Goal: Task Accomplishment & Management: Manage account settings

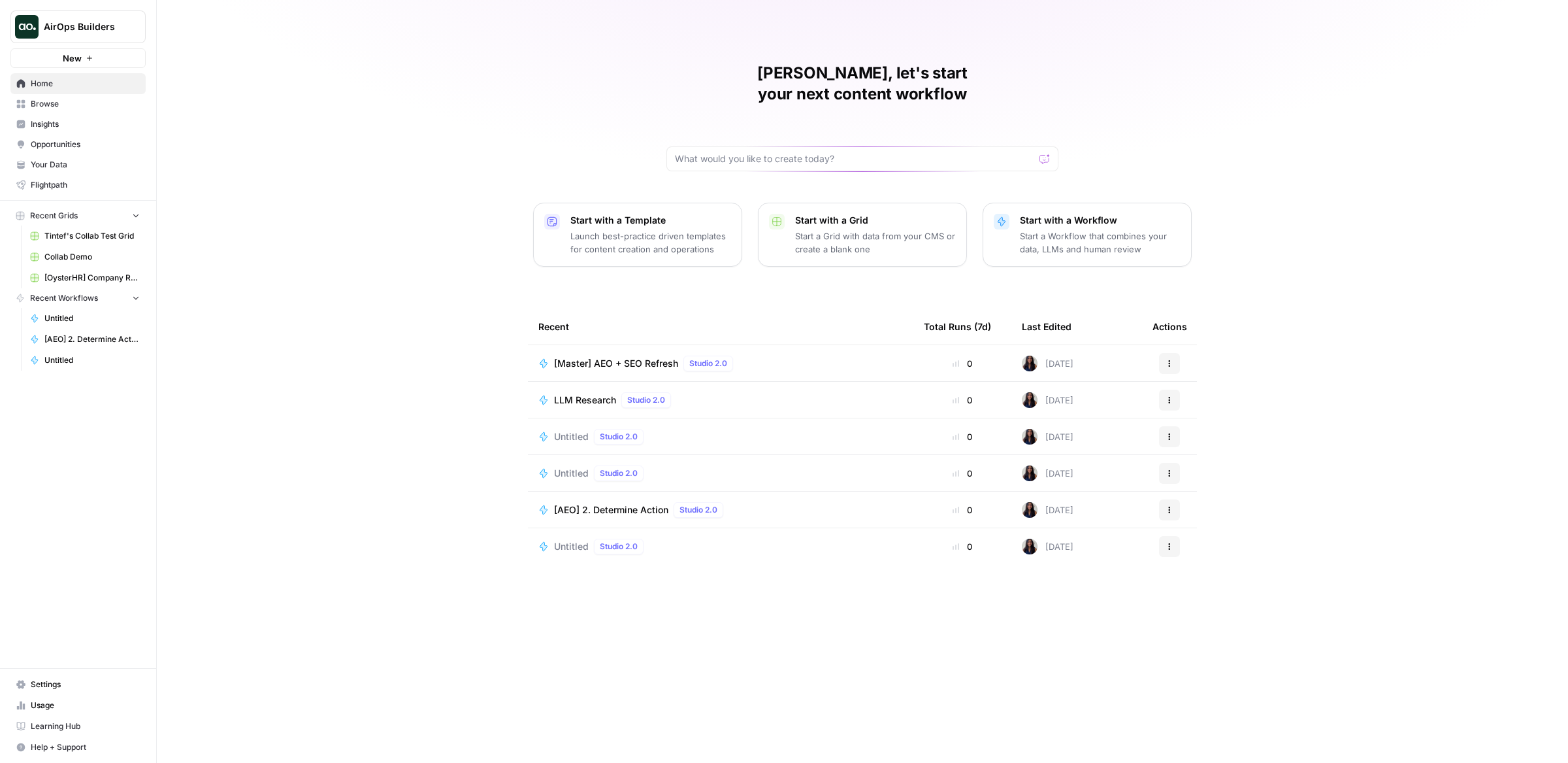
click at [96, 18] on button "AirOps Builders" at bounding box center [78, 27] width 135 height 33
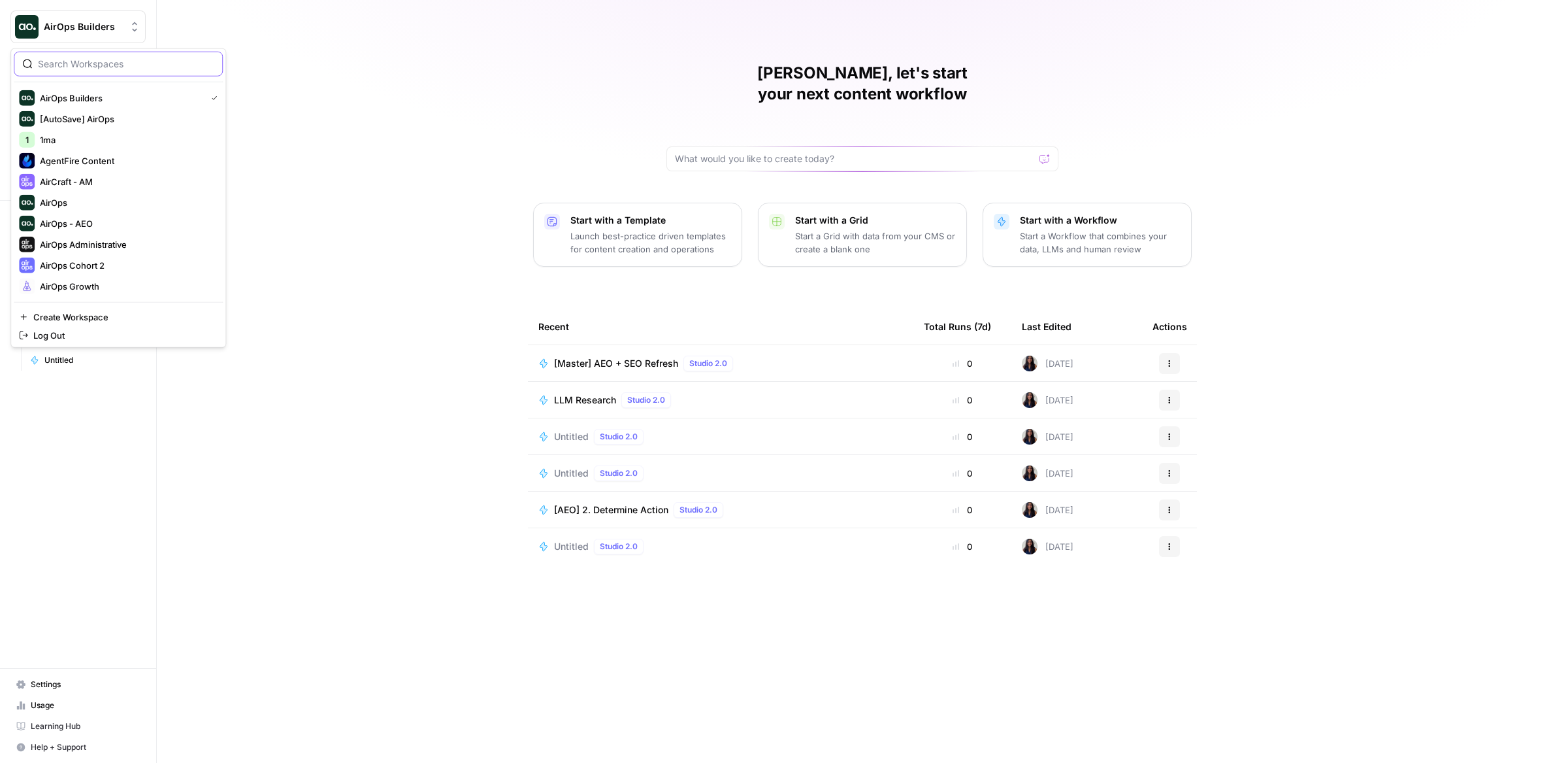
click at [135, 64] on input "search" at bounding box center [126, 64] width 176 height 13
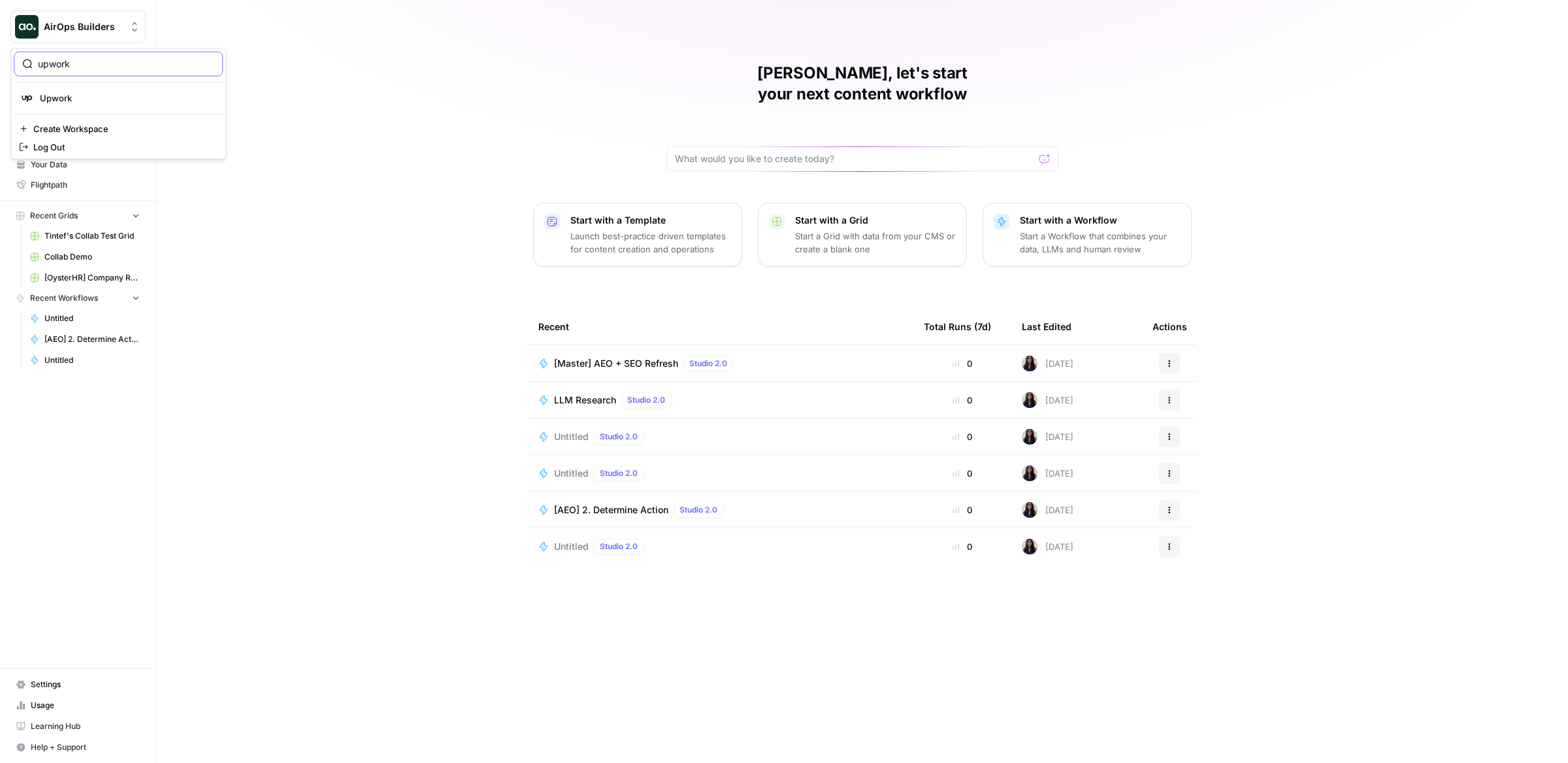
type input "upwork"
click button "Upwork" at bounding box center [118, 98] width 209 height 21
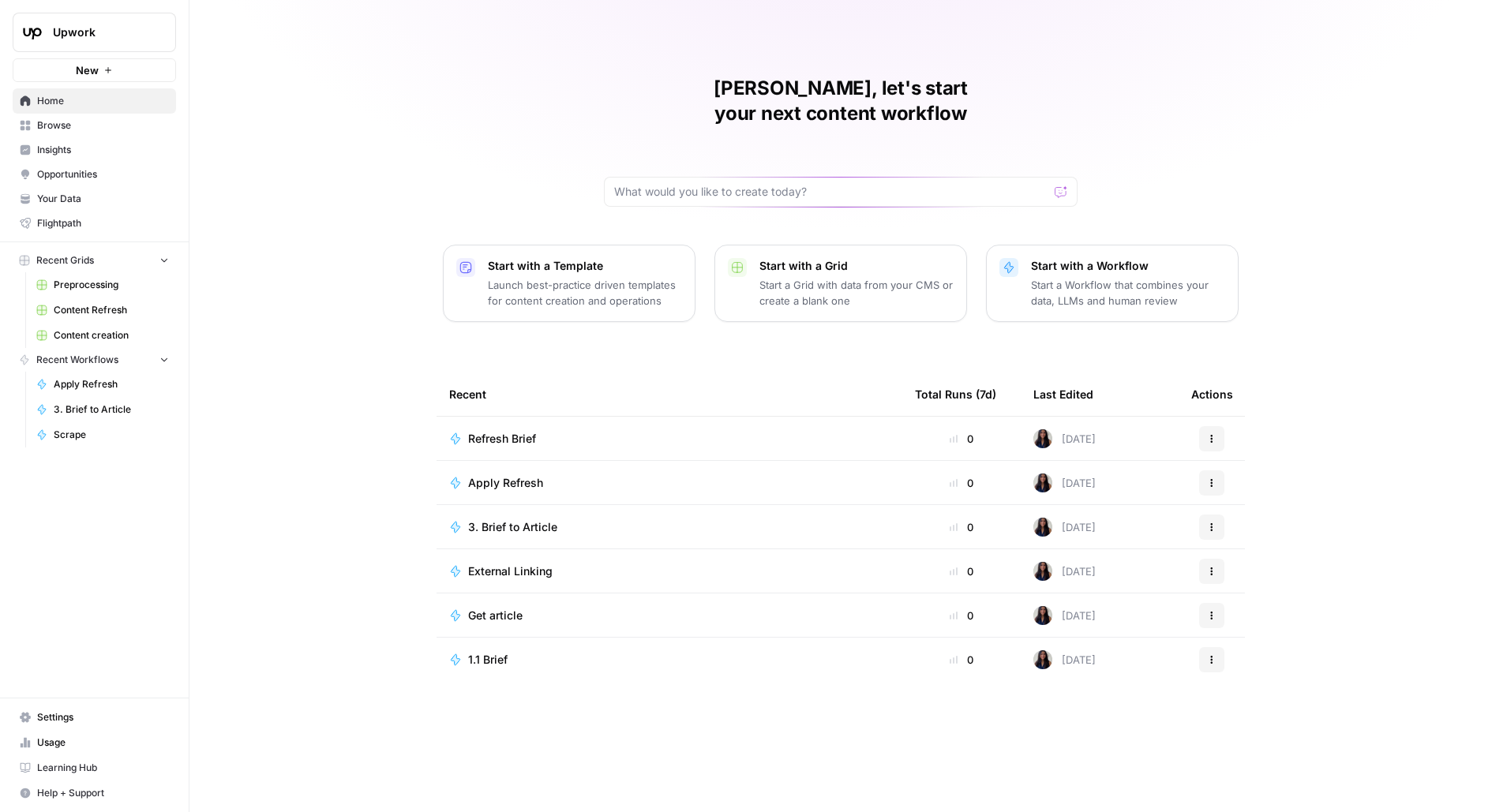
click at [115, 314] on span "Content Refresh" at bounding box center [110, 310] width 115 height 14
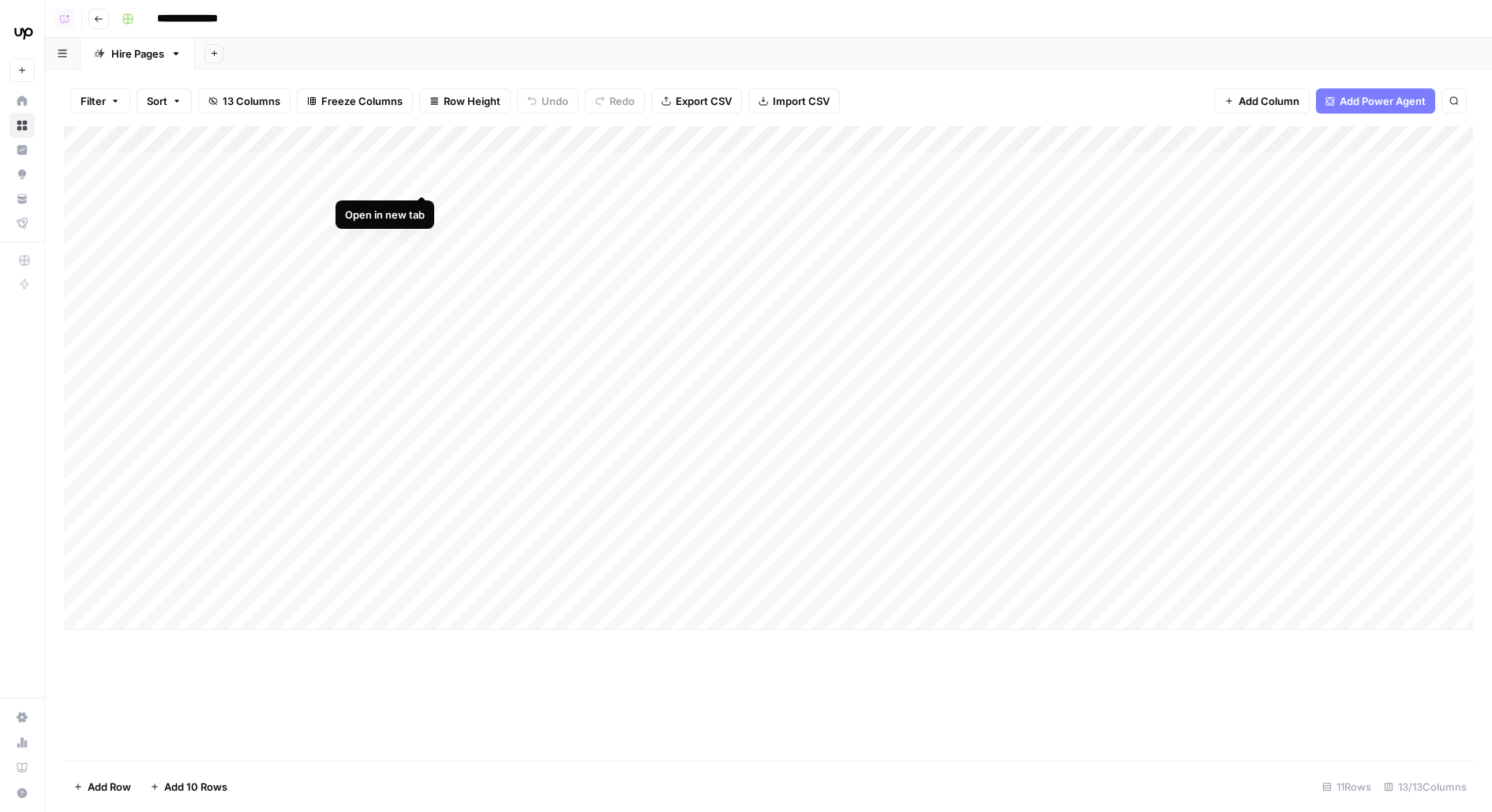
click at [426, 163] on div "Add Column" at bounding box center [769, 377] width 1409 height 504
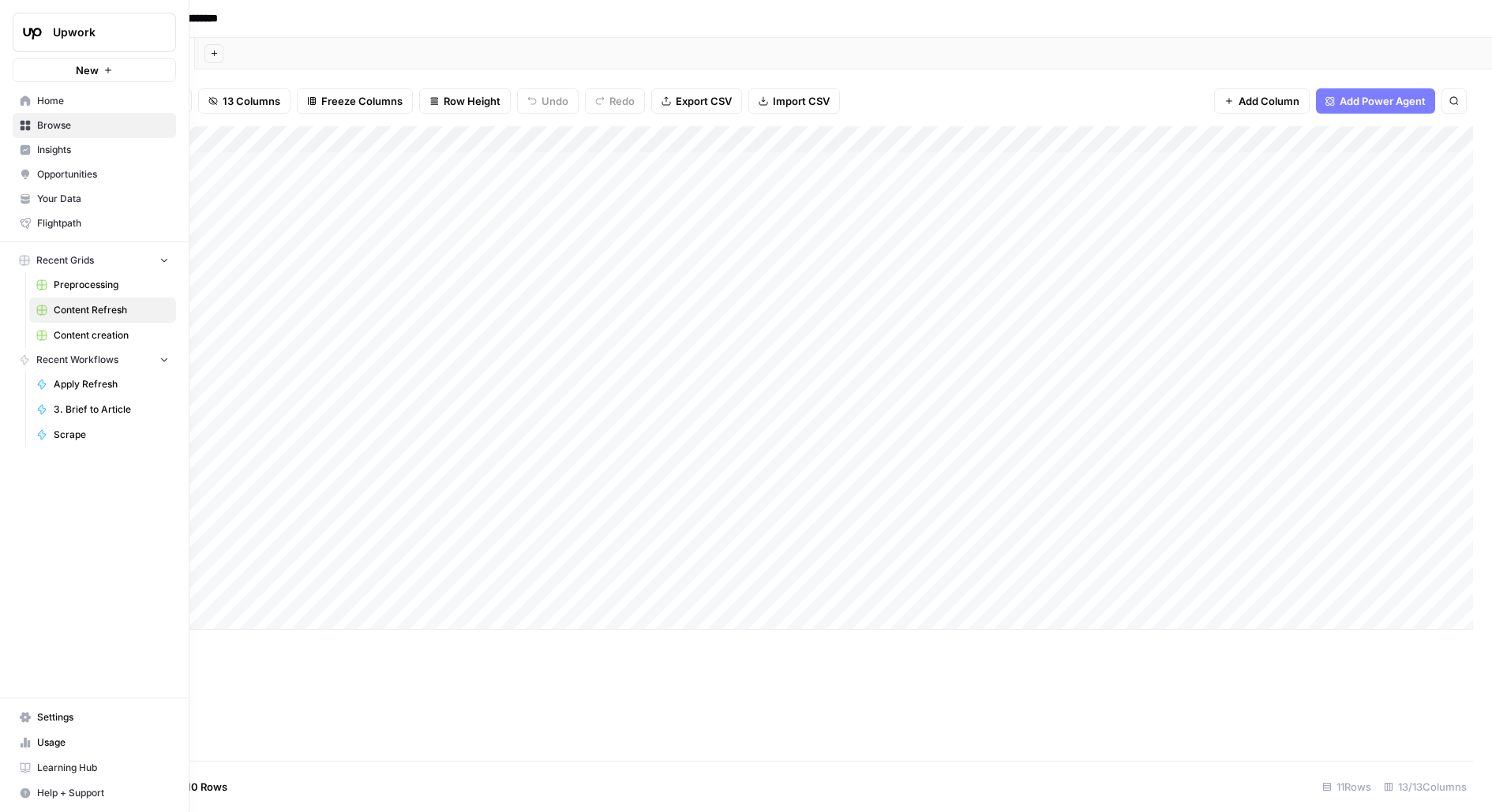
click at [53, 202] on span "Your Data" at bounding box center [103, 199] width 132 height 14
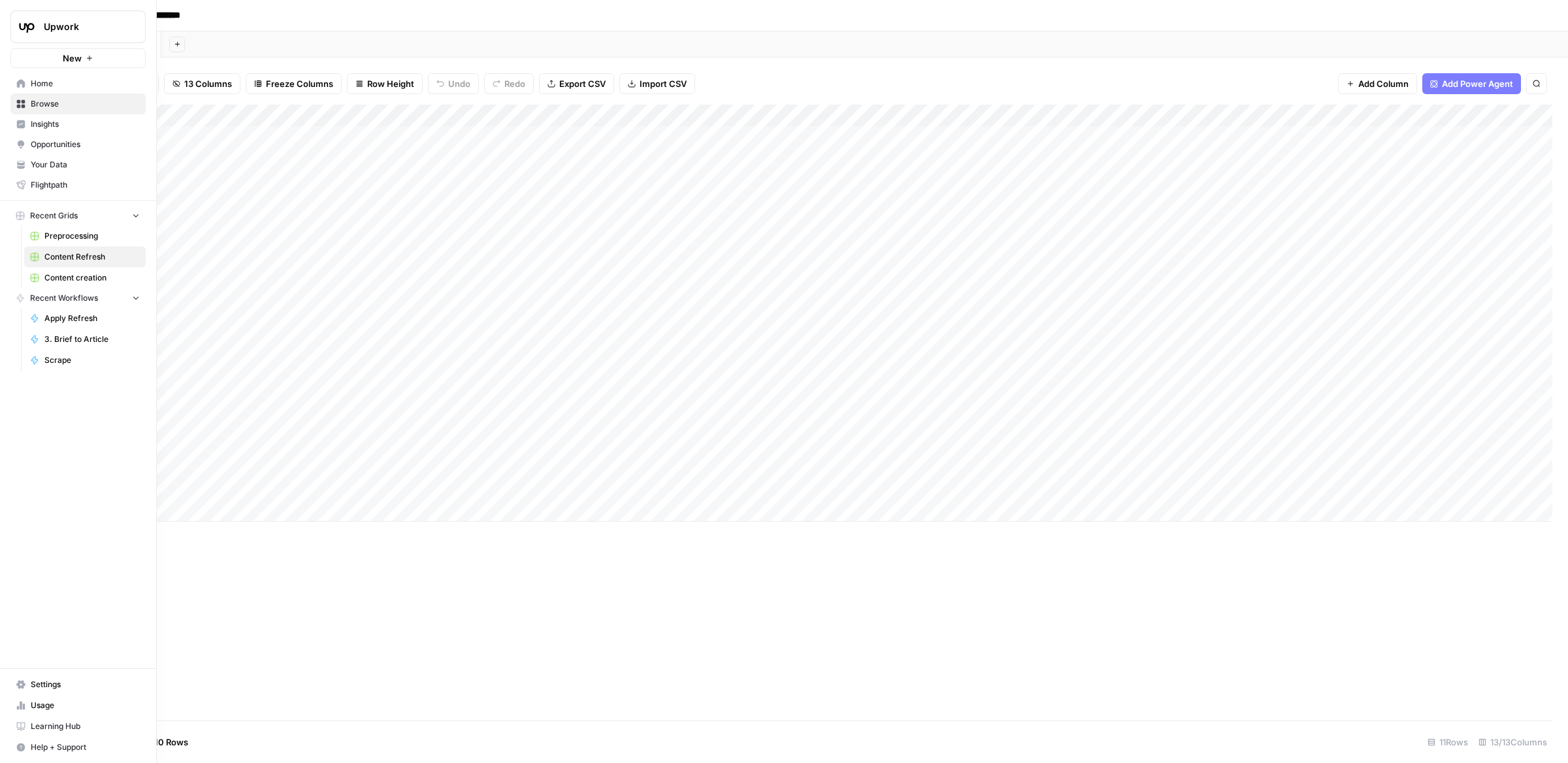
click at [55, 285] on link "Content creation" at bounding box center [85, 278] width 122 height 21
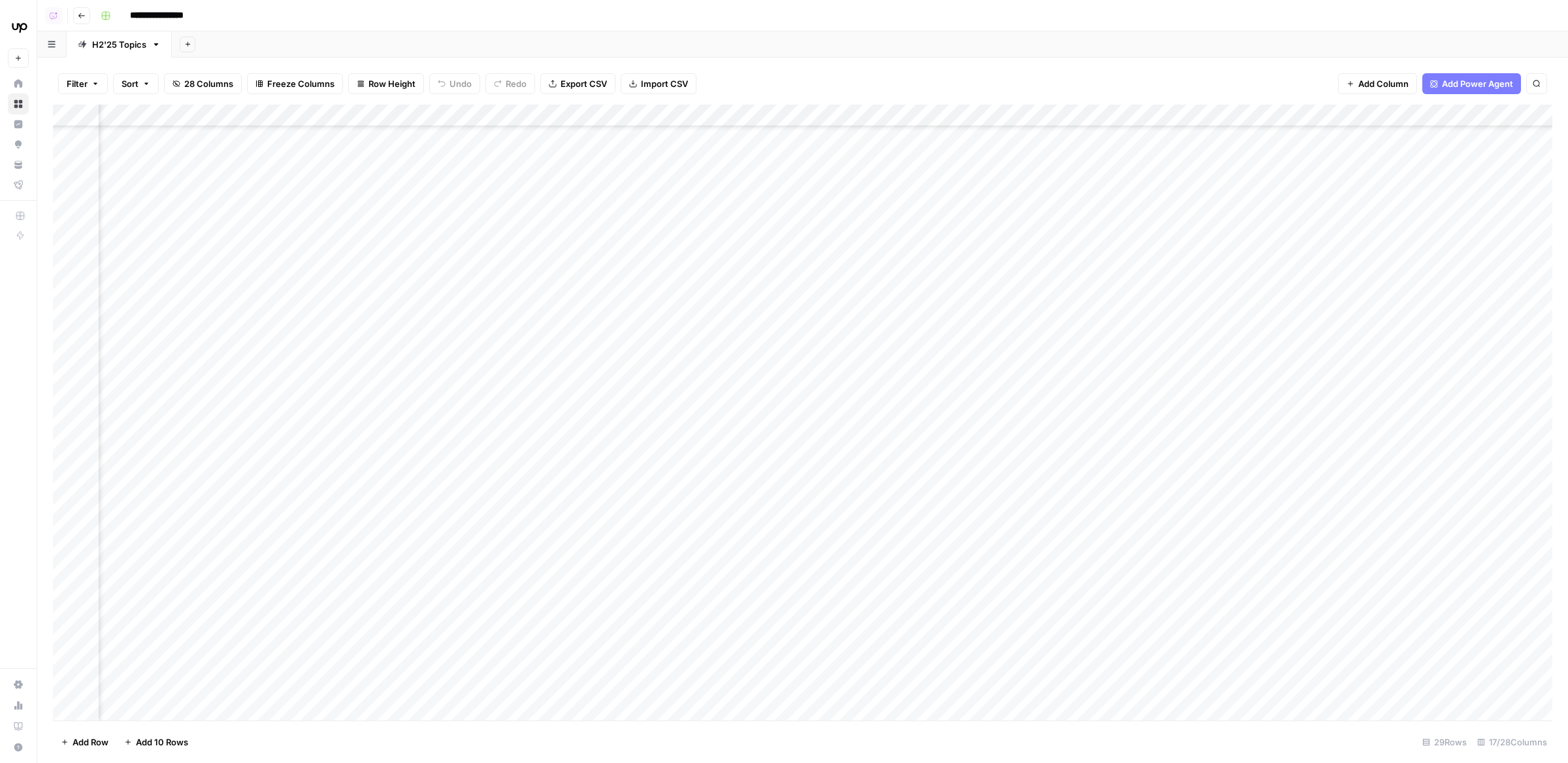
scroll to position [379, 195]
click at [484, 266] on div "Add Column" at bounding box center [803, 412] width 1499 height 616
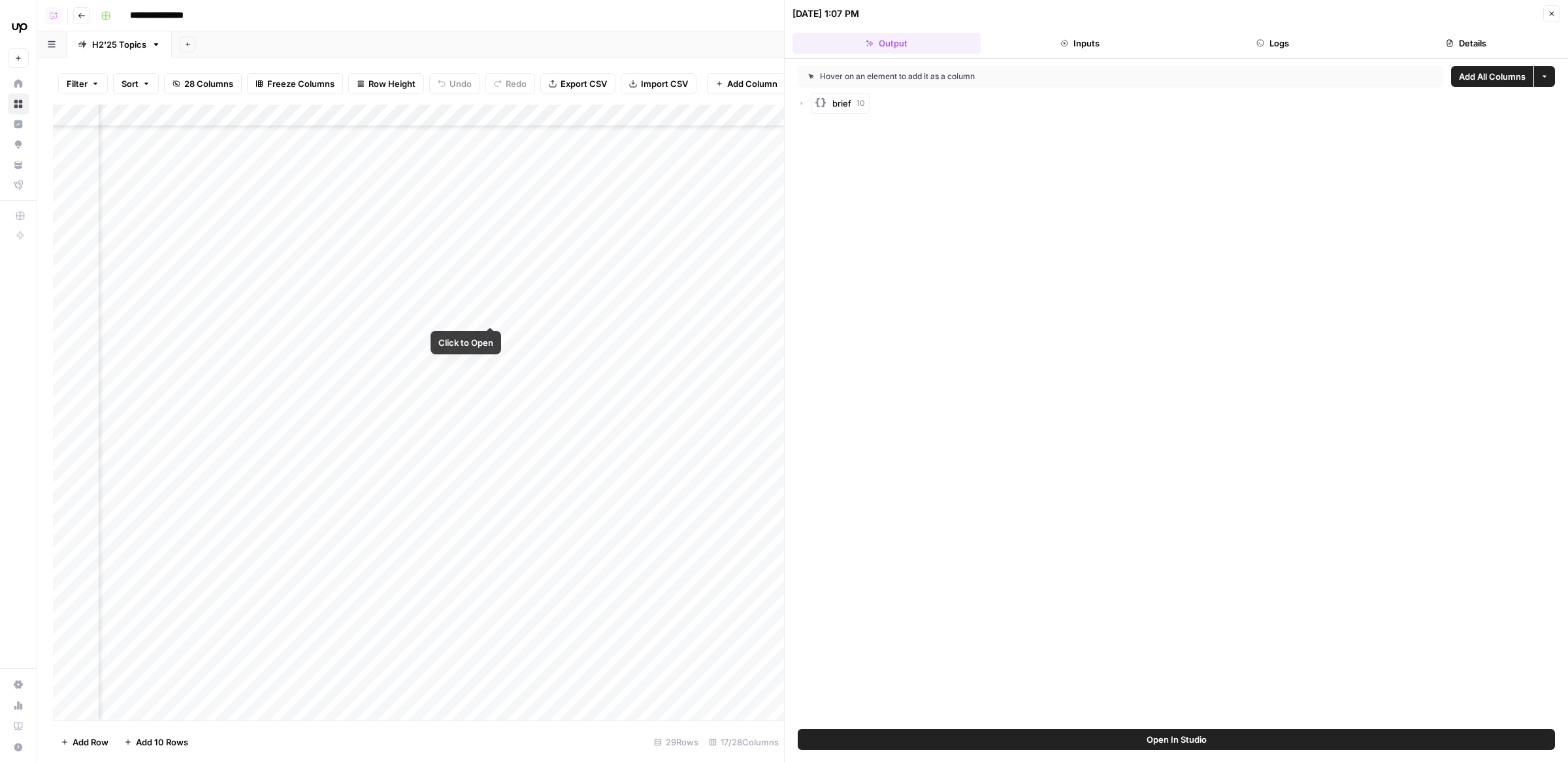
click at [489, 299] on div "Add Column" at bounding box center [419, 412] width 731 height 616
click at [869, 741] on button "Open In Studio" at bounding box center [1176, 739] width 757 height 21
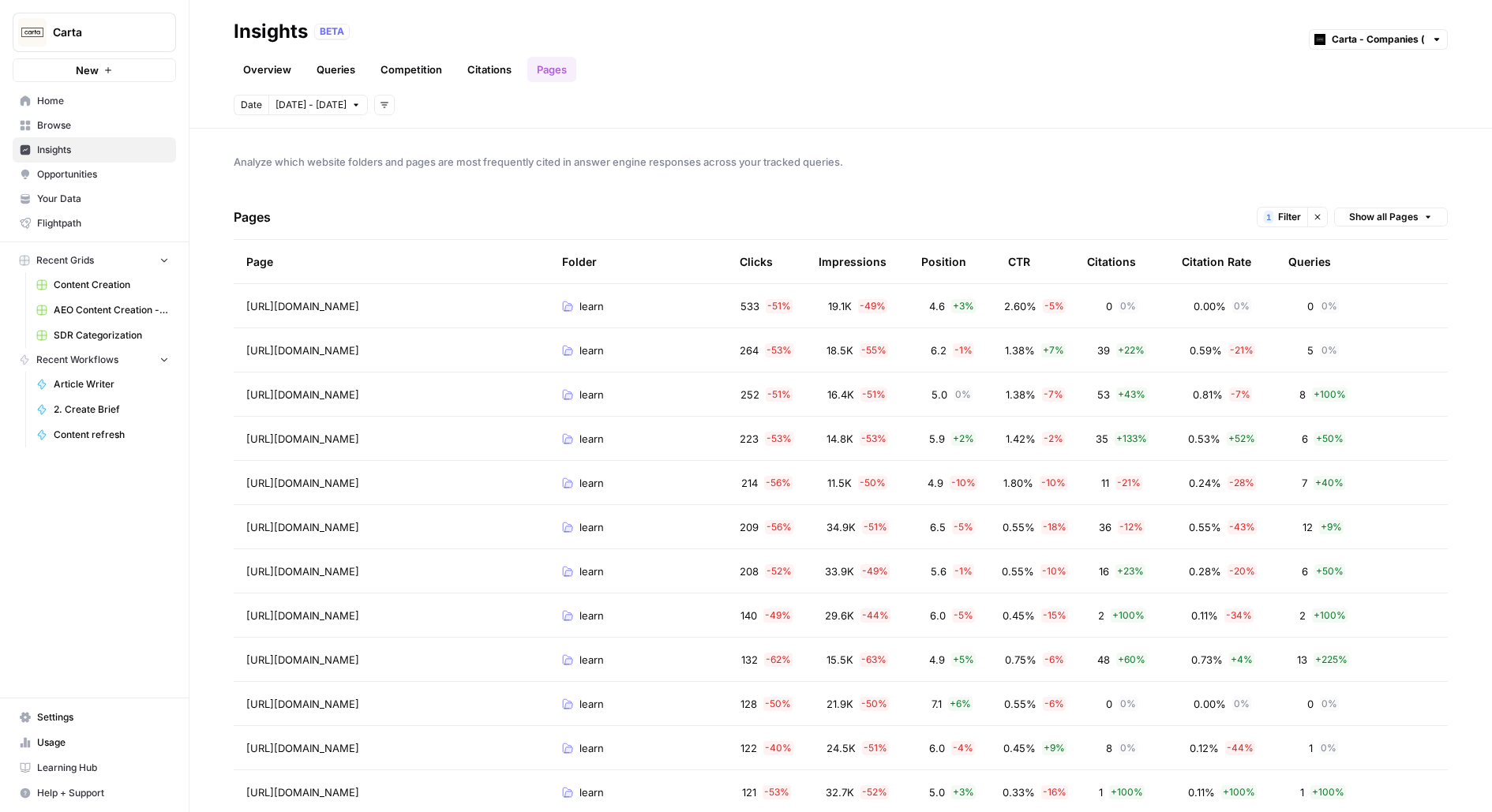
click at [82, 133] on link "Browse" at bounding box center [95, 126] width 164 height 26
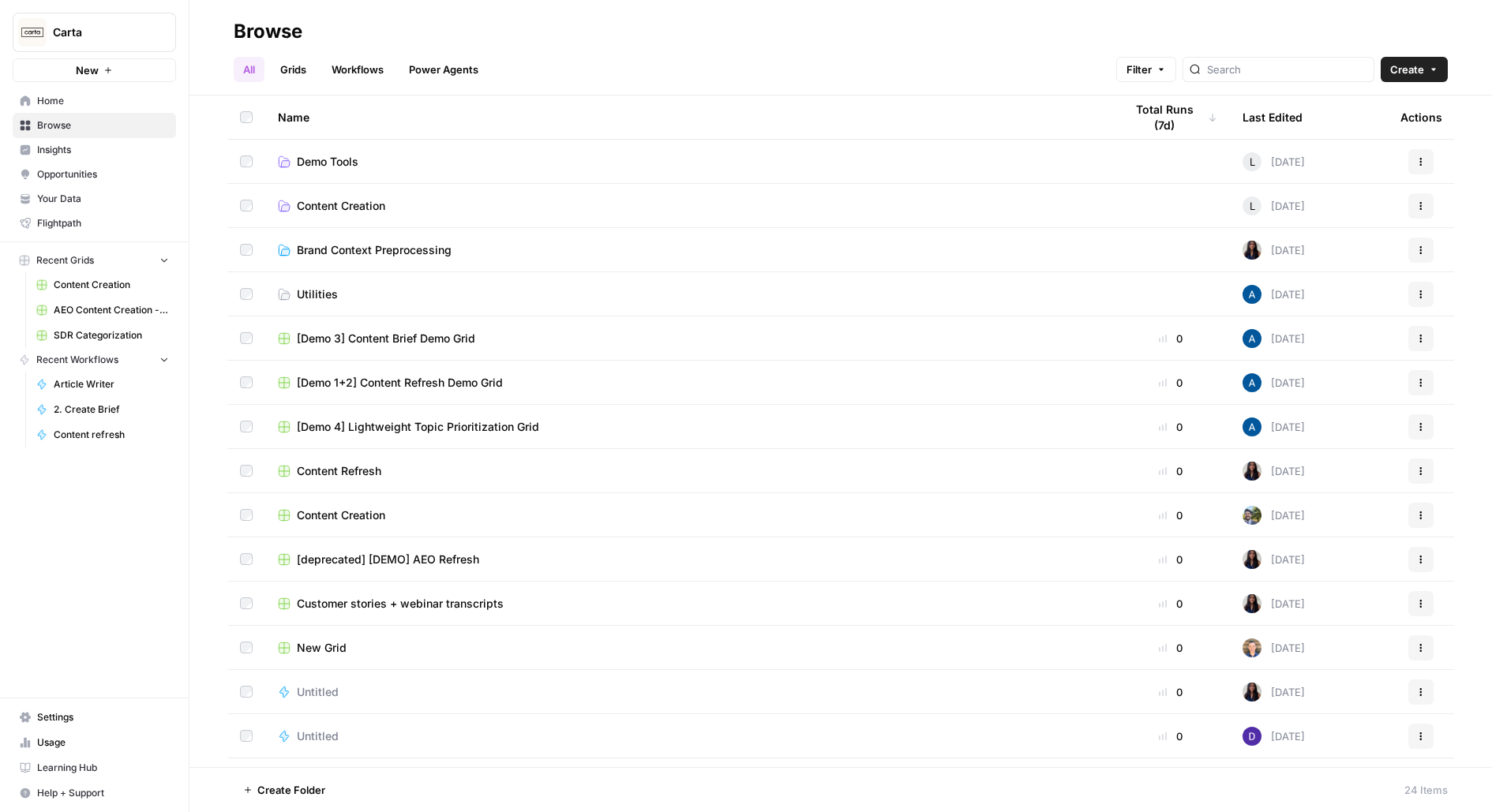
click at [73, 196] on span "Your Data" at bounding box center [103, 199] width 132 height 14
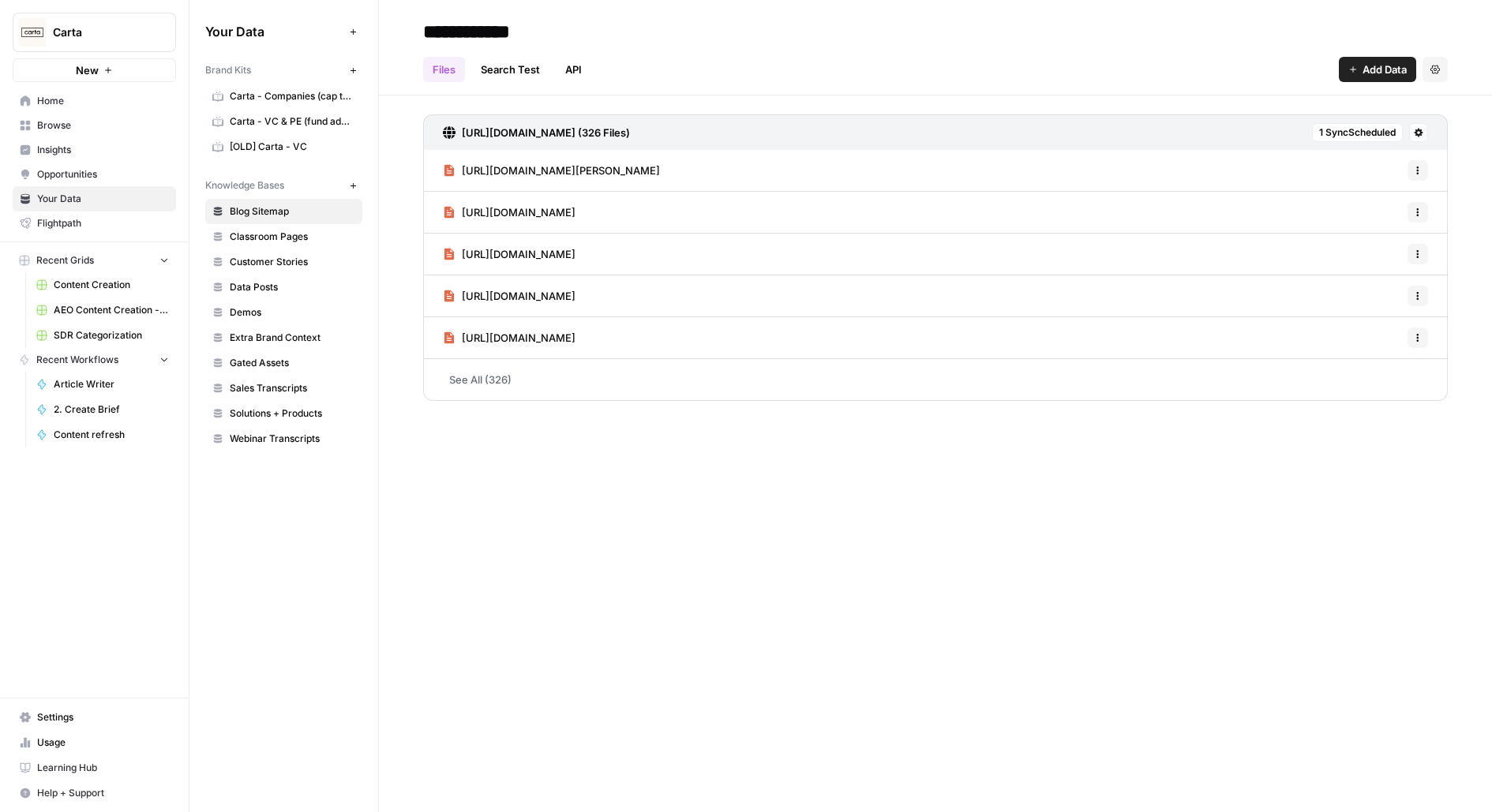
click at [520, 172] on span "https://carta.com/blog/carta-morgan-stanley-wealth-management-partnership/" at bounding box center [561, 170] width 198 height 16
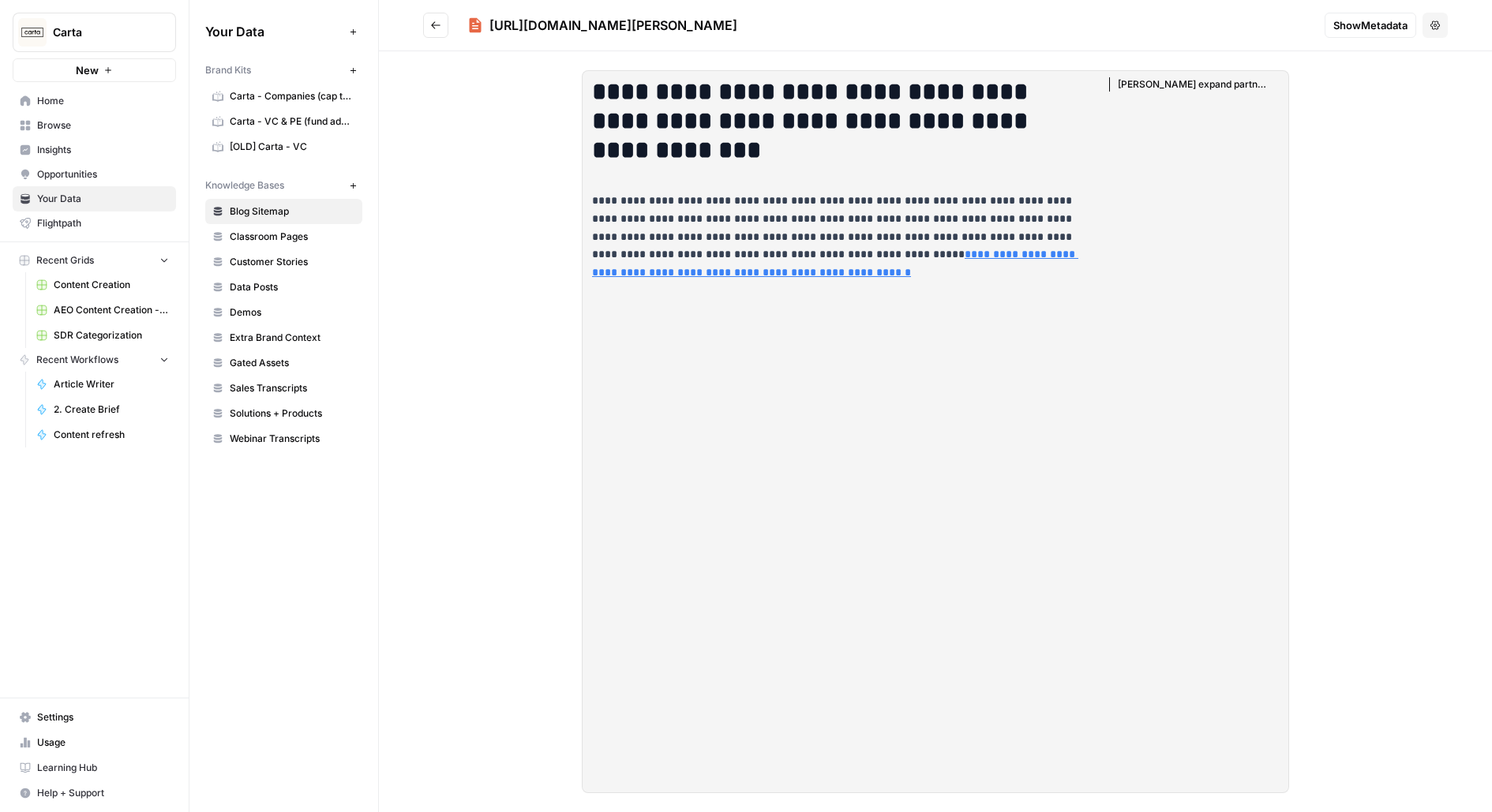
click at [428, 25] on button "Go back" at bounding box center [436, 26] width 26 height 26
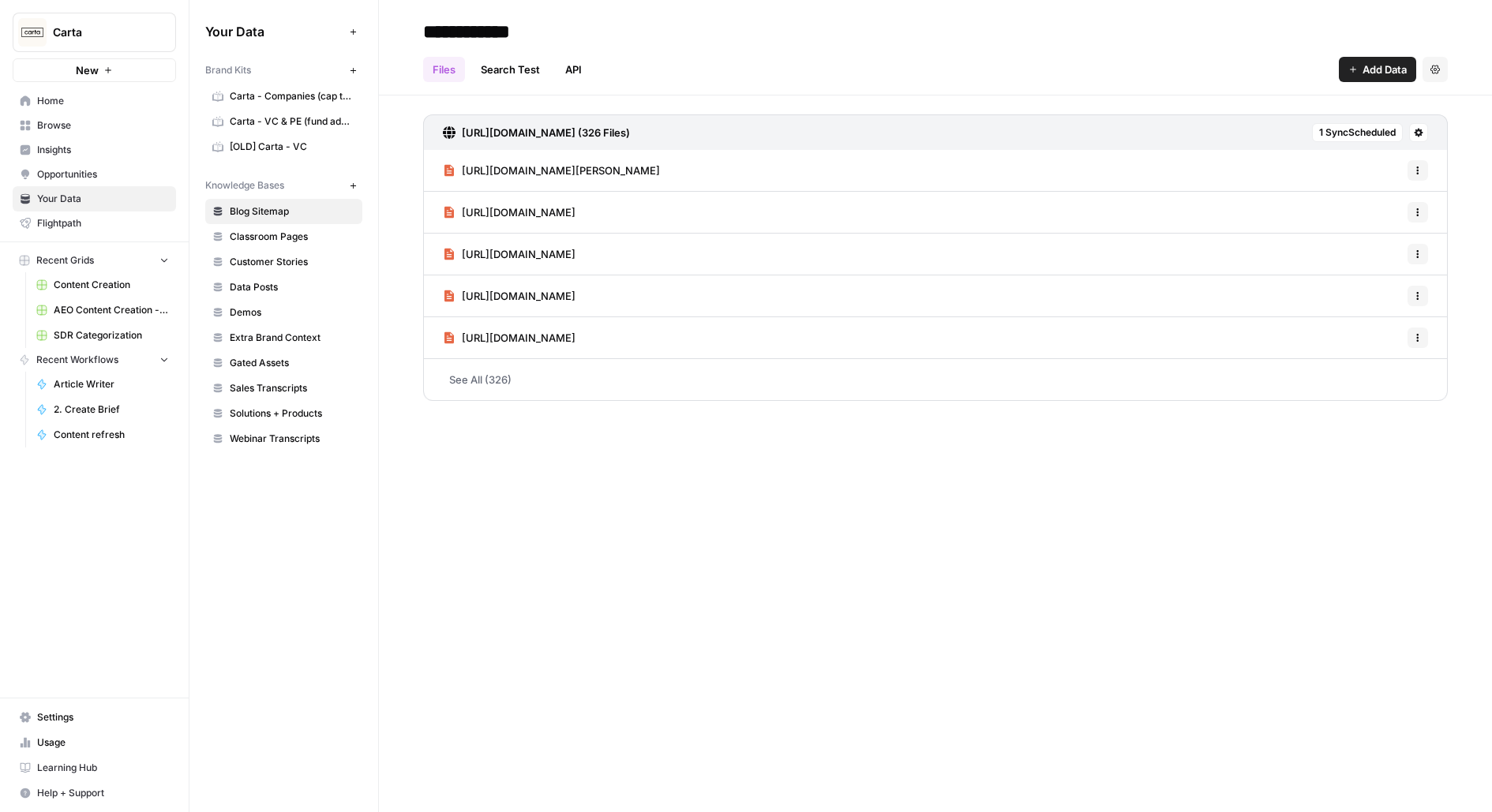
click at [295, 134] on link "[OLD] Carta - VC" at bounding box center [283, 147] width 157 height 26
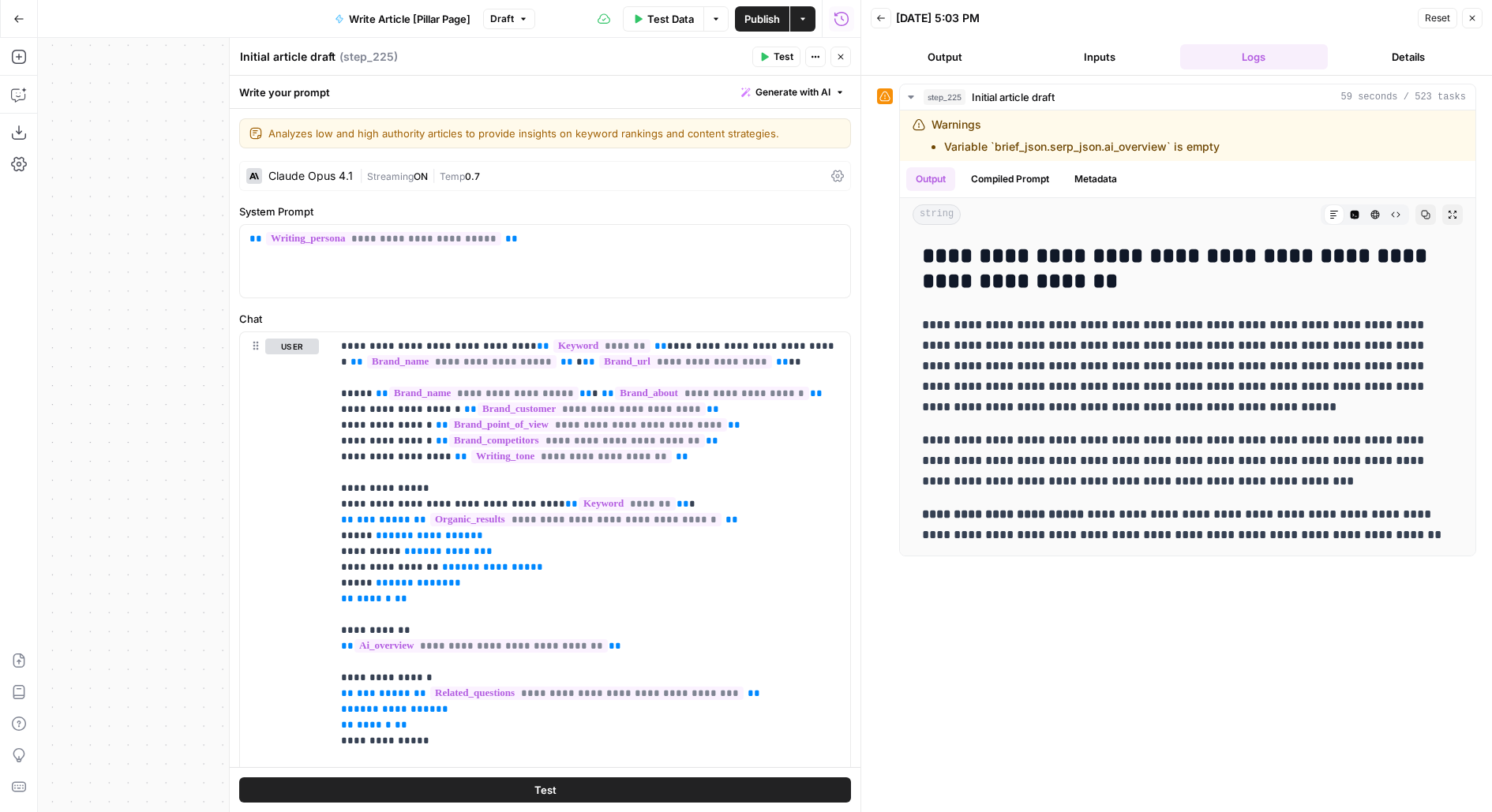
scroll to position [585, 0]
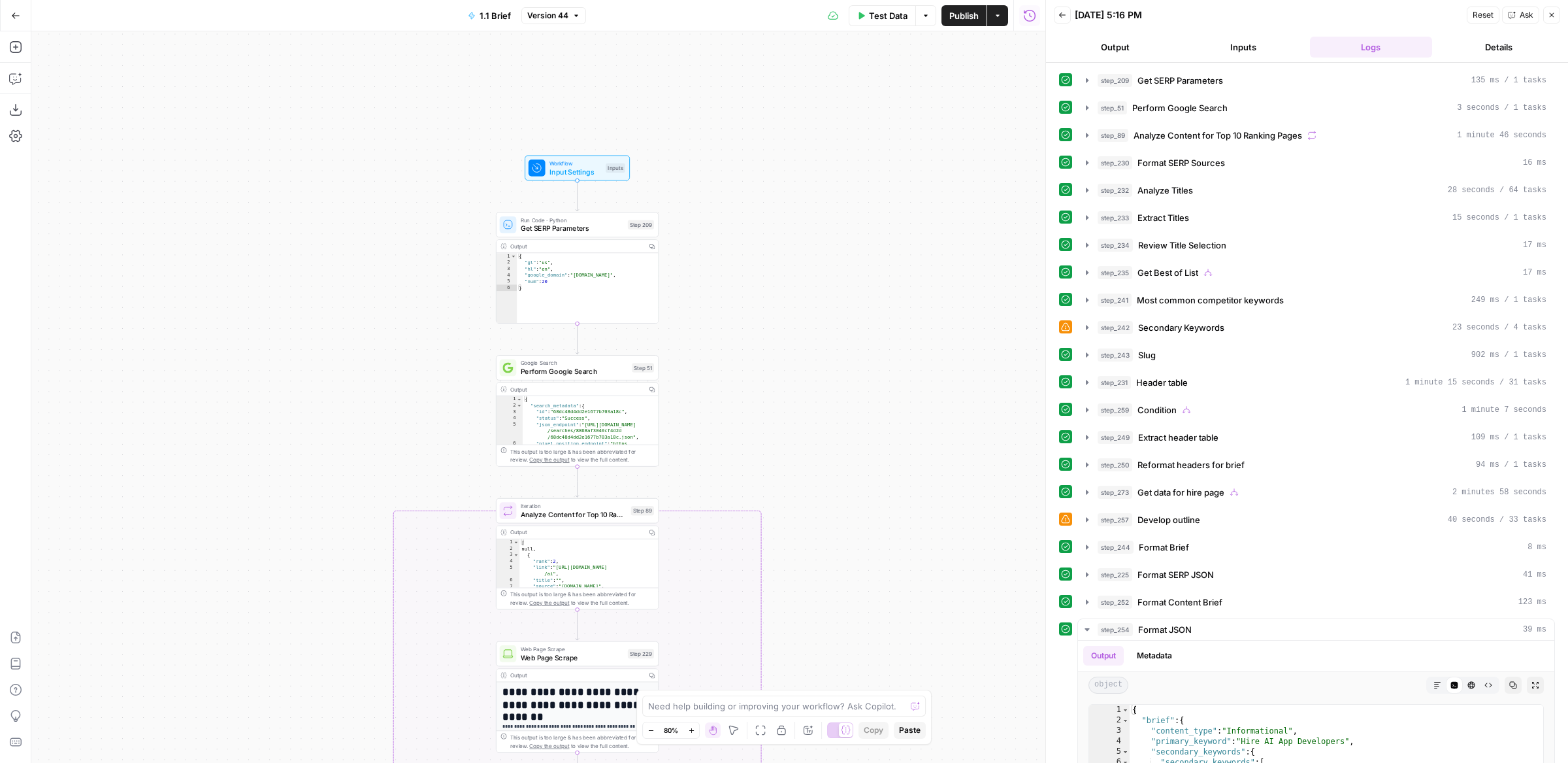
drag, startPoint x: 693, startPoint y: 411, endPoint x: 804, endPoint y: 256, distance: 190.6
click at [804, 256] on div "true false true false true false true false Workflow Input Settings Inputs Run …" at bounding box center [538, 397] width 1014 height 731
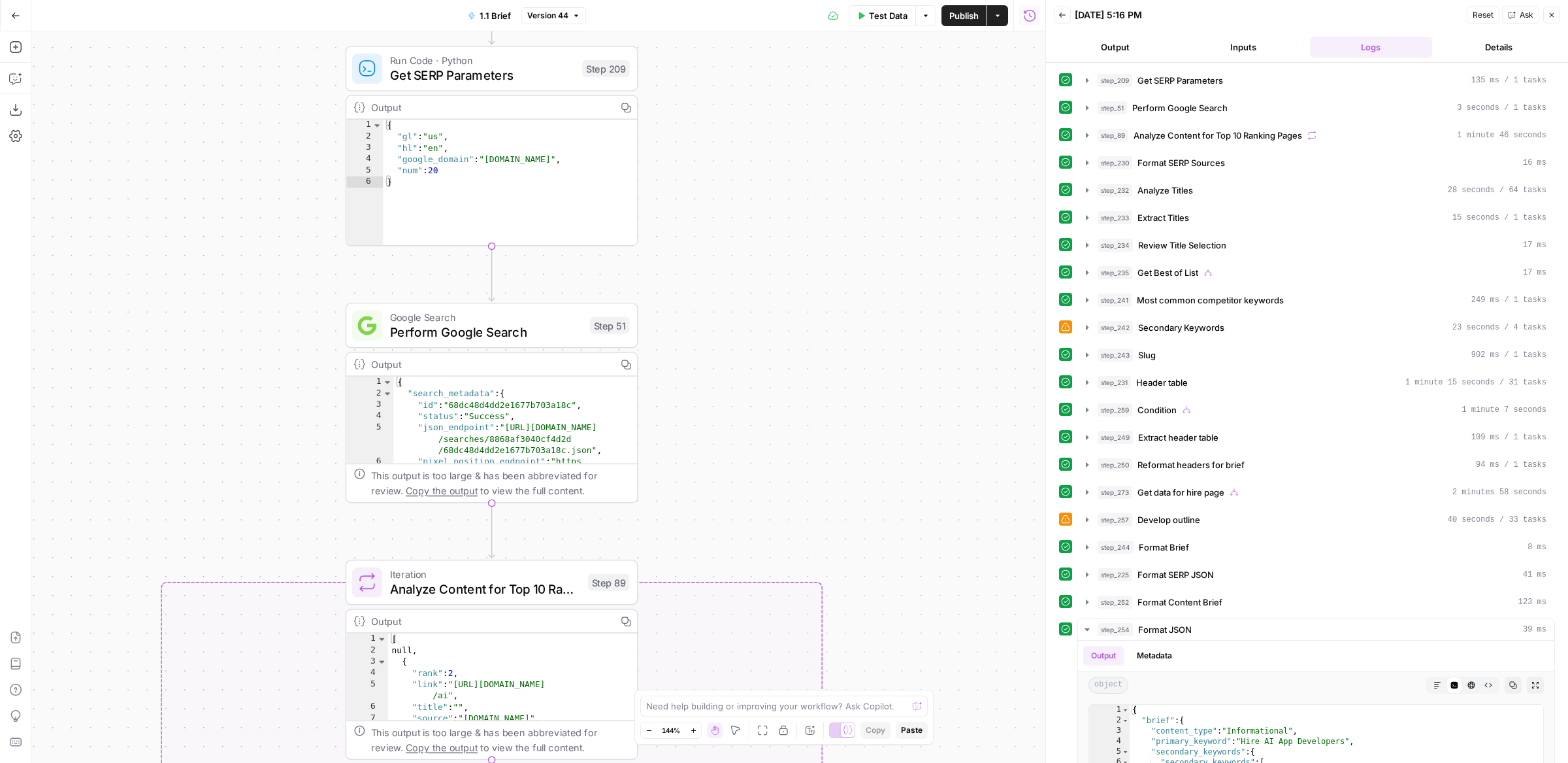
drag, startPoint x: 742, startPoint y: 482, endPoint x: 839, endPoint y: 357, distance: 158.2
click at [840, 357] on div "true false true false true false true false Workflow Input Settings Inputs Run …" at bounding box center [538, 397] width 1014 height 731
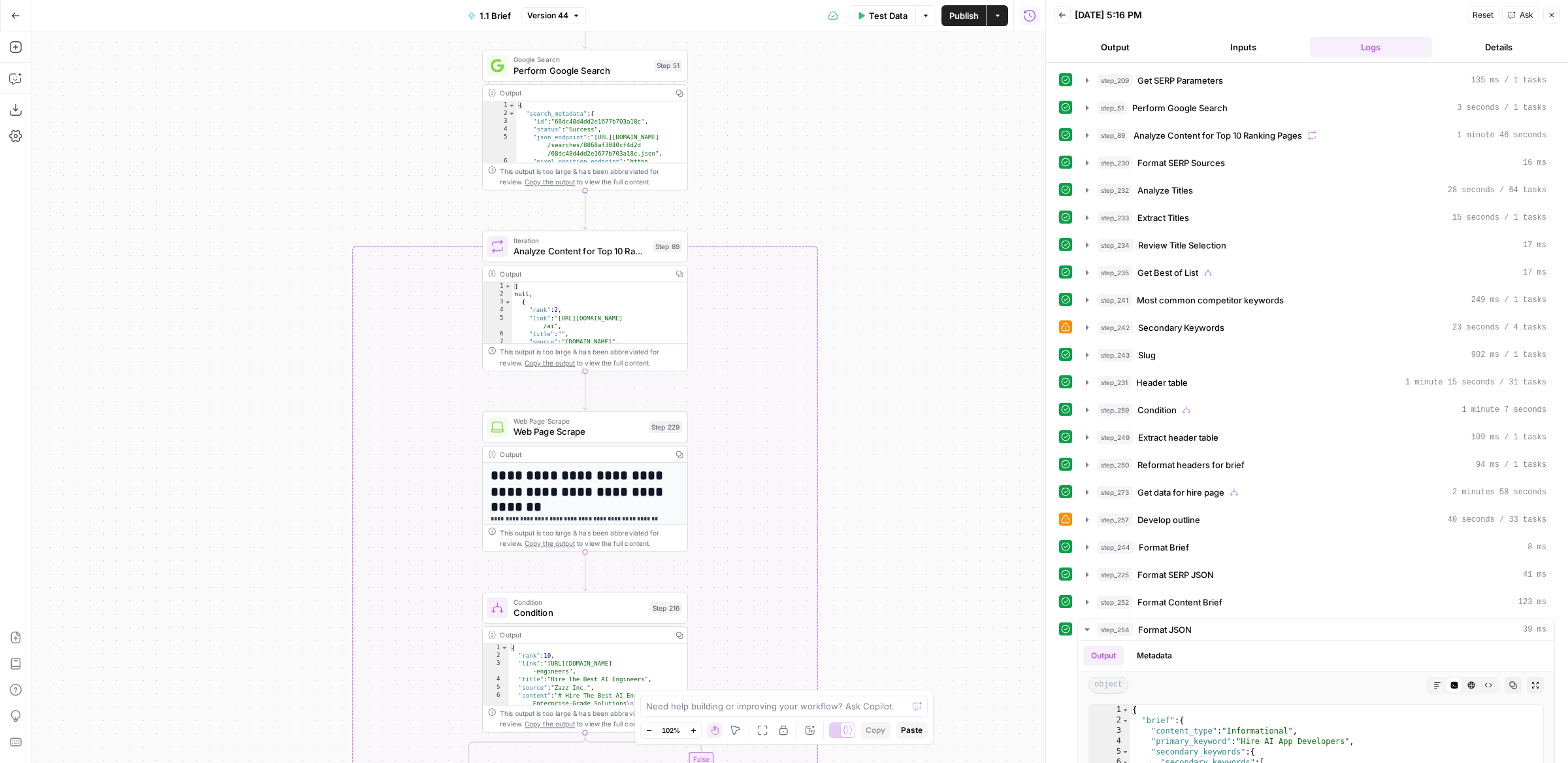
drag, startPoint x: 909, startPoint y: 494, endPoint x: 894, endPoint y: 218, distance: 276.4
click at [894, 218] on div "true false true false true false true false Workflow Input Settings Inputs Run …" at bounding box center [538, 397] width 1014 height 731
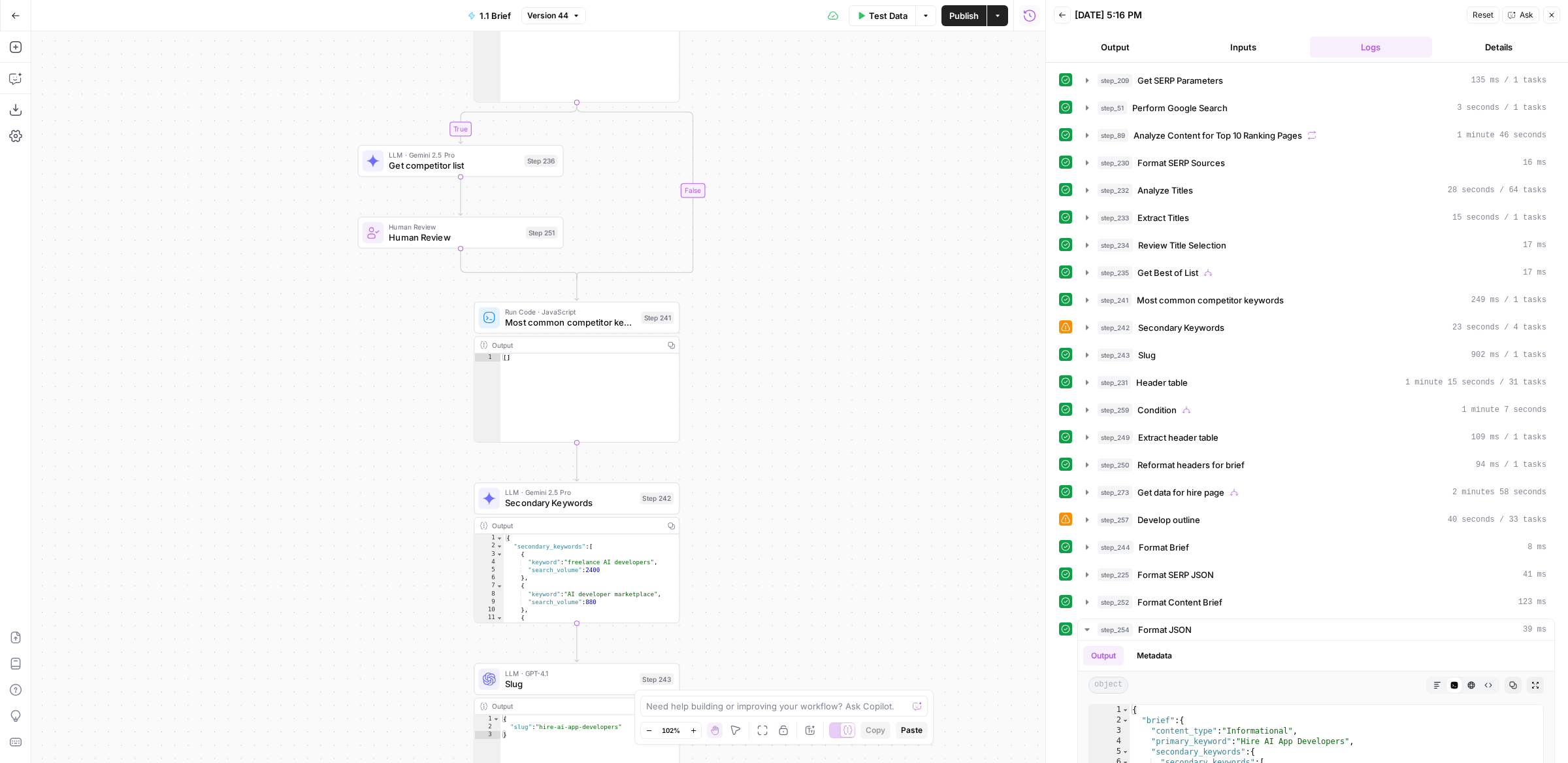
drag, startPoint x: 853, startPoint y: 448, endPoint x: 853, endPoint y: 121, distance: 327.0
click at [853, 121] on div "true false true false true false true false Workflow Input Settings Inputs Run …" at bounding box center [538, 397] width 1014 height 731
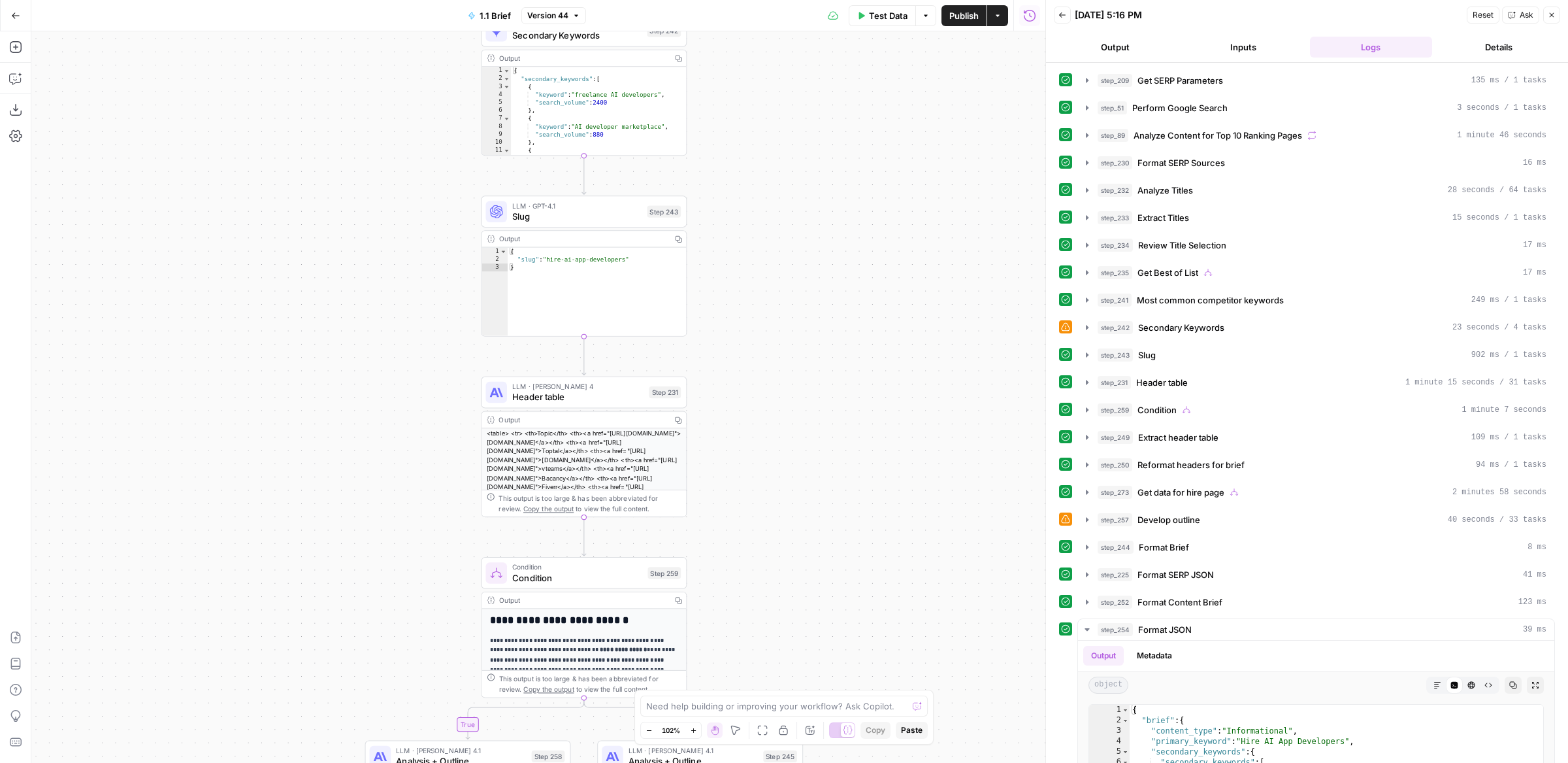
drag, startPoint x: 822, startPoint y: 425, endPoint x: 831, endPoint y: 110, distance: 315.1
click at [832, 110] on div "true false true false true false true false Workflow Input Settings Inputs Run …" at bounding box center [538, 397] width 1014 height 731
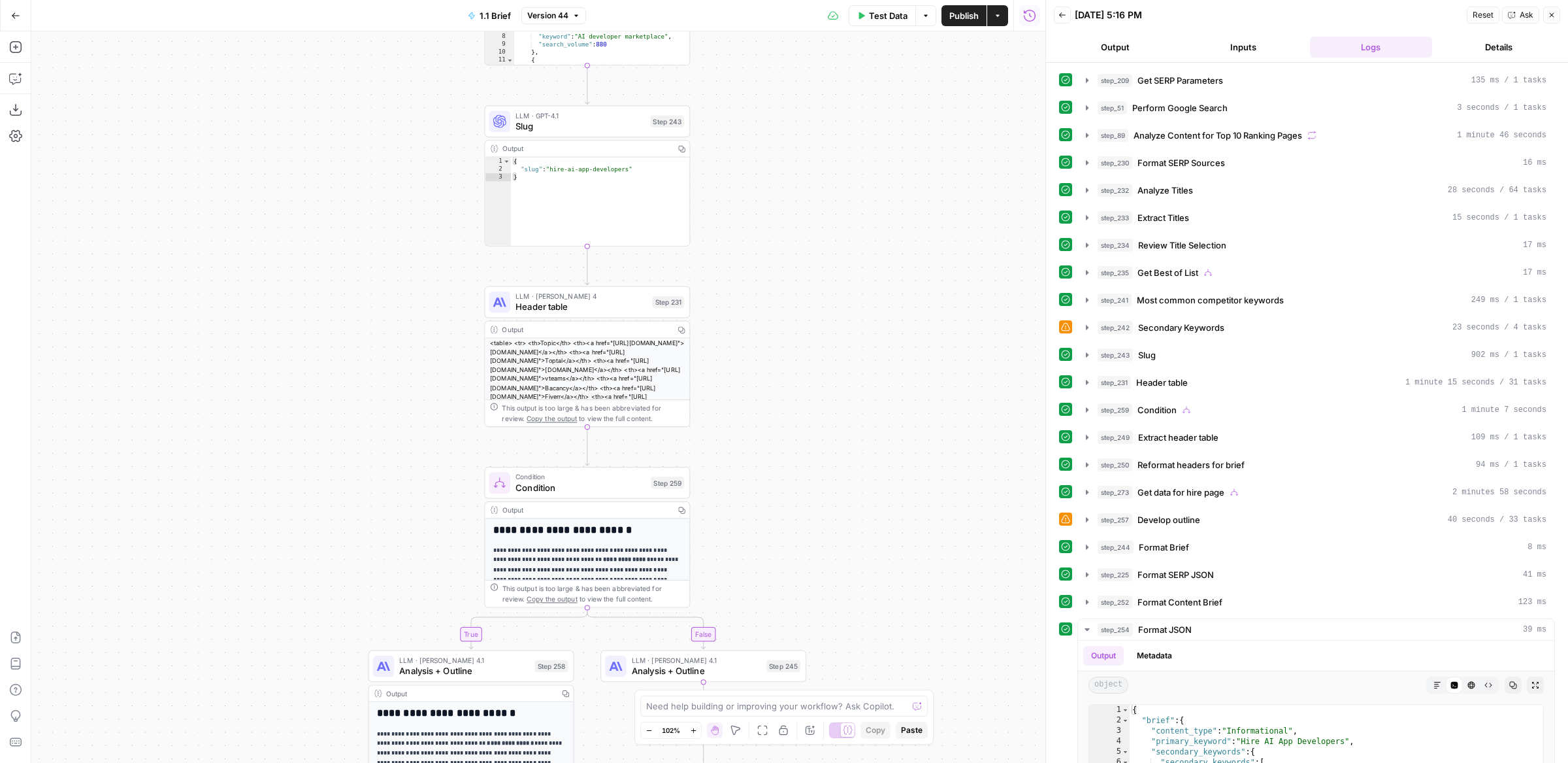
drag, startPoint x: 784, startPoint y: 393, endPoint x: 784, endPoint y: 299, distance: 94.0
click at [784, 299] on div "true false true false true false true false Workflow Input Settings Inputs Run …" at bounding box center [538, 397] width 1014 height 731
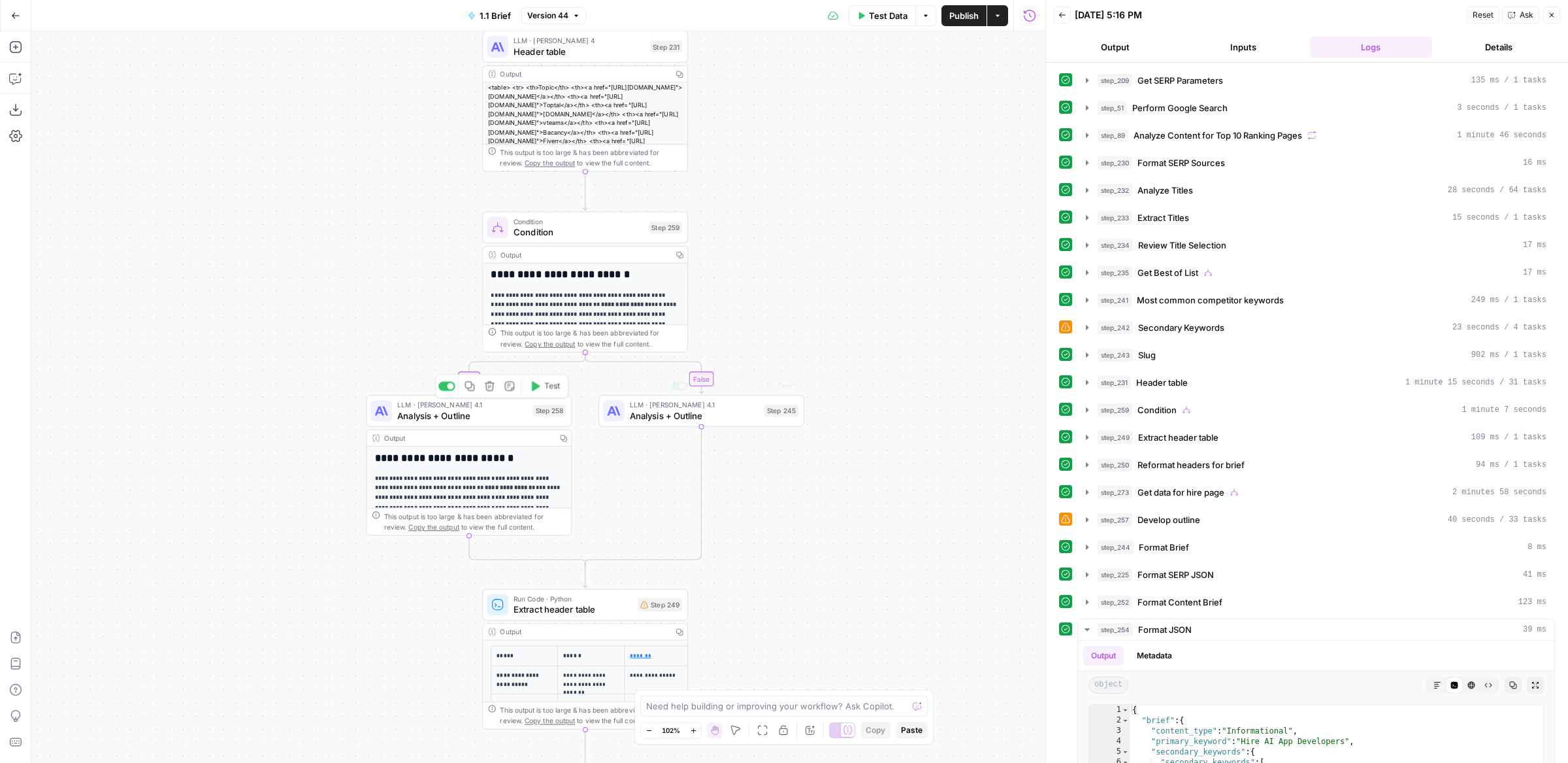
click at [516, 412] on span "Analysis + Outline" at bounding box center [462, 415] width 130 height 13
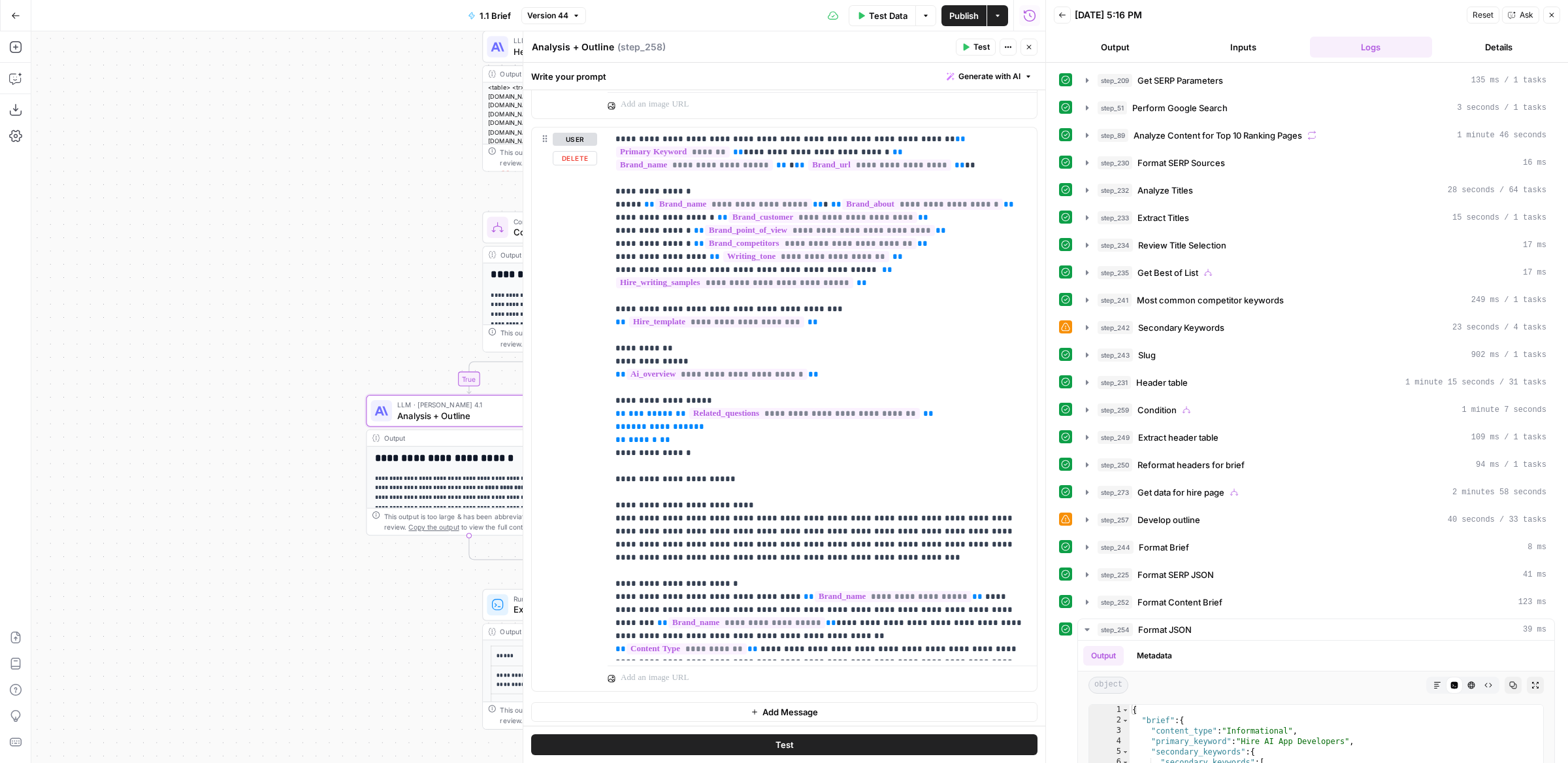
scroll to position [112, 0]
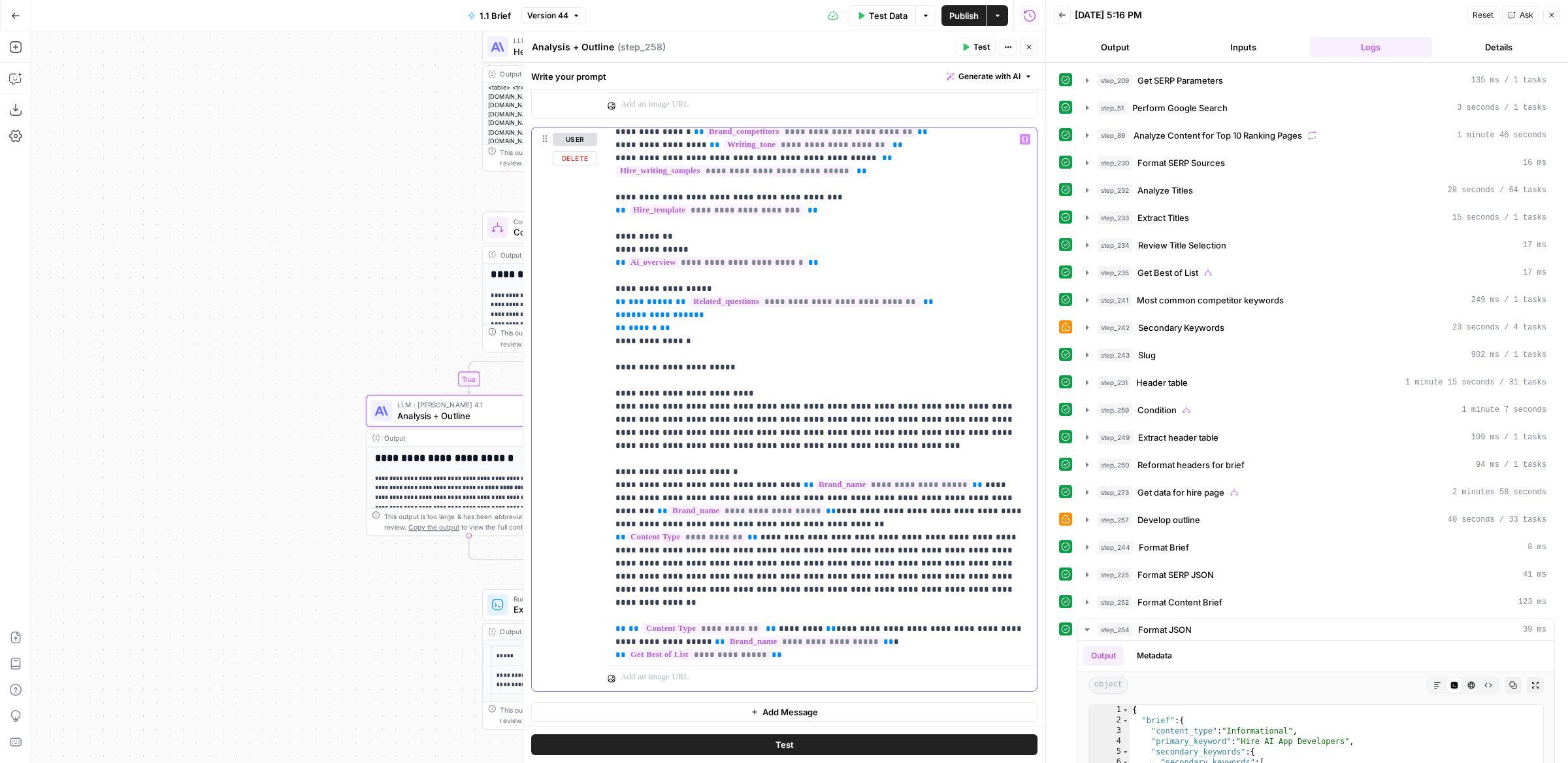
click at [852, 365] on p "**********" at bounding box center [823, 538] width 414 height 1033
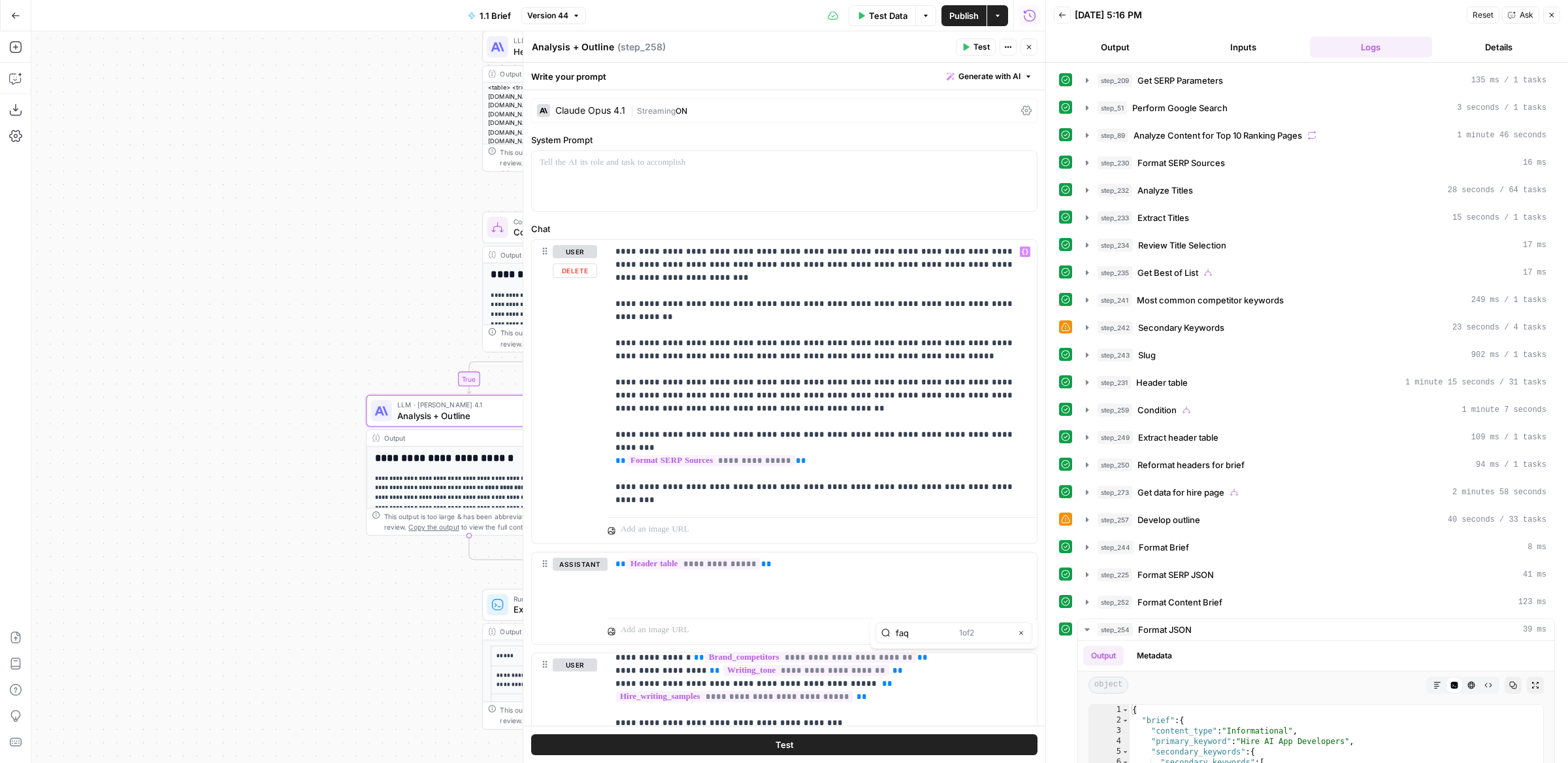
type input "faq"
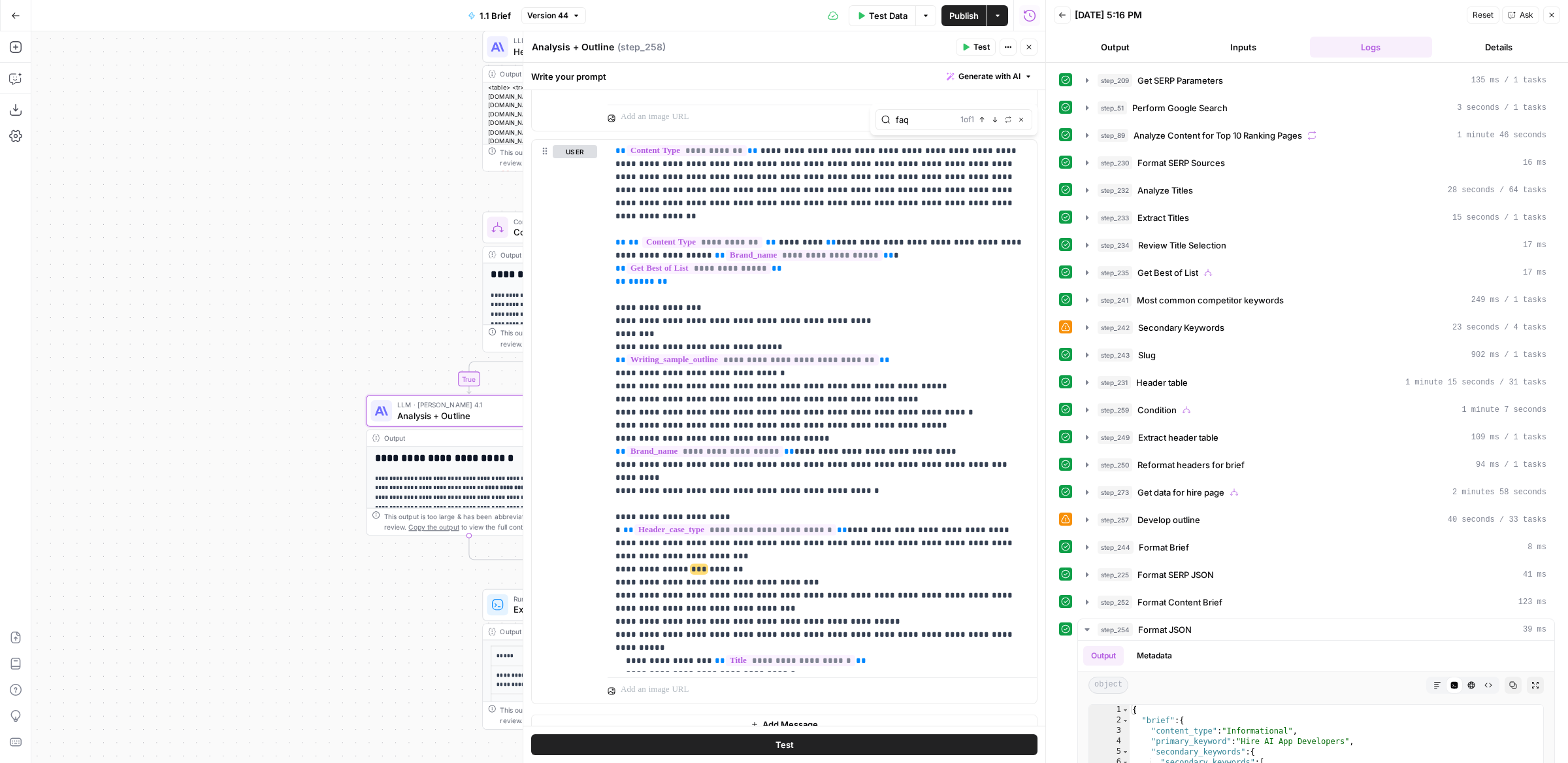
scroll to position [526, 0]
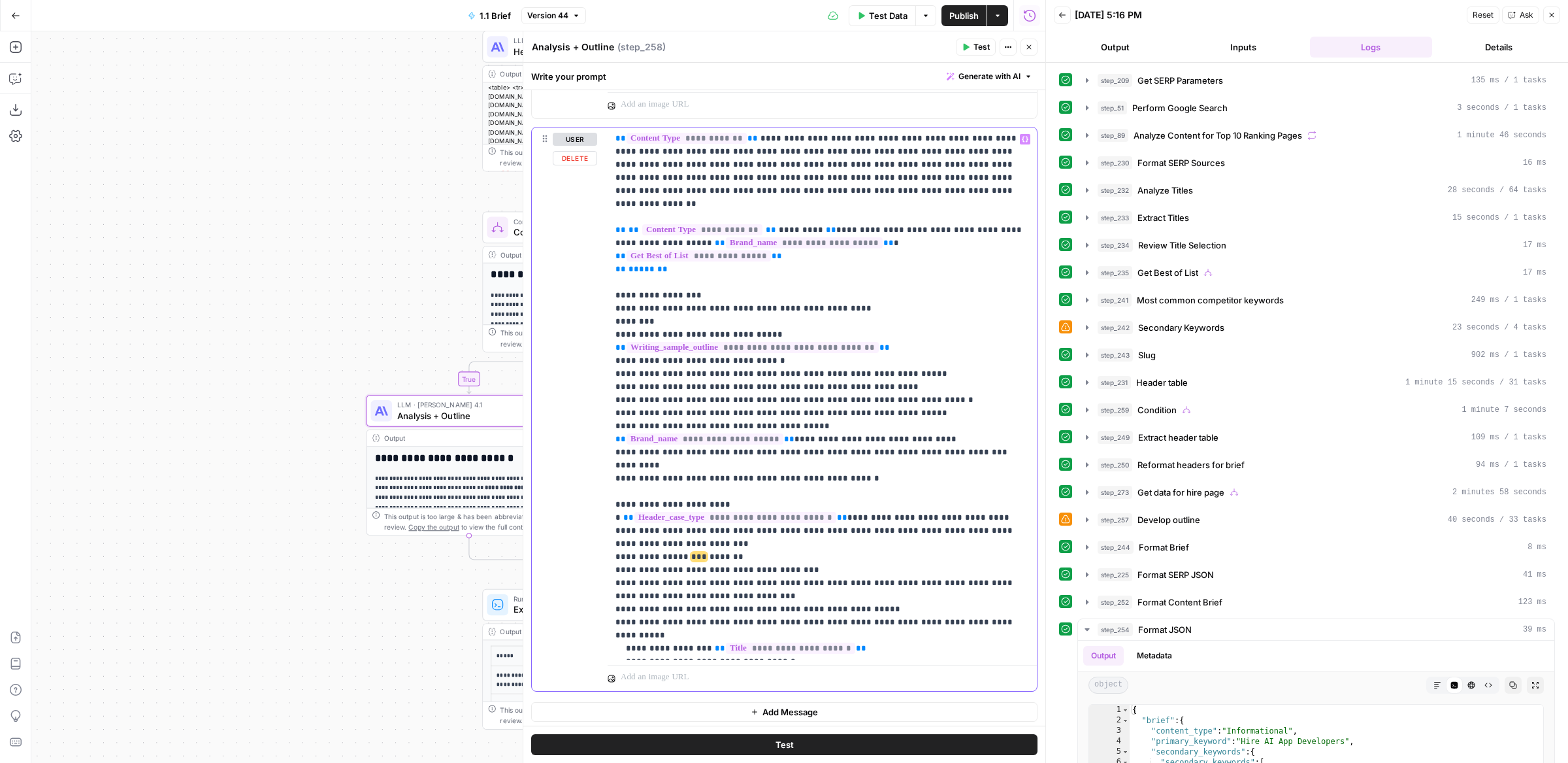
drag, startPoint x: 747, startPoint y: 516, endPoint x: 587, endPoint y: 517, distance: 160.0
click at [587, 517] on div "**********" at bounding box center [784, 409] width 505 height 563
click at [649, 524] on p "**********" at bounding box center [823, 139] width 414 height 1033
click at [737, 517] on p "**********" at bounding box center [823, 139] width 414 height 1033
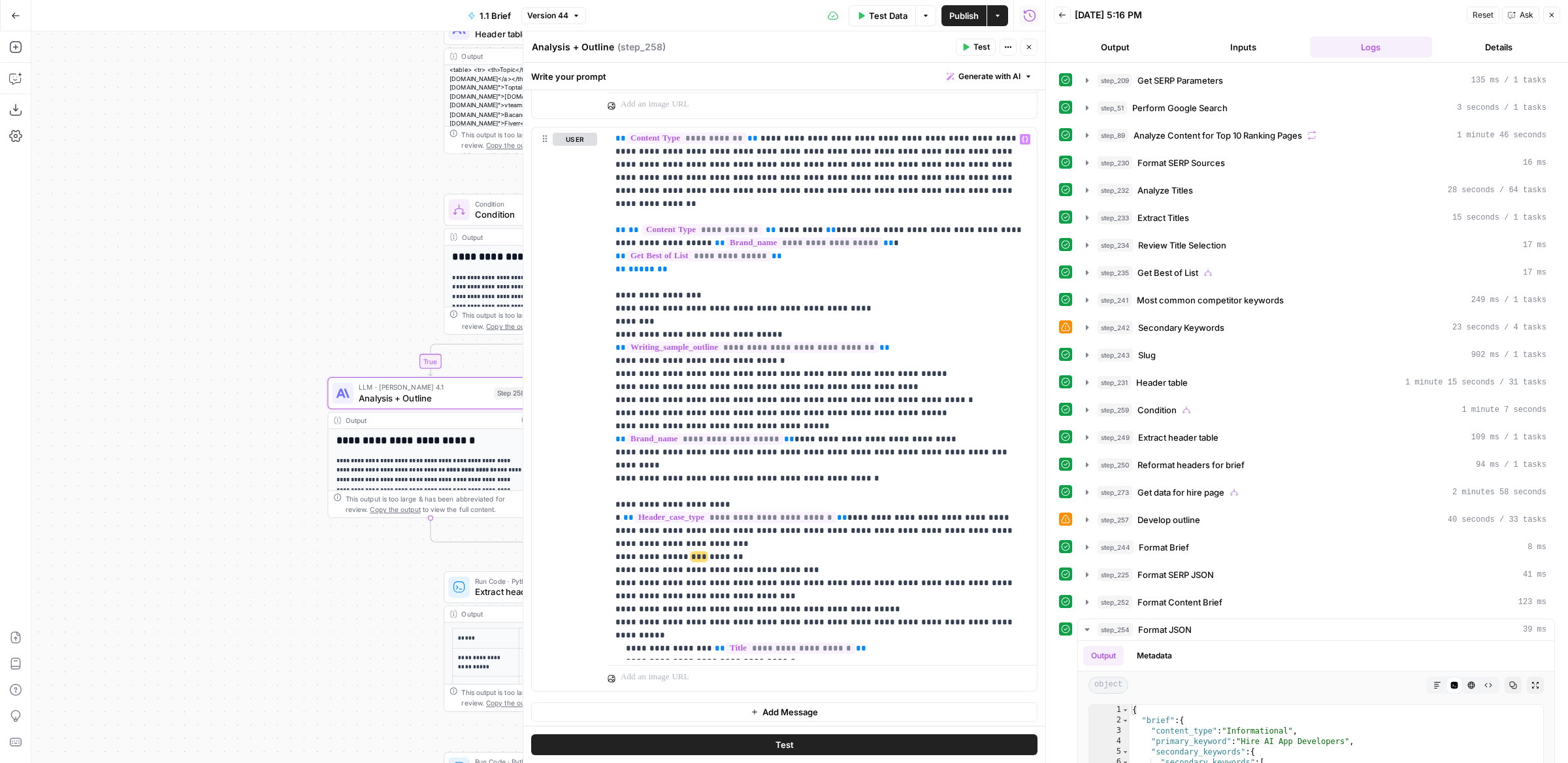
drag, startPoint x: 412, startPoint y: 332, endPoint x: 228, endPoint y: 219, distance: 215.9
click at [228, 219] on div "false true true false true true false false Workflow Input Settings Inputs Run …" at bounding box center [538, 397] width 1014 height 731
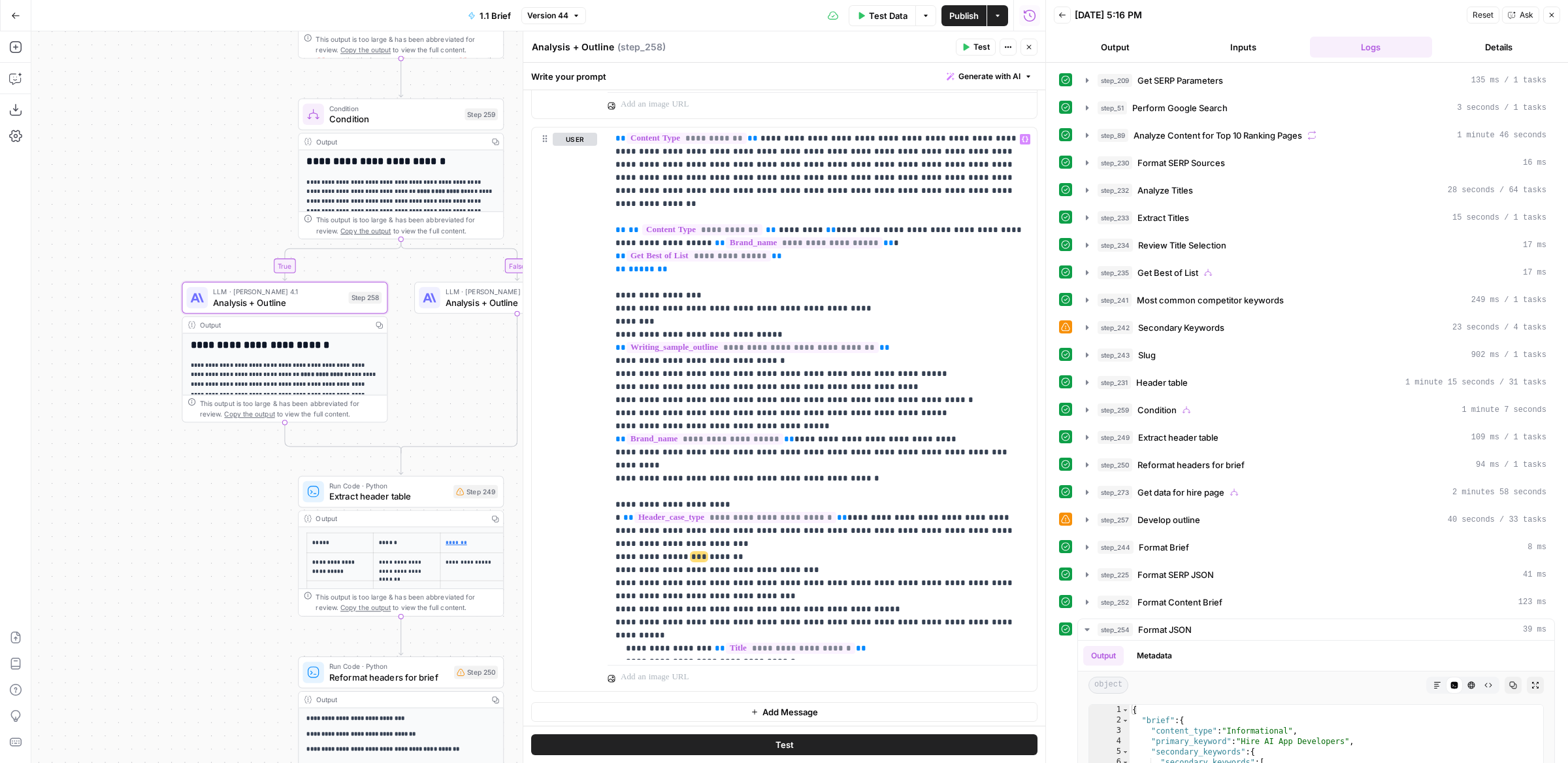
click at [481, 299] on span "Analysis + Outline" at bounding box center [510, 302] width 130 height 13
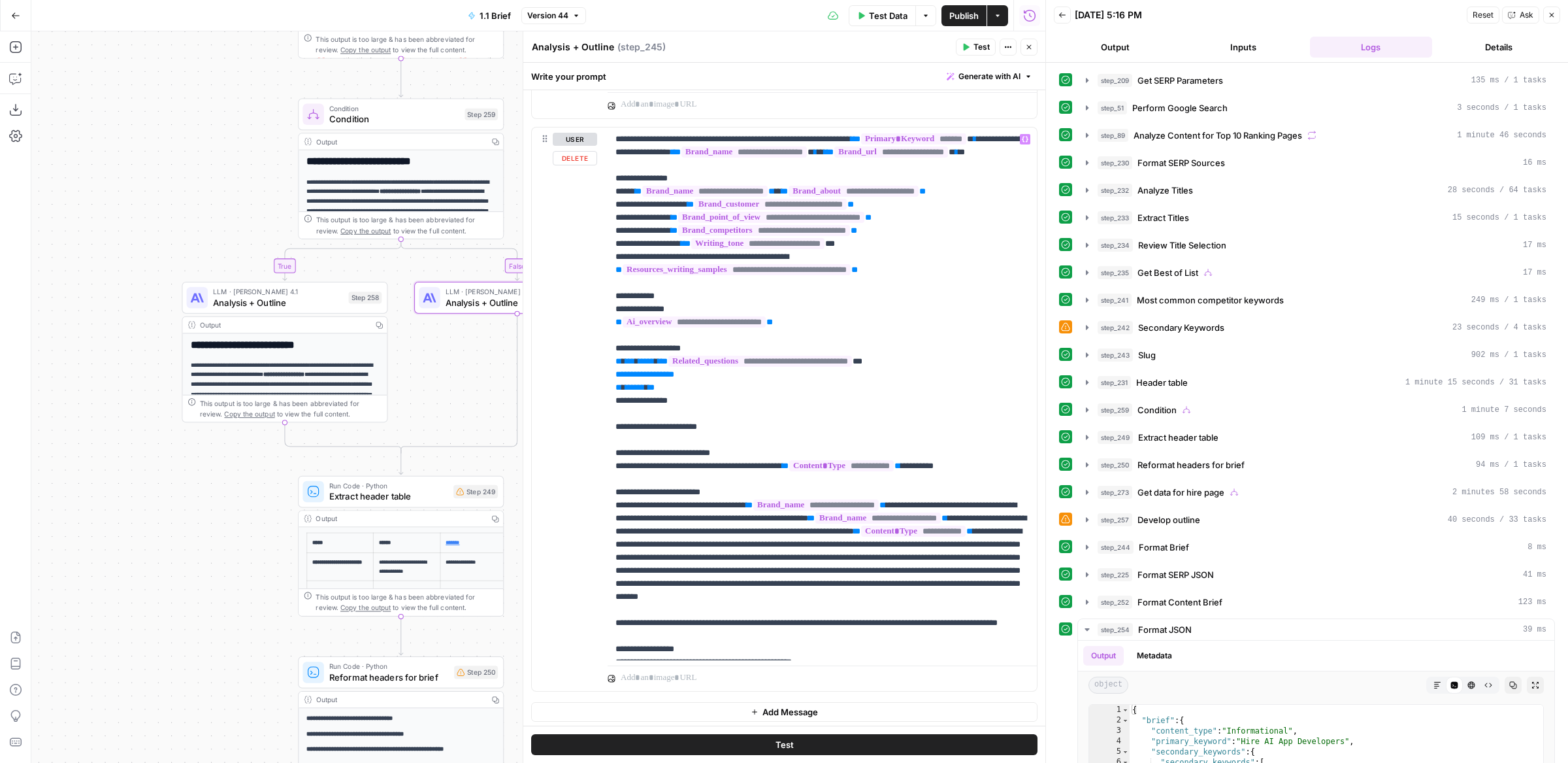
scroll to position [458, 0]
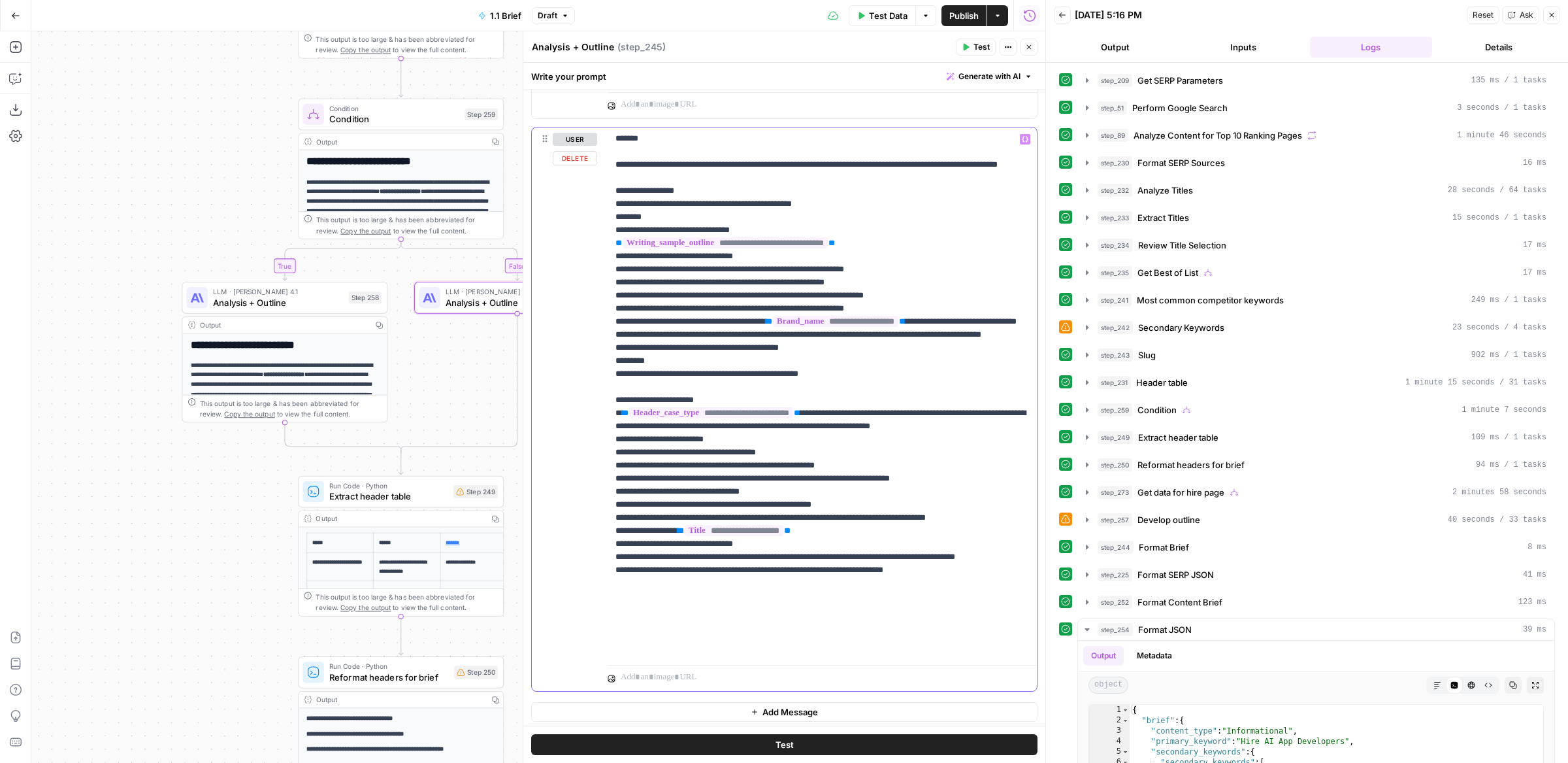
click at [786, 441] on p "**********" at bounding box center [823, 164] width 414 height 980
click at [558, 11] on button "Draft" at bounding box center [553, 16] width 43 height 17
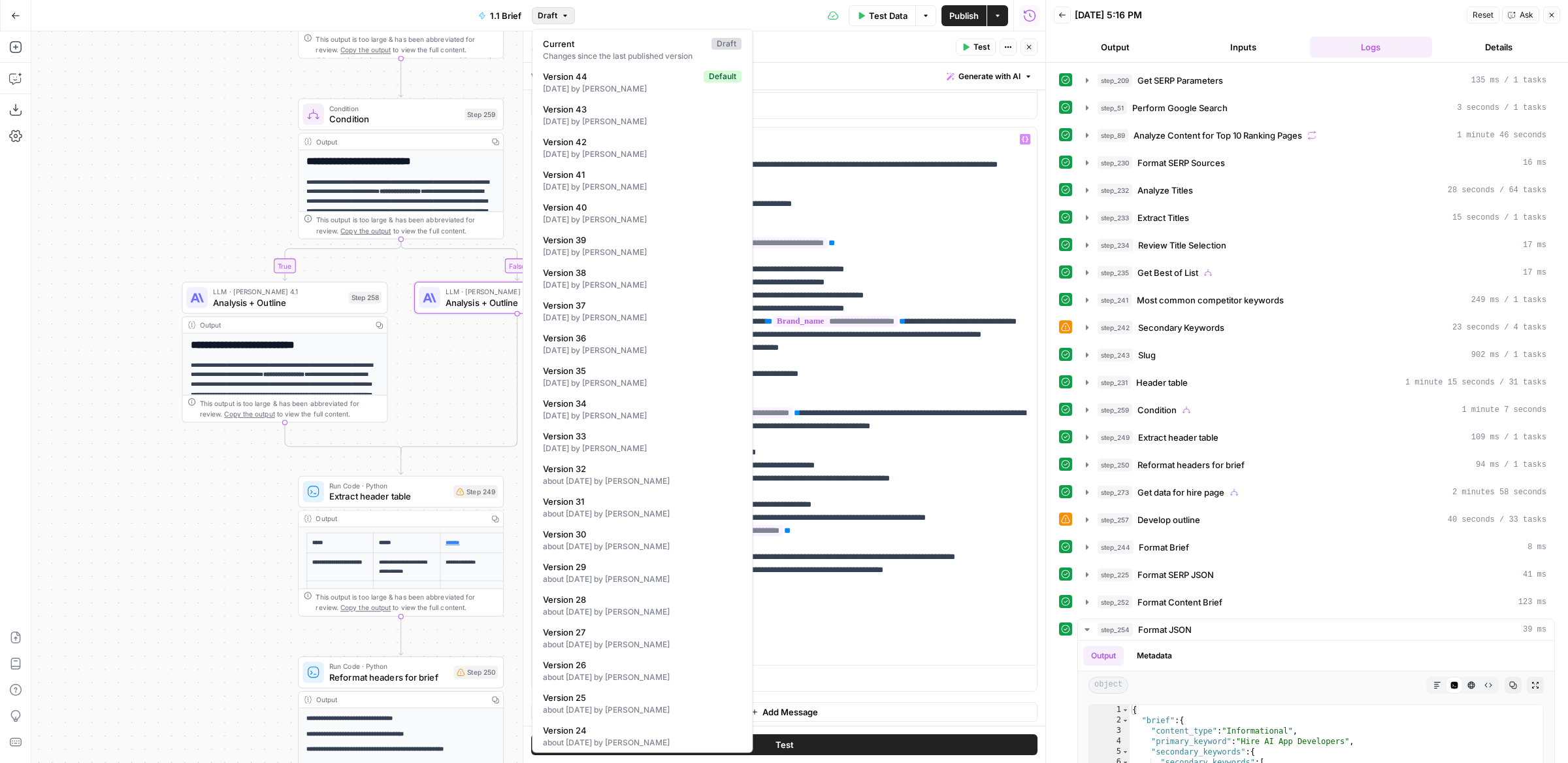
scroll to position [755, 0]
click at [572, 725] on span "Version 1" at bounding box center [640, 727] width 193 height 13
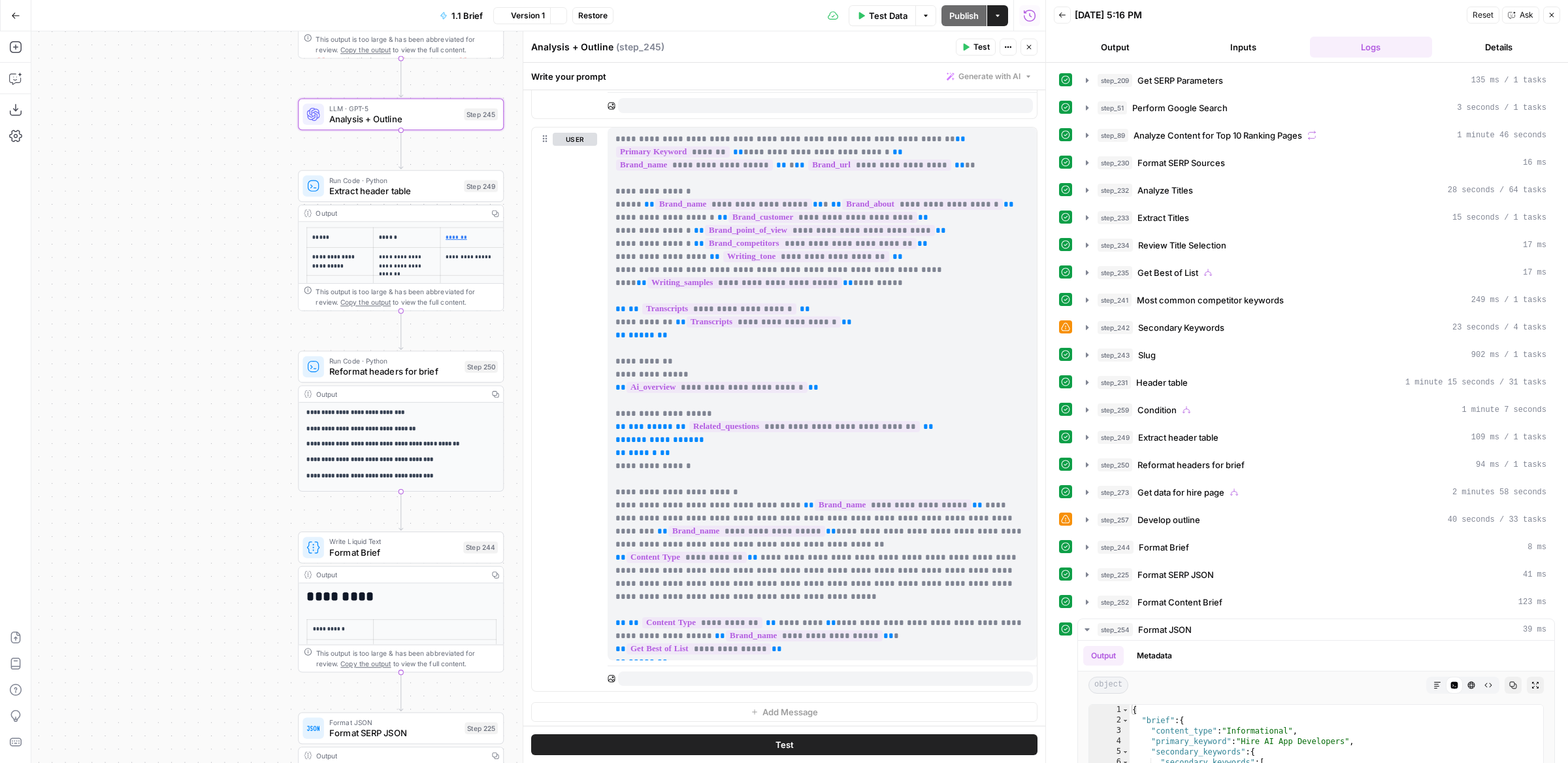
scroll to position [0, 0]
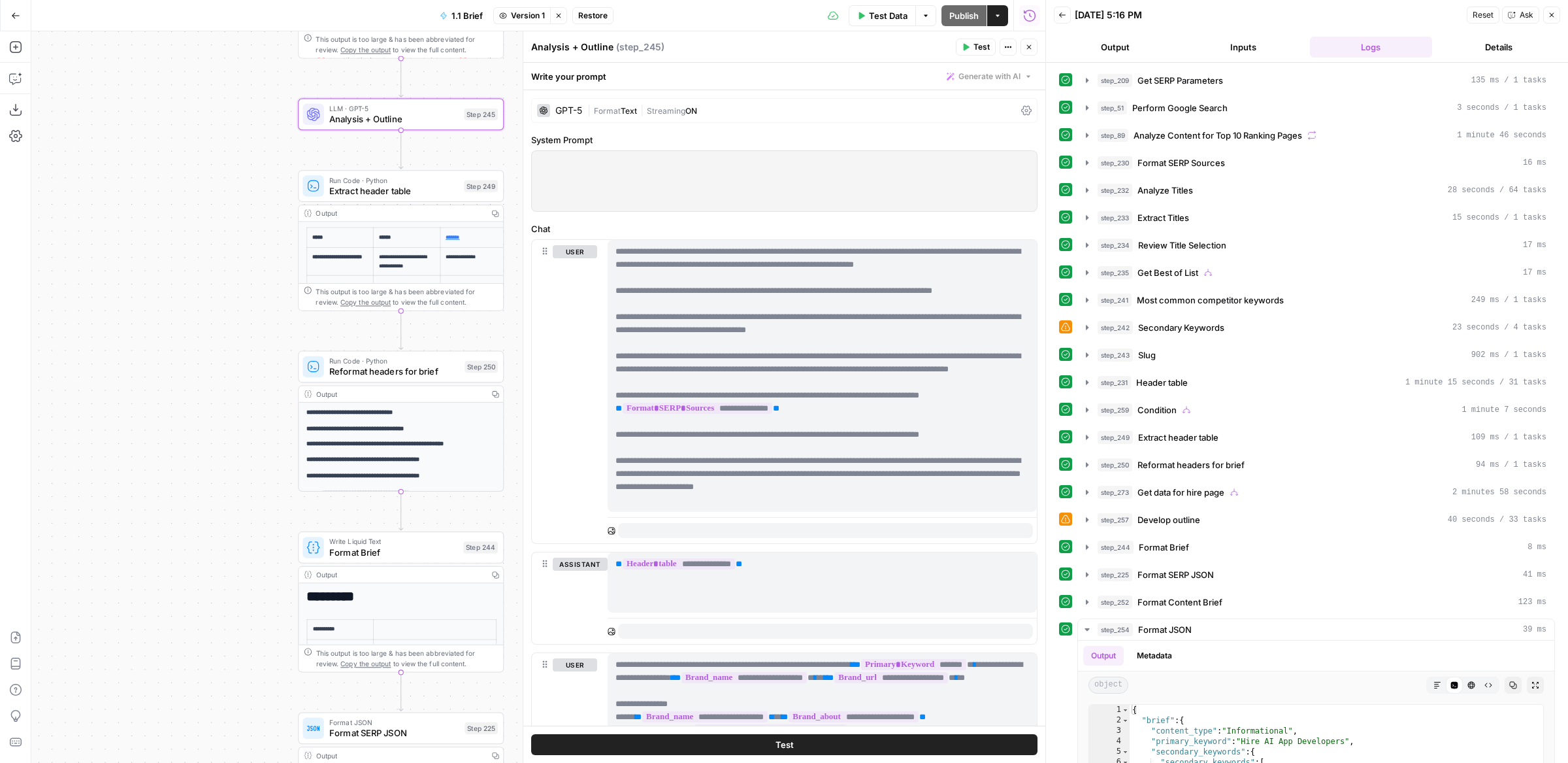
click at [377, 109] on span "LLM · GPT-5" at bounding box center [394, 109] width 130 height 11
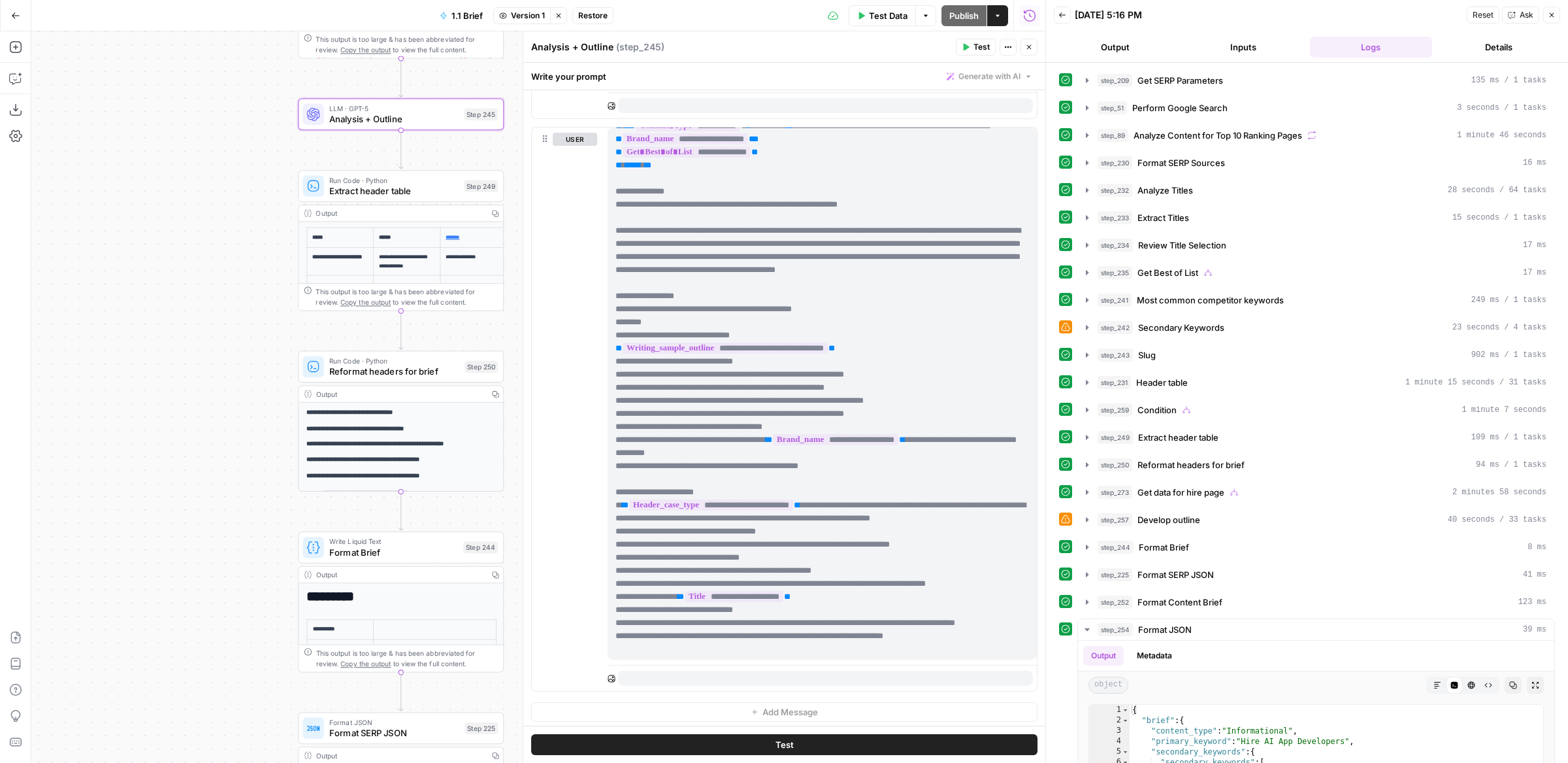
scroll to position [511, 0]
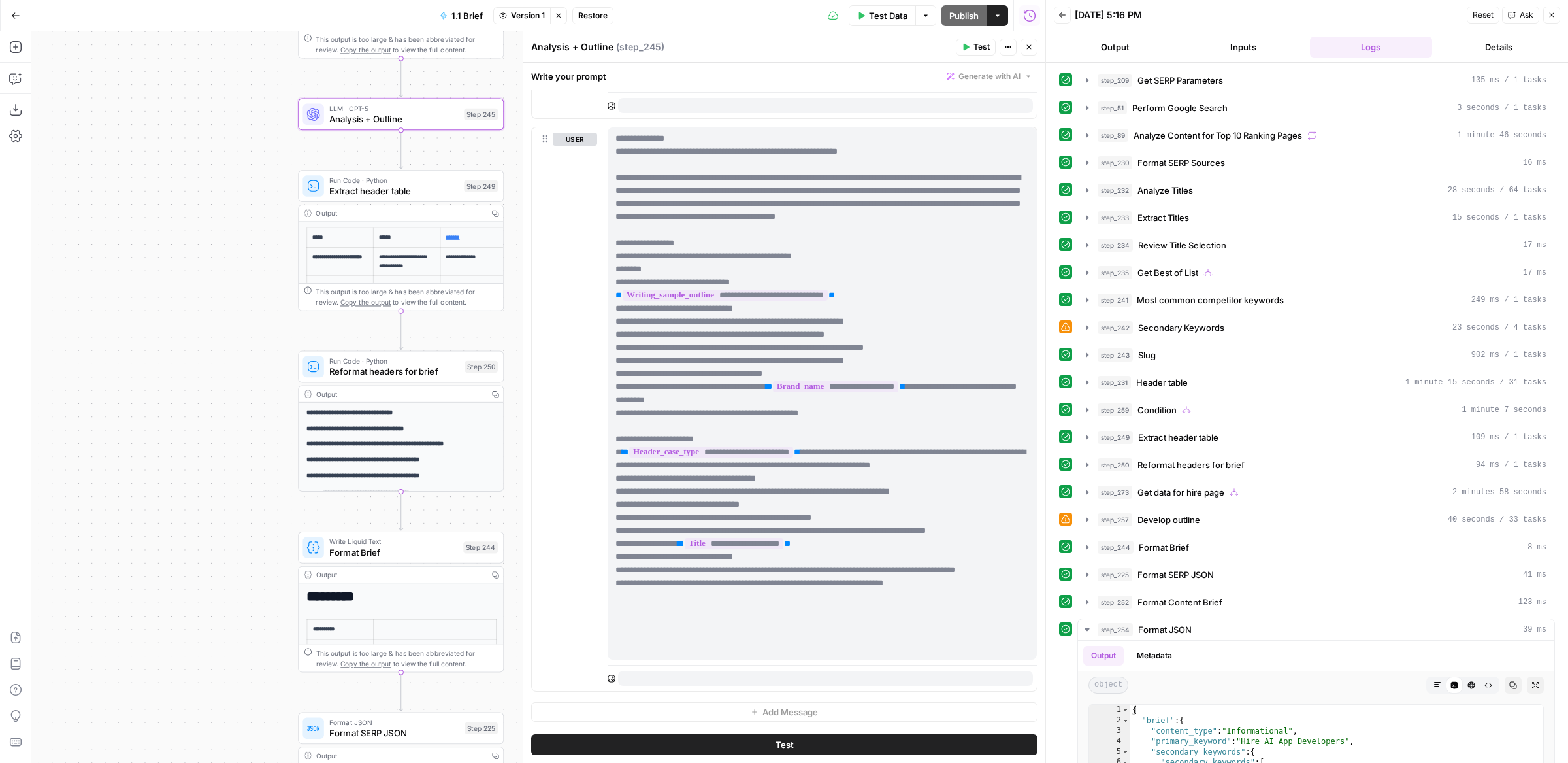
click at [701, 406] on p "**********" at bounding box center [823, 139] width 414 height 1033
click at [705, 237] on p "**********" at bounding box center [823, 139] width 414 height 1033
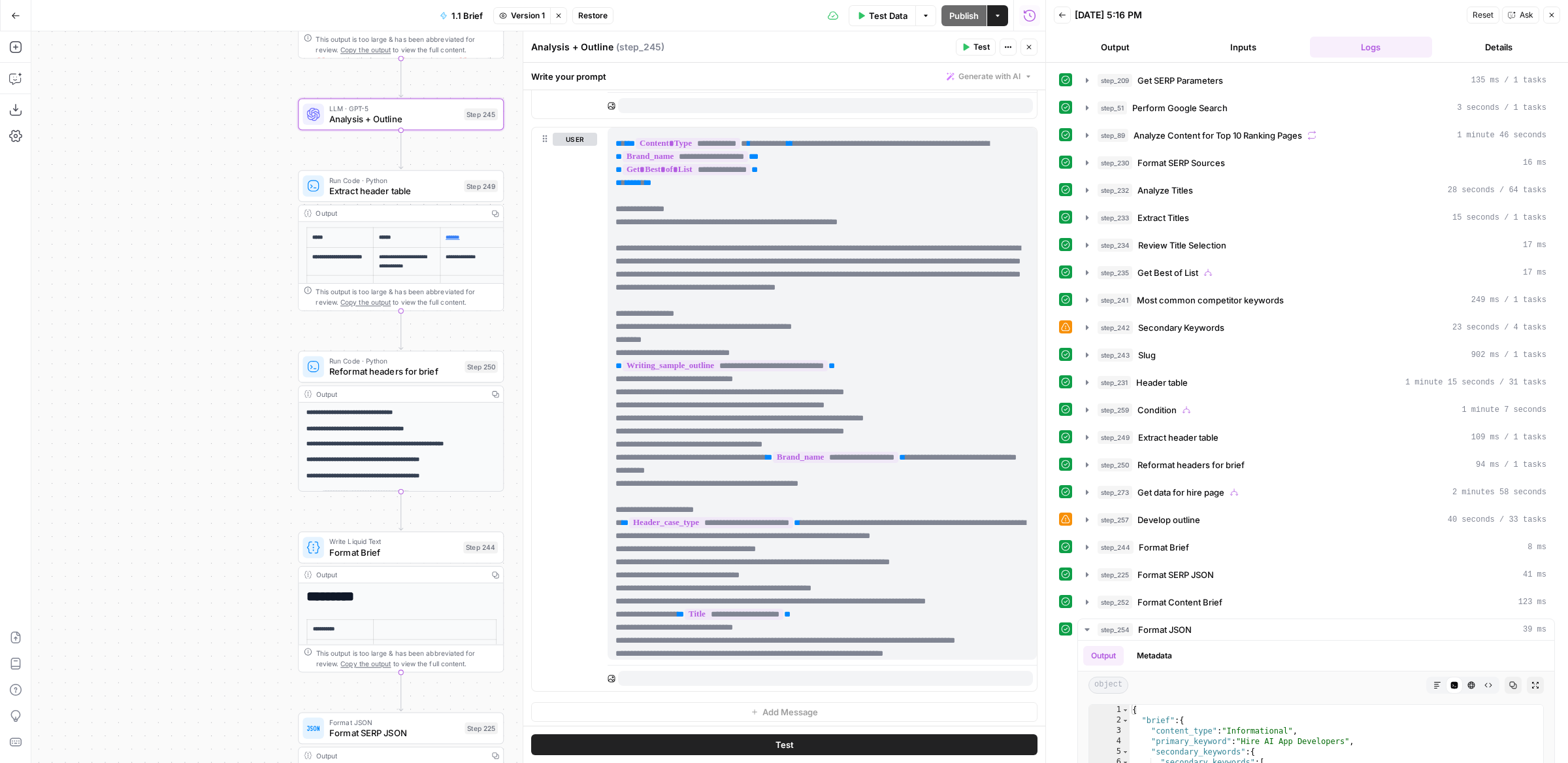
scroll to position [412, 0]
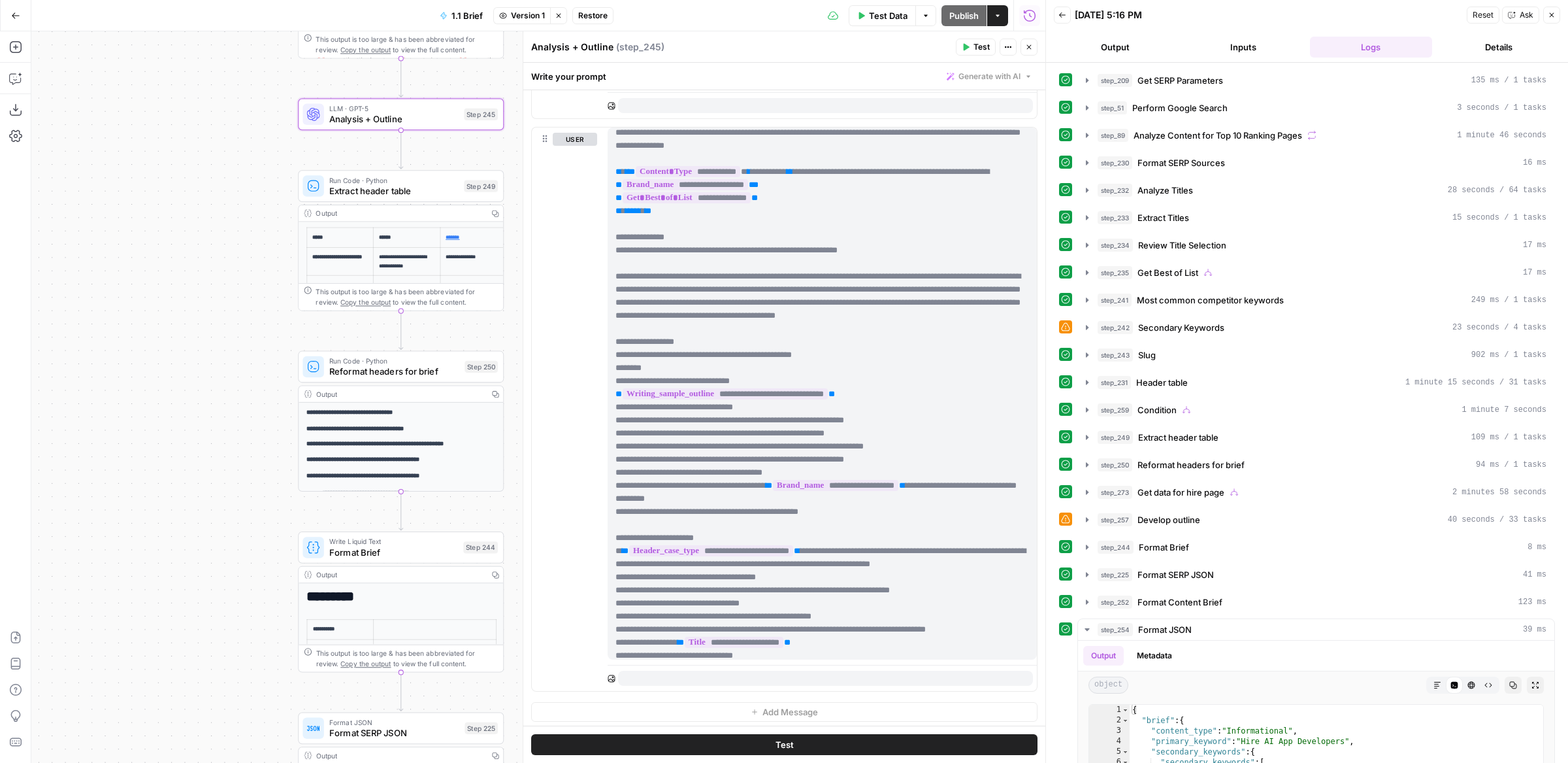
drag, startPoint x: 826, startPoint y: 361, endPoint x: 613, endPoint y: 261, distance: 235.3
click at [613, 261] on div "**********" at bounding box center [822, 393] width 430 height 532
copy p "**********"
click at [564, 17] on button "Stop viewing" at bounding box center [558, 16] width 17 height 17
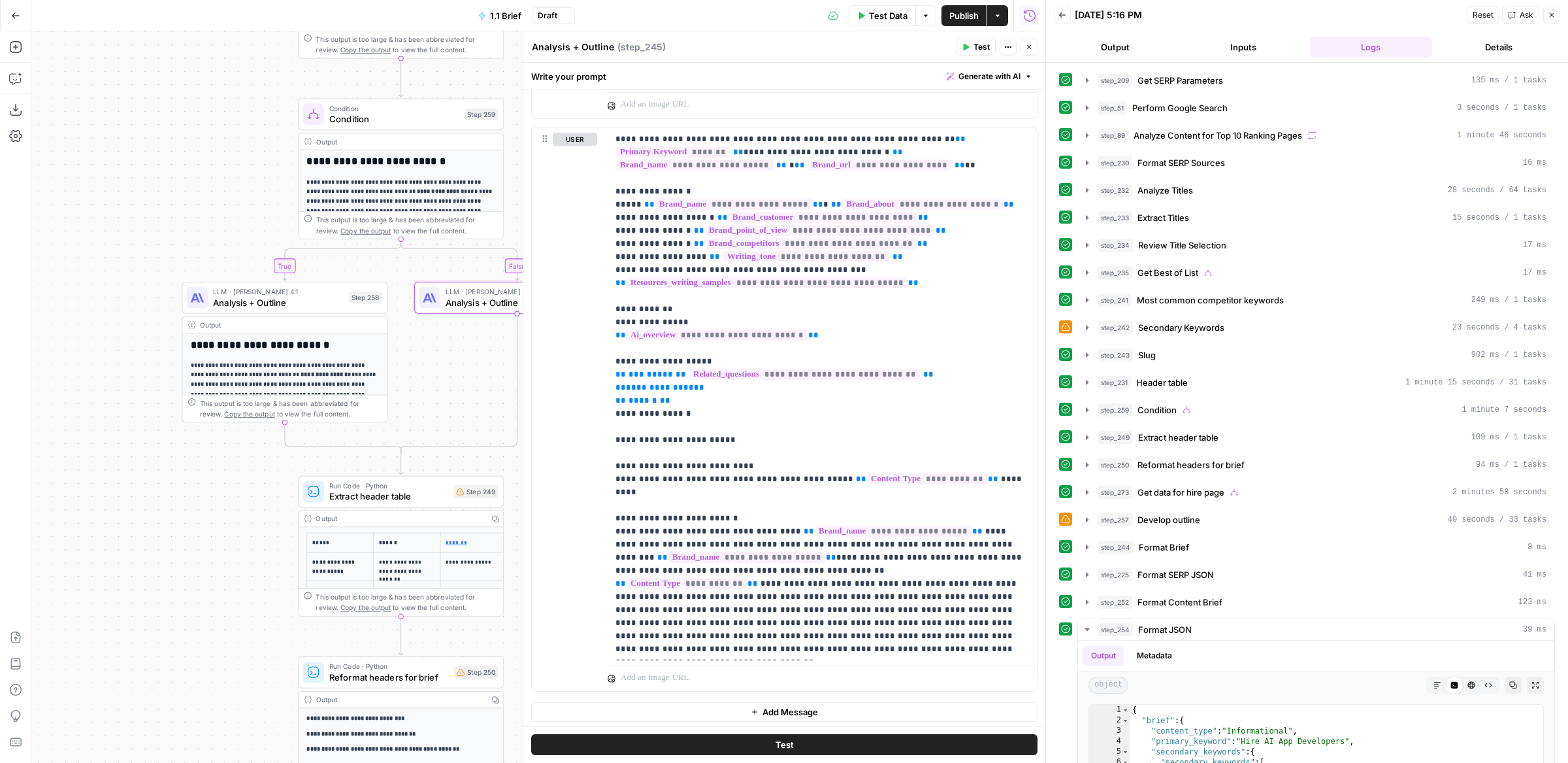
scroll to position [0, 0]
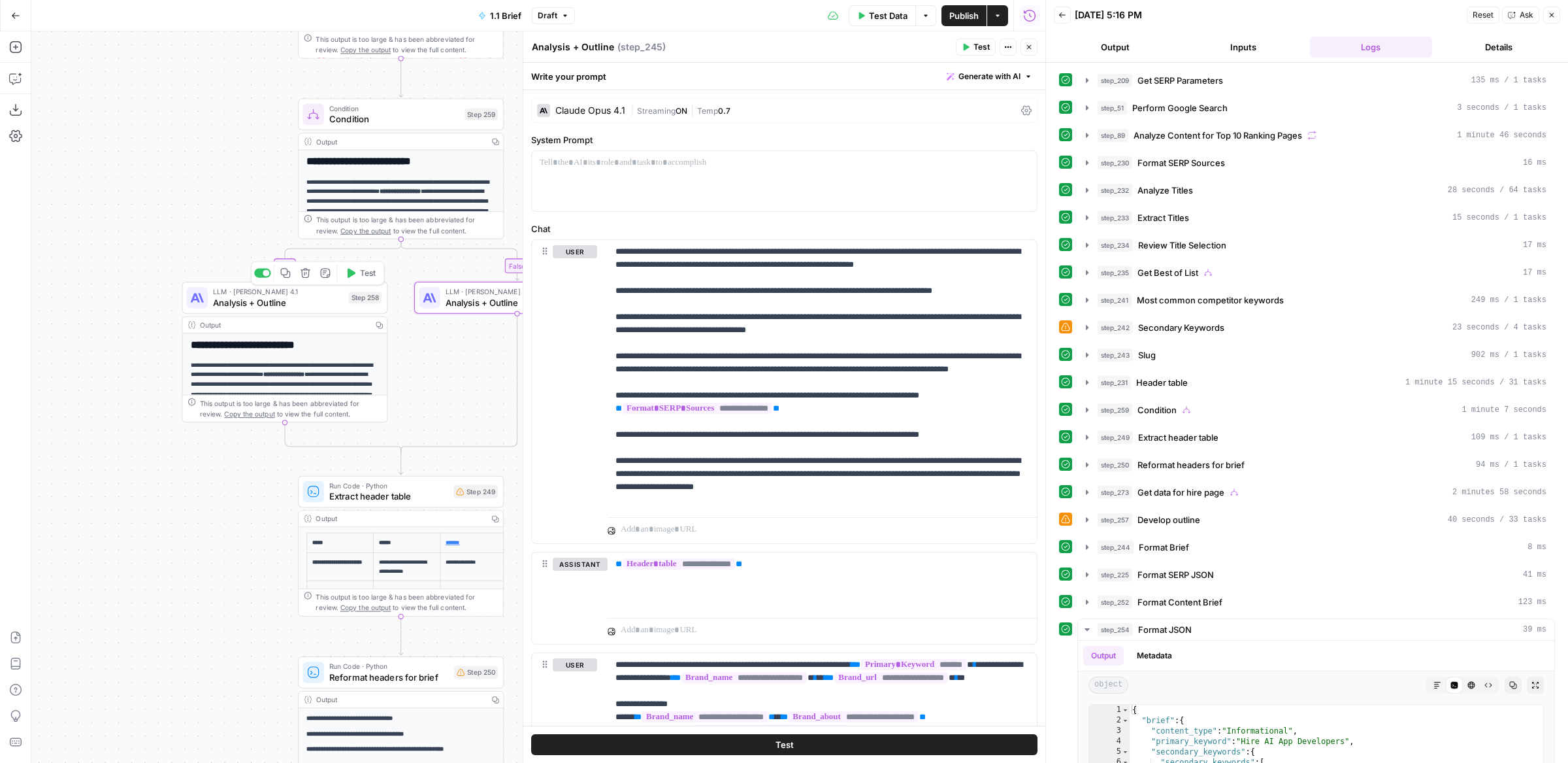
drag, startPoint x: 357, startPoint y: 299, endPoint x: 376, endPoint y: 291, distance: 20.6
click at [358, 299] on div "Step 258" at bounding box center [365, 297] width 33 height 11
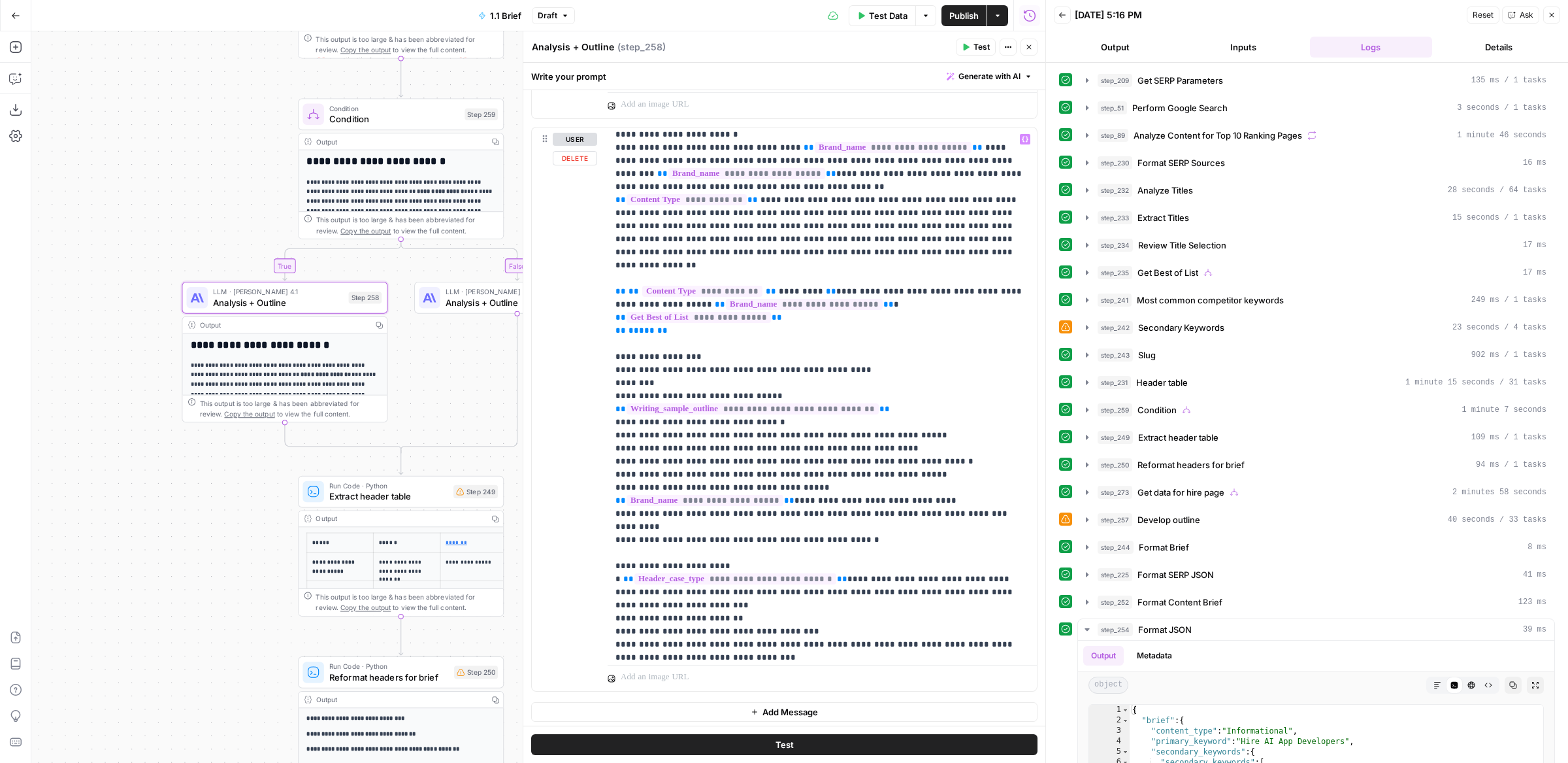
scroll to position [445, 0]
click at [729, 304] on p "**********" at bounding box center [823, 204] width 414 height 1033
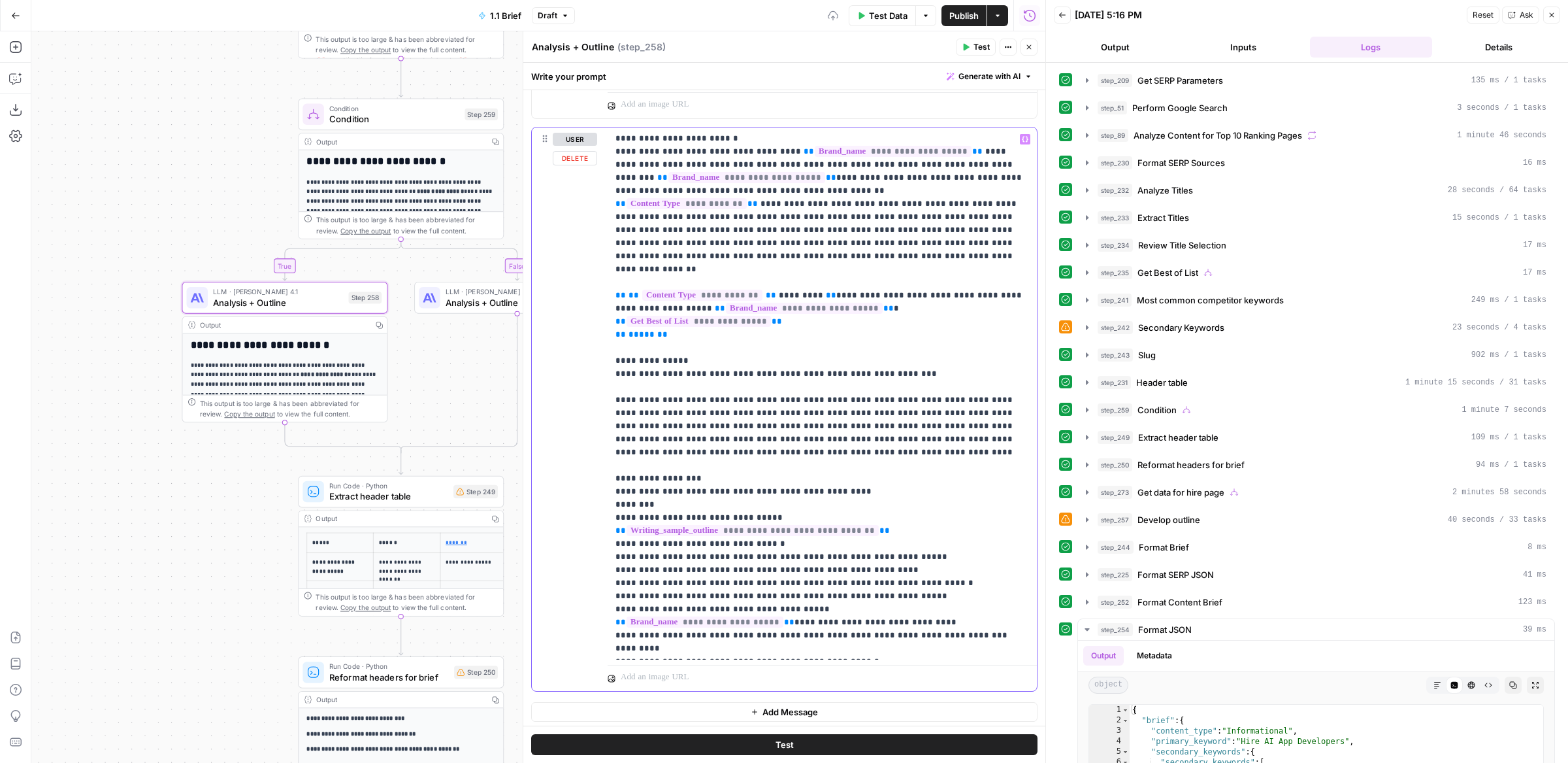
scroll to position [628, 0]
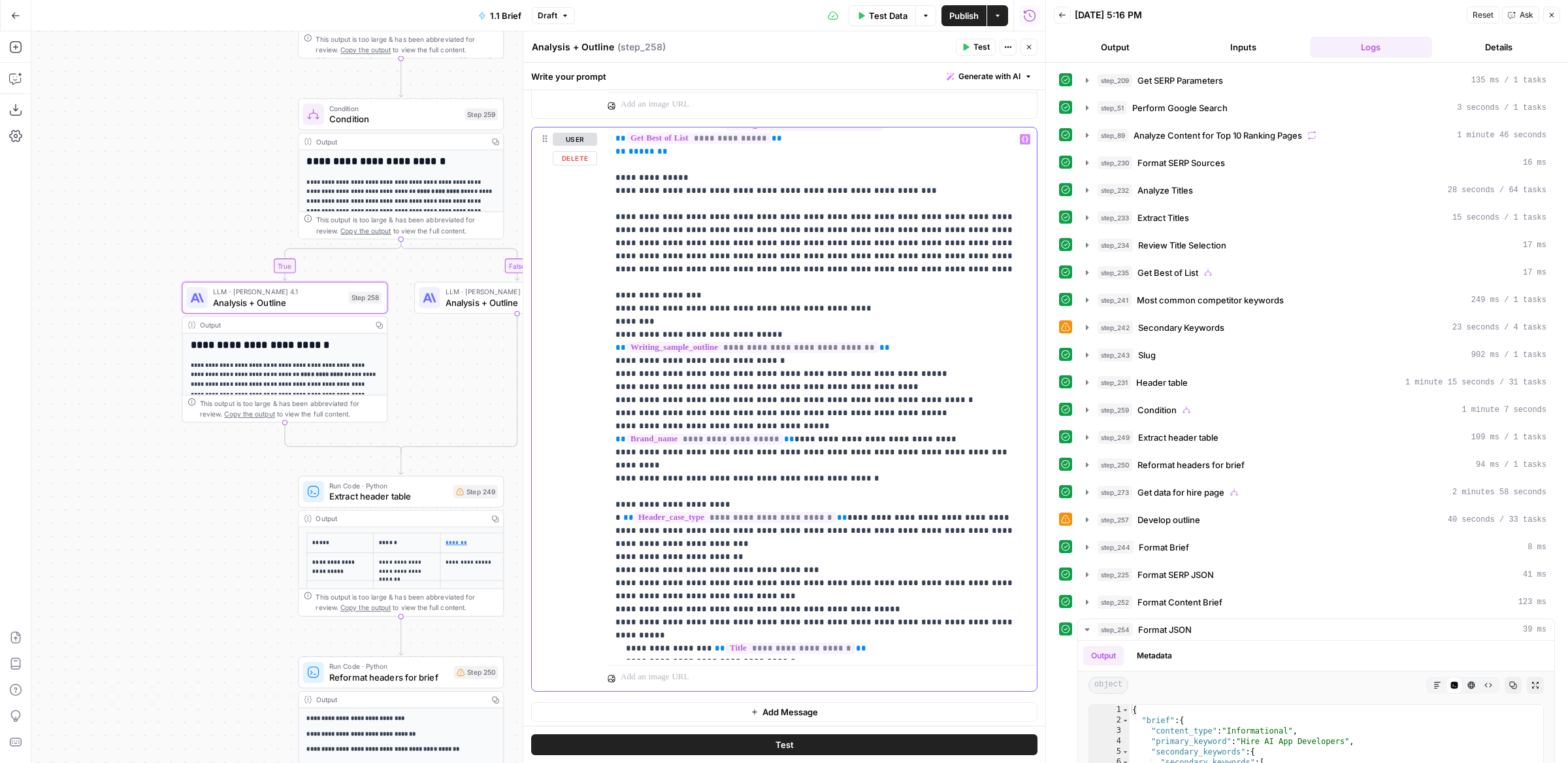
click at [729, 435] on p "**********" at bounding box center [823, 80] width 414 height 1151
click at [971, 425] on p "**********" at bounding box center [823, 80] width 414 height 1151
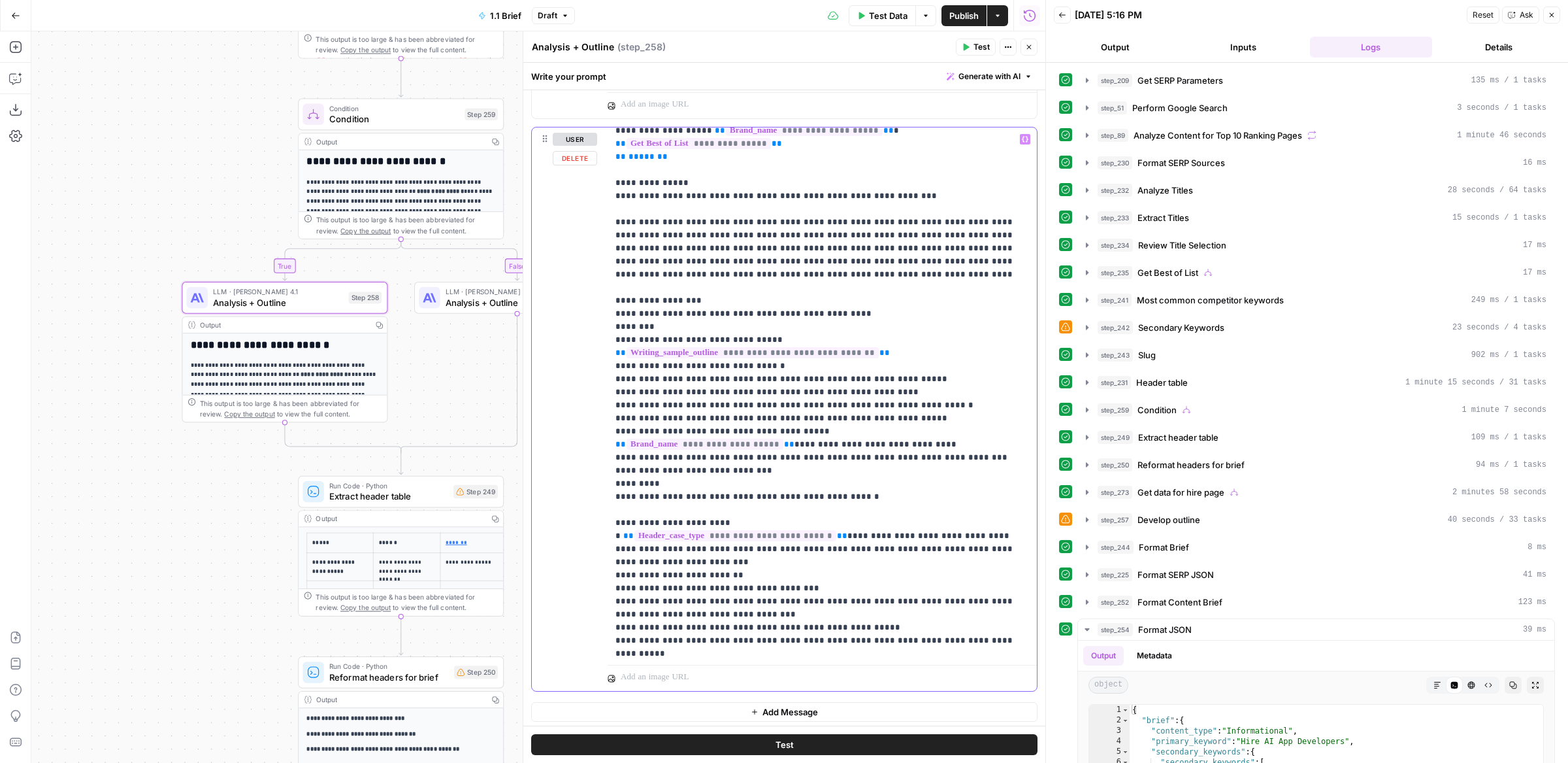
scroll to position [641, 0]
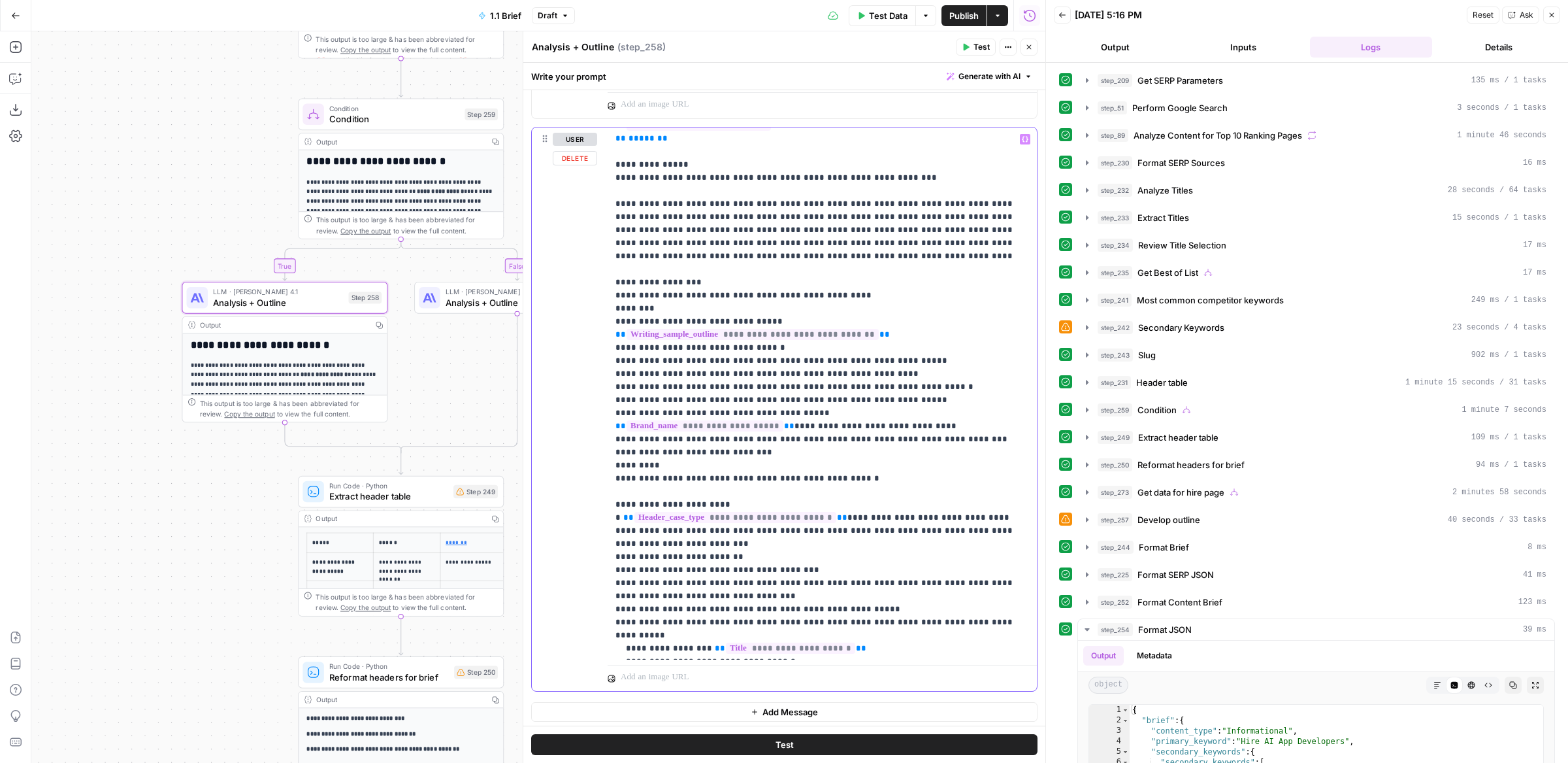
click at [665, 512] on p "**********" at bounding box center [823, 73] width 414 height 1164
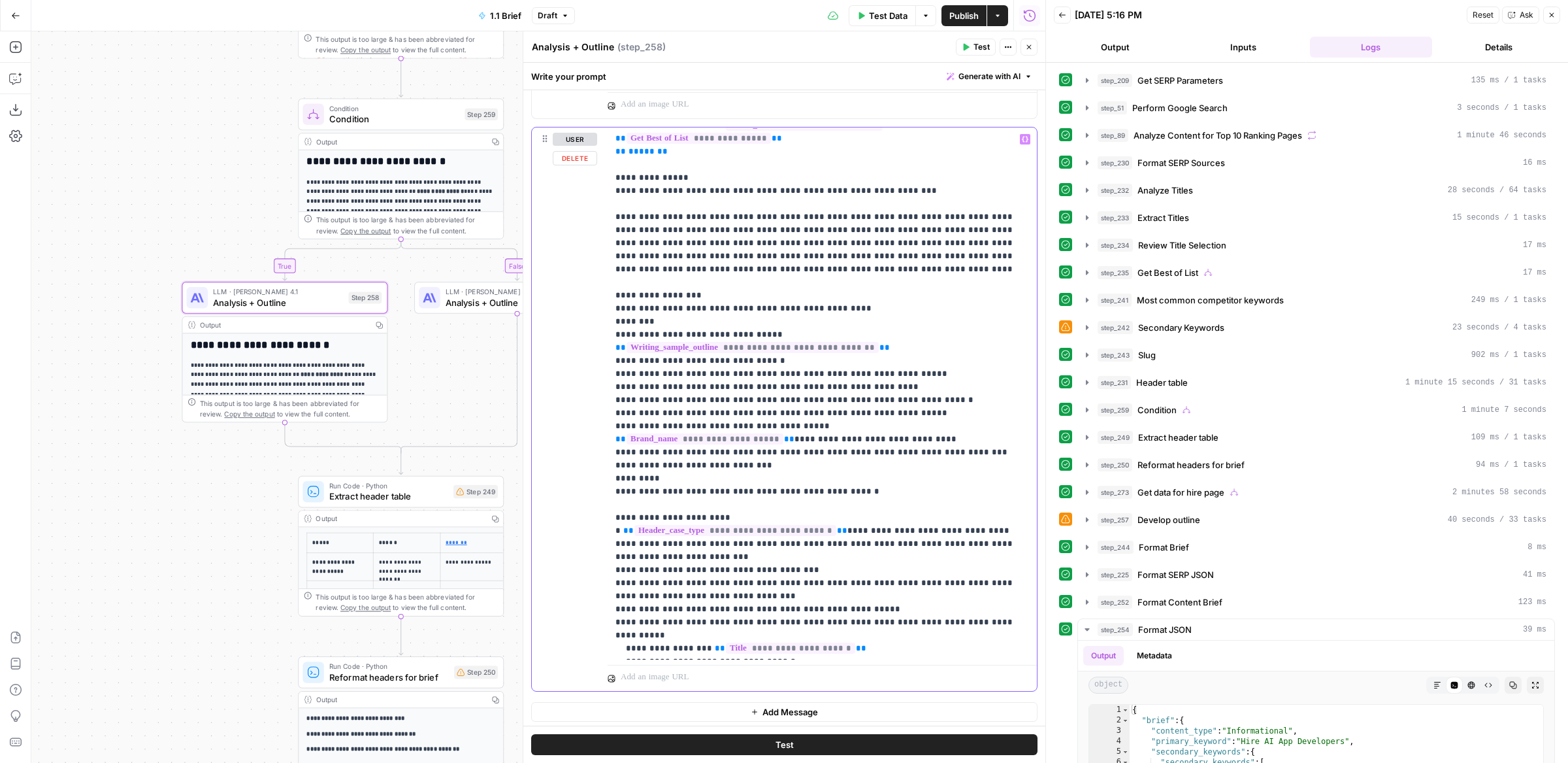
scroll to position [628, 0]
click at [671, 741] on button "Test" at bounding box center [784, 745] width 507 height 21
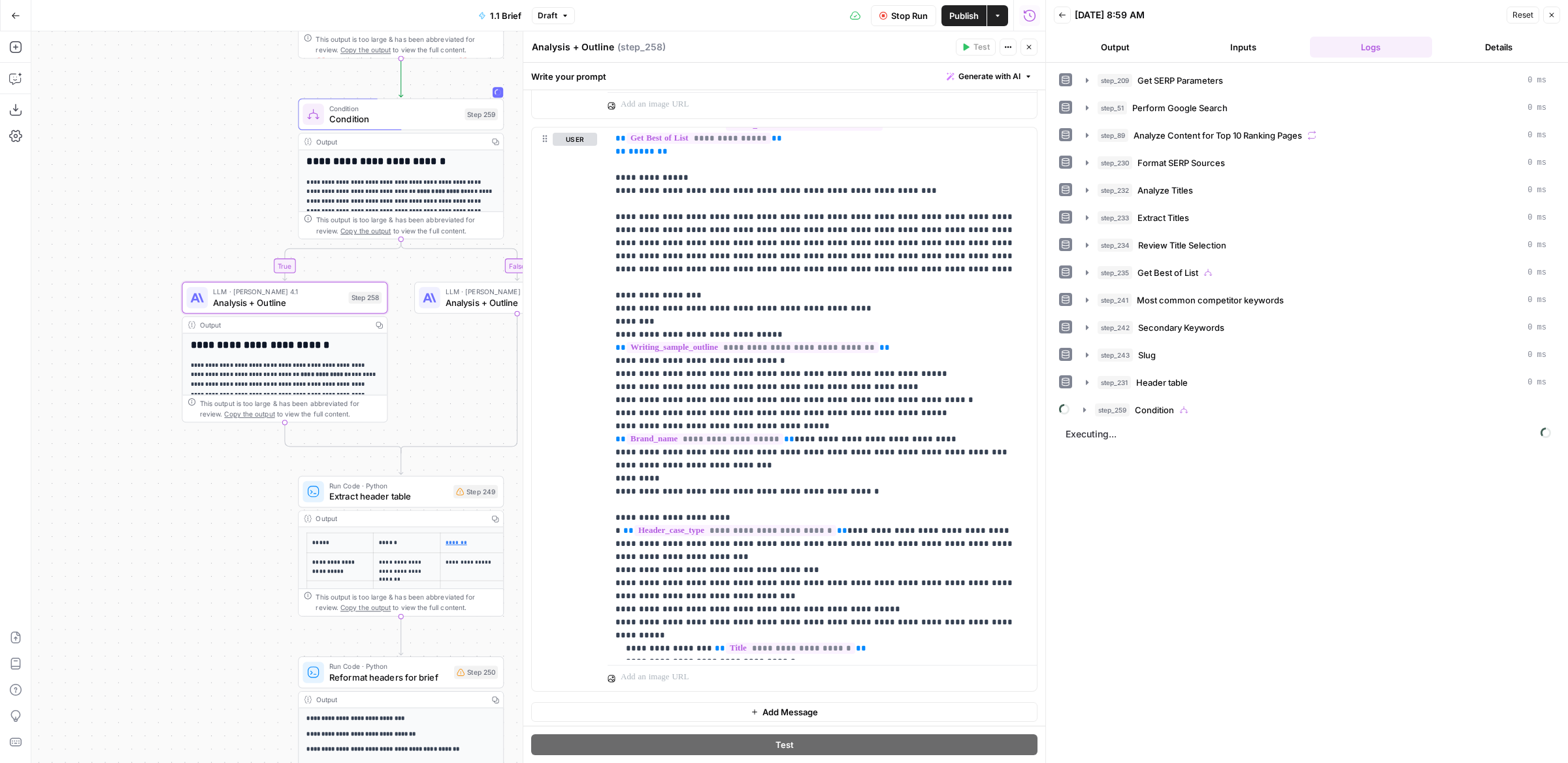
click at [1114, 42] on button "Output" at bounding box center [1115, 47] width 123 height 21
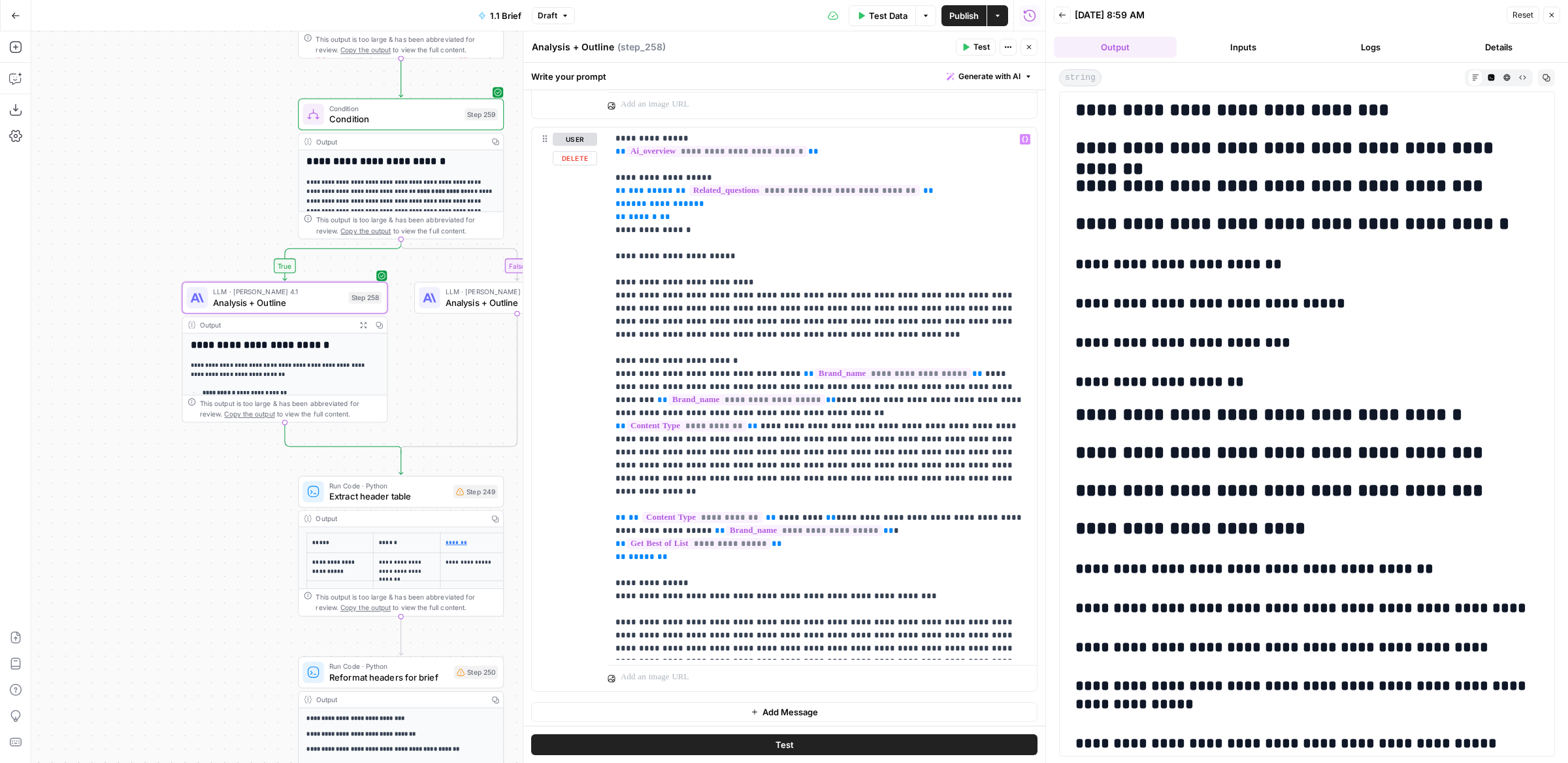
scroll to position [450, 0]
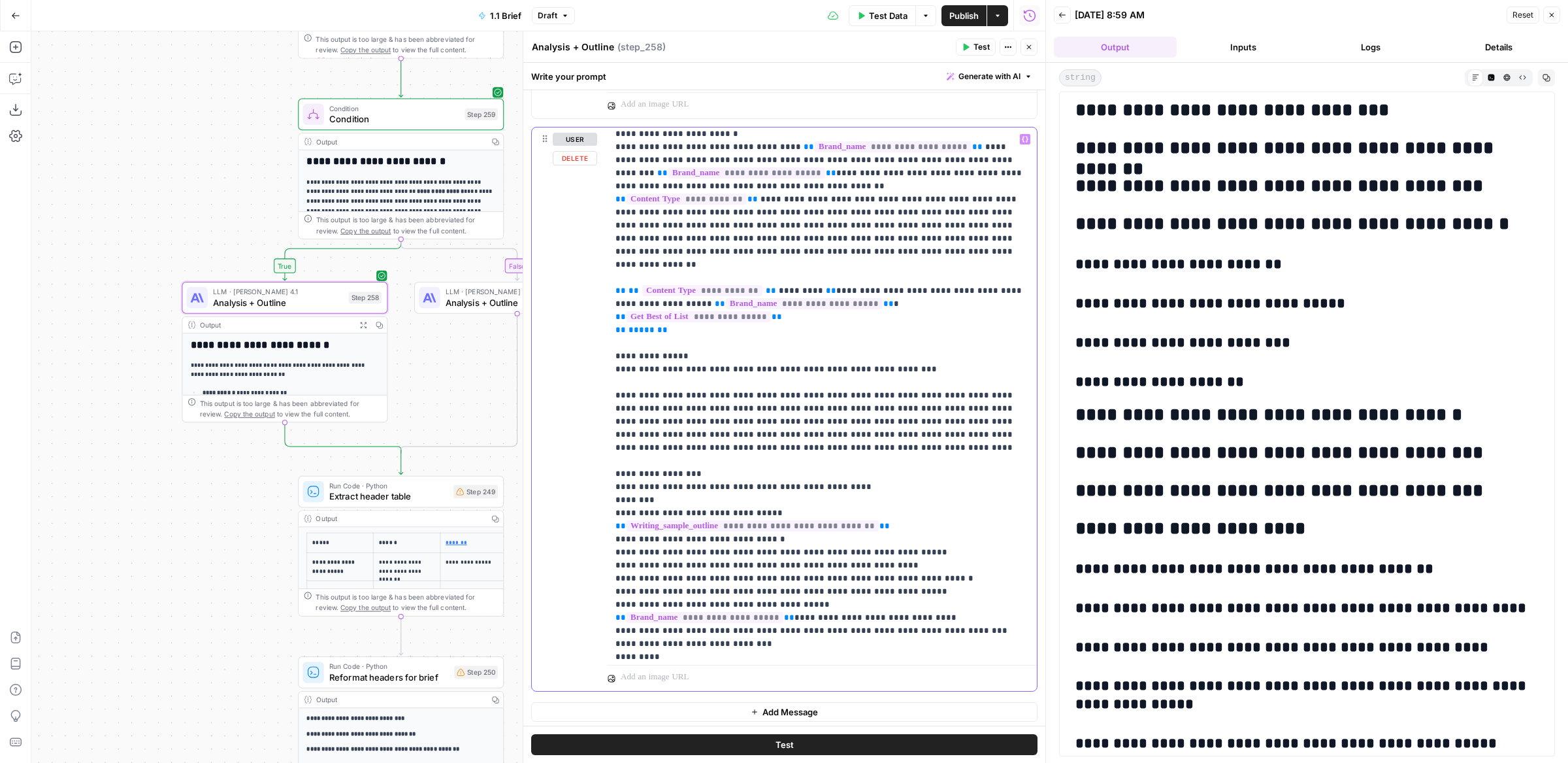
click at [833, 393] on p "**********" at bounding box center [823, 259] width 414 height 1151
click at [834, 394] on p "**********" at bounding box center [823, 259] width 414 height 1151
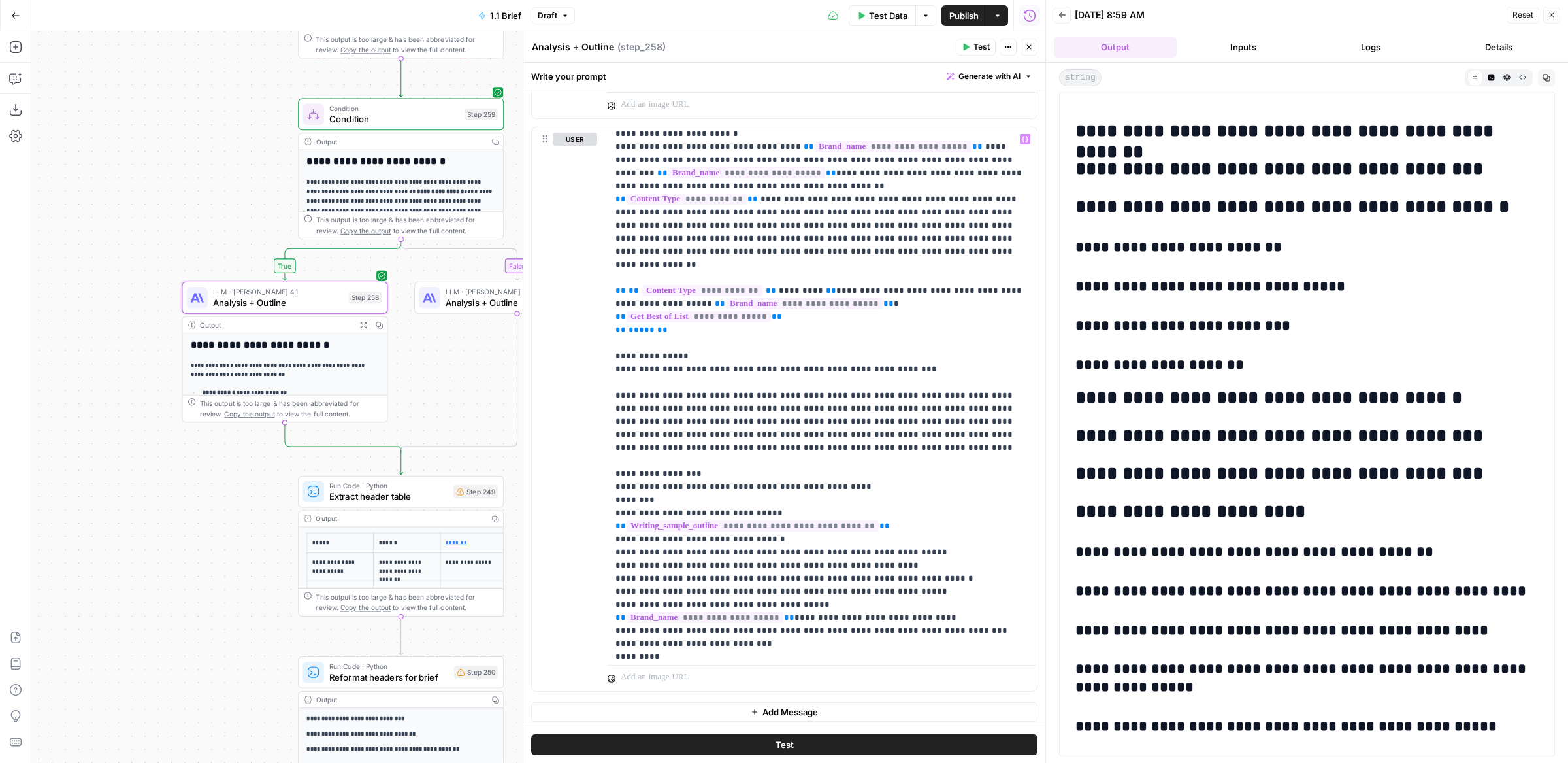
click at [964, 7] on button "Publish" at bounding box center [963, 16] width 45 height 21
click at [479, 472] on span "Test" at bounding box center [484, 467] width 16 height 11
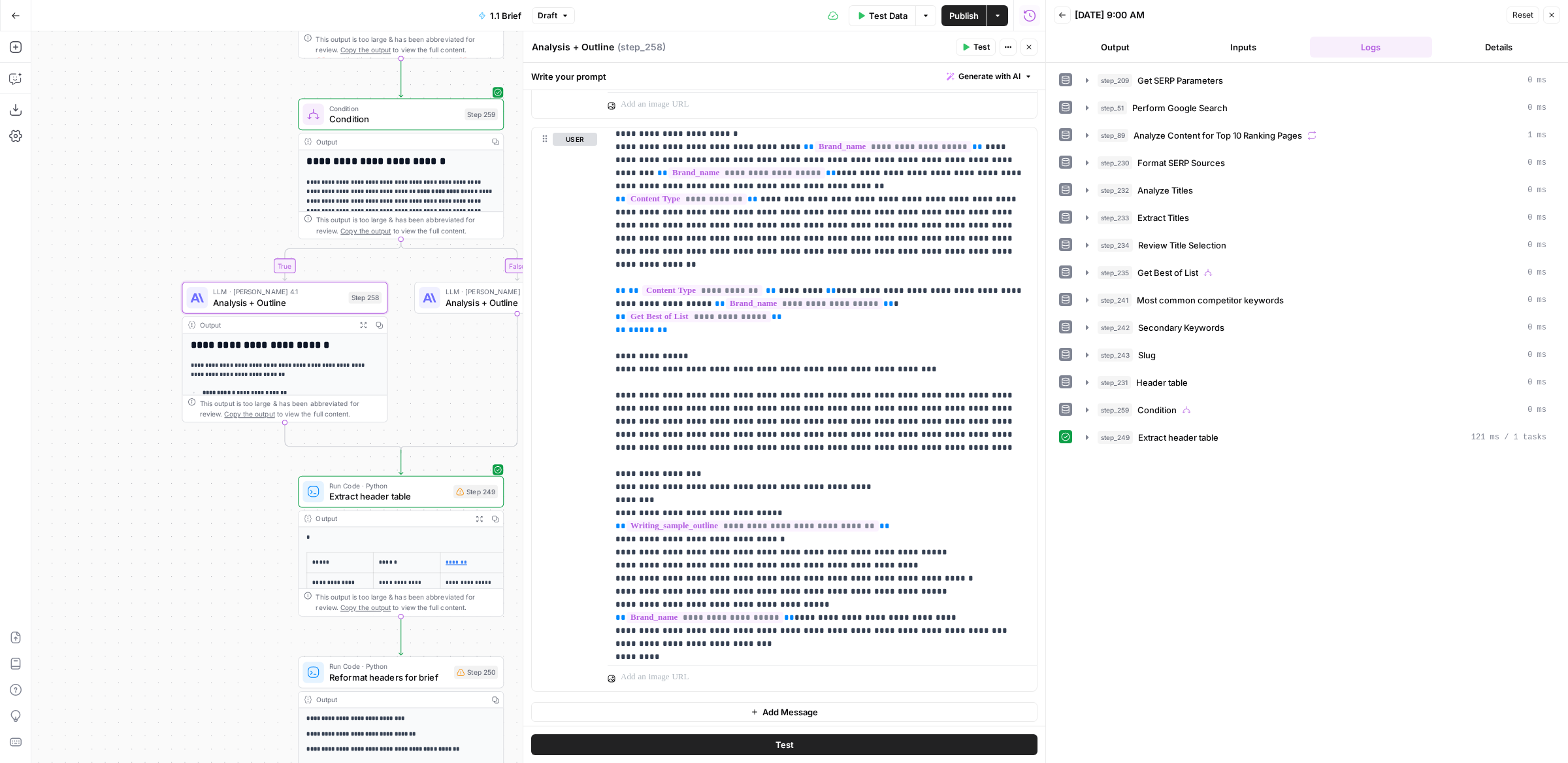
click at [1130, 442] on div "step_209 Get SERP Parameters 0 ms step_51 Perform Google Search 0 ms step_89 An…" at bounding box center [1307, 413] width 496 height 687
click at [1132, 435] on span "step_249" at bounding box center [1115, 437] width 35 height 13
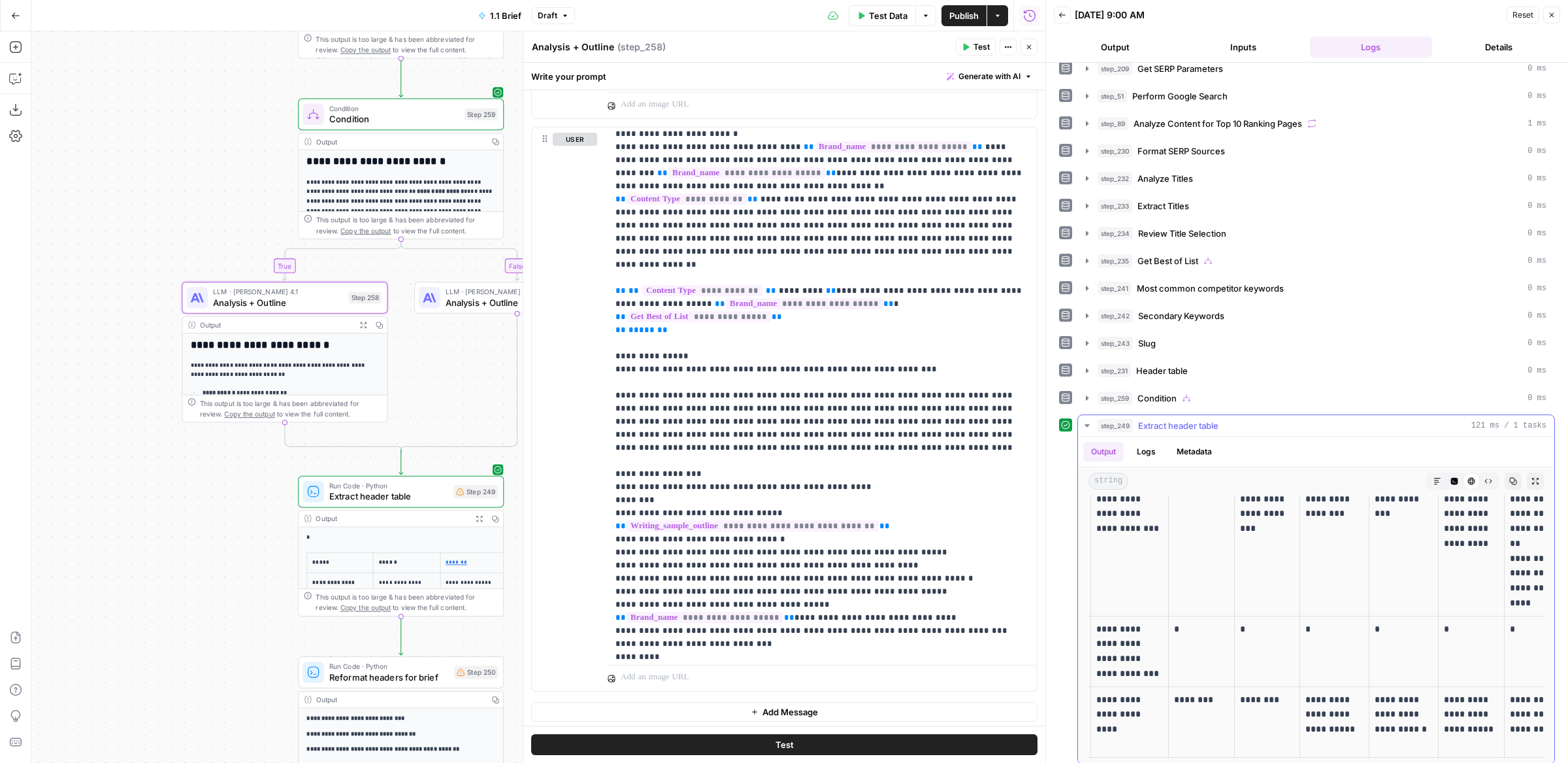
scroll to position [0, 0]
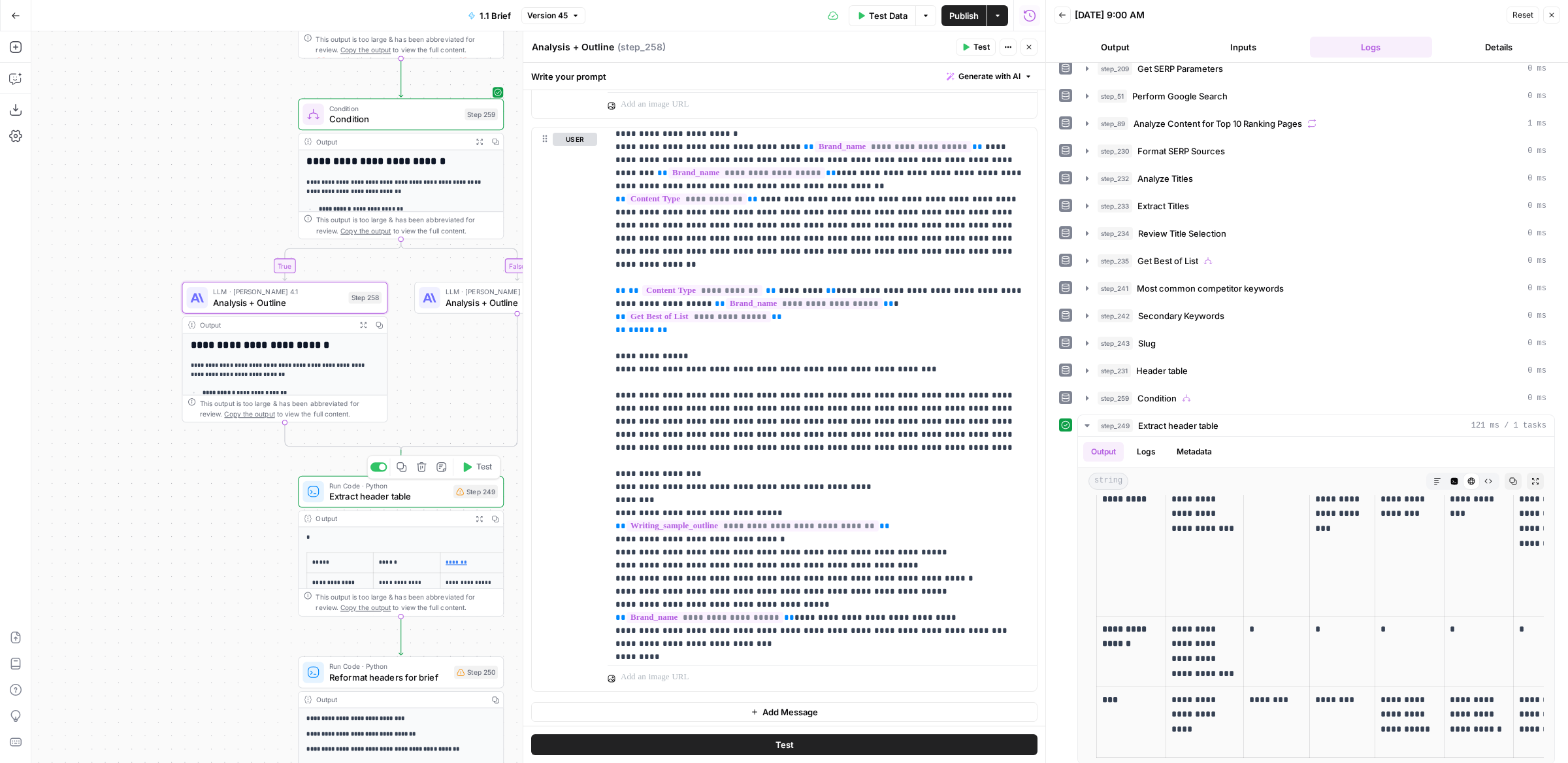
click at [478, 471] on span "Test" at bounding box center [484, 467] width 16 height 11
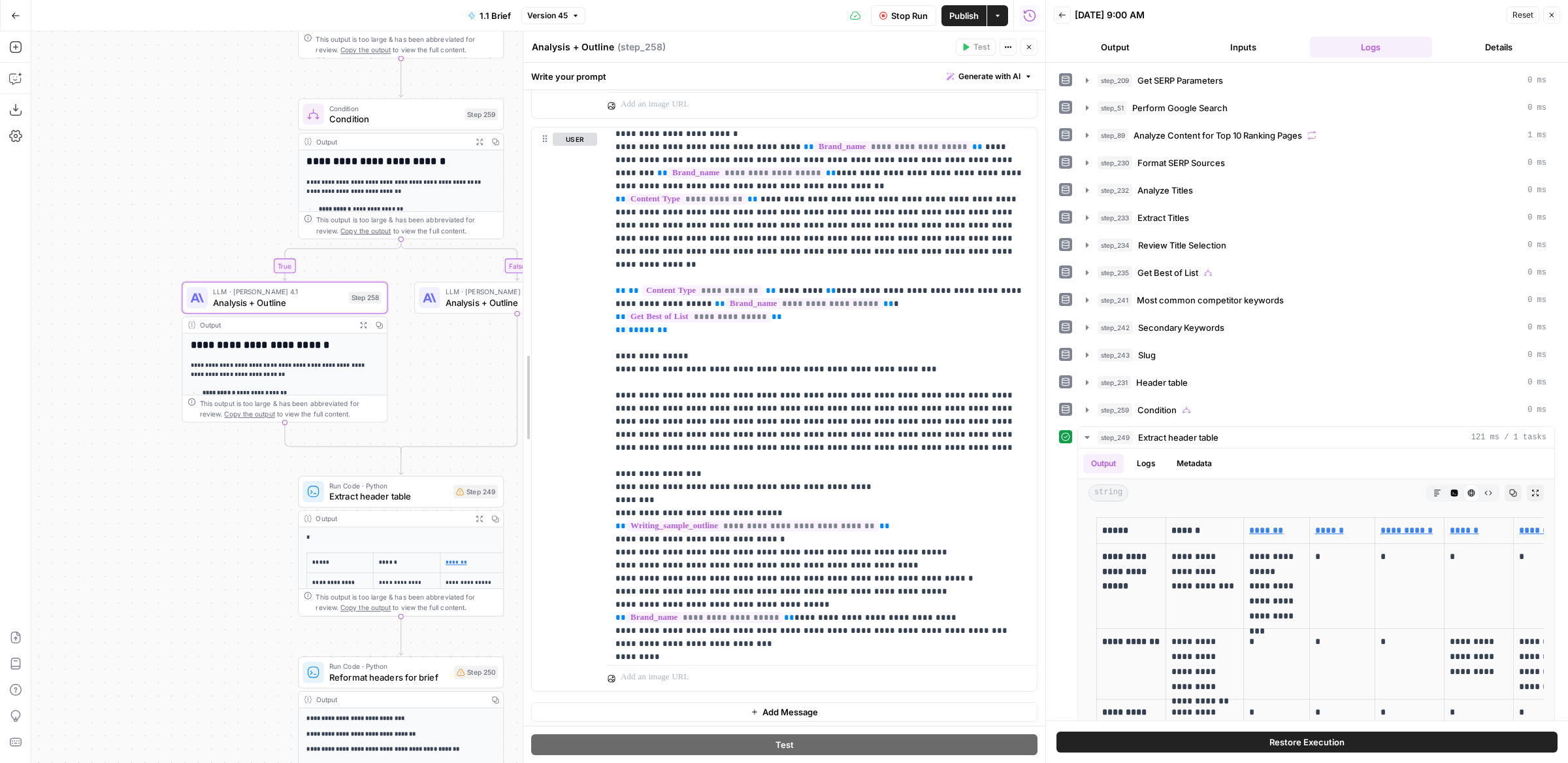
click at [520, 597] on div at bounding box center [524, 397] width 13 height 732
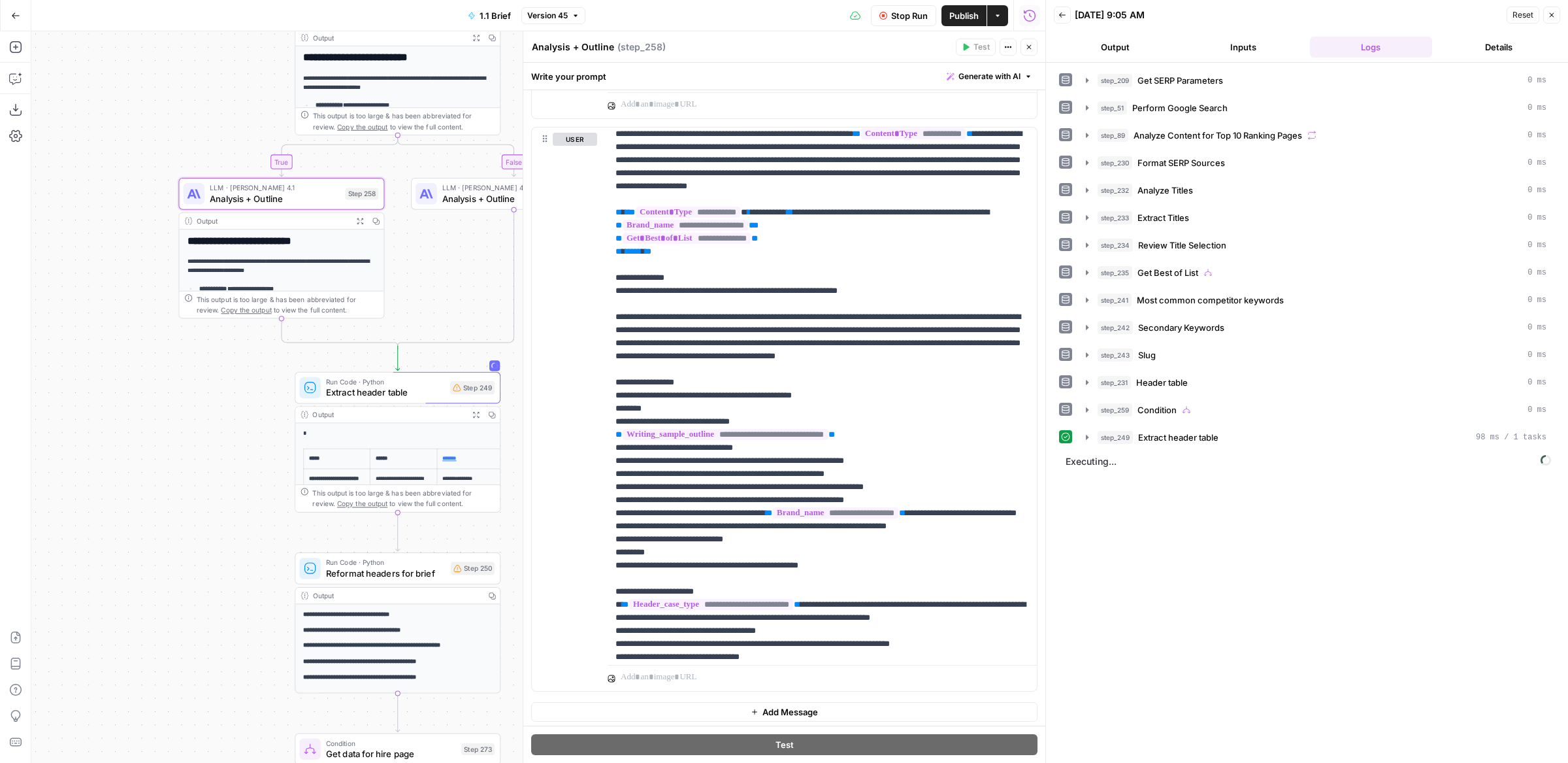
drag, startPoint x: 514, startPoint y: 606, endPoint x: 498, endPoint y: 476, distance: 131.0
click at [498, 476] on div "false true true false true true false false Workflow Input Settings Inputs Run …" at bounding box center [538, 397] width 1014 height 731
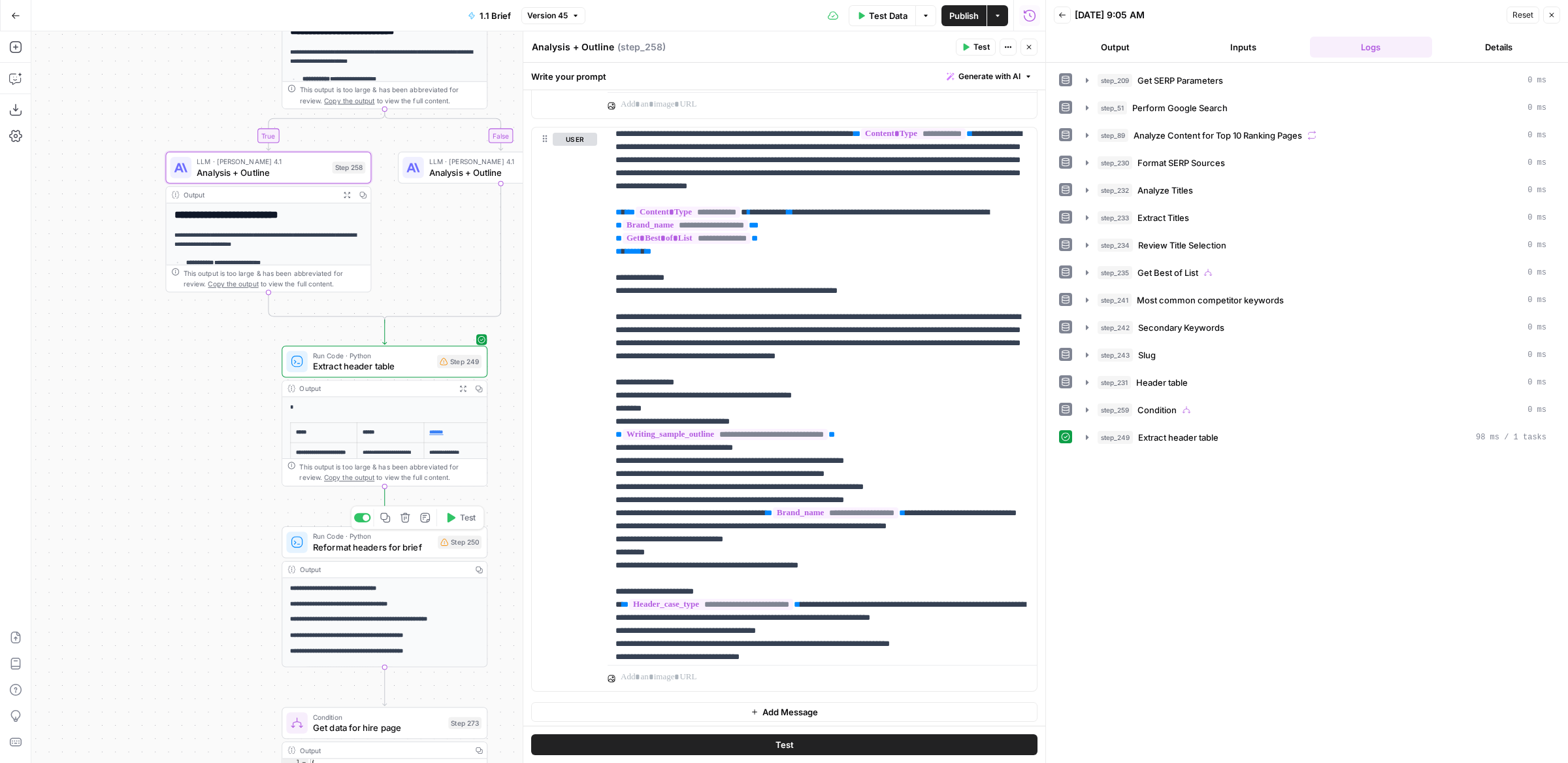
click at [474, 524] on button "Test" at bounding box center [460, 517] width 41 height 17
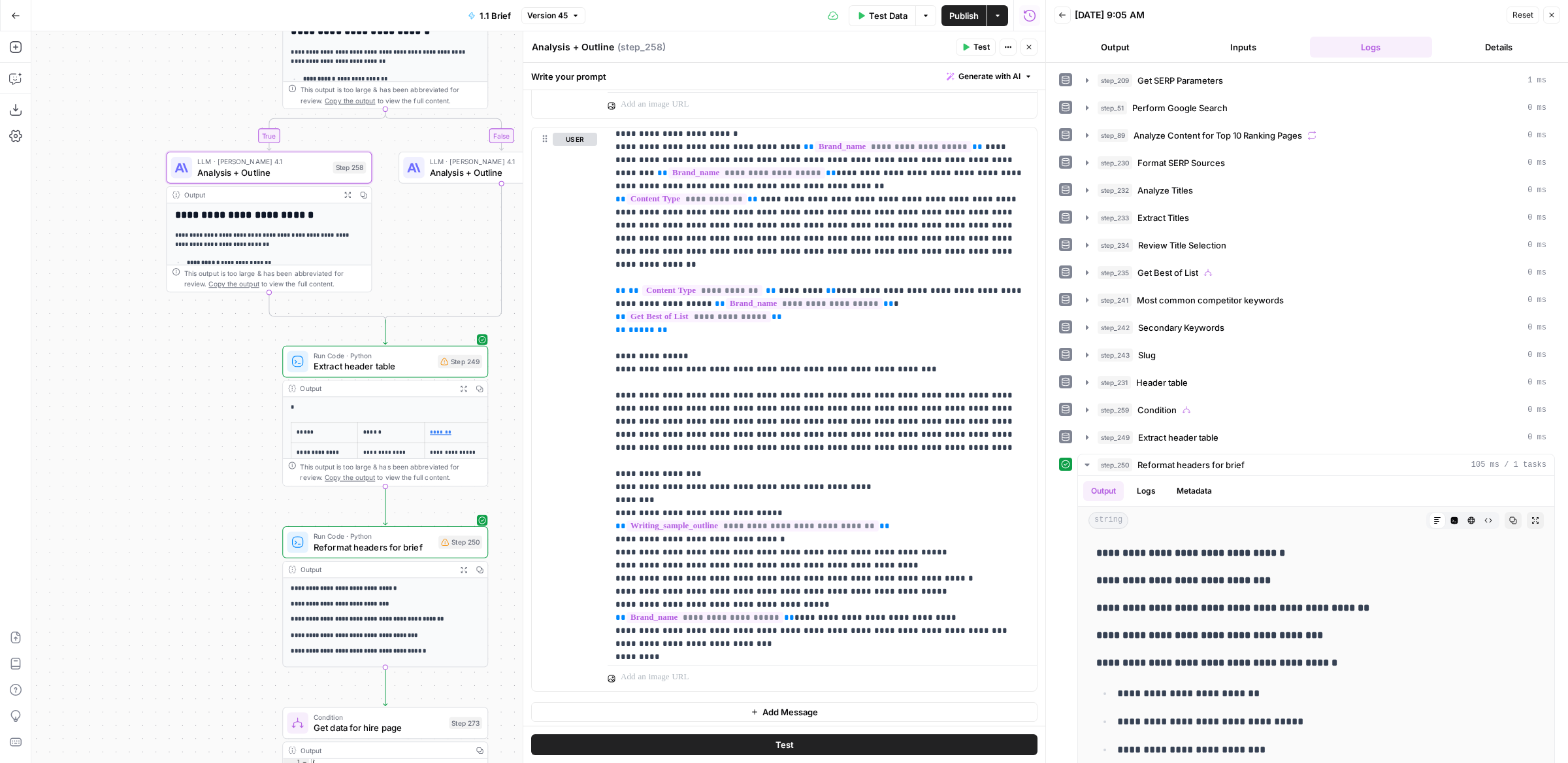
drag, startPoint x: 503, startPoint y: 665, endPoint x: 503, endPoint y: 523, distance: 142.0
click at [503, 523] on div "false true true false true true false false Workflow Input Settings Inputs Run …" at bounding box center [538, 397] width 1014 height 731
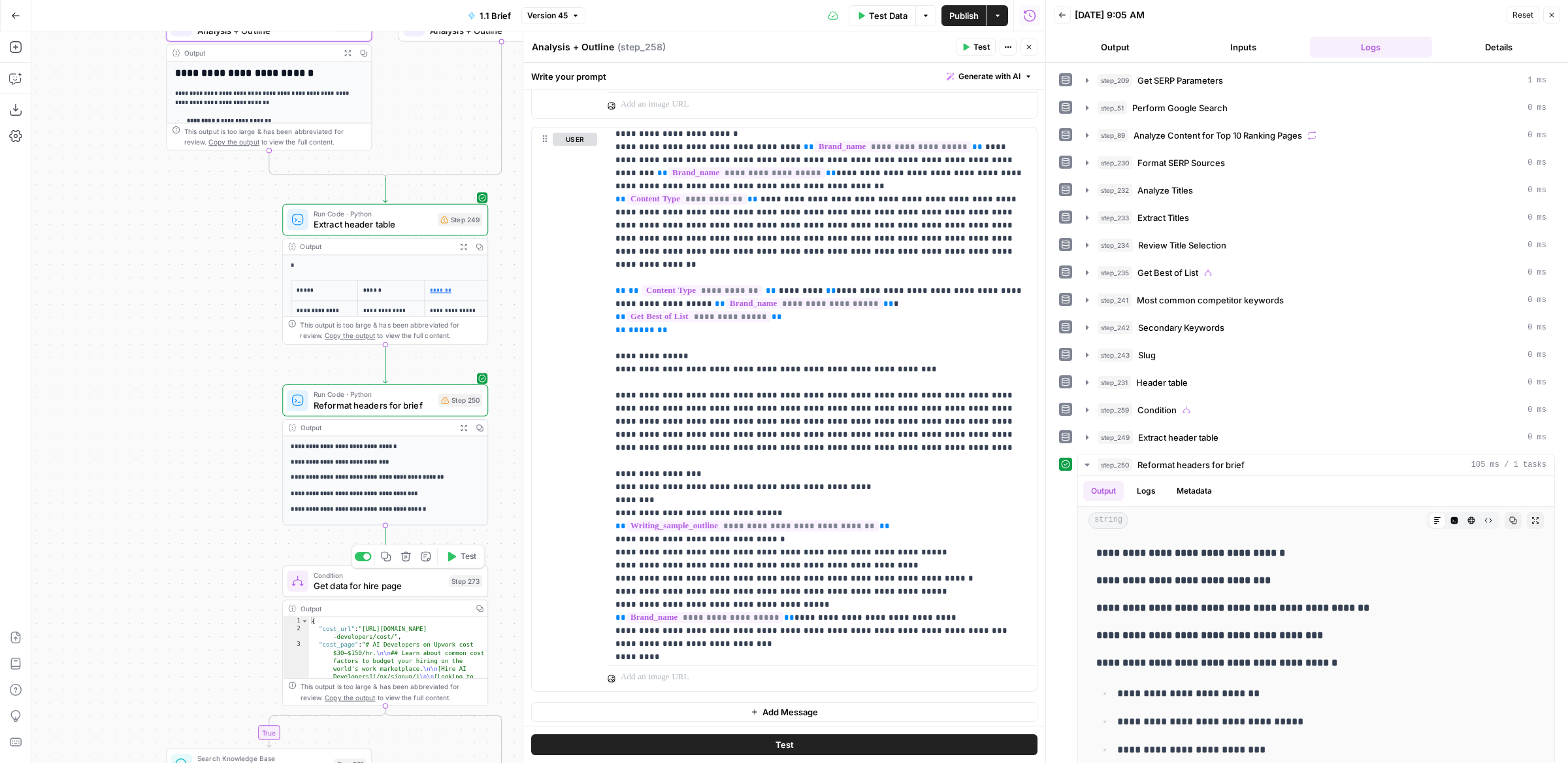
click at [464, 554] on span "Test" at bounding box center [468, 556] width 16 height 11
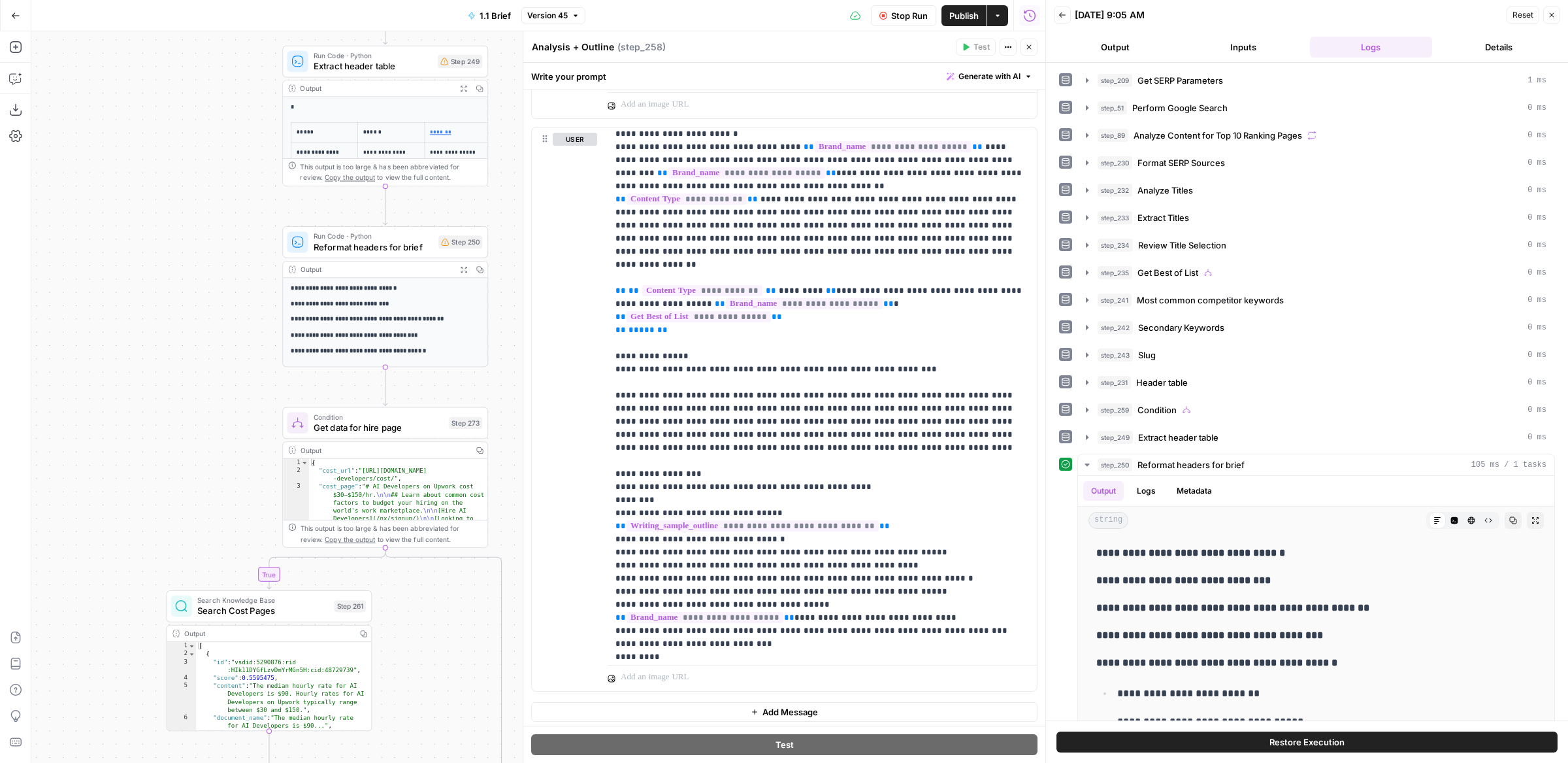
drag, startPoint x: 515, startPoint y: 619, endPoint x: 507, endPoint y: 379, distance: 240.1
click at [508, 379] on div "false true true false true true false false Workflow Input Settings Inputs Run …" at bounding box center [538, 397] width 1014 height 731
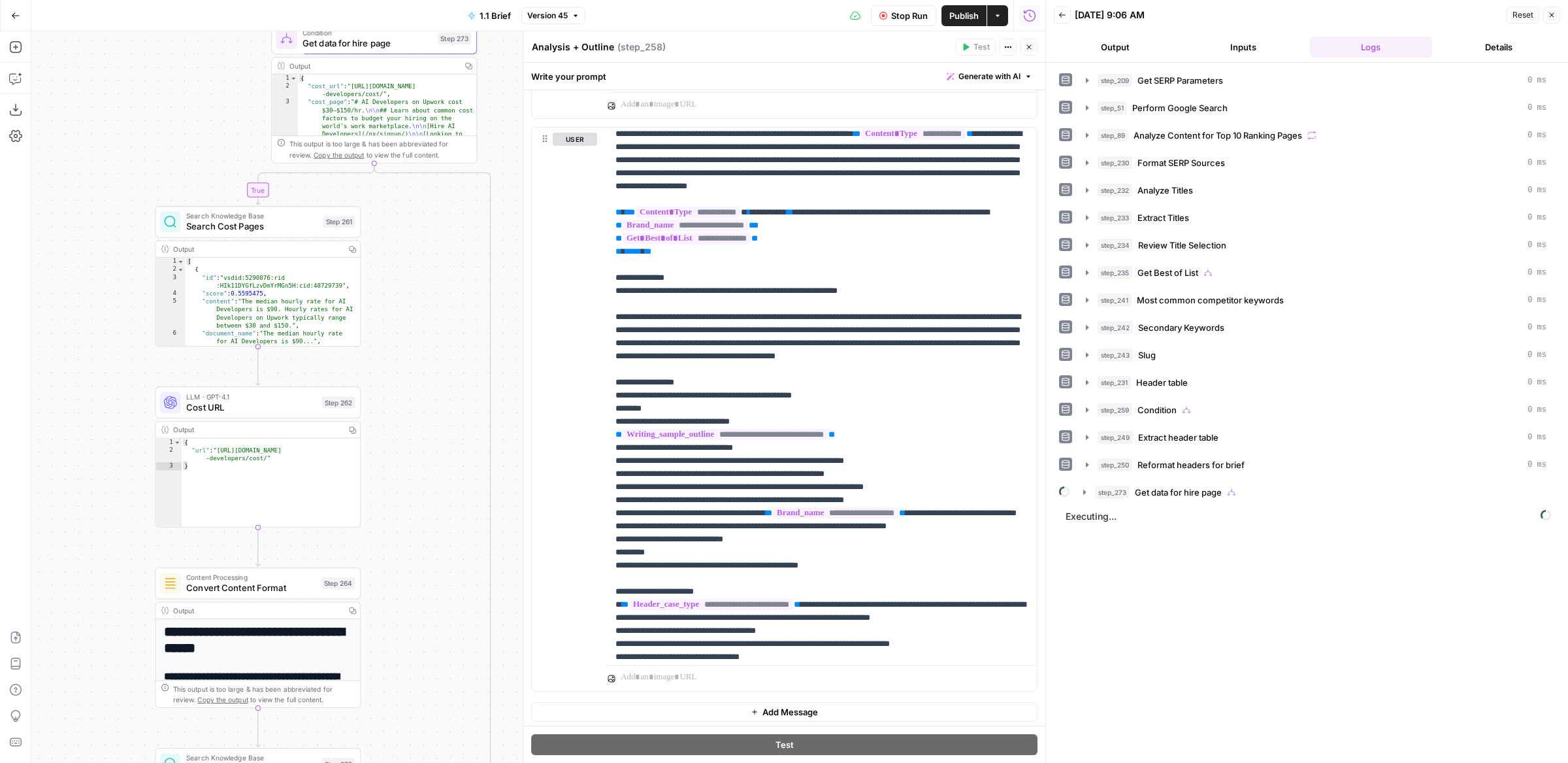
drag, startPoint x: 509, startPoint y: 467, endPoint x: 504, endPoint y: 166, distance: 301.0
click at [504, 166] on div "false true true false true true false false Workflow Input Settings Inputs Run …" at bounding box center [538, 397] width 1014 height 731
click at [16, 59] on div "Add Steps Copilot Download as JSON Settings Import JSON AirOps Academy Help Giv…" at bounding box center [16, 397] width 31 height 731
click at [16, 50] on icon "button" at bounding box center [16, 47] width 13 height 13
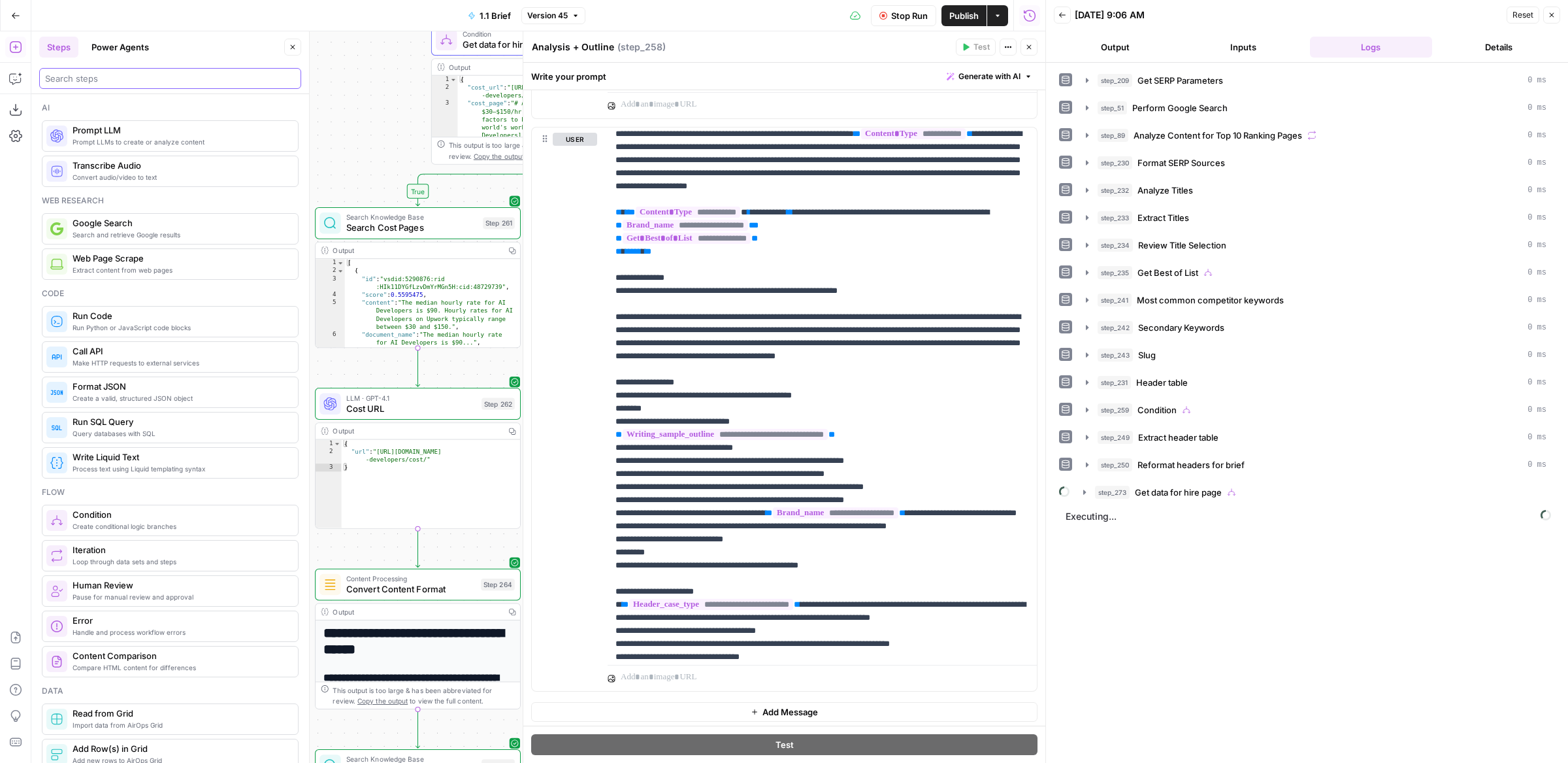
click at [116, 82] on input "search" at bounding box center [170, 78] width 250 height 13
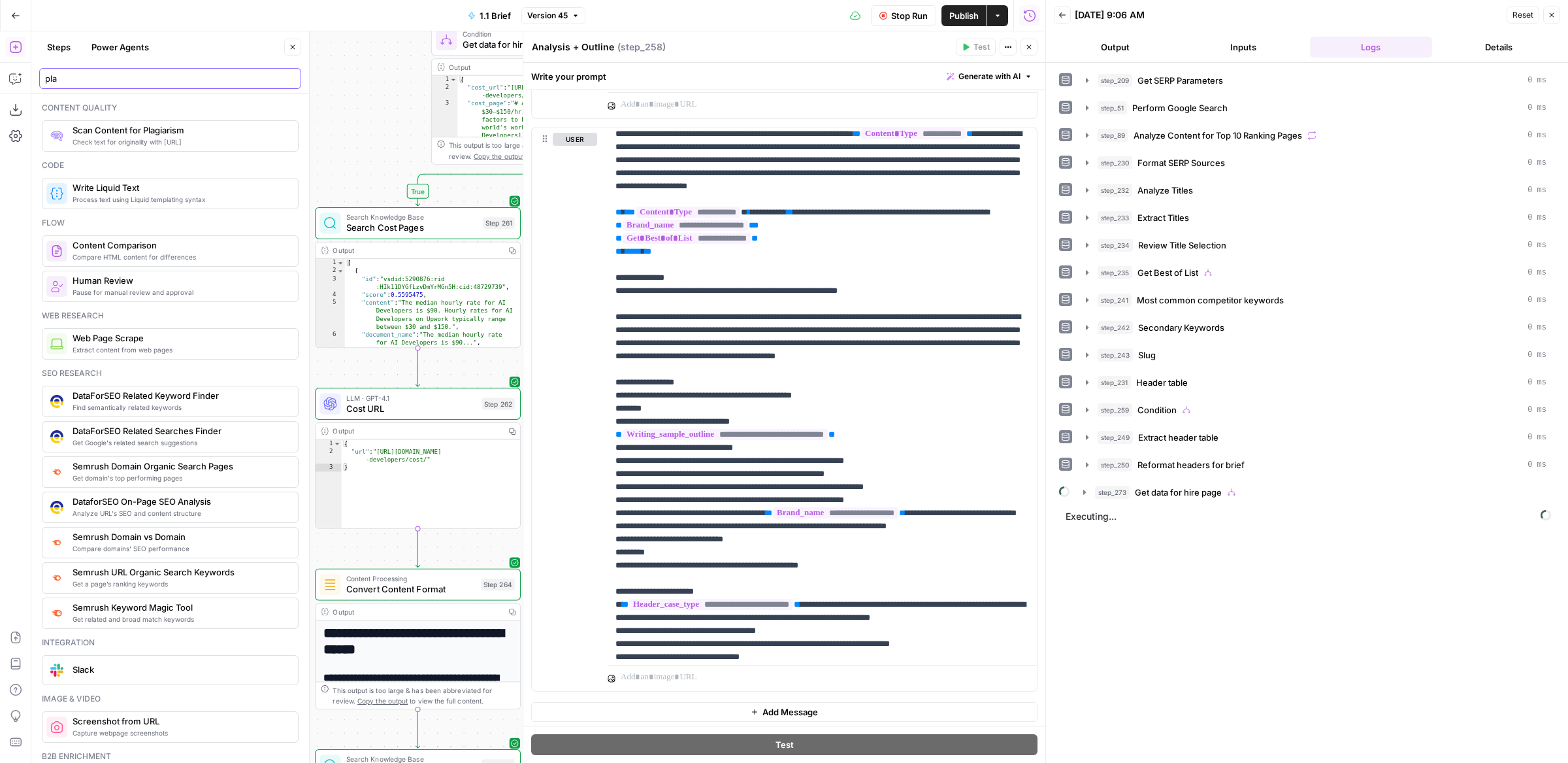
type input "pla"
click at [291, 28] on div "Go Back 1.1 Brief Version 45 Stop Run Publish Actions Run History" at bounding box center [523, 16] width 1046 height 31
click at [292, 47] on icon "button" at bounding box center [293, 47] width 8 height 8
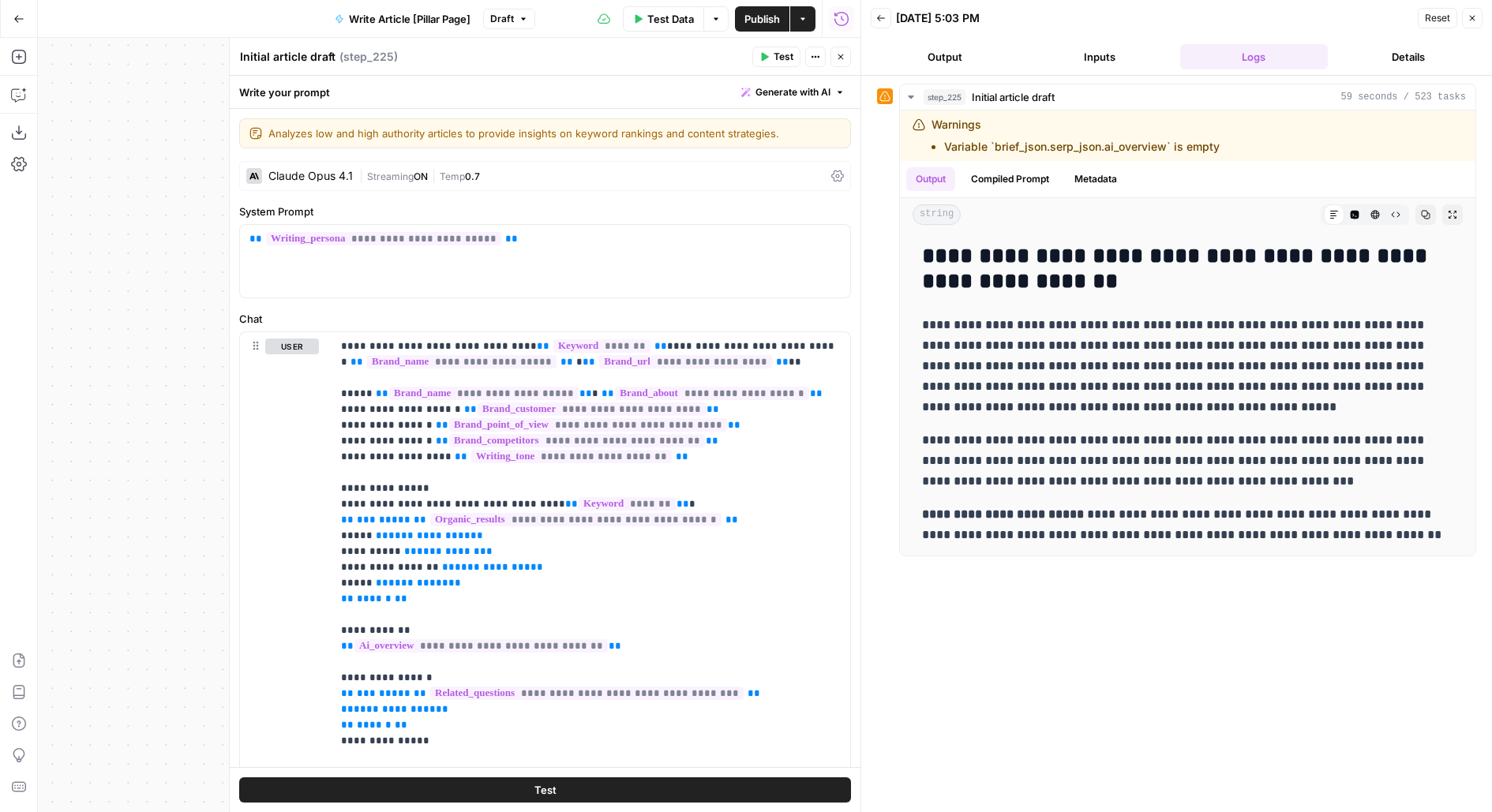
scroll to position [585, 0]
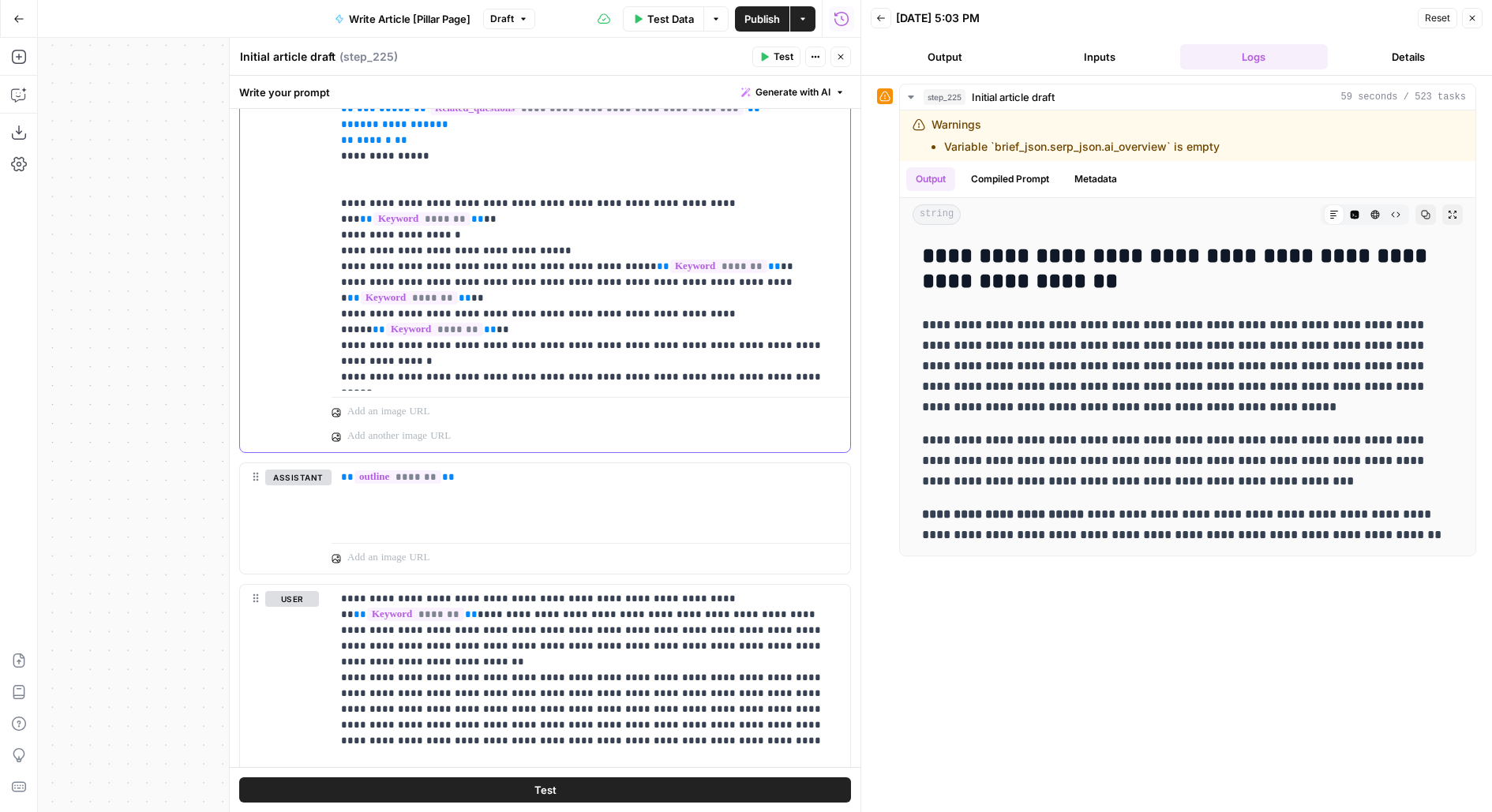
click at [429, 410] on p at bounding box center [581, 412] width 470 height 16
click at [839, 437] on icon "button" at bounding box center [838, 436] width 11 height 11
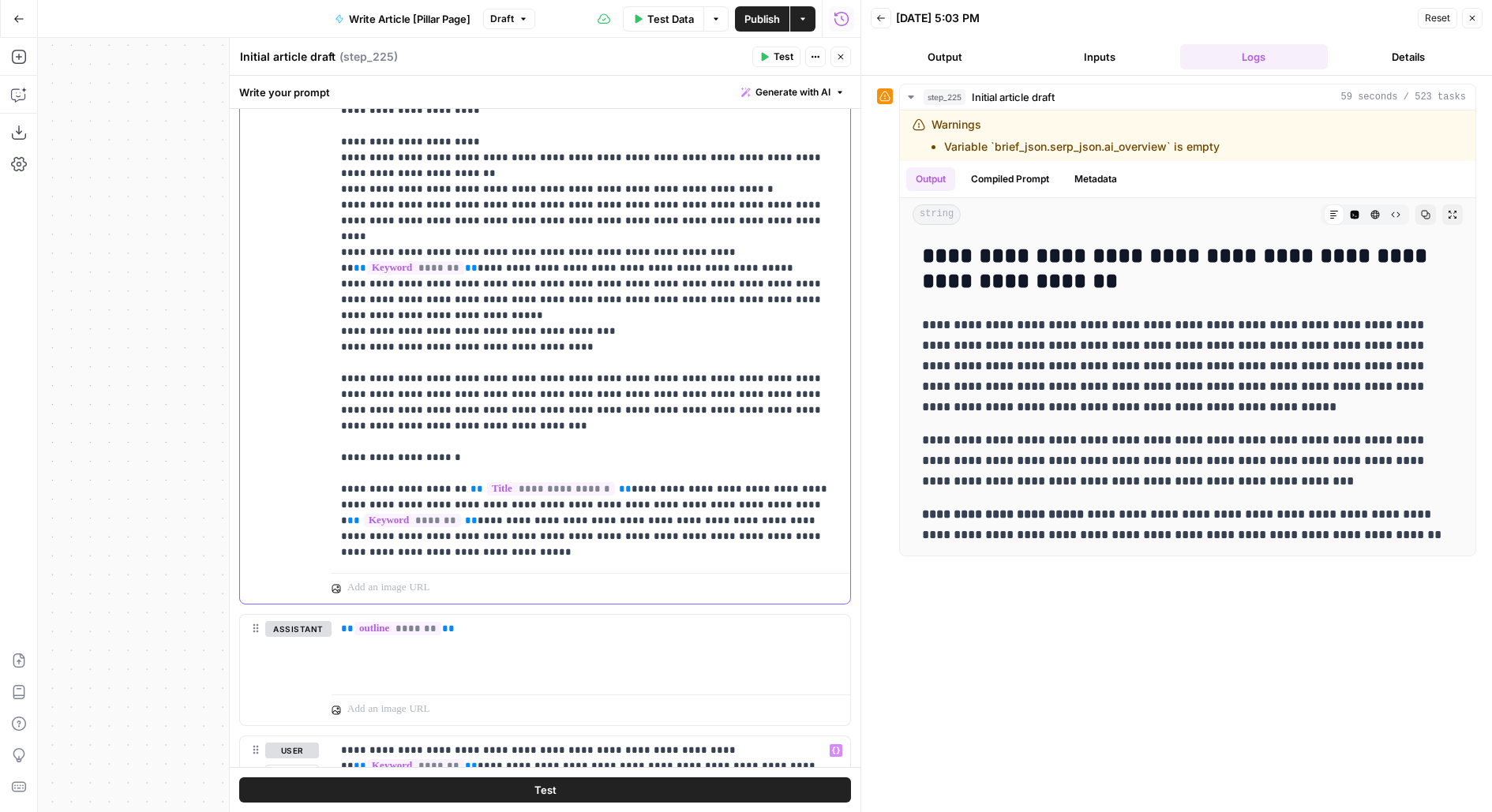
scroll to position [304, 0]
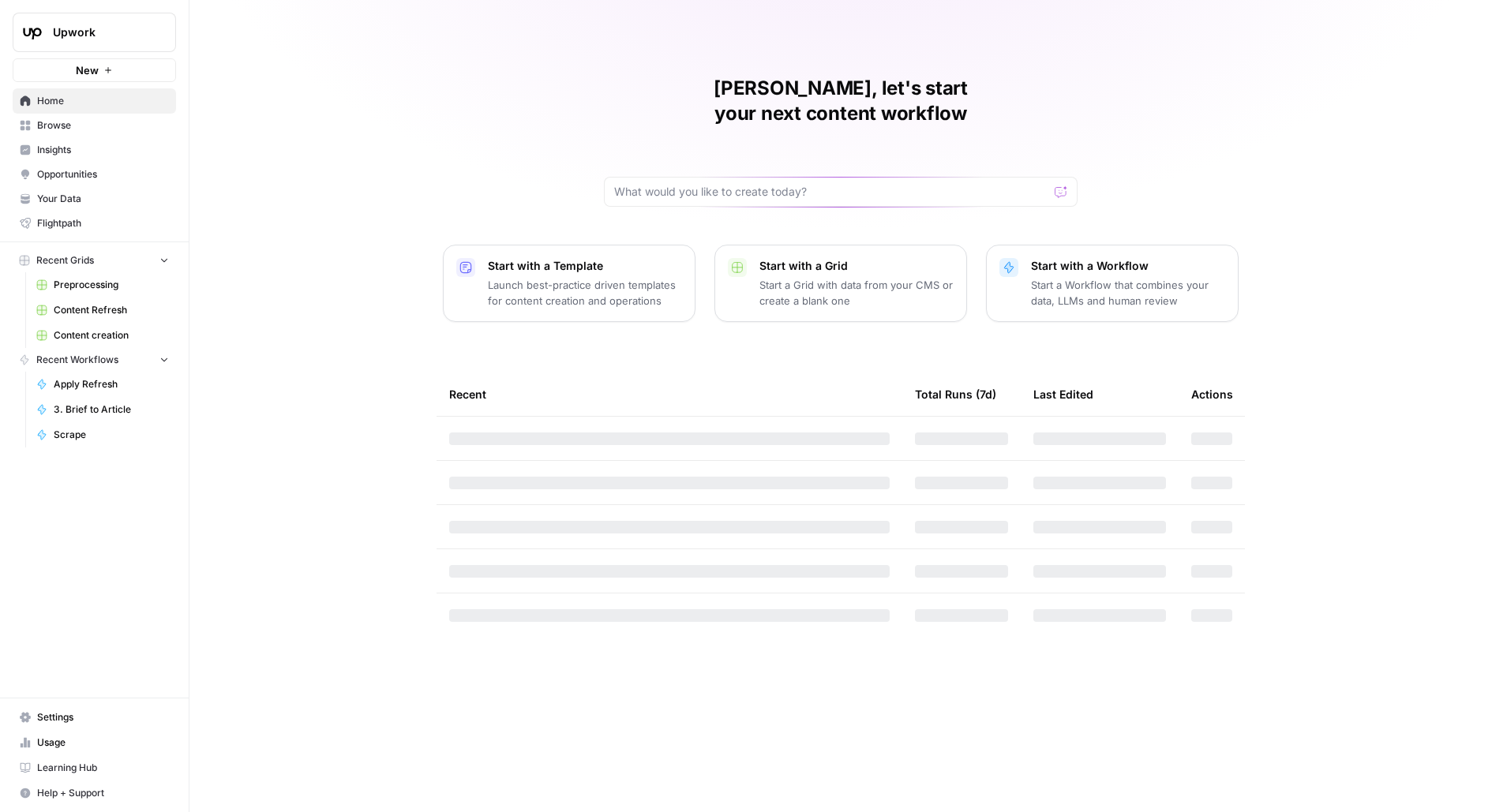
click at [96, 314] on span "Content Refresh" at bounding box center [110, 310] width 115 height 14
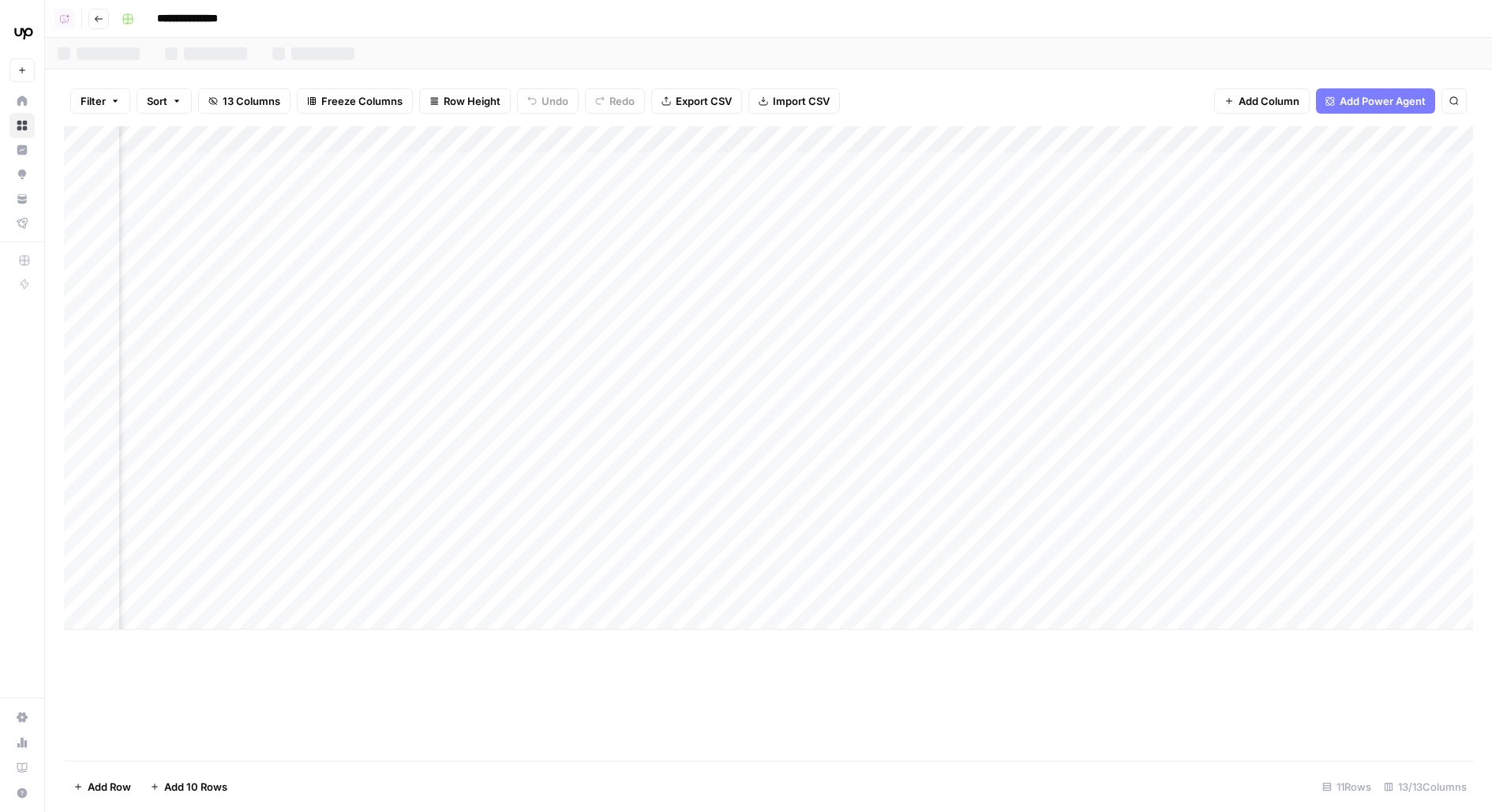
scroll to position [0, 755]
click at [664, 161] on div "Add Column" at bounding box center [769, 377] width 1409 height 504
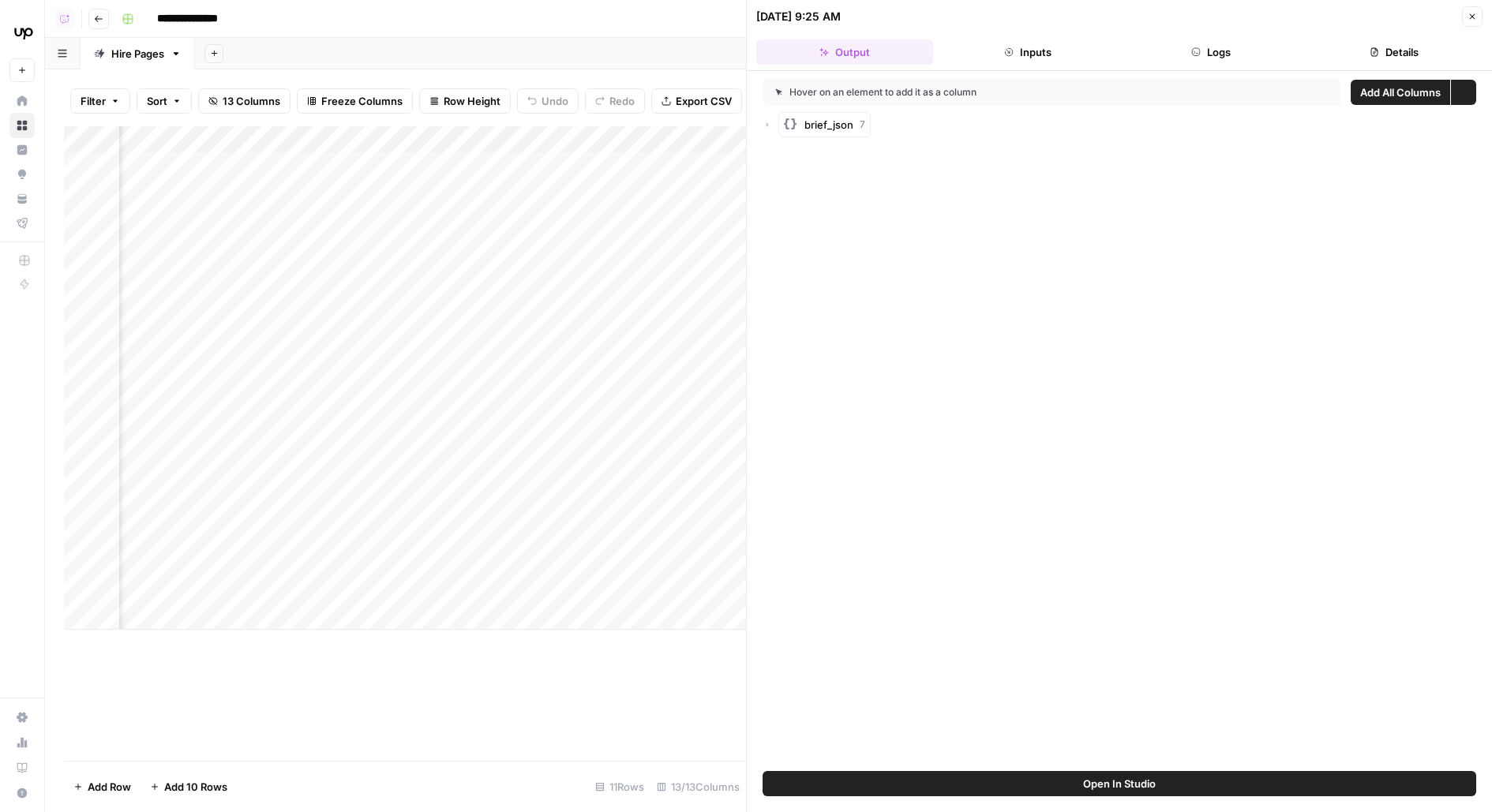
click at [1398, 50] on button "Details" at bounding box center [1393, 52] width 176 height 26
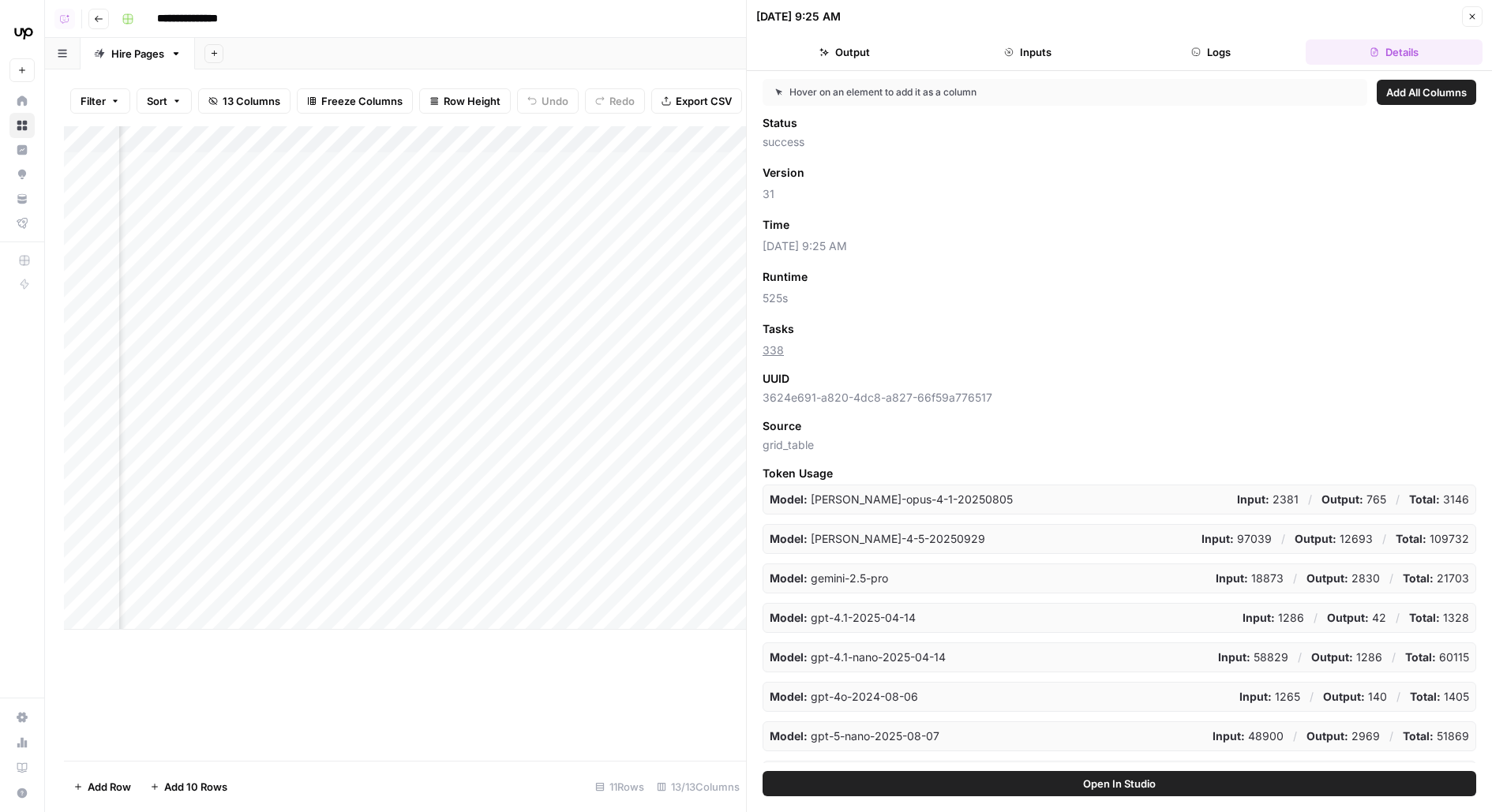
click at [1434, 390] on span "3624e691-a820-4dc8-a827-66f59a776517" at bounding box center [1119, 398] width 713 height 16
click at [781, 381] on span "UUID" at bounding box center [776, 378] width 27 height 16
drag, startPoint x: 764, startPoint y: 378, endPoint x: 1160, endPoint y: 405, distance: 396.9
click at [1160, 406] on div "Status success Version Add as Column 31 Time Add as Column [DATE] 9:25 AM Runti…" at bounding box center [1119, 440] width 713 height 648
click at [764, 380] on span "UUID" at bounding box center [776, 378] width 27 height 16
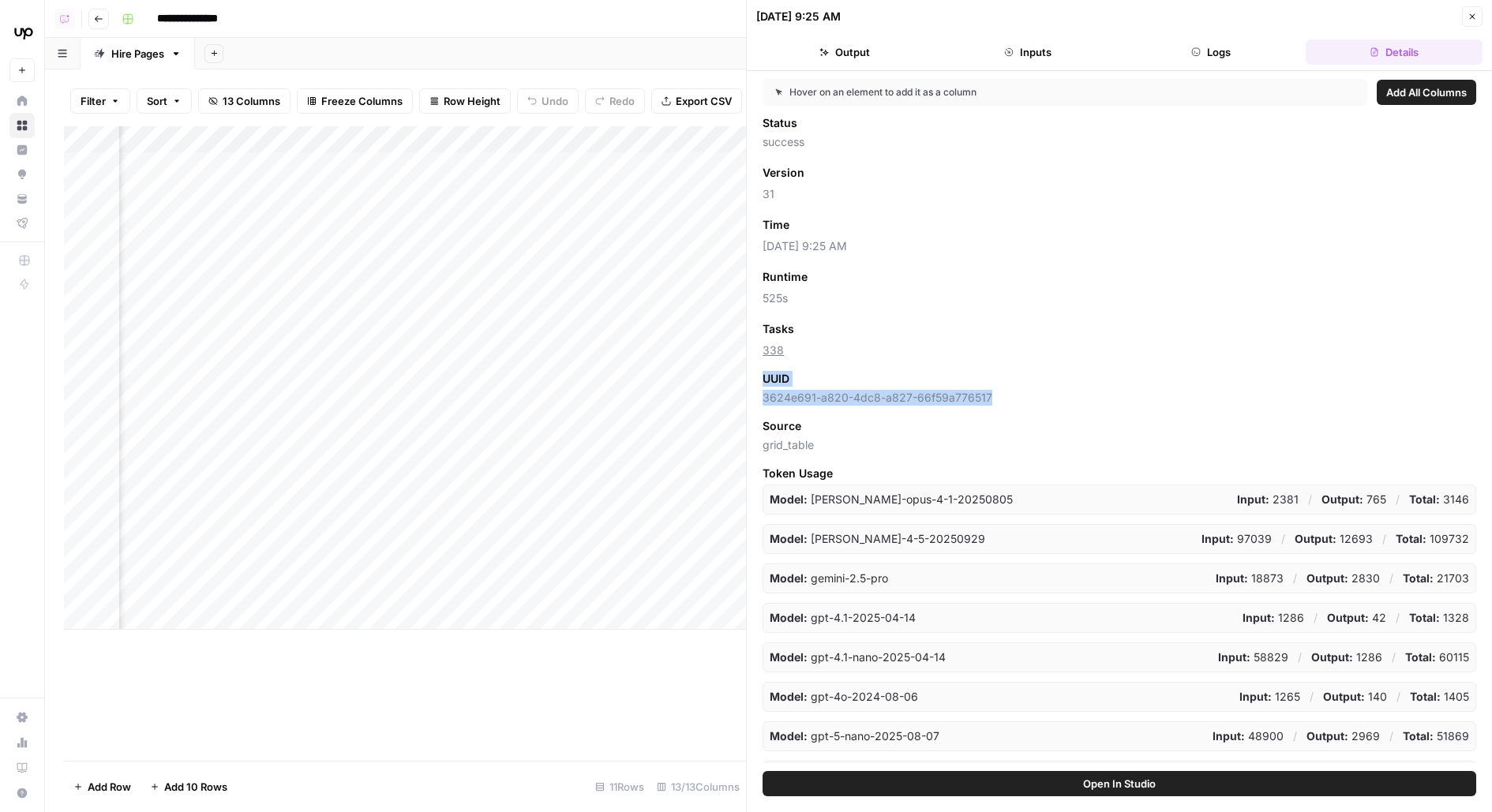
drag, startPoint x: 760, startPoint y: 378, endPoint x: 1053, endPoint y: 390, distance: 293.2
click at [1054, 391] on div "Hover on an element to add it as a column Add All Columns Status success Versio…" at bounding box center [1119, 421] width 745 height 700
click at [1474, 21] on icon "button" at bounding box center [1472, 17] width 10 height 10
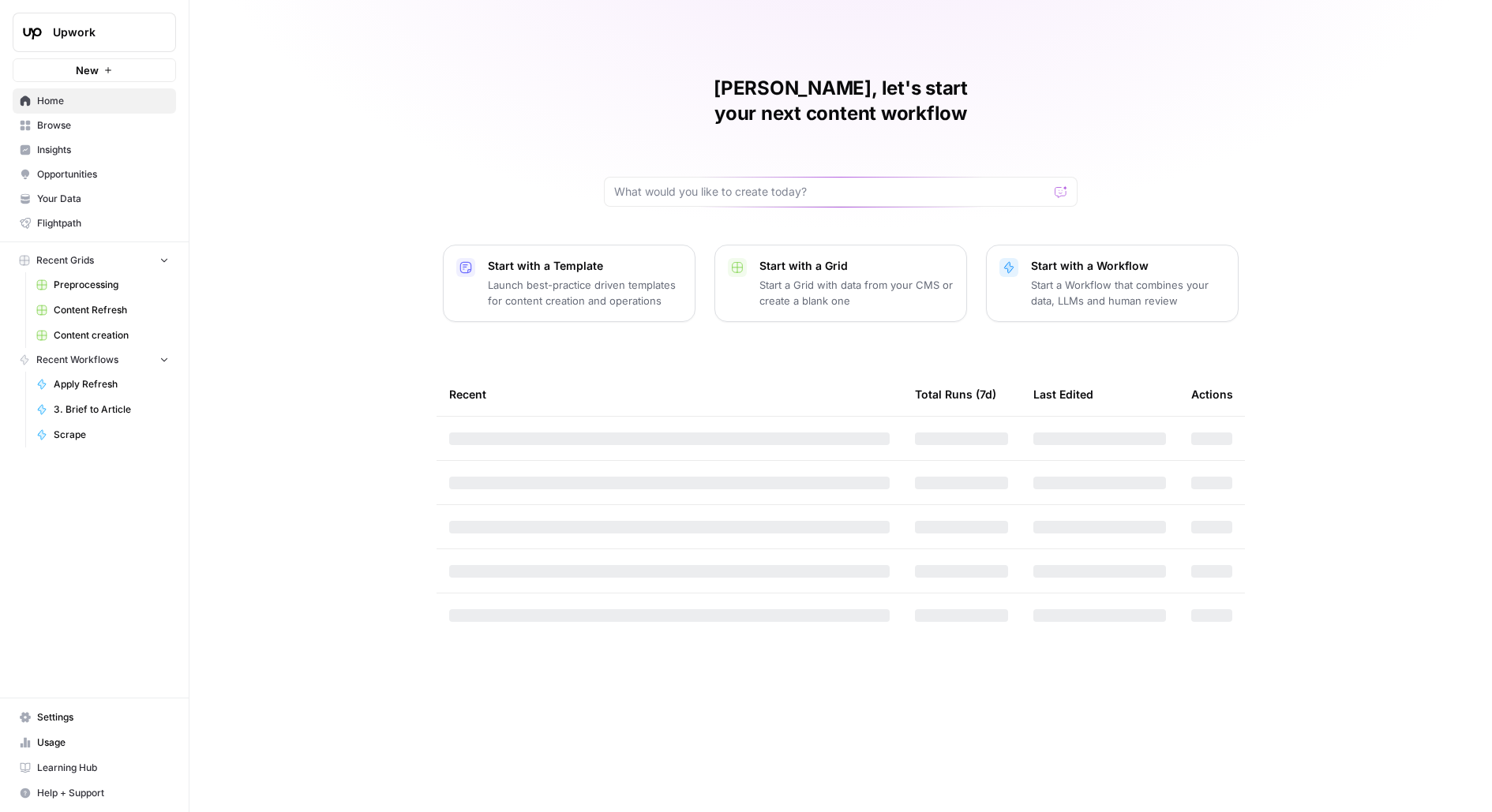
click at [142, 35] on span "Upwork" at bounding box center [101, 33] width 96 height 16
type input "guru"
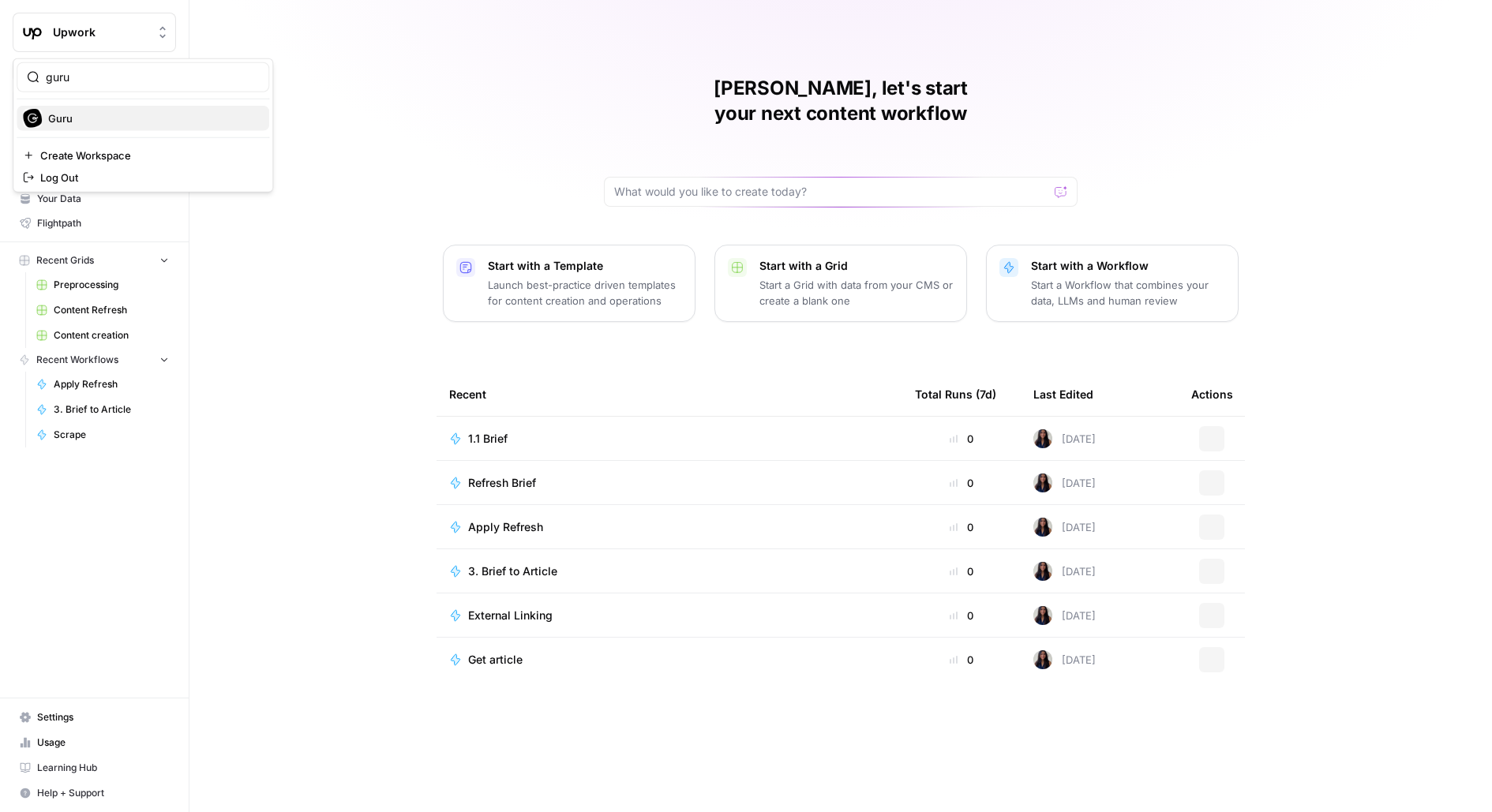
click button "Guru" at bounding box center [143, 118] width 252 height 26
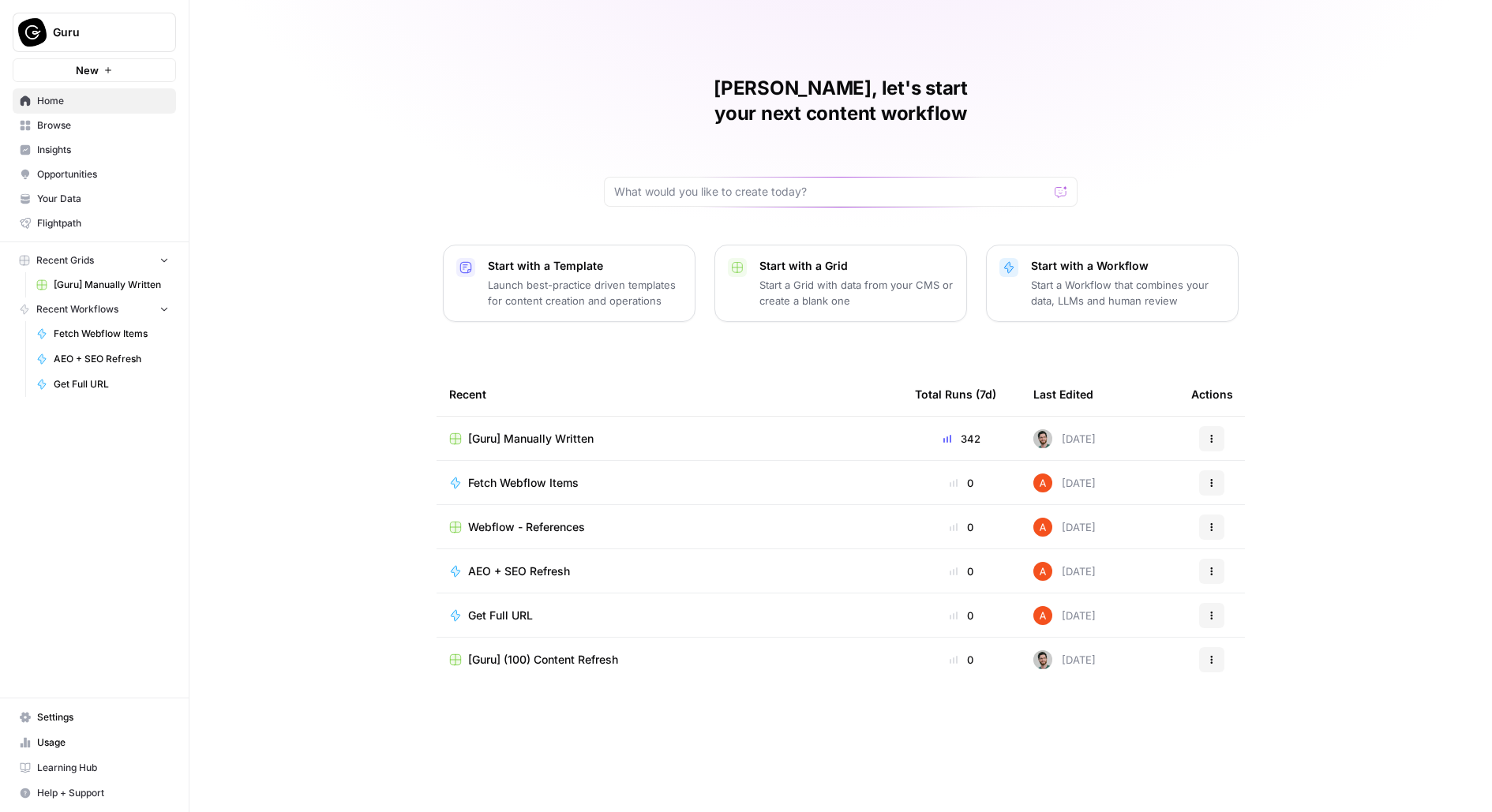
click at [68, 173] on span "Opportunities" at bounding box center [103, 174] width 132 height 14
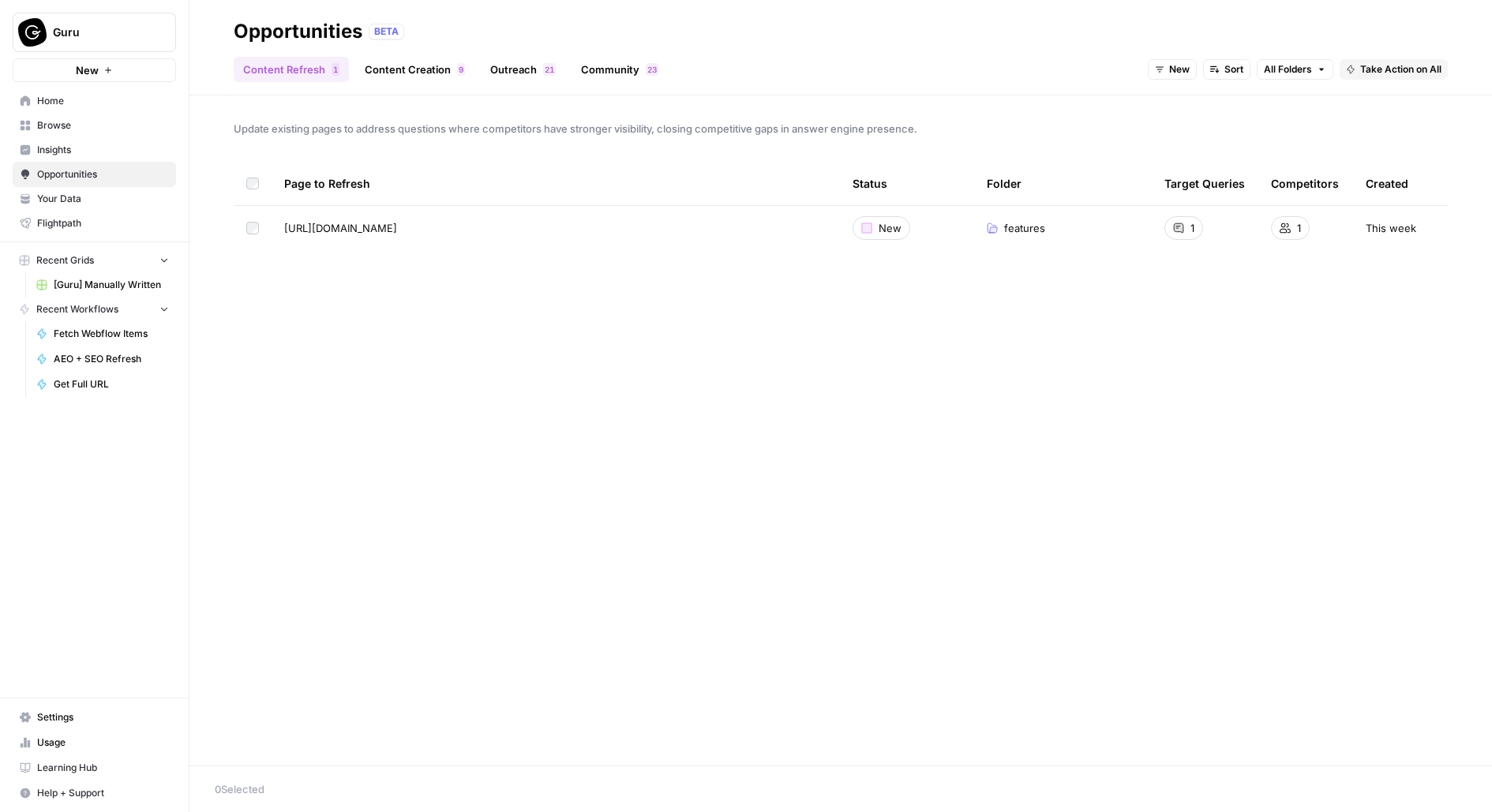
click at [115, 156] on span "Insights" at bounding box center [103, 150] width 132 height 14
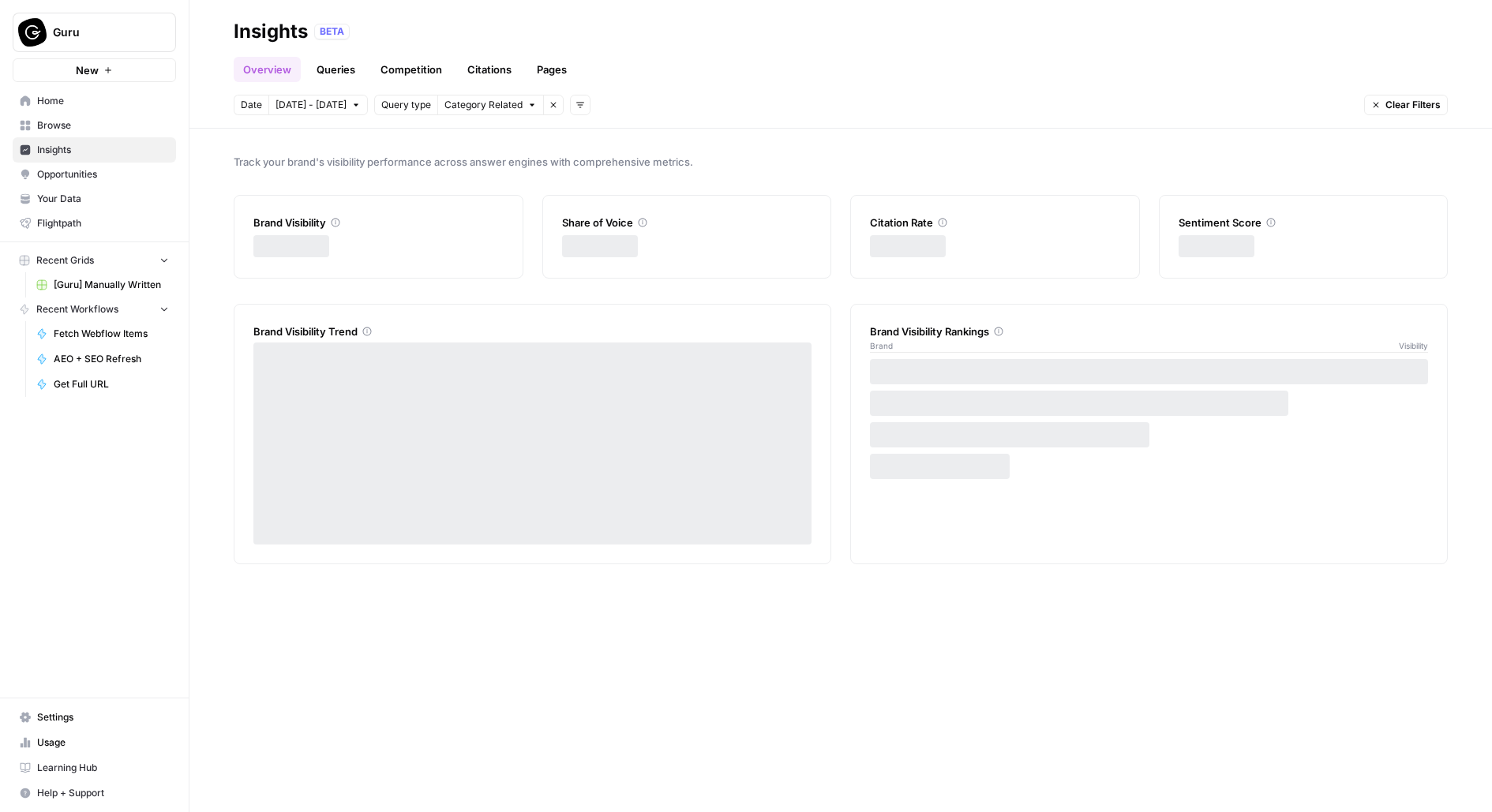
click at [551, 76] on link "Pages" at bounding box center [552, 70] width 49 height 26
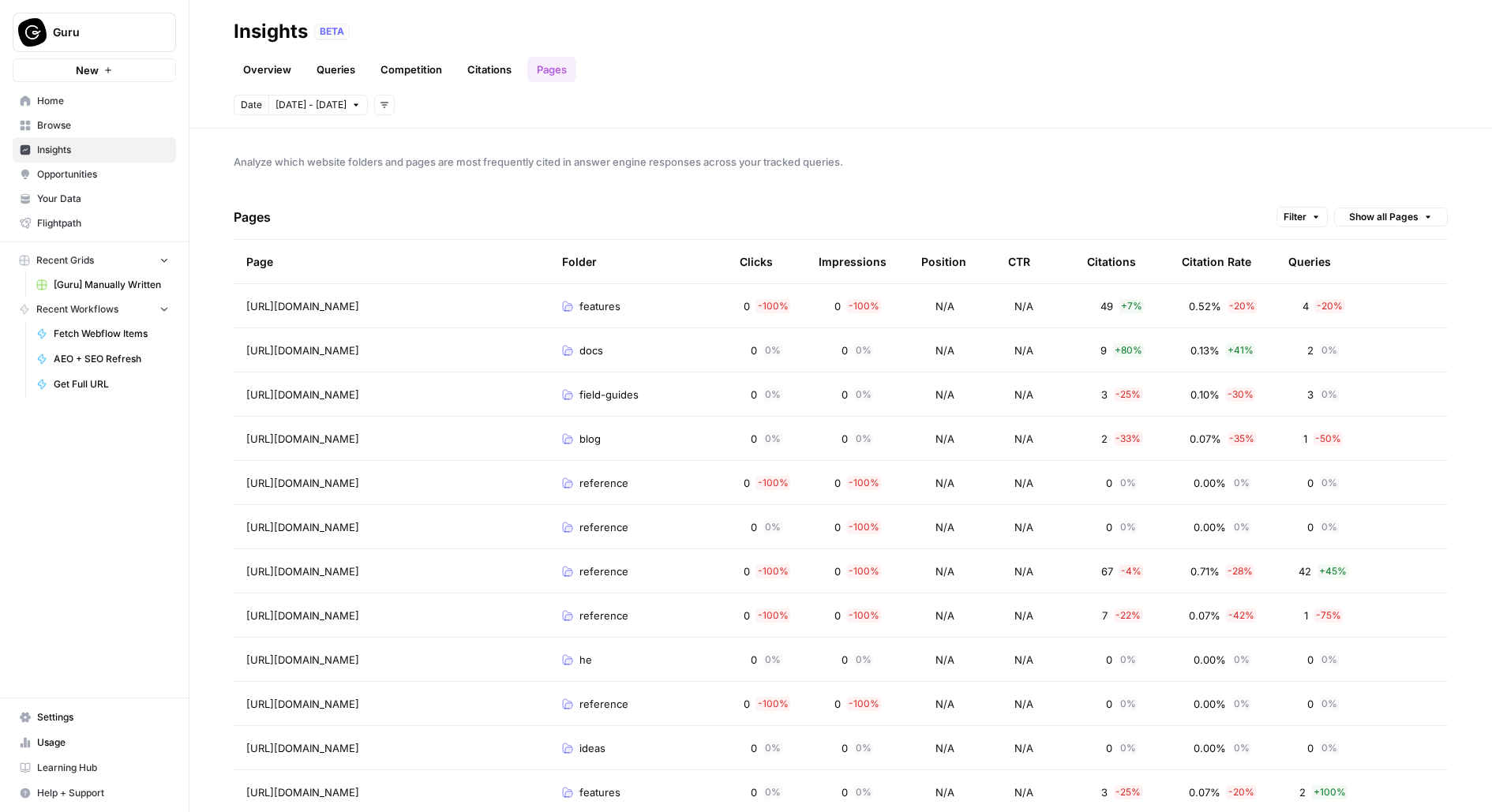
click at [49, 711] on span "Settings" at bounding box center [103, 717] width 132 height 14
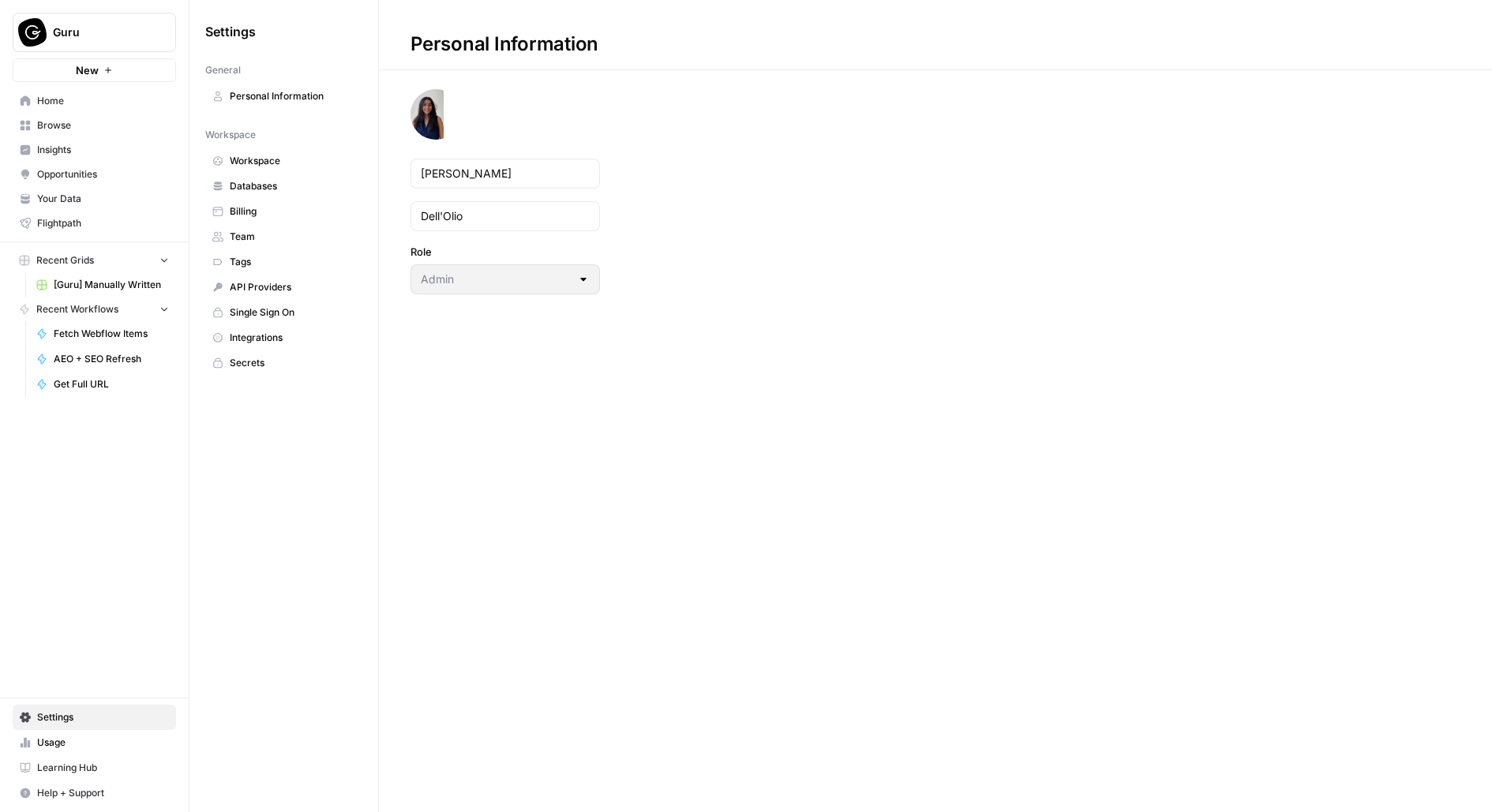
click at [303, 230] on span "Team" at bounding box center [292, 237] width 125 height 14
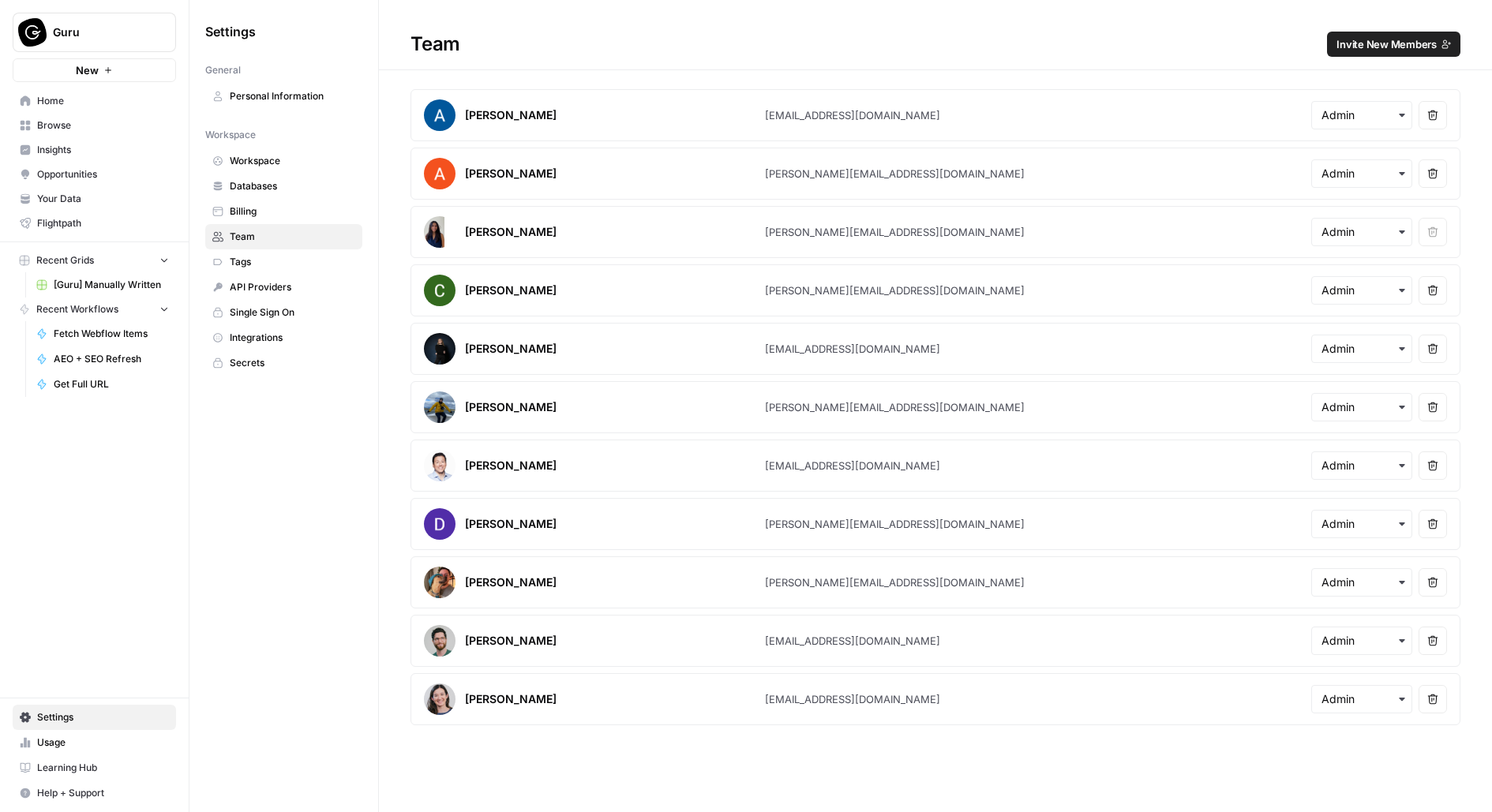
click at [243, 331] on span "Integrations" at bounding box center [292, 338] width 125 height 14
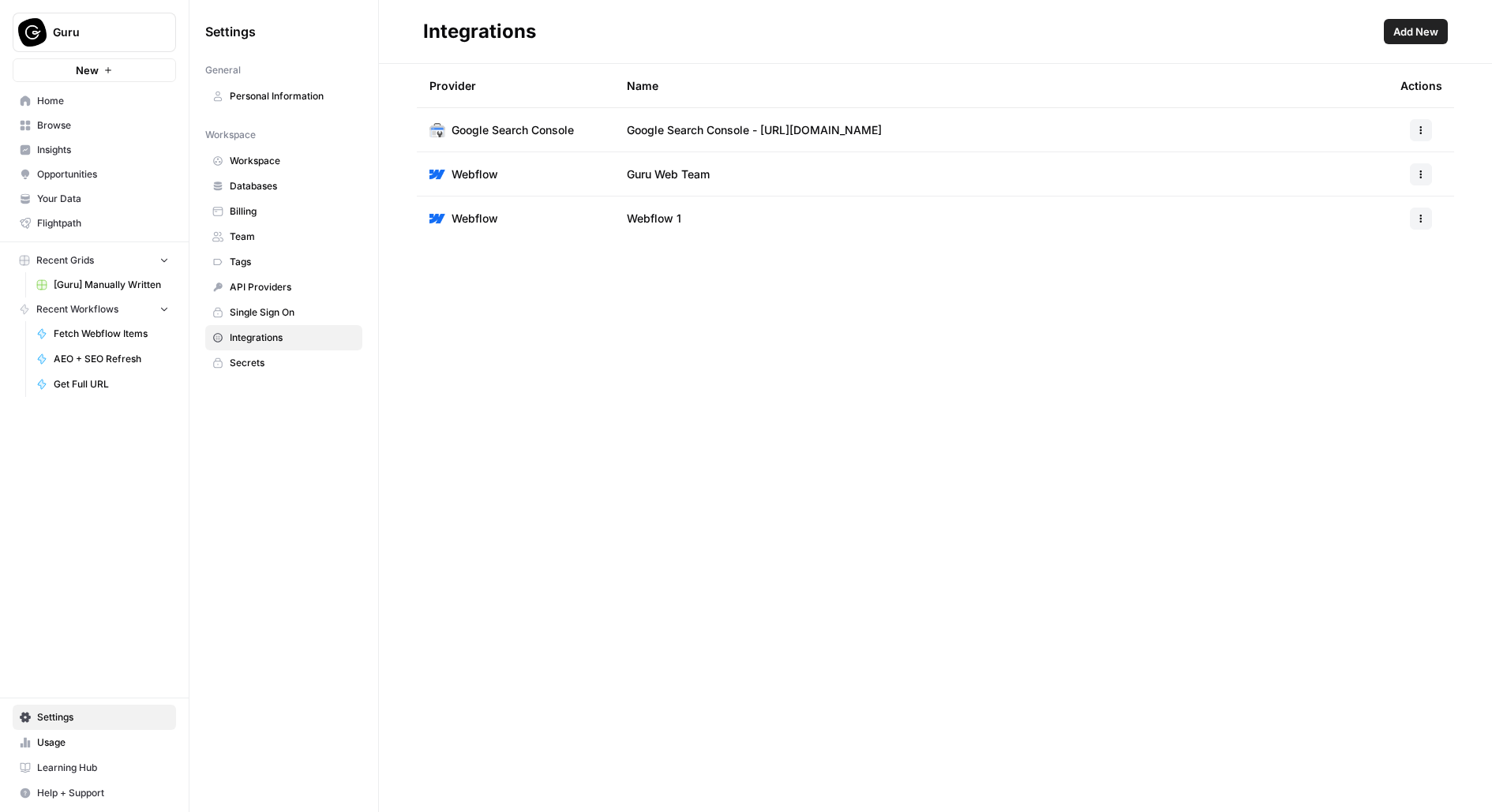
click at [98, 153] on span "Insights" at bounding box center [103, 150] width 132 height 14
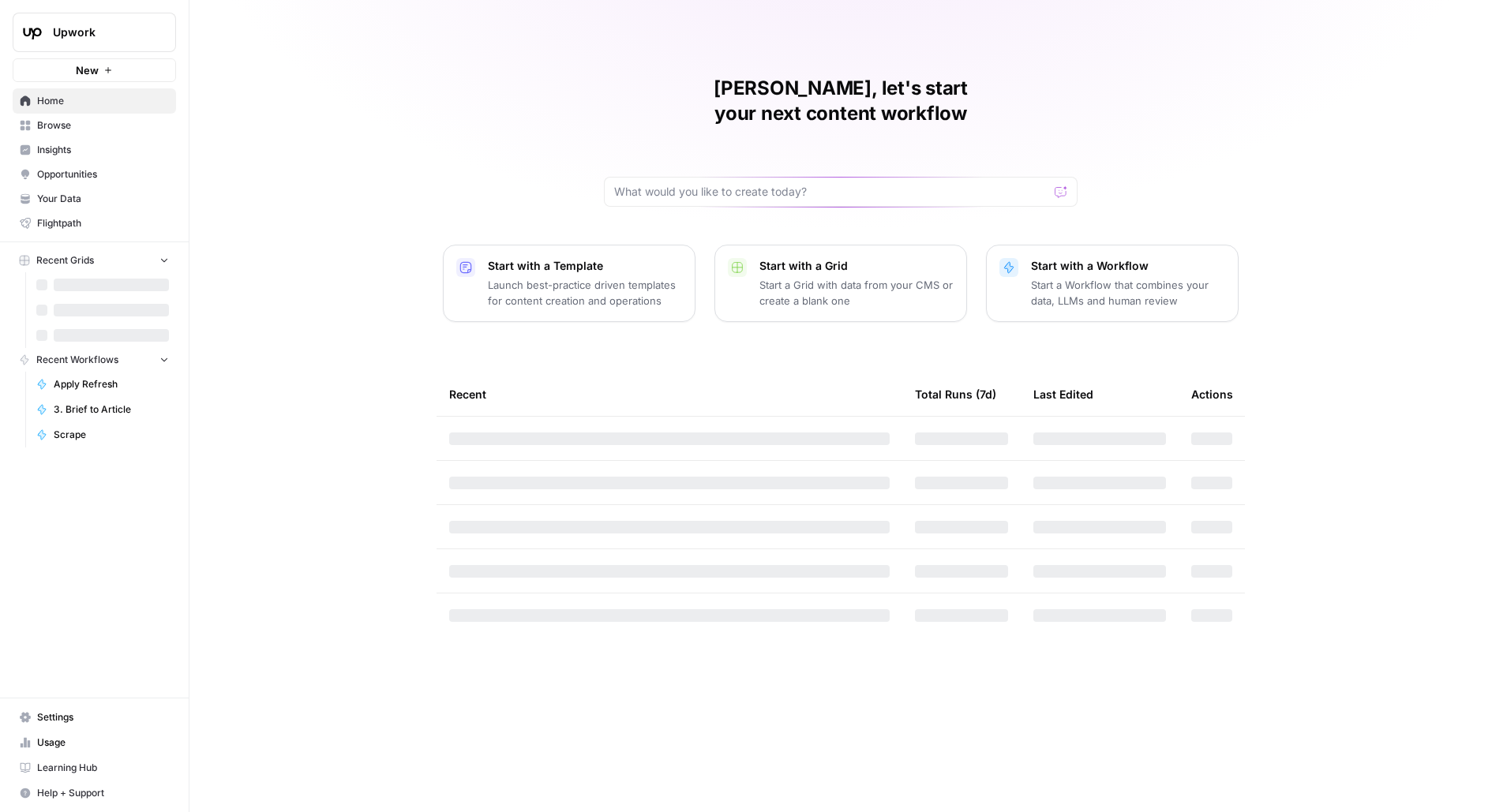
click at [389, 355] on div "[PERSON_NAME], let's start your next content workflow Start with a Template Lau…" at bounding box center [841, 406] width 1303 height 812
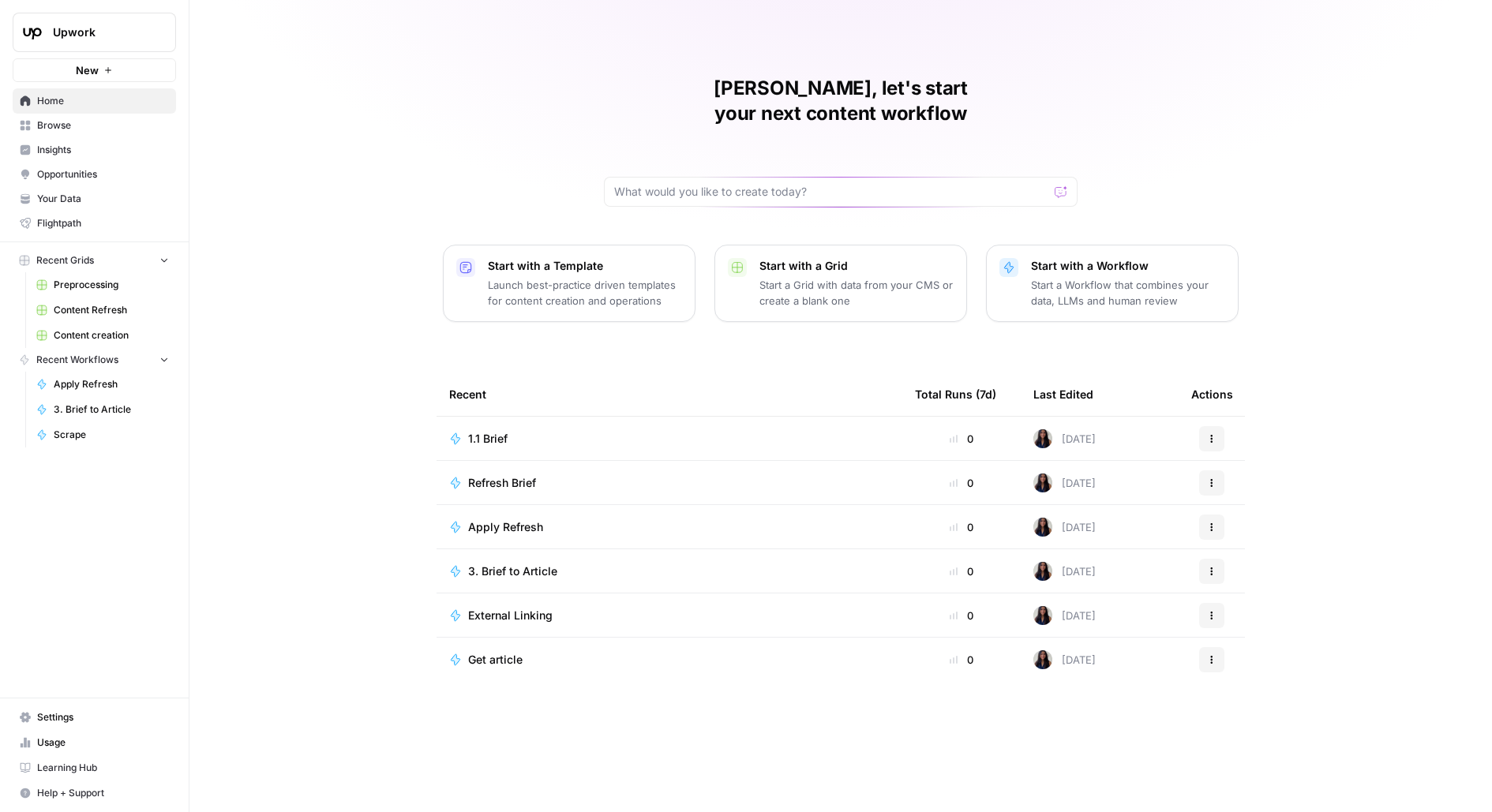
click at [96, 343] on link "Content creation" at bounding box center [102, 336] width 147 height 26
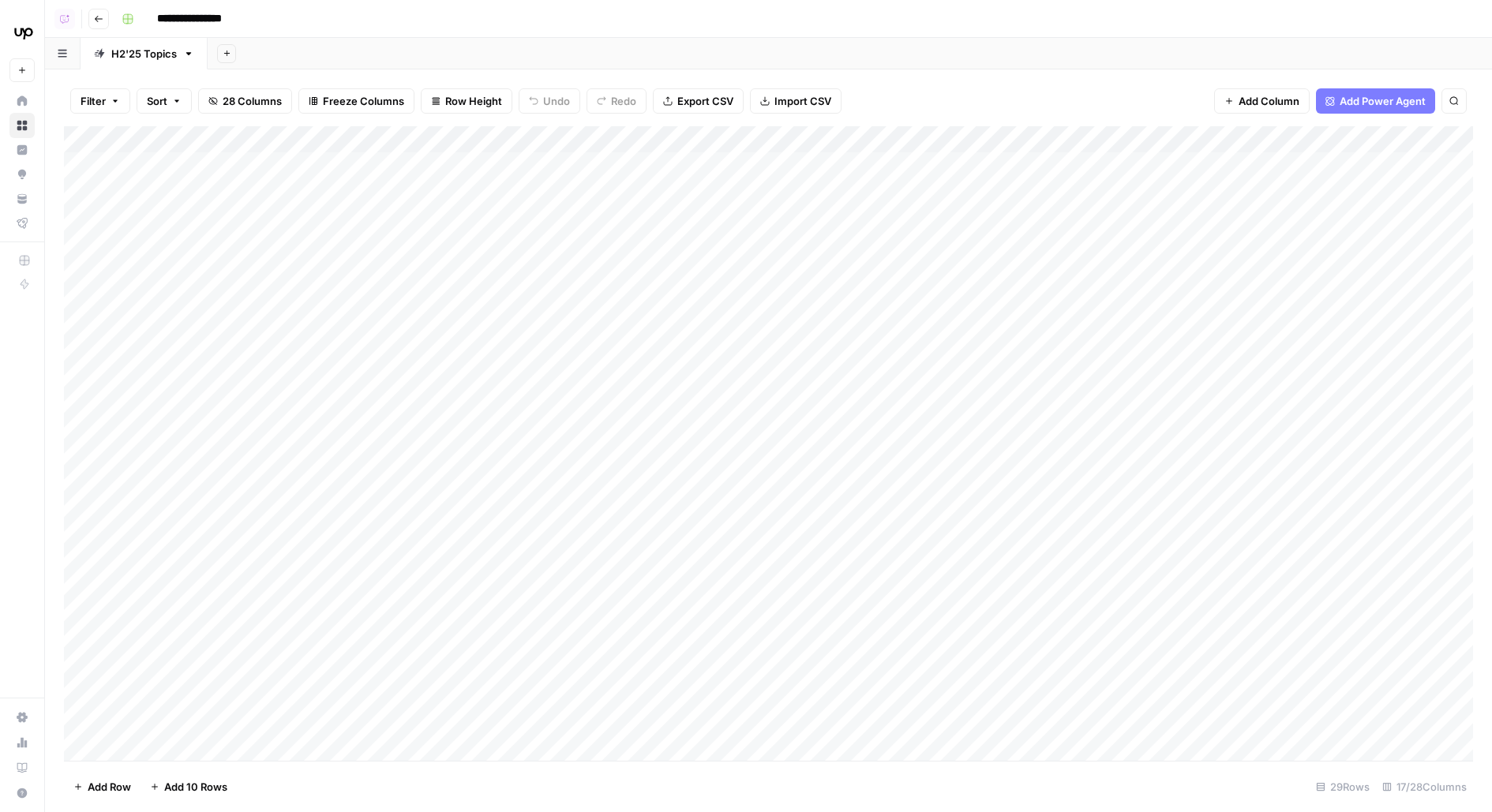
click at [836, 205] on div "Add Column" at bounding box center [769, 443] width 1409 height 635
click at [827, 207] on div "Add Column" at bounding box center [769, 443] width 1409 height 635
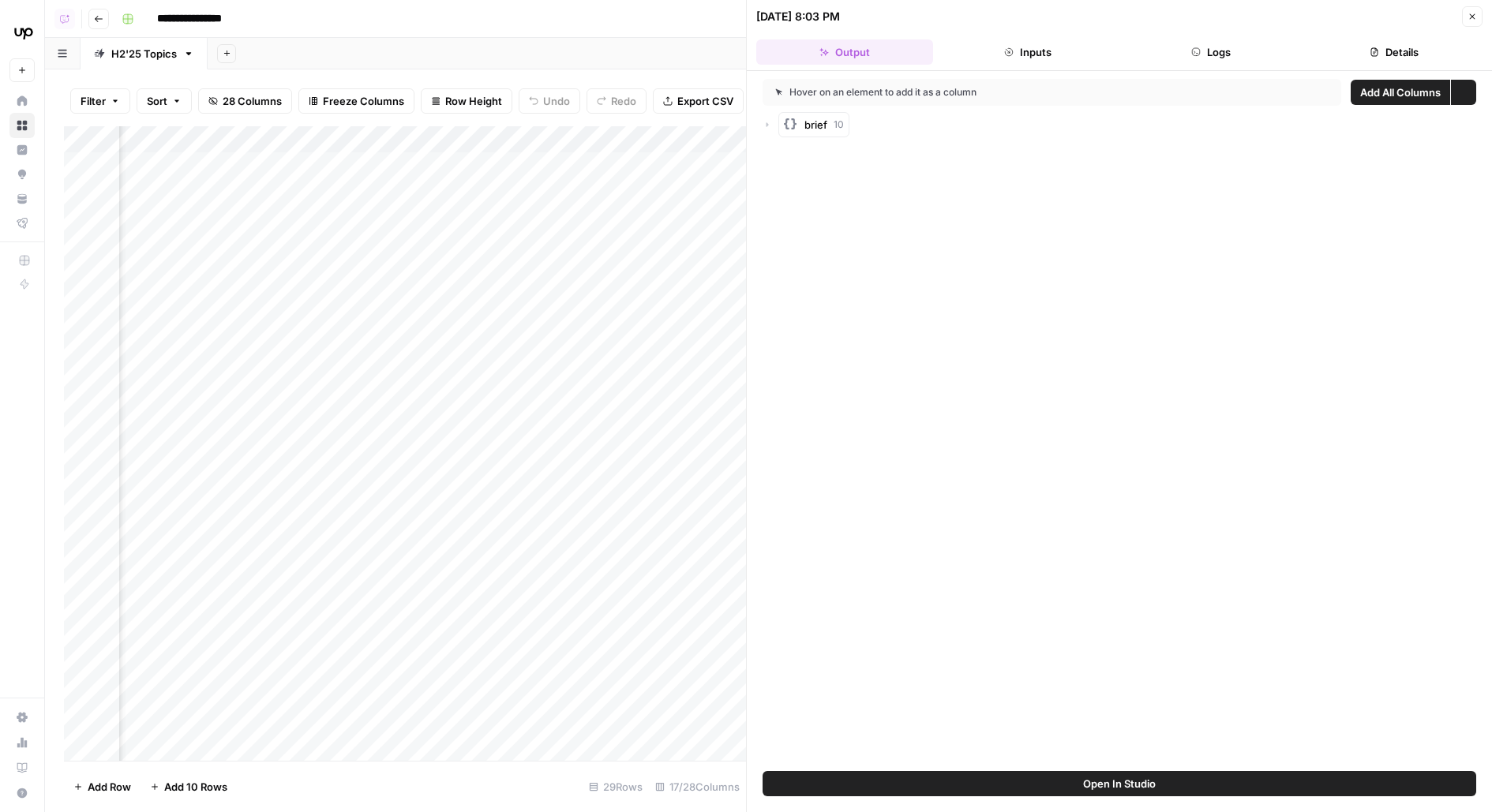
scroll to position [0, 301]
click at [1423, 46] on button "Details" at bounding box center [1393, 52] width 176 height 26
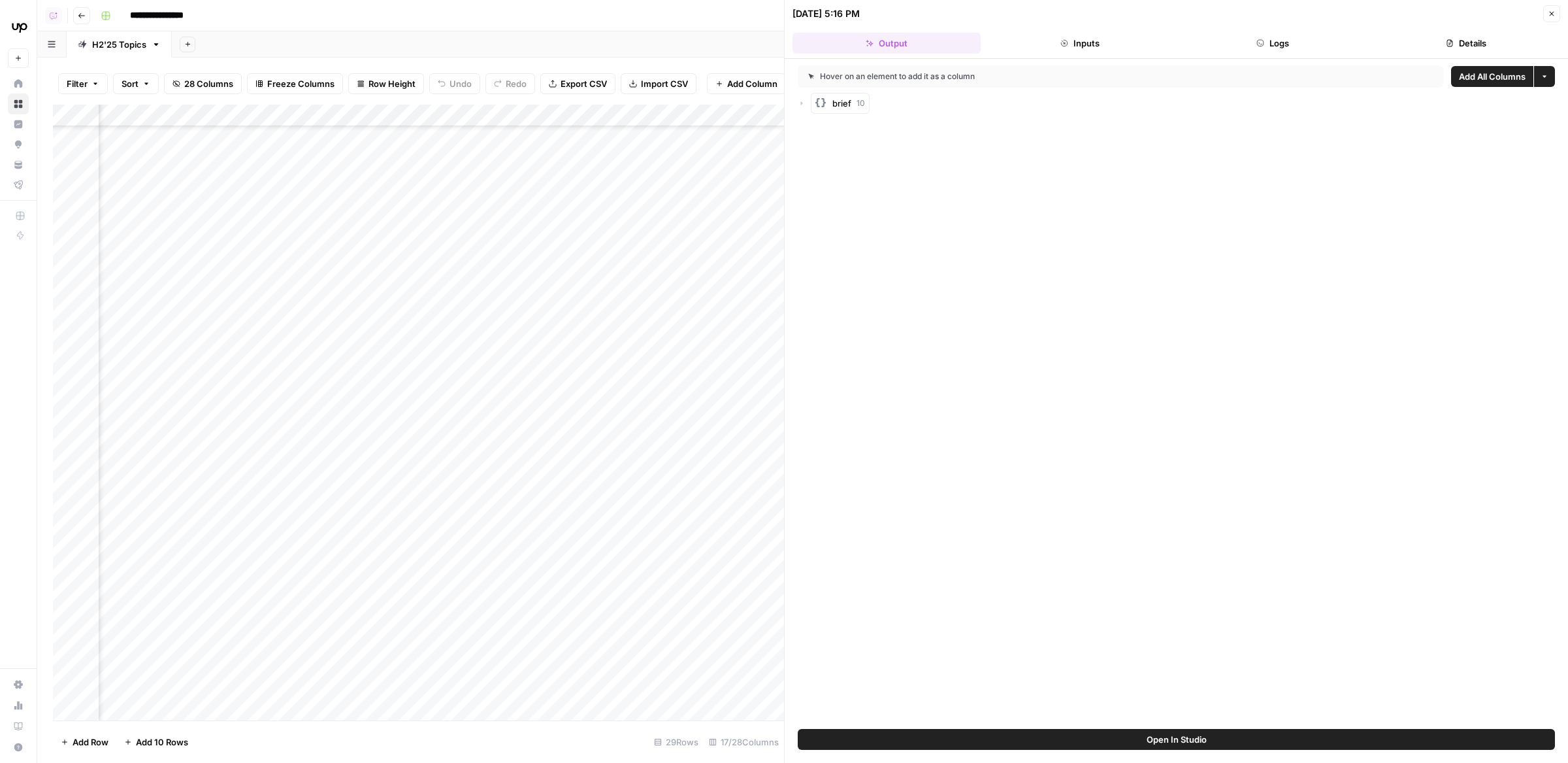
scroll to position [379, 195]
click at [1555, 11] on icon "button" at bounding box center [1552, 14] width 8 height 8
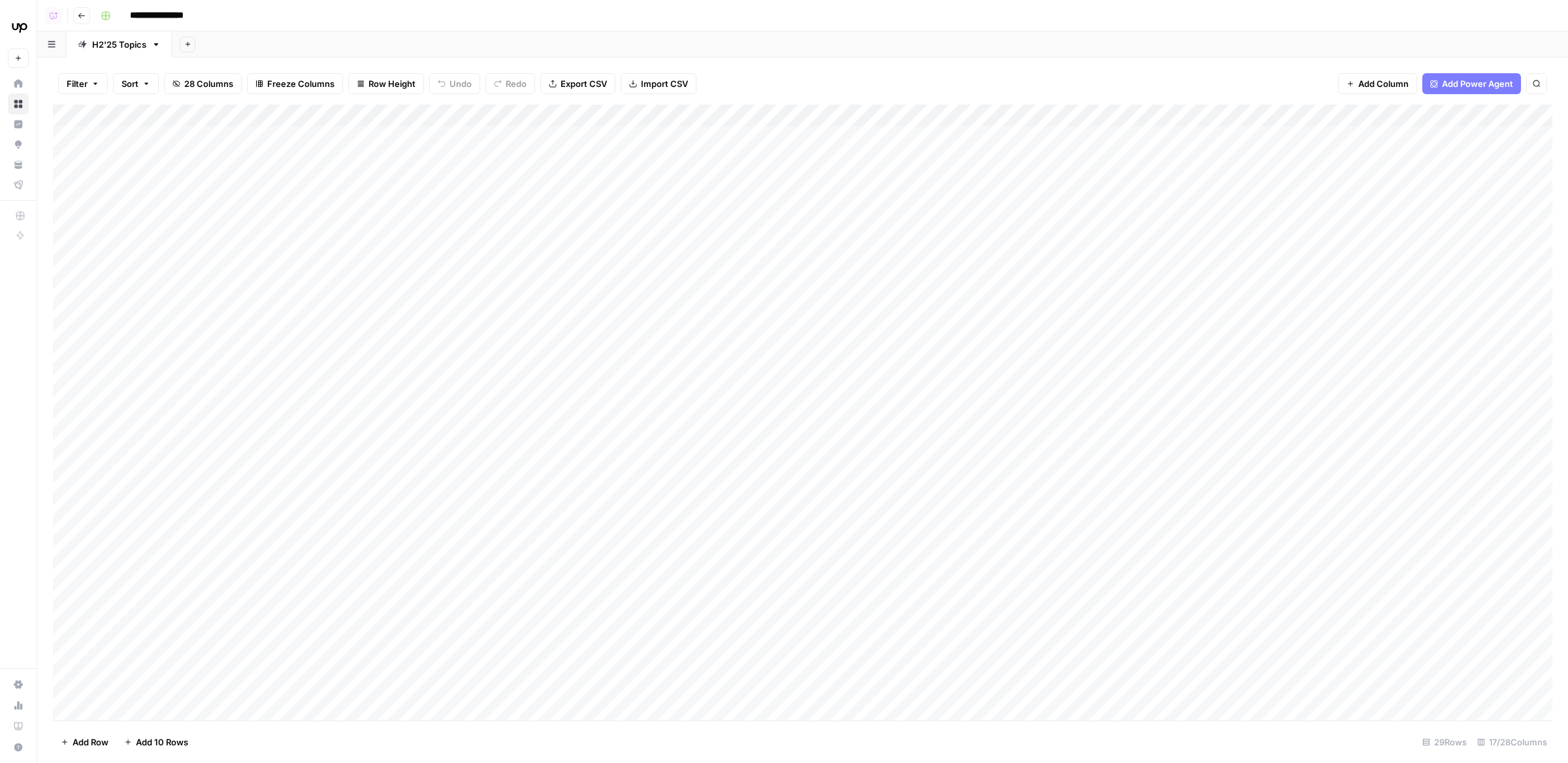
scroll to position [0, 674]
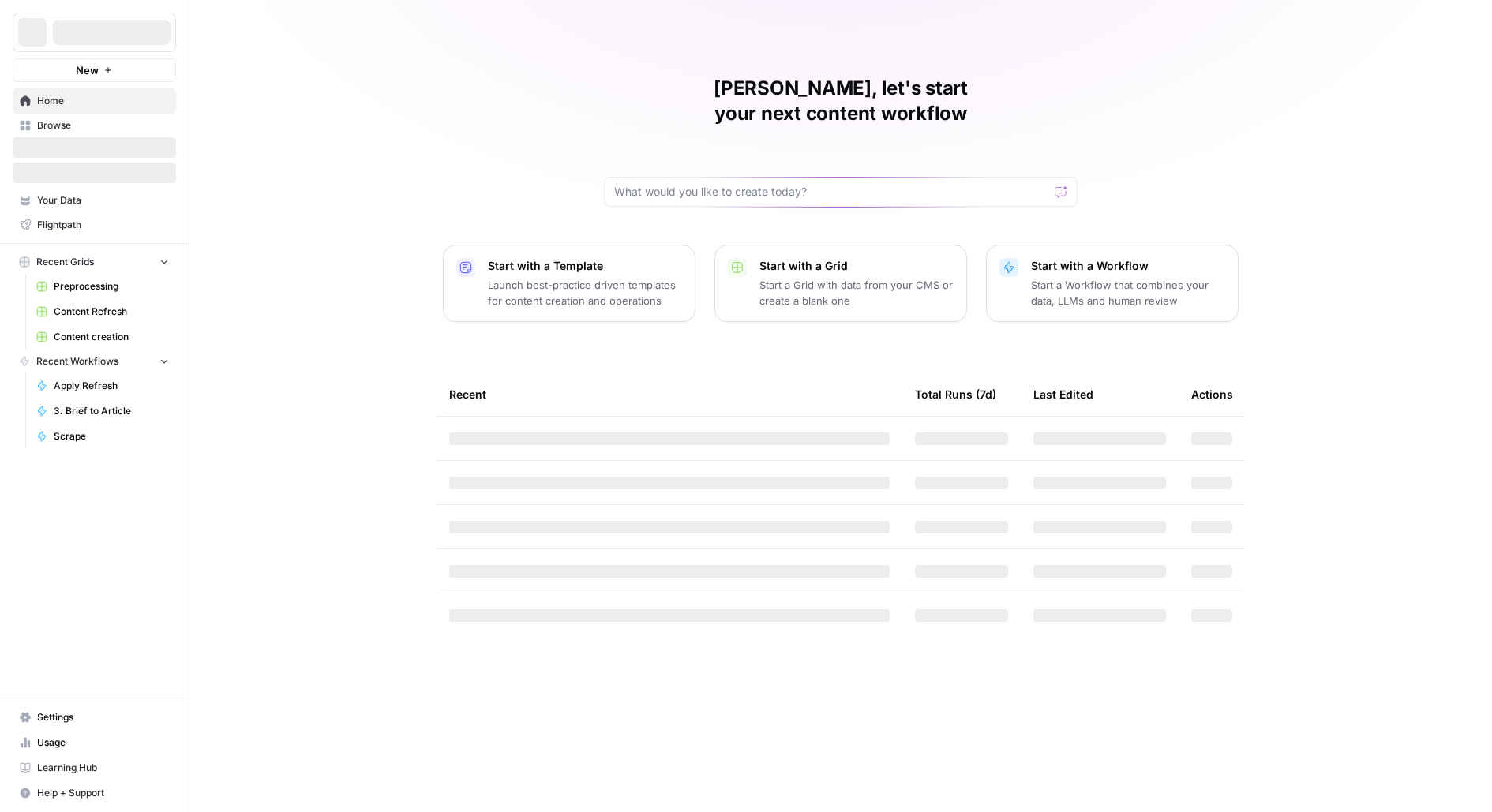
click at [116, 34] on div at bounding box center [111, 33] width 117 height 26
click at [111, 28] on span "Upwork" at bounding box center [101, 33] width 96 height 16
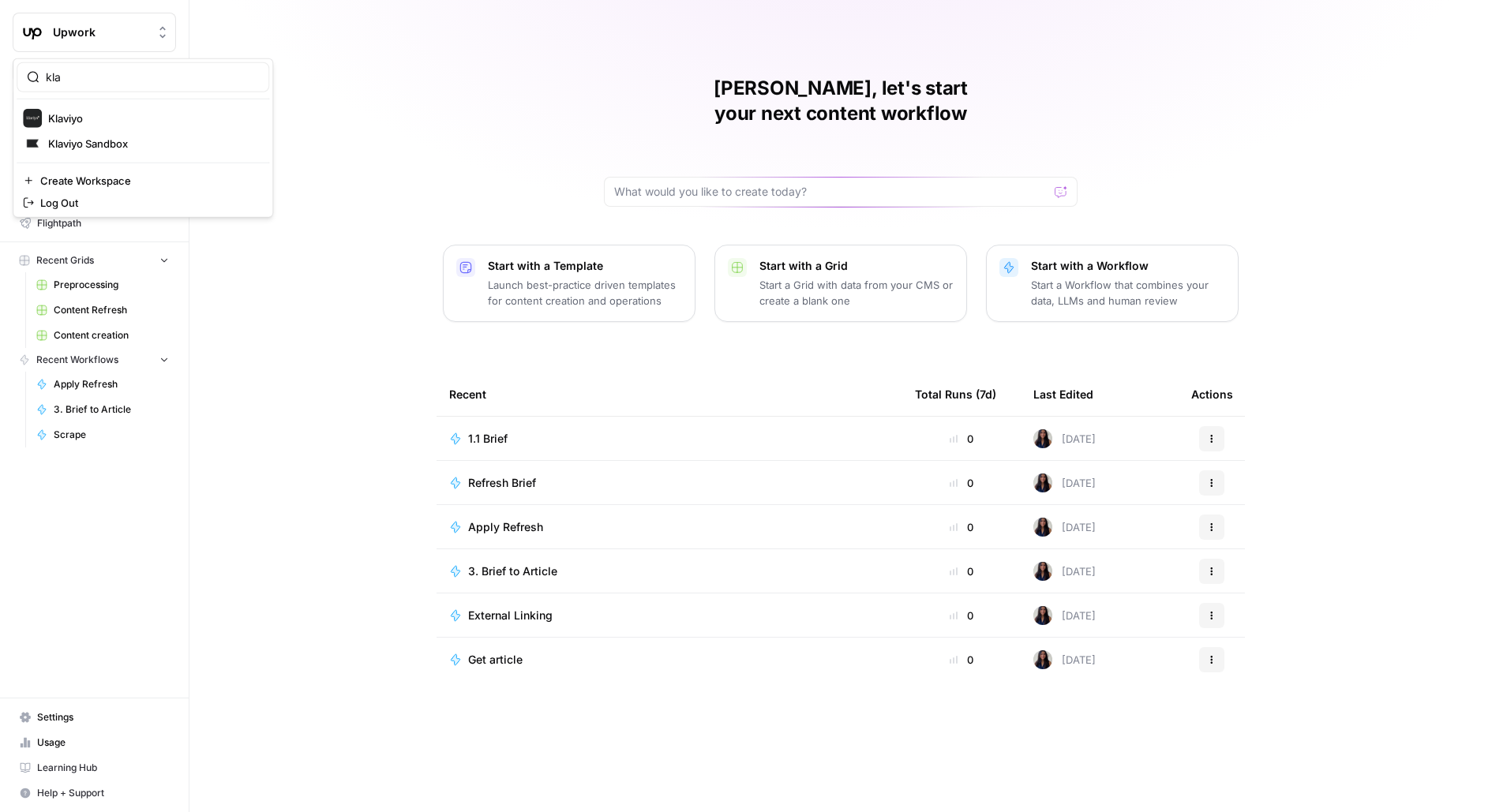
type input "kla"
click button "Klaviyo" at bounding box center [143, 118] width 252 height 26
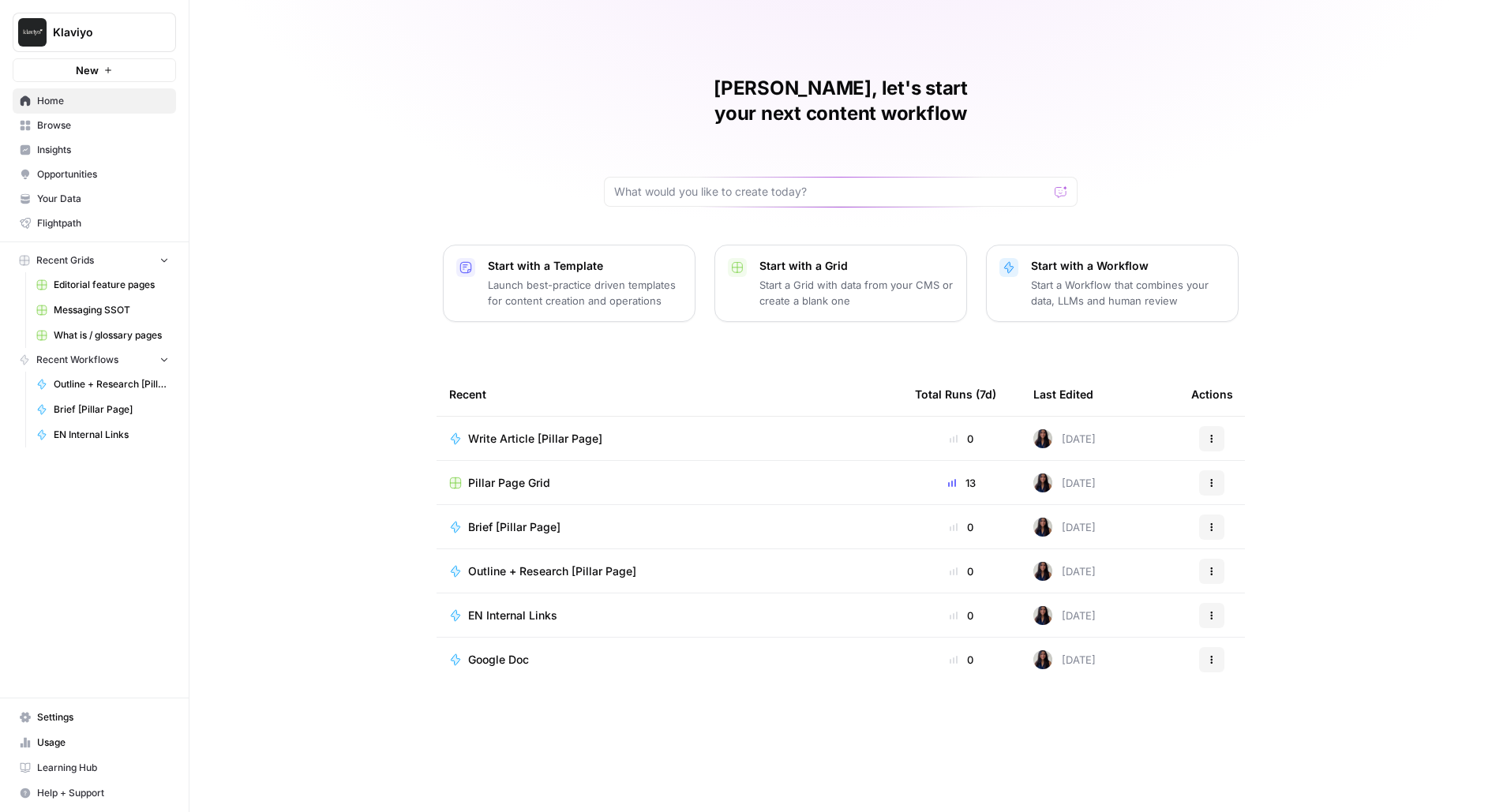
click at [115, 290] on span "Editorial feature pages" at bounding box center [110, 285] width 115 height 14
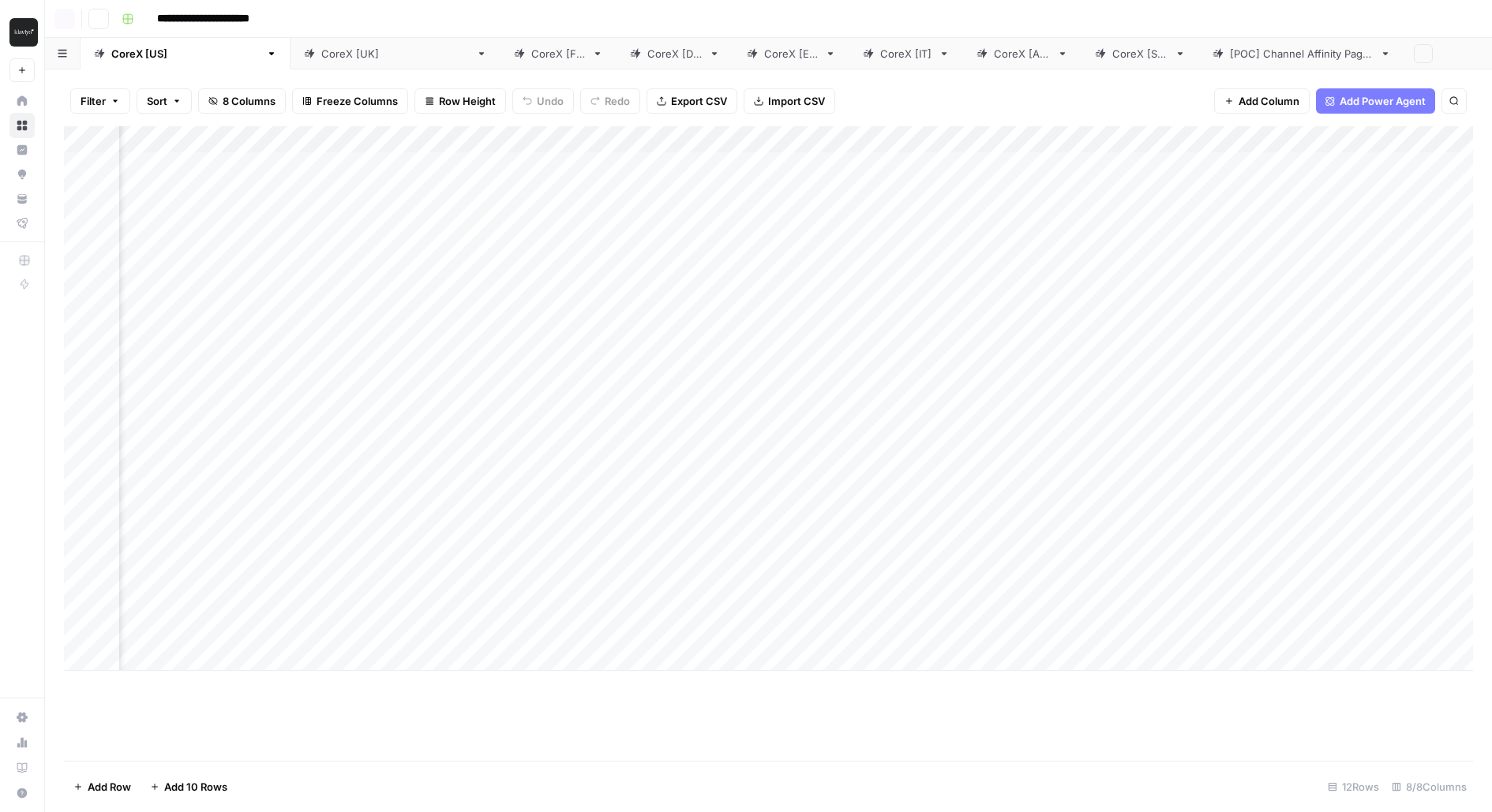
scroll to position [0, 275]
click at [531, 58] on div "CoreX [FR]" at bounding box center [558, 53] width 54 height 16
click at [473, 140] on div "Add Column" at bounding box center [769, 316] width 1409 height 380
click at [521, 164] on div "Add Column" at bounding box center [769, 316] width 1409 height 380
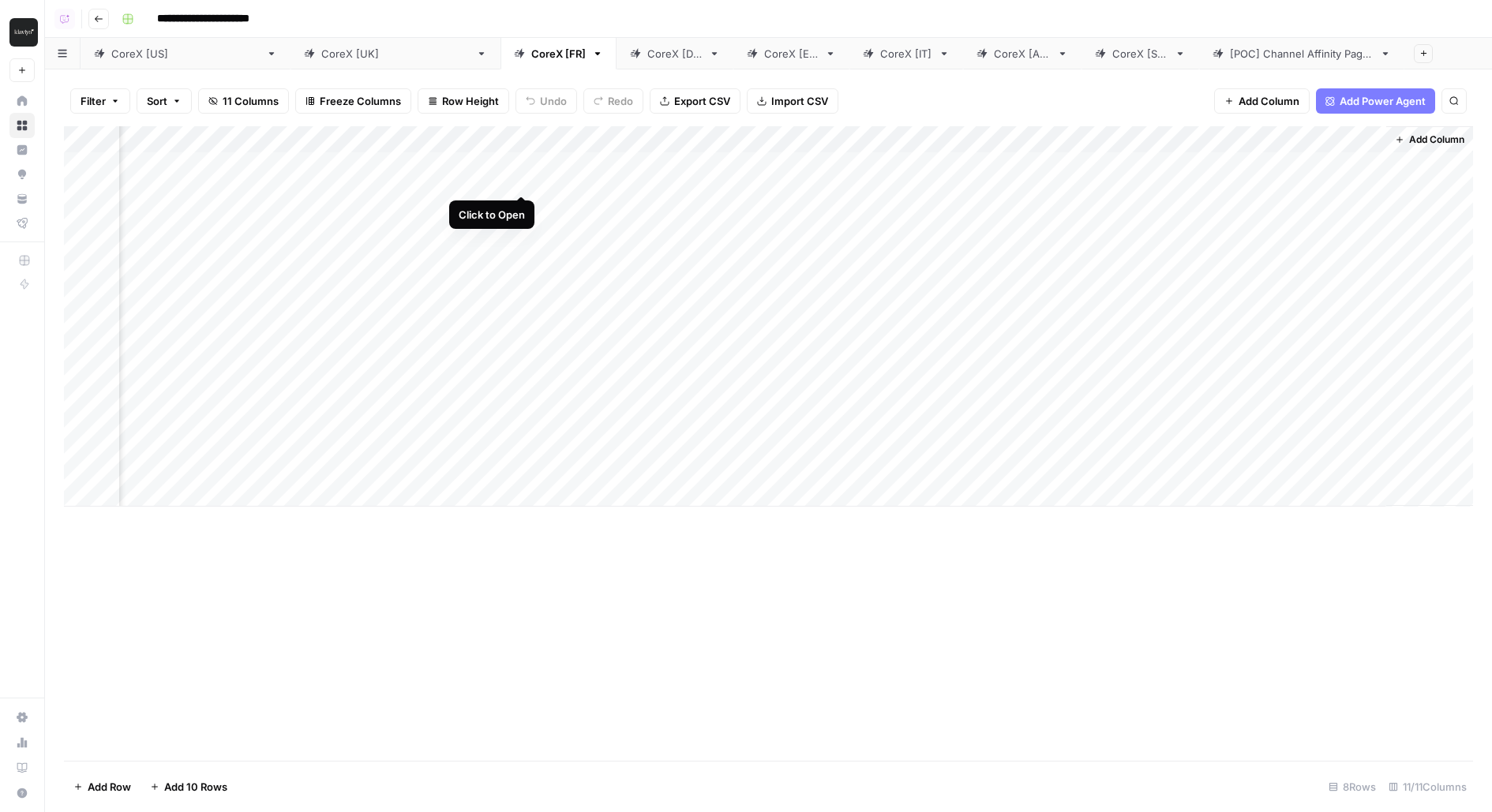
scroll to position [0, 600]
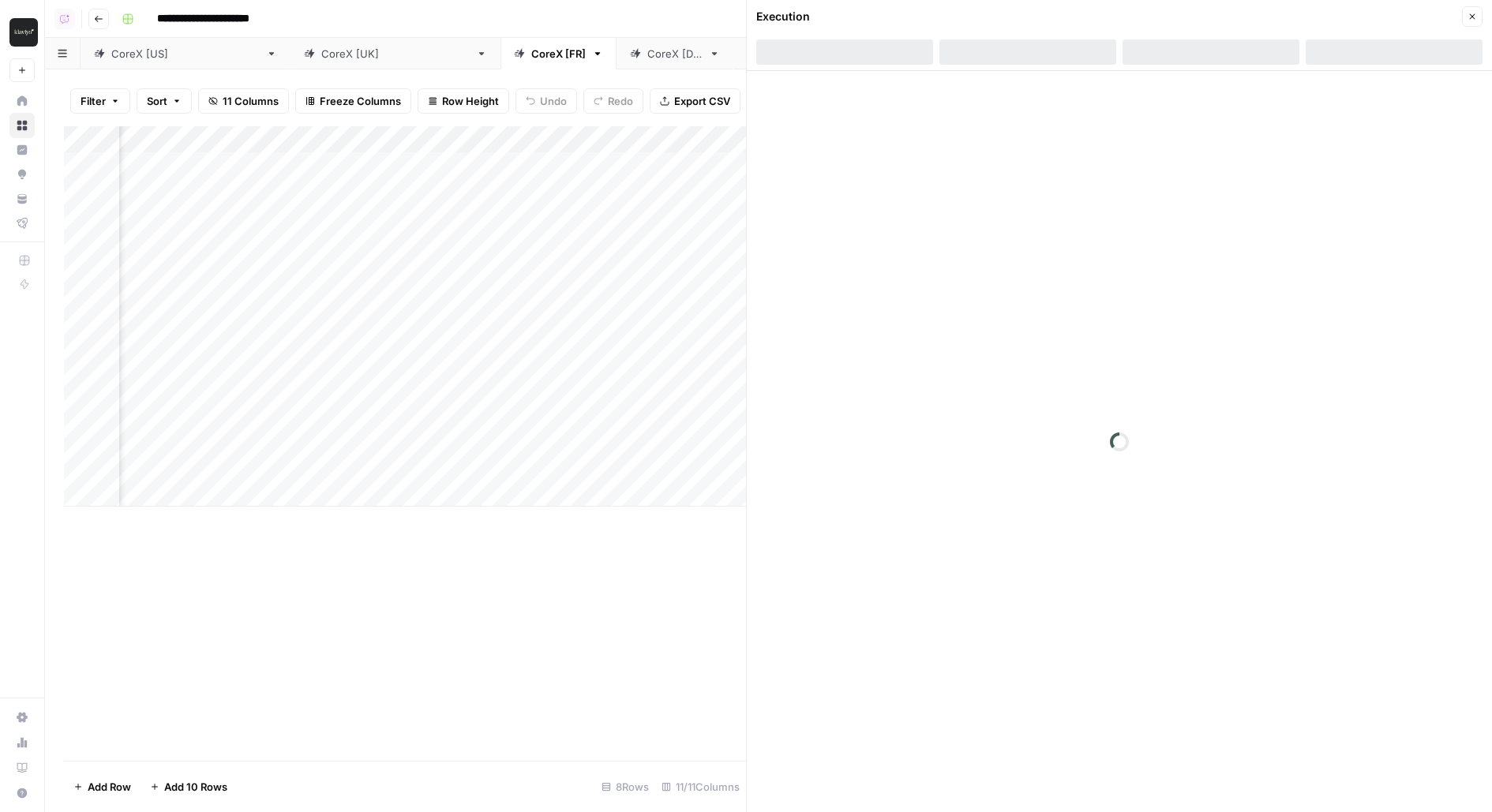
click at [1207, 31] on header "Execution Close" at bounding box center [1119, 35] width 745 height 71
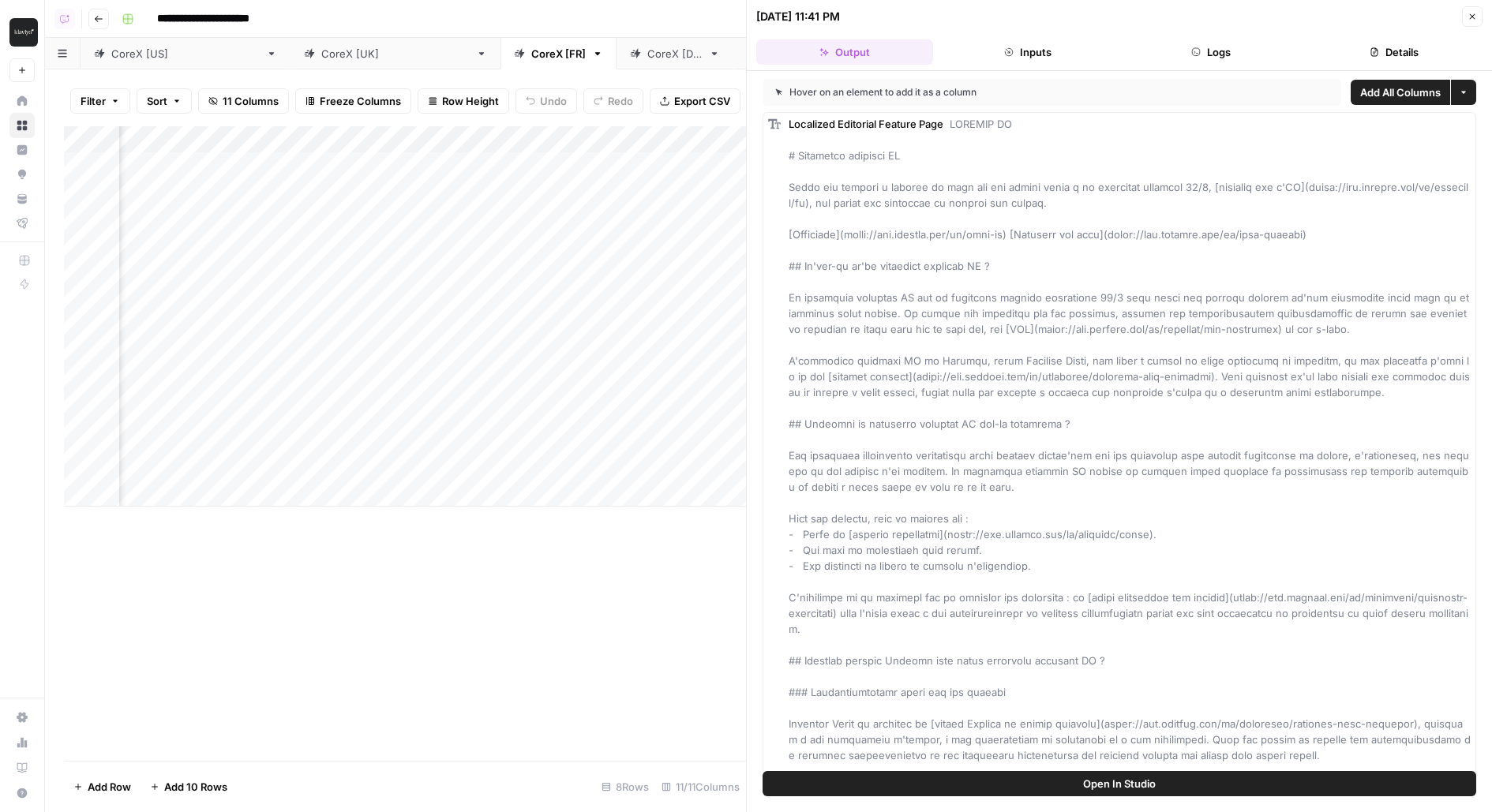
click at [1222, 61] on button "Logs" at bounding box center [1210, 52] width 176 height 26
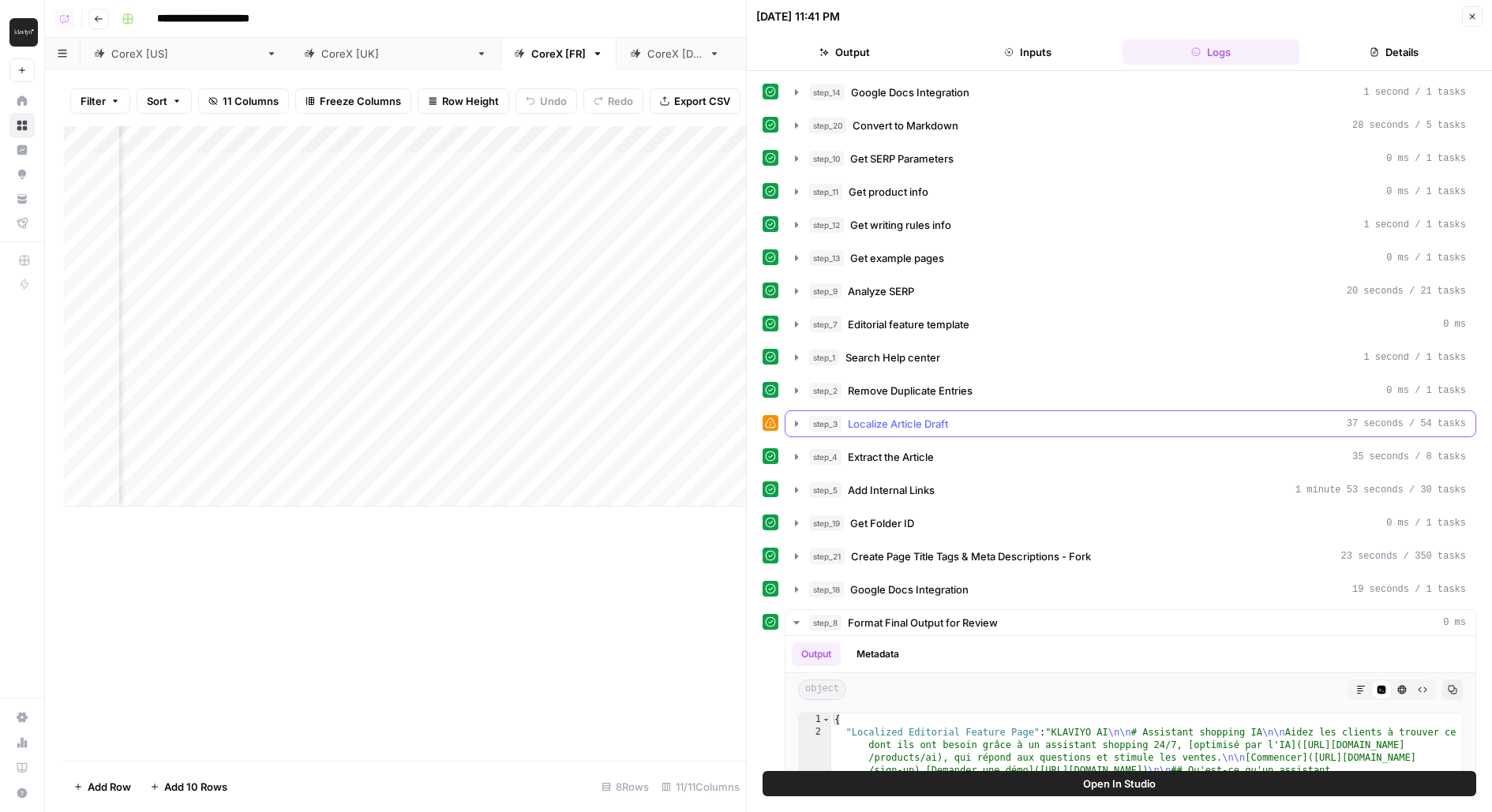
click at [967, 422] on div "step_3 Localize Article Draft 37 seconds / 54 tasks" at bounding box center [1137, 424] width 656 height 16
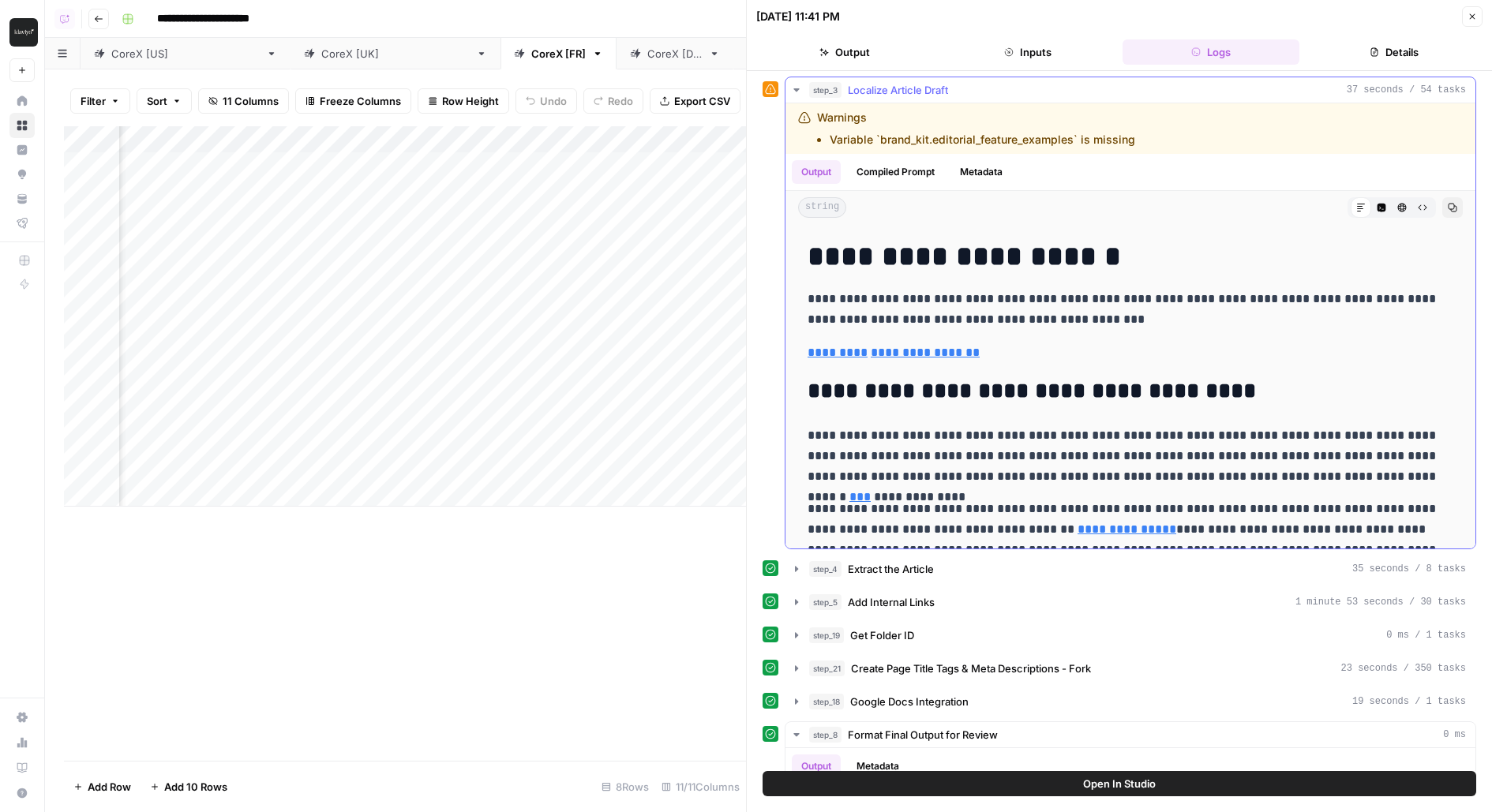
scroll to position [885, 0]
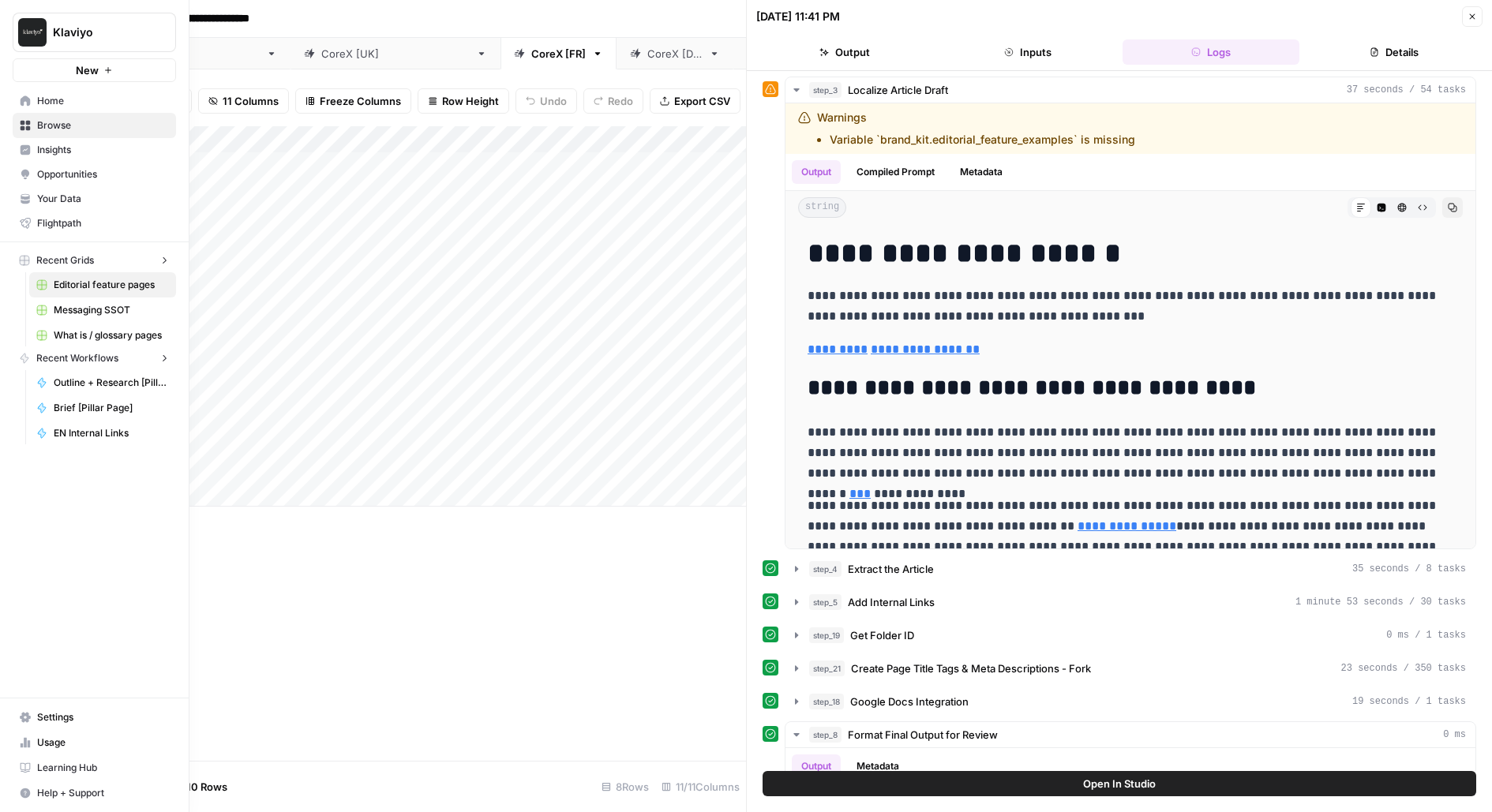
click at [14, 149] on link "Insights" at bounding box center [95, 150] width 164 height 26
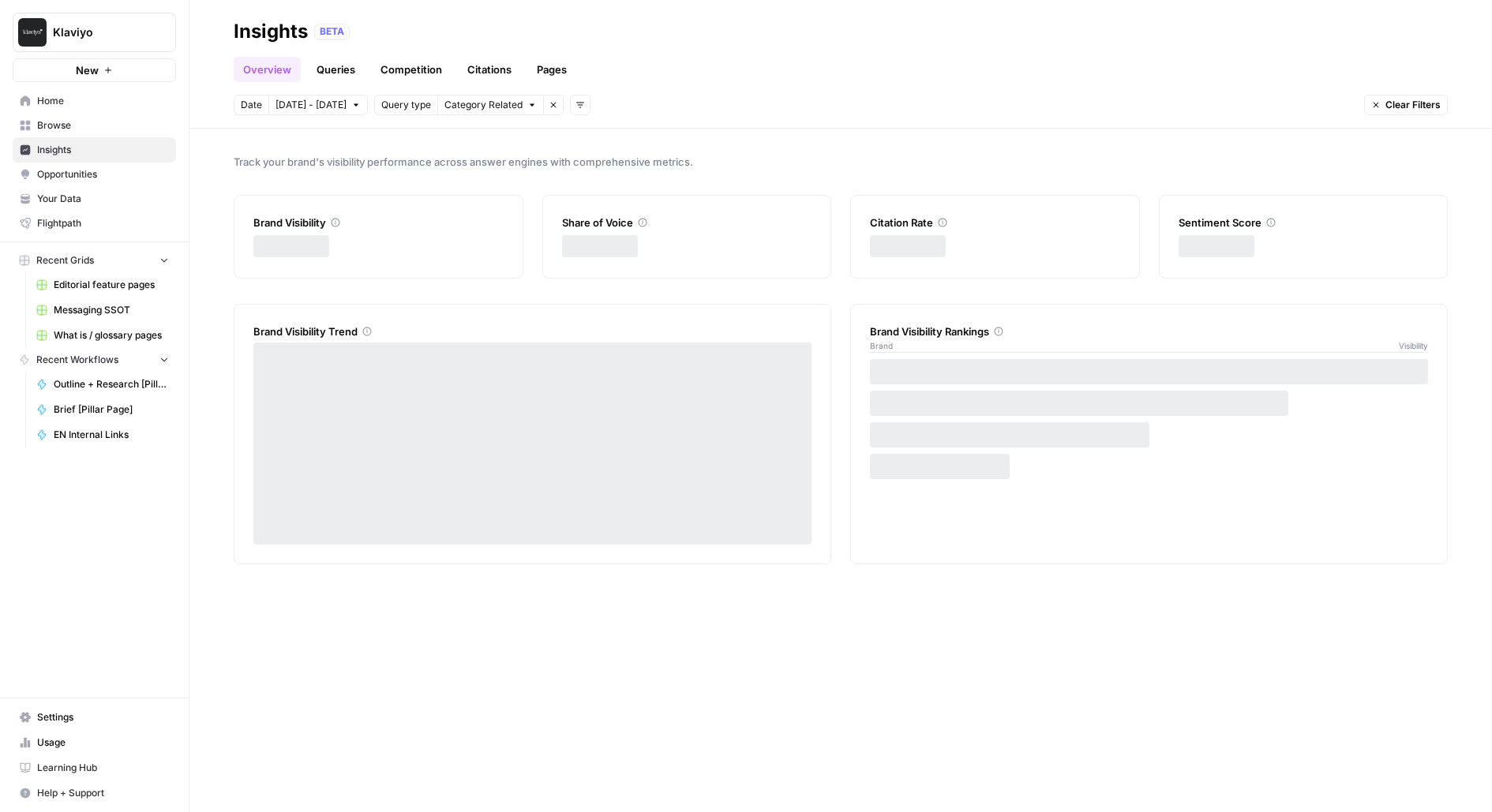
click at [72, 331] on span "What is / glossary pages" at bounding box center [110, 335] width 115 height 14
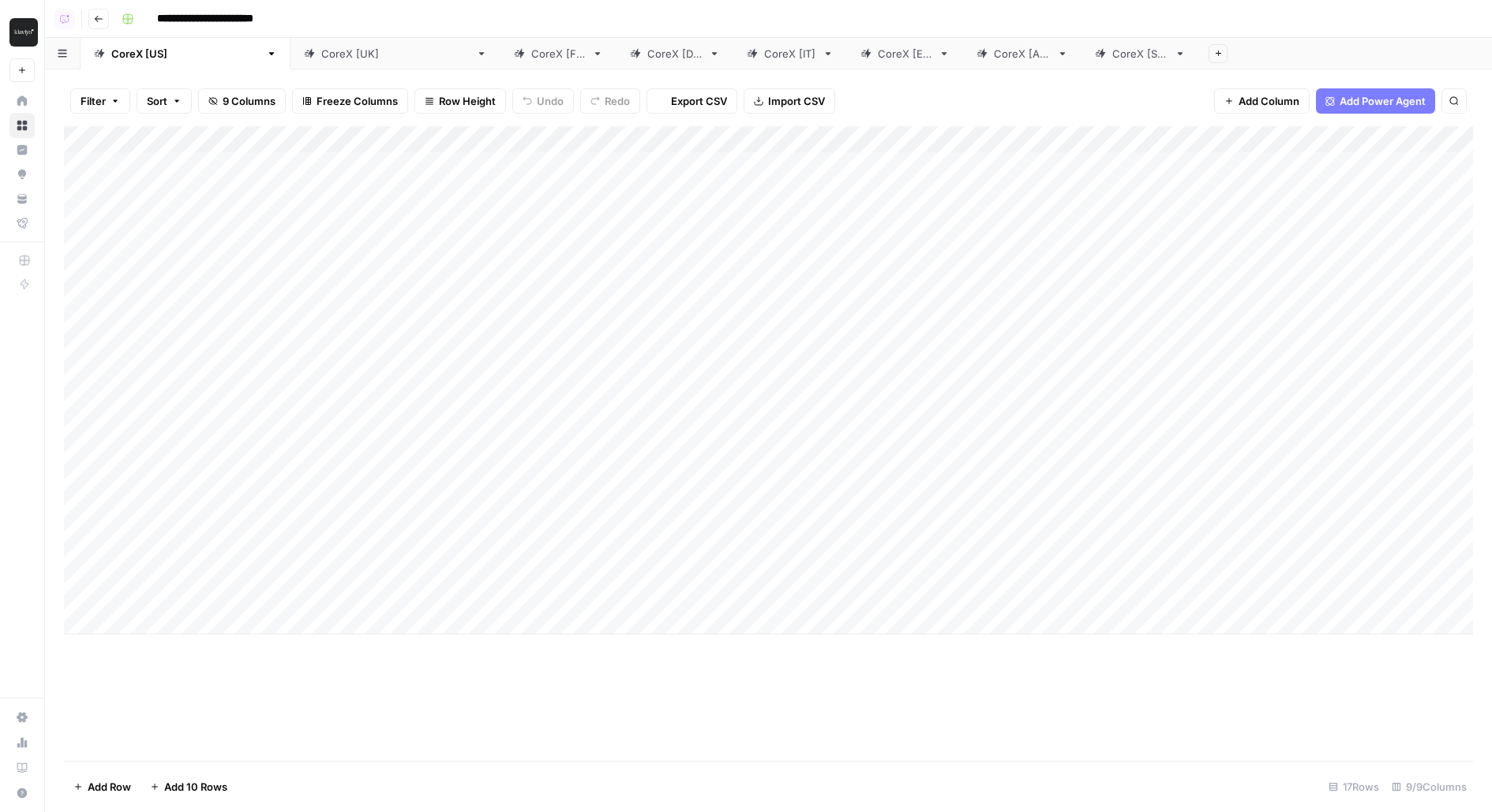
click at [617, 63] on link "CoreX [DE]" at bounding box center [675, 53] width 117 height 32
click at [863, 164] on div "Add Column" at bounding box center [769, 206] width 1409 height 160
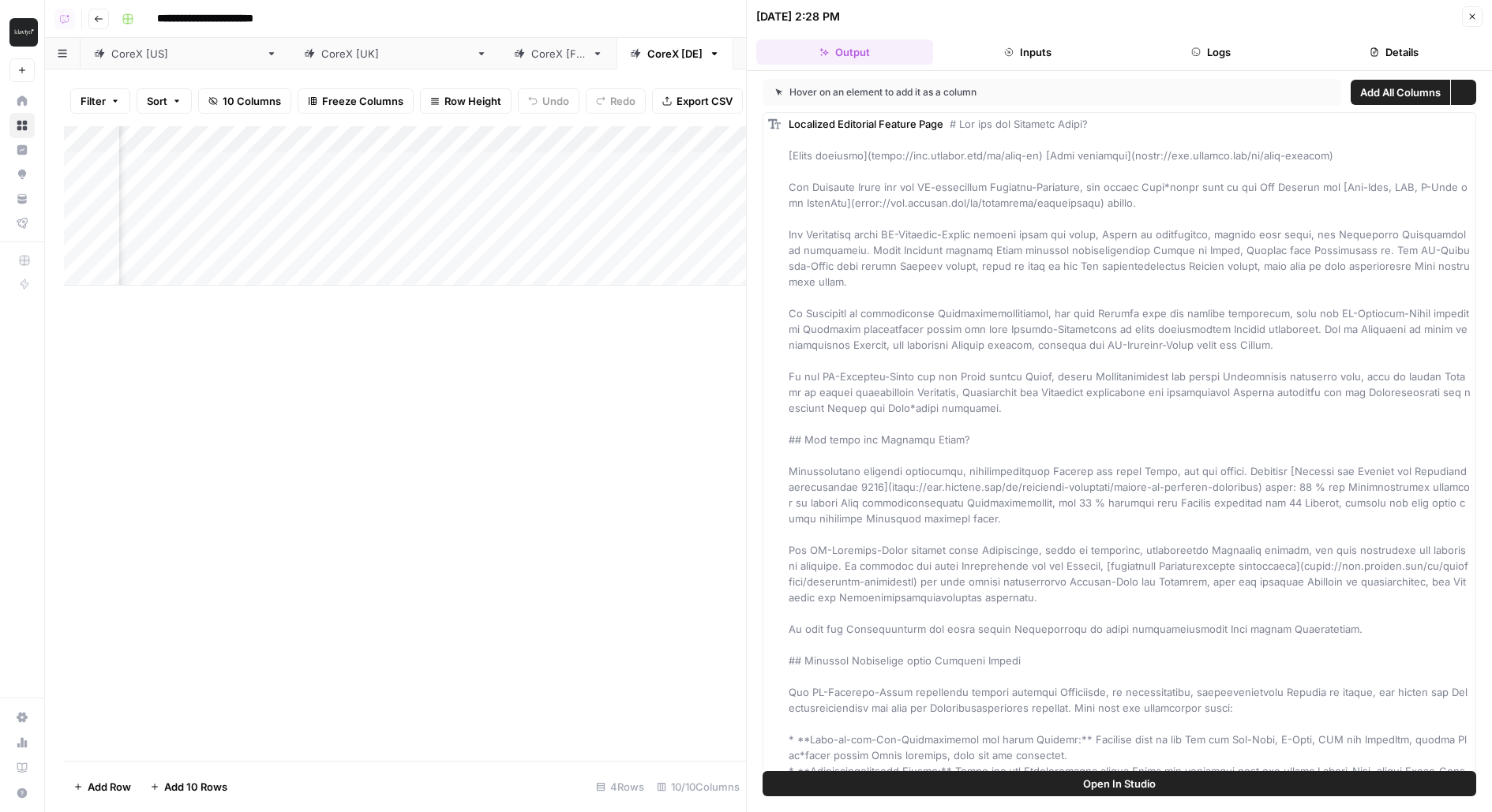
click at [1224, 59] on button "Logs" at bounding box center [1210, 52] width 176 height 26
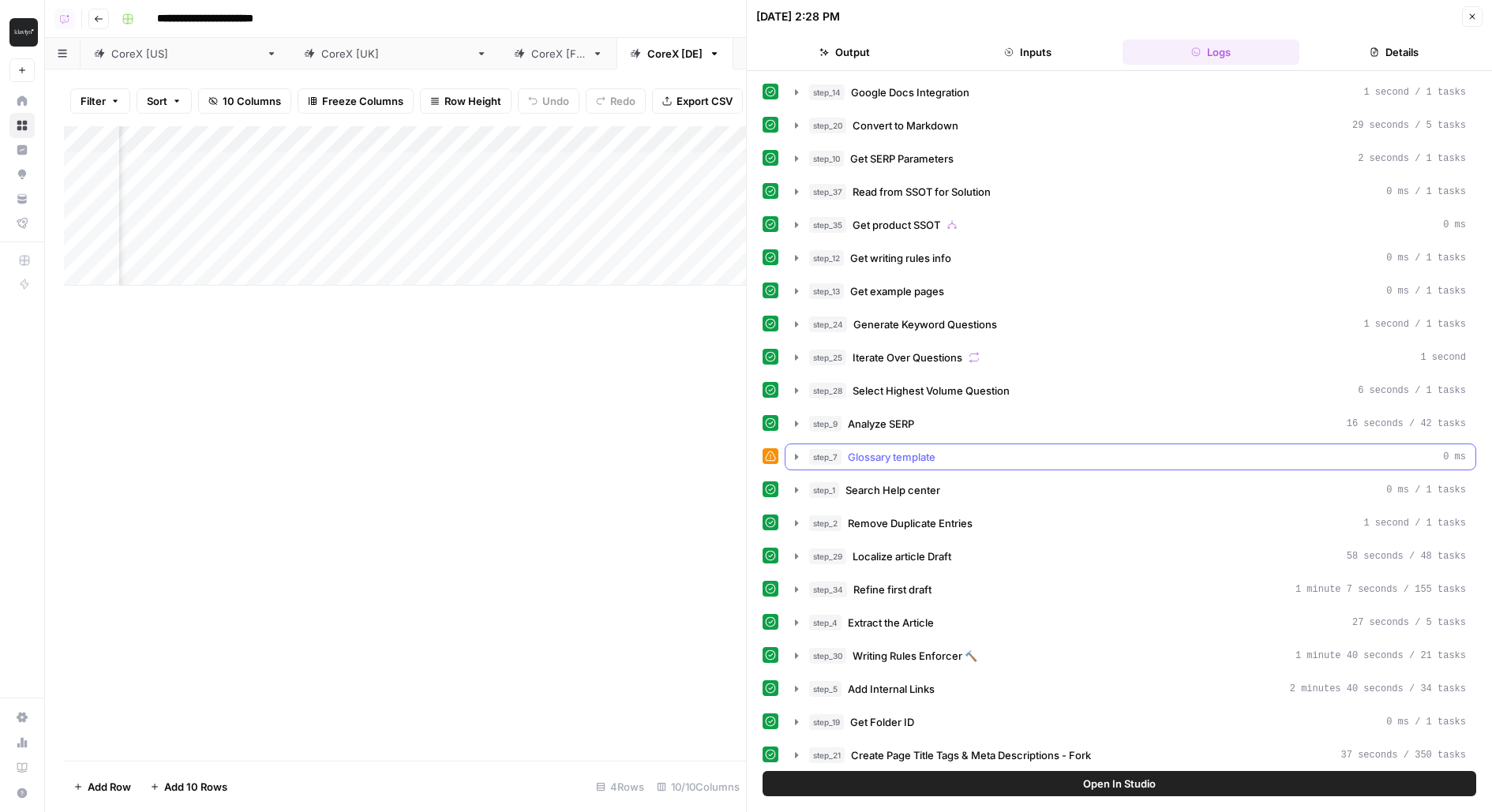
click at [816, 457] on button "step_7 Glossary template 0 ms" at bounding box center [1130, 457] width 690 height 26
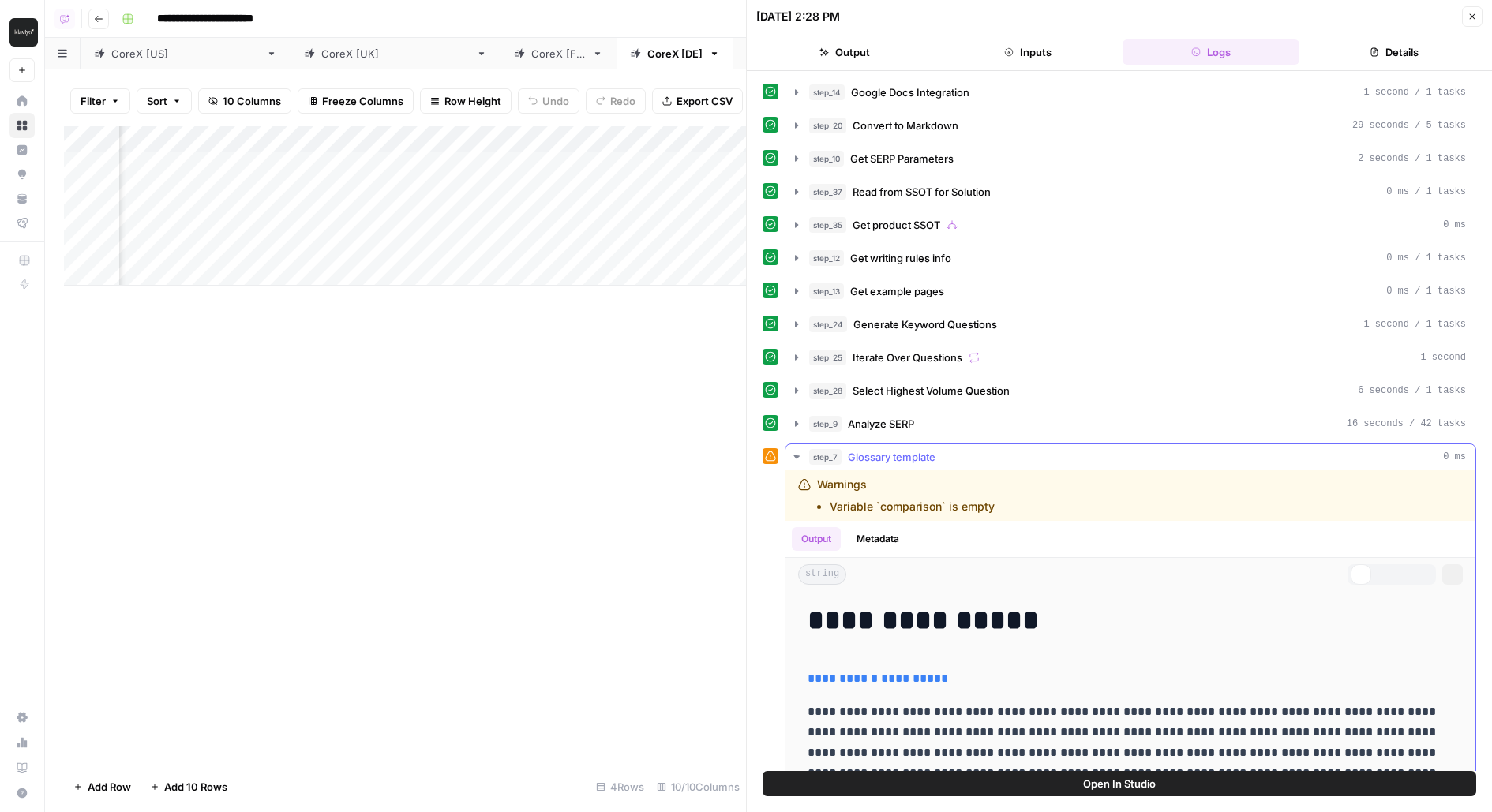
click at [816, 457] on button "step_7 Glossary template 0 ms" at bounding box center [1130, 457] width 690 height 26
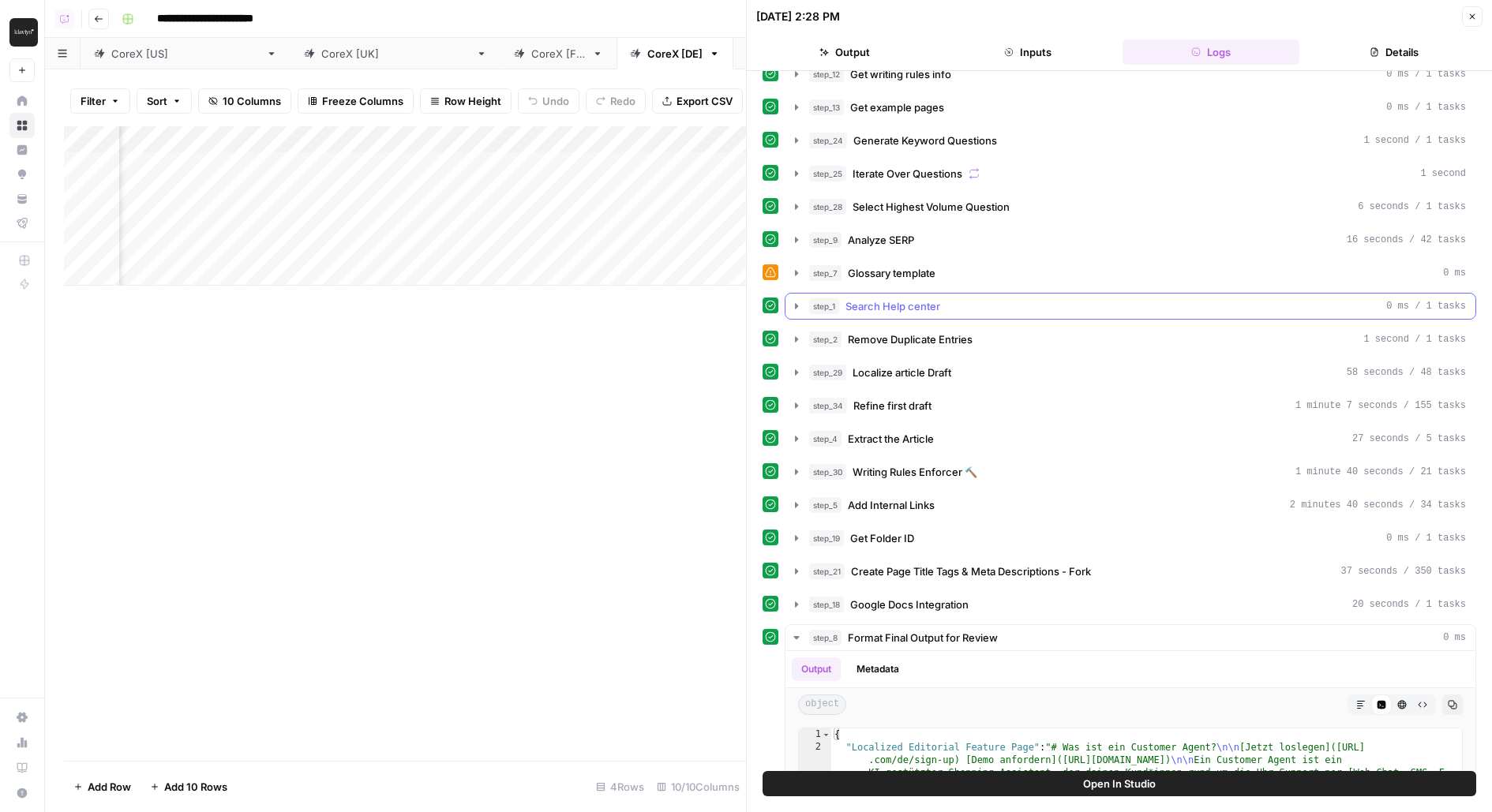
scroll to position [228, 0]
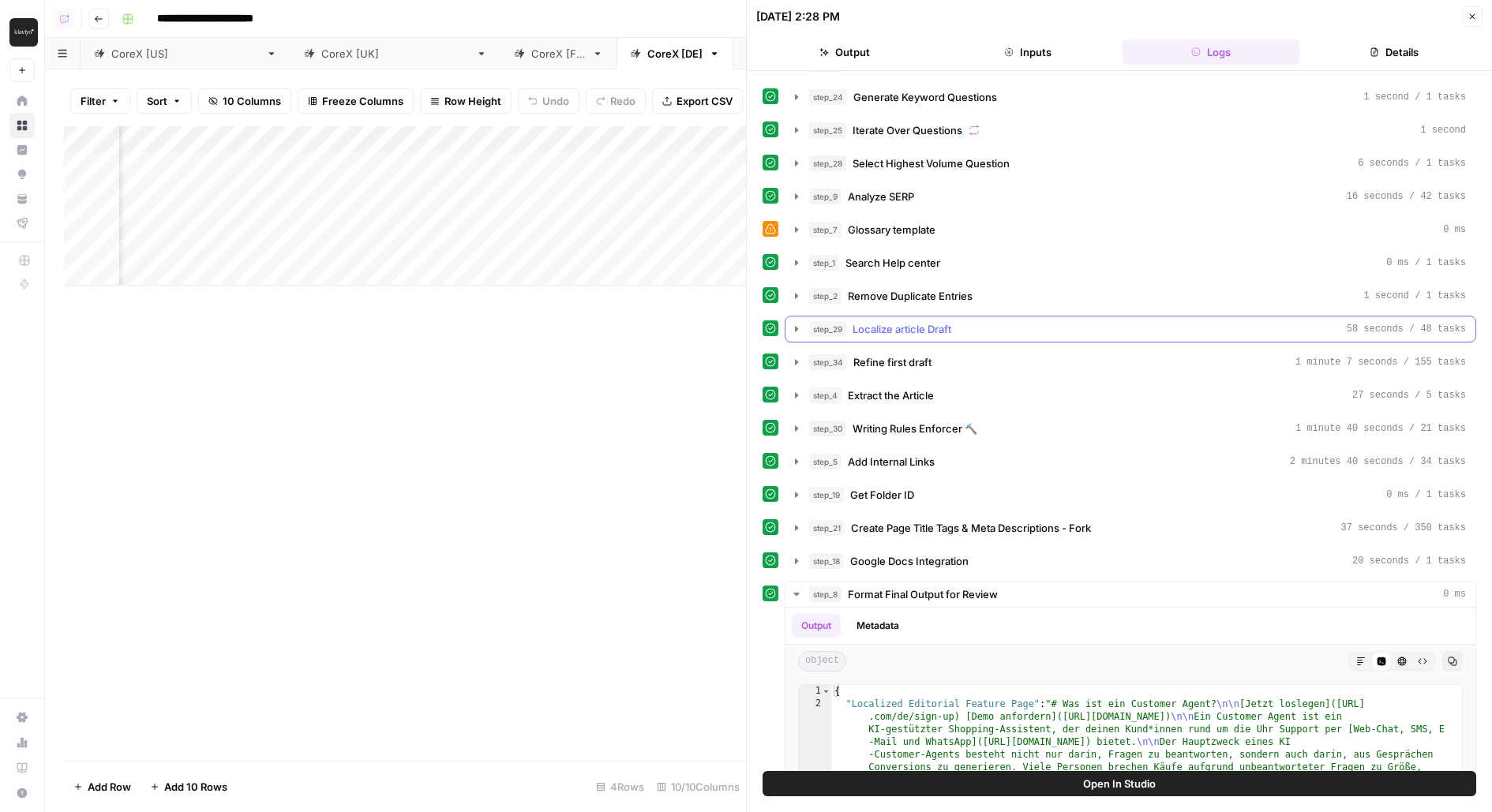
click at [903, 321] on span "Localize article Draft" at bounding box center [902, 329] width 99 height 16
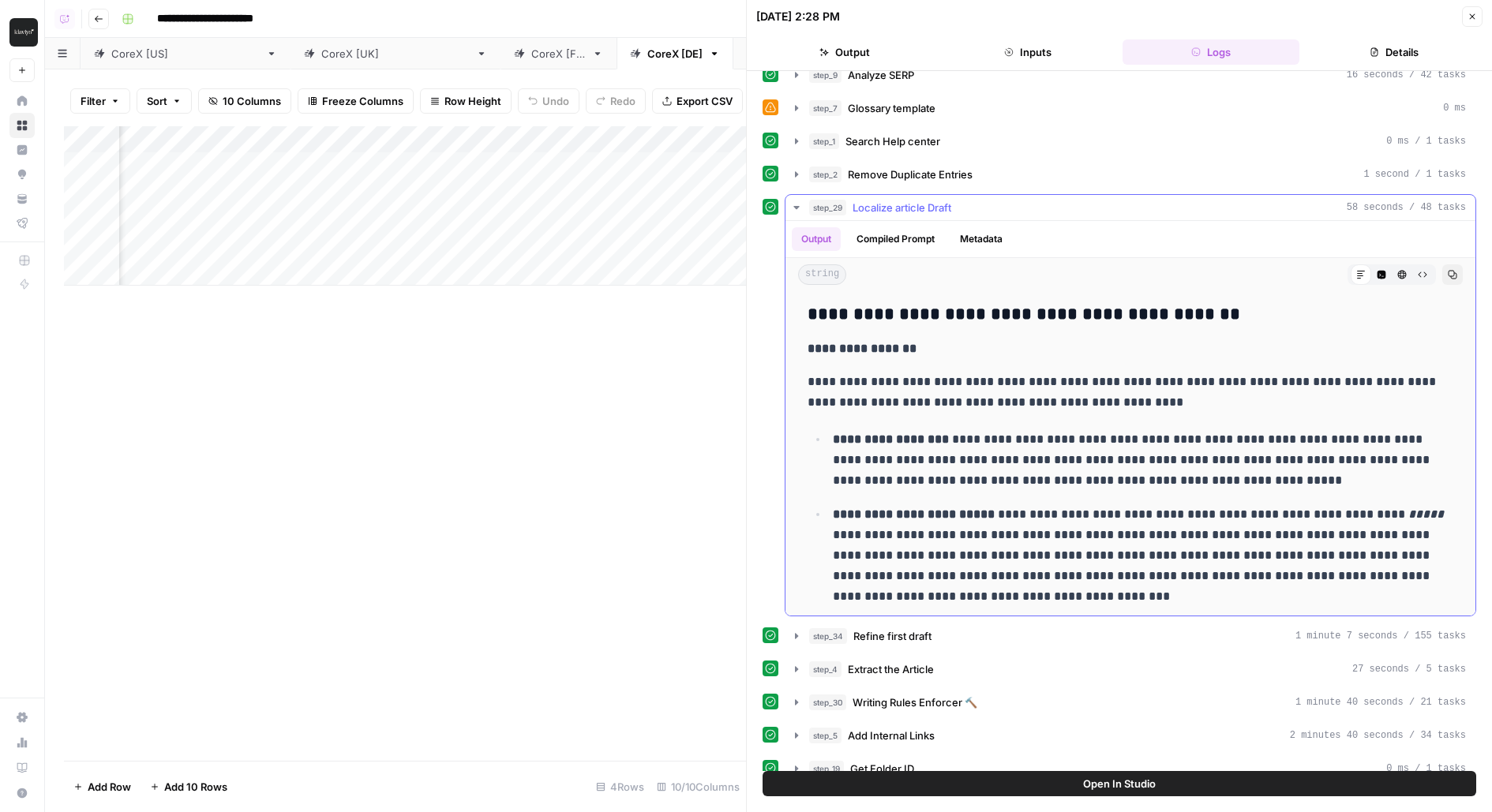
scroll to position [382, 0]
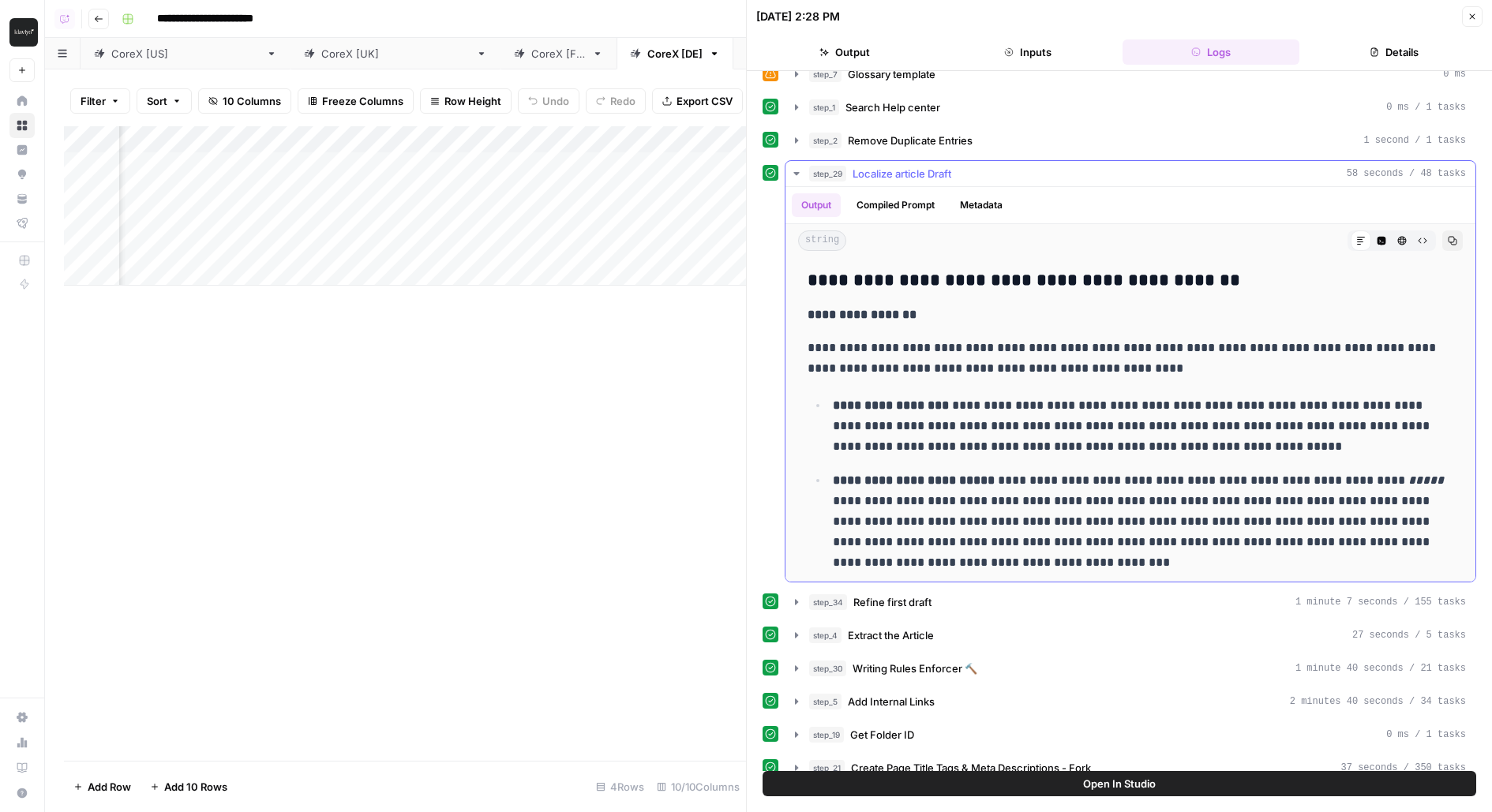
click at [959, 199] on button "Metadata" at bounding box center [981, 205] width 61 height 24
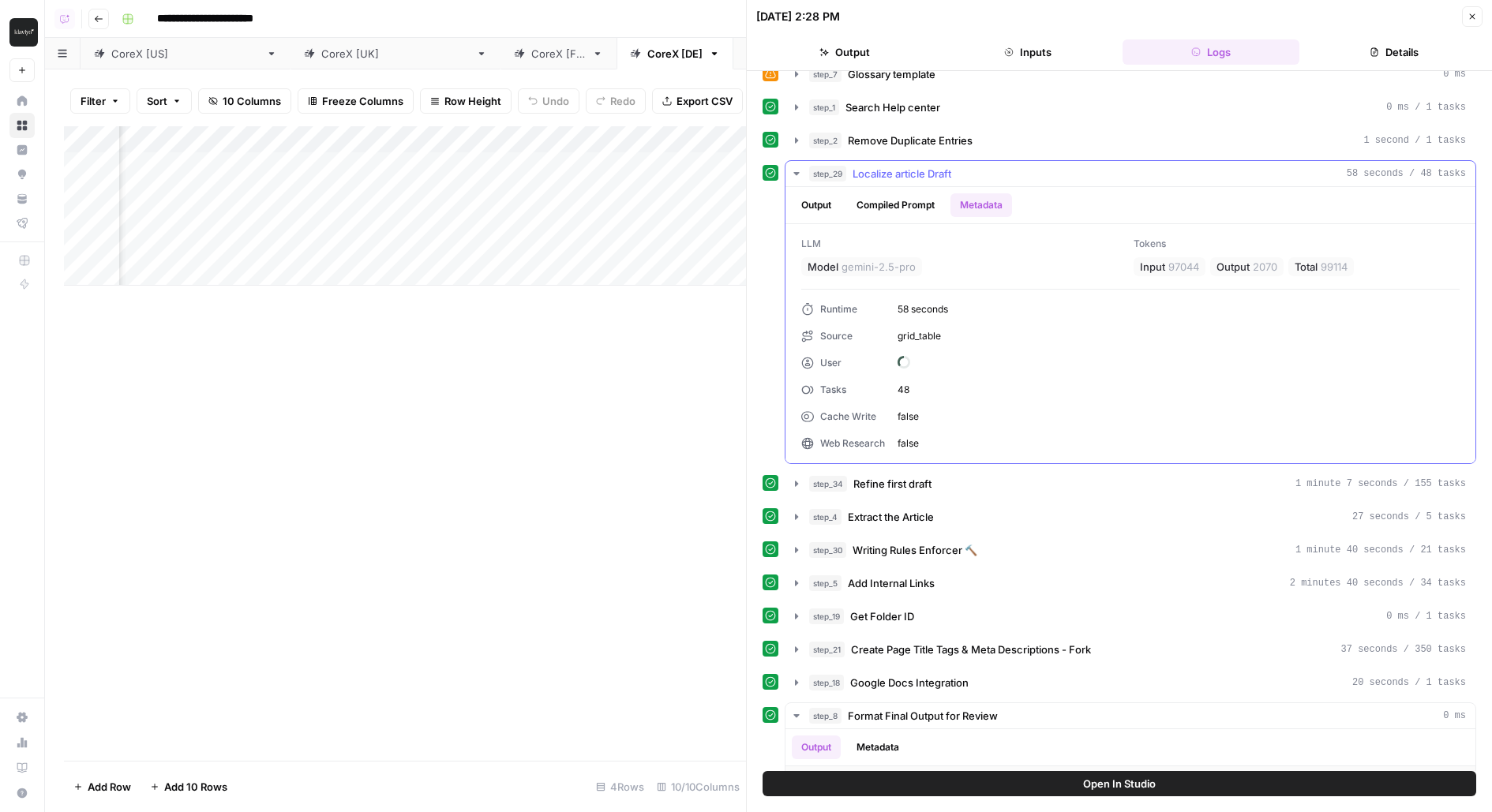
scroll to position [368, 0]
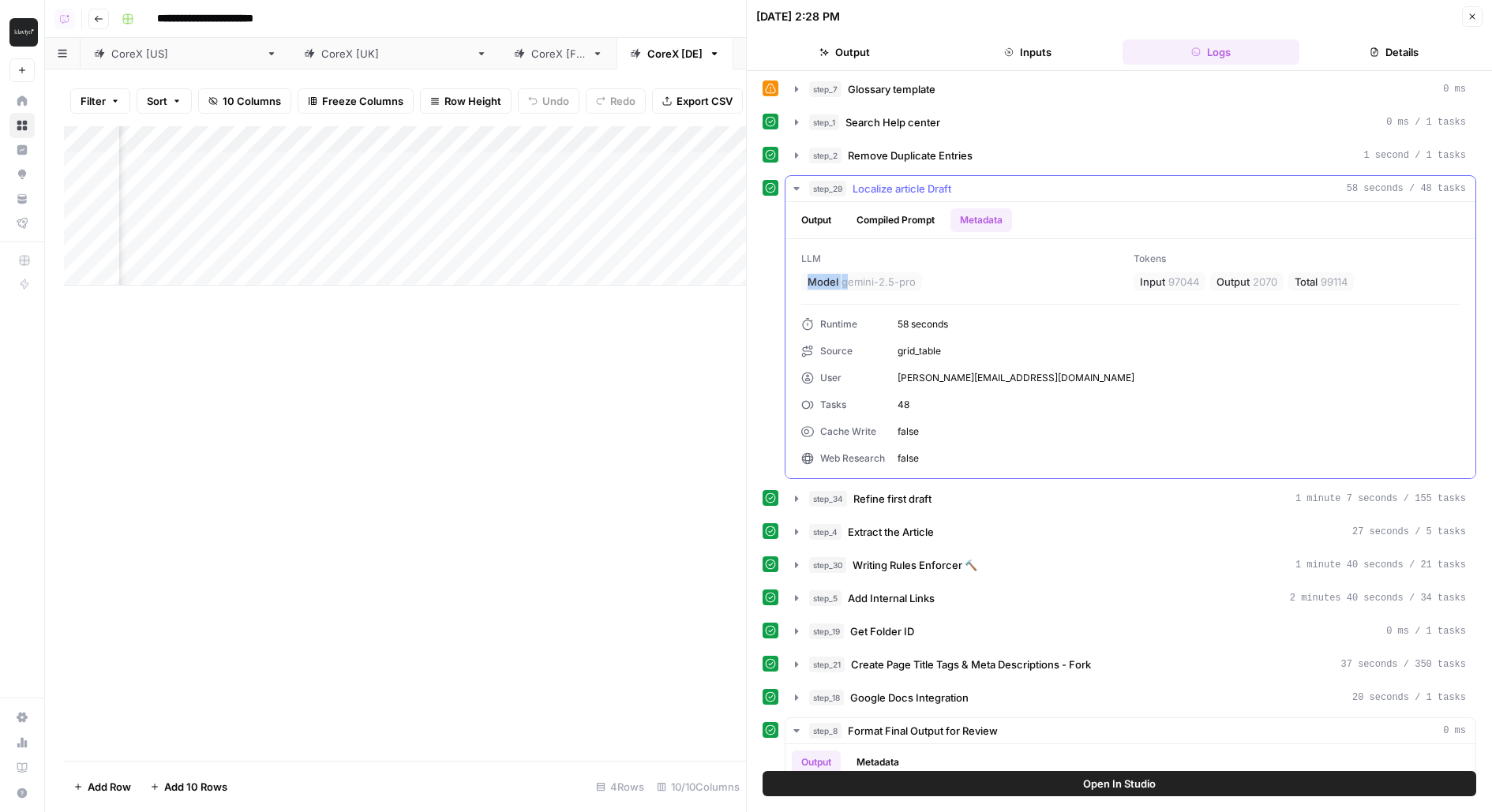
drag, startPoint x: 847, startPoint y: 268, endPoint x: 934, endPoint y: 264, distance: 87.1
click at [934, 264] on div "LLM Model gemini-2.5-pro" at bounding box center [964, 272] width 326 height 39
click at [895, 279] on span "gemini-2.5-pro" at bounding box center [878, 282] width 74 height 16
drag, startPoint x: 947, startPoint y: 272, endPoint x: 927, endPoint y: 269, distance: 20.2
click at [927, 269] on div "LLM Model gemini-2.5-pro" at bounding box center [964, 272] width 326 height 39
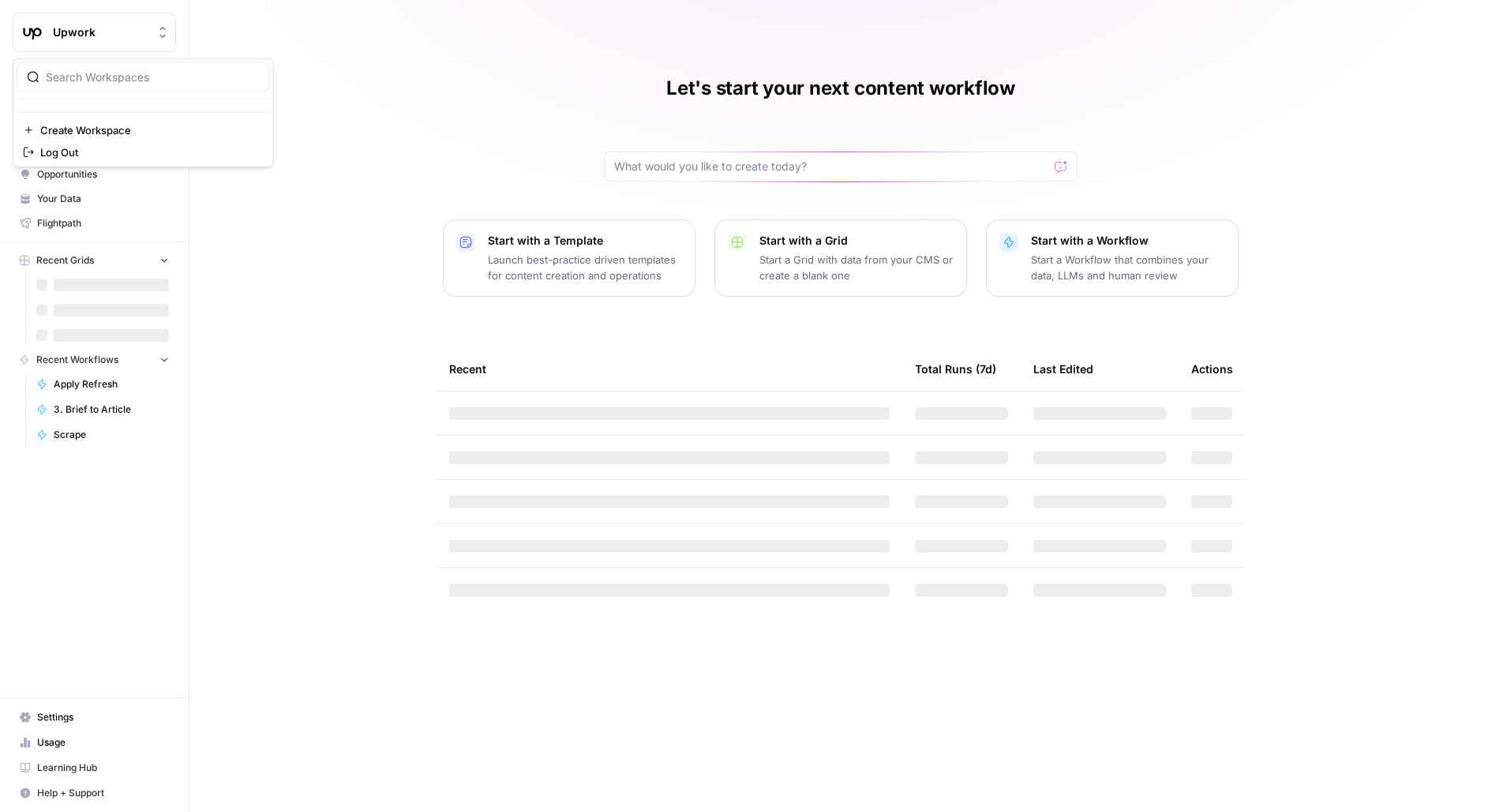
click at [72, 13] on button "Upwork" at bounding box center [95, 33] width 164 height 39
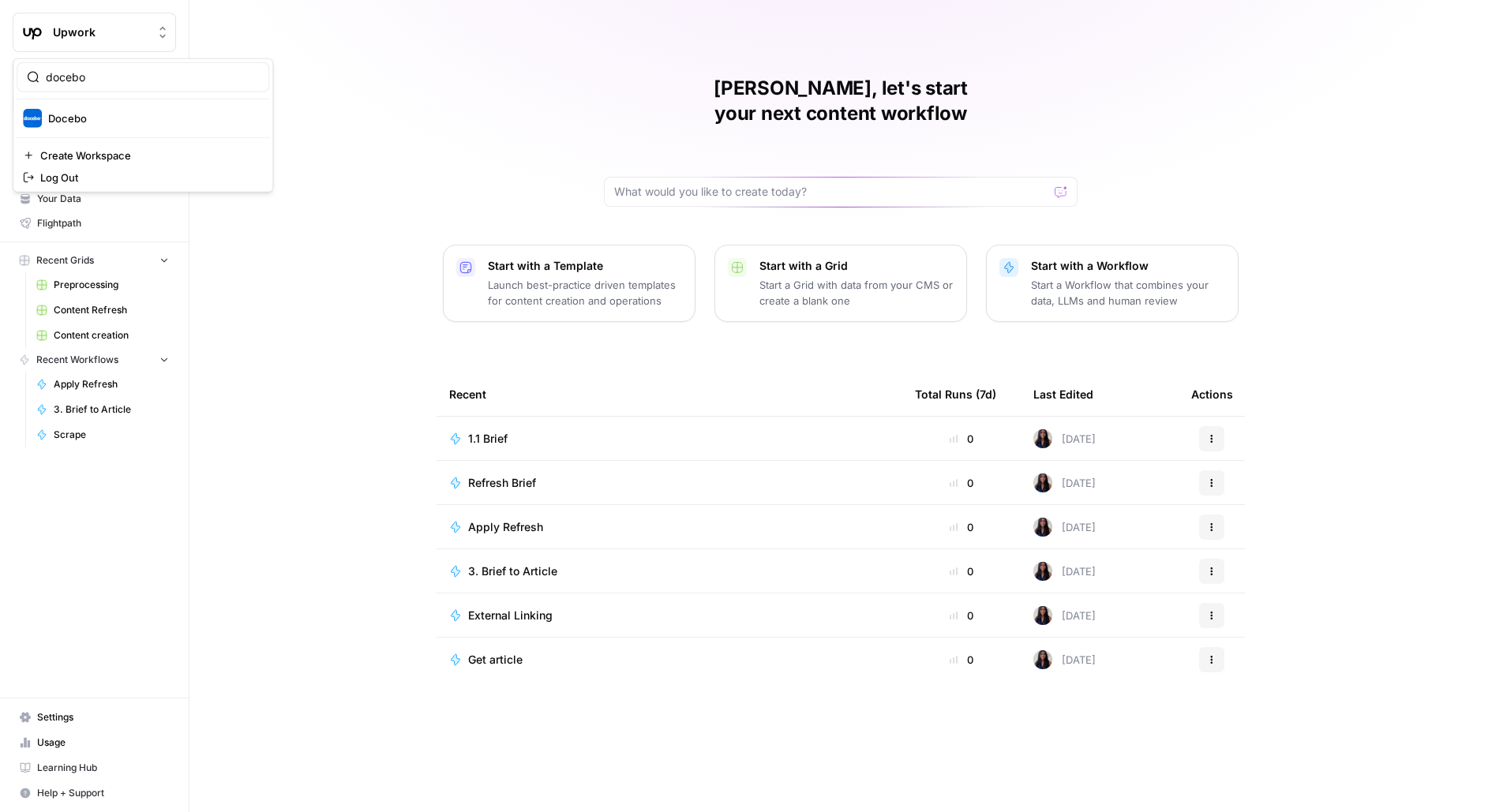
type input "docebo"
click button "Docebo" at bounding box center [143, 118] width 252 height 26
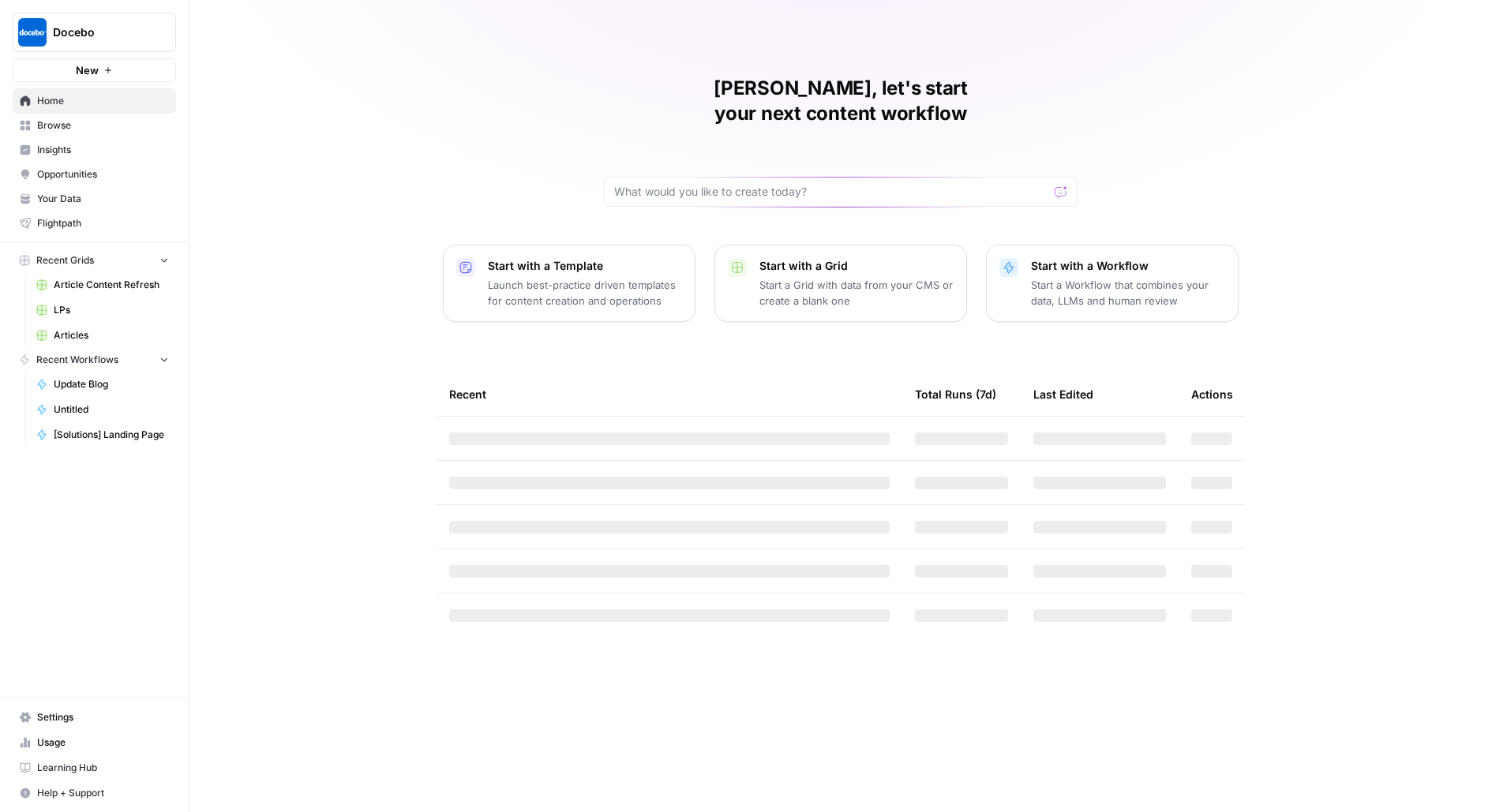
click at [100, 721] on span "Settings" at bounding box center [103, 717] width 132 height 14
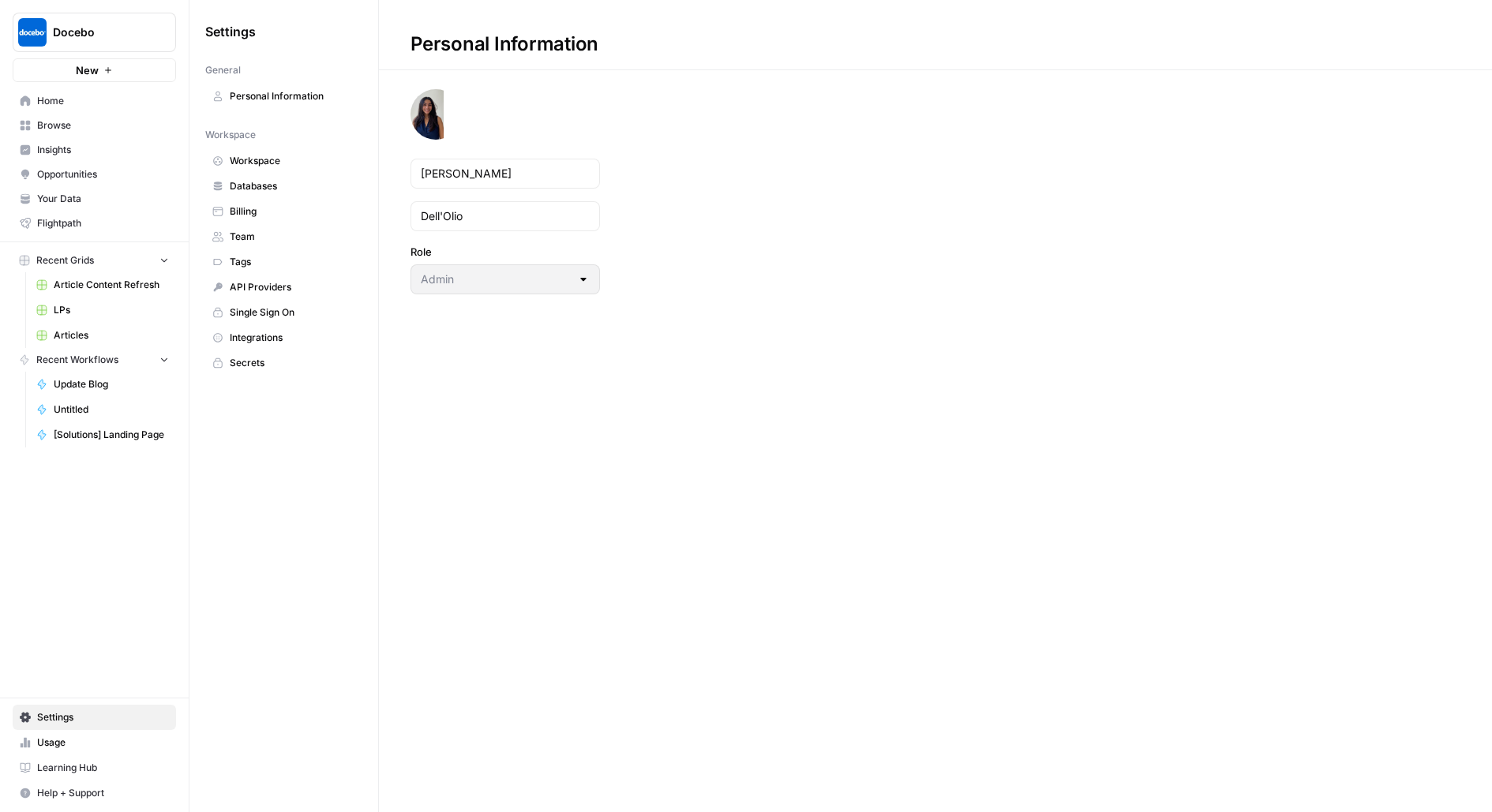
click at [259, 235] on span "Team" at bounding box center [292, 237] width 125 height 14
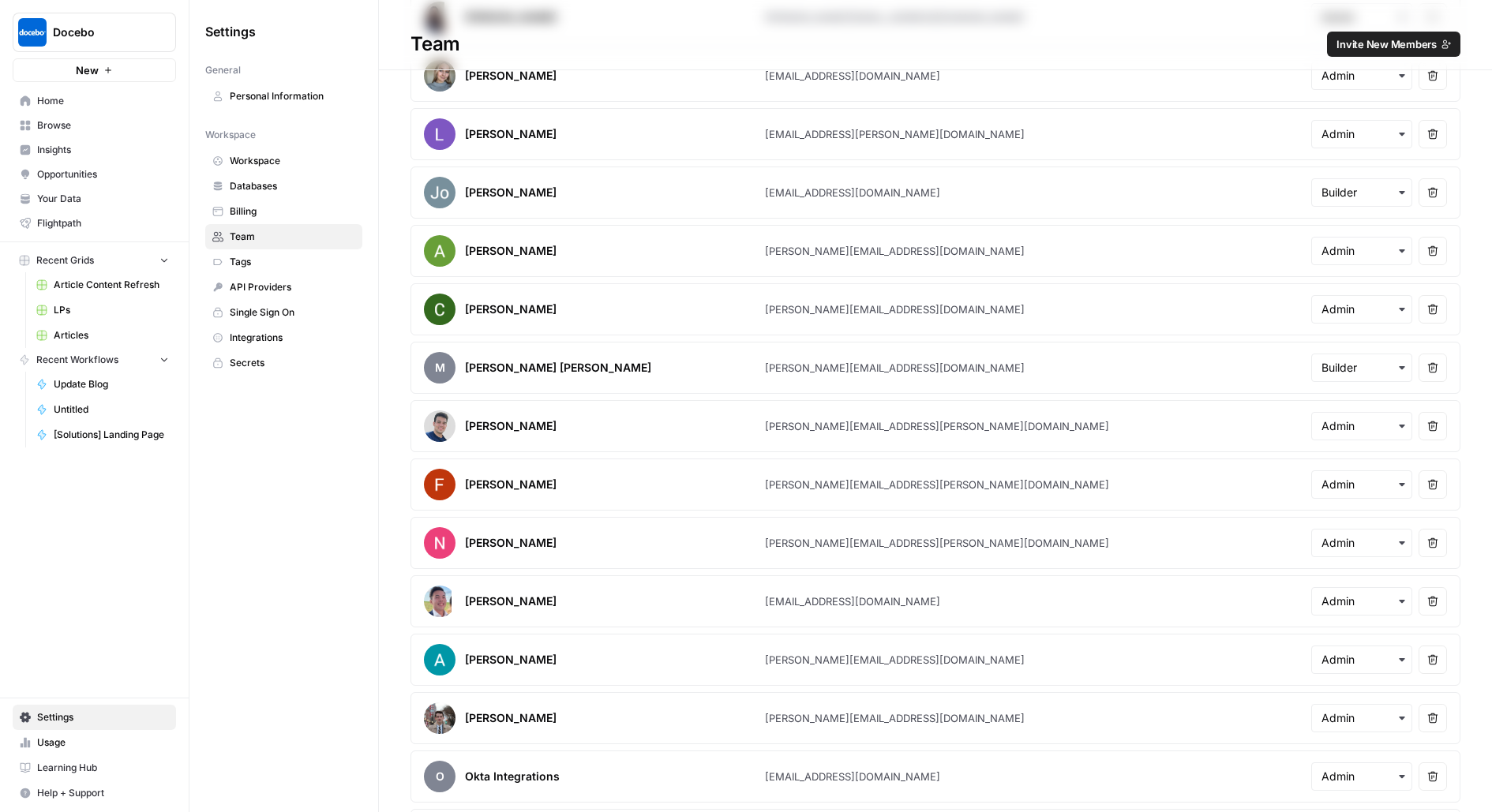
scroll to position [608, 0]
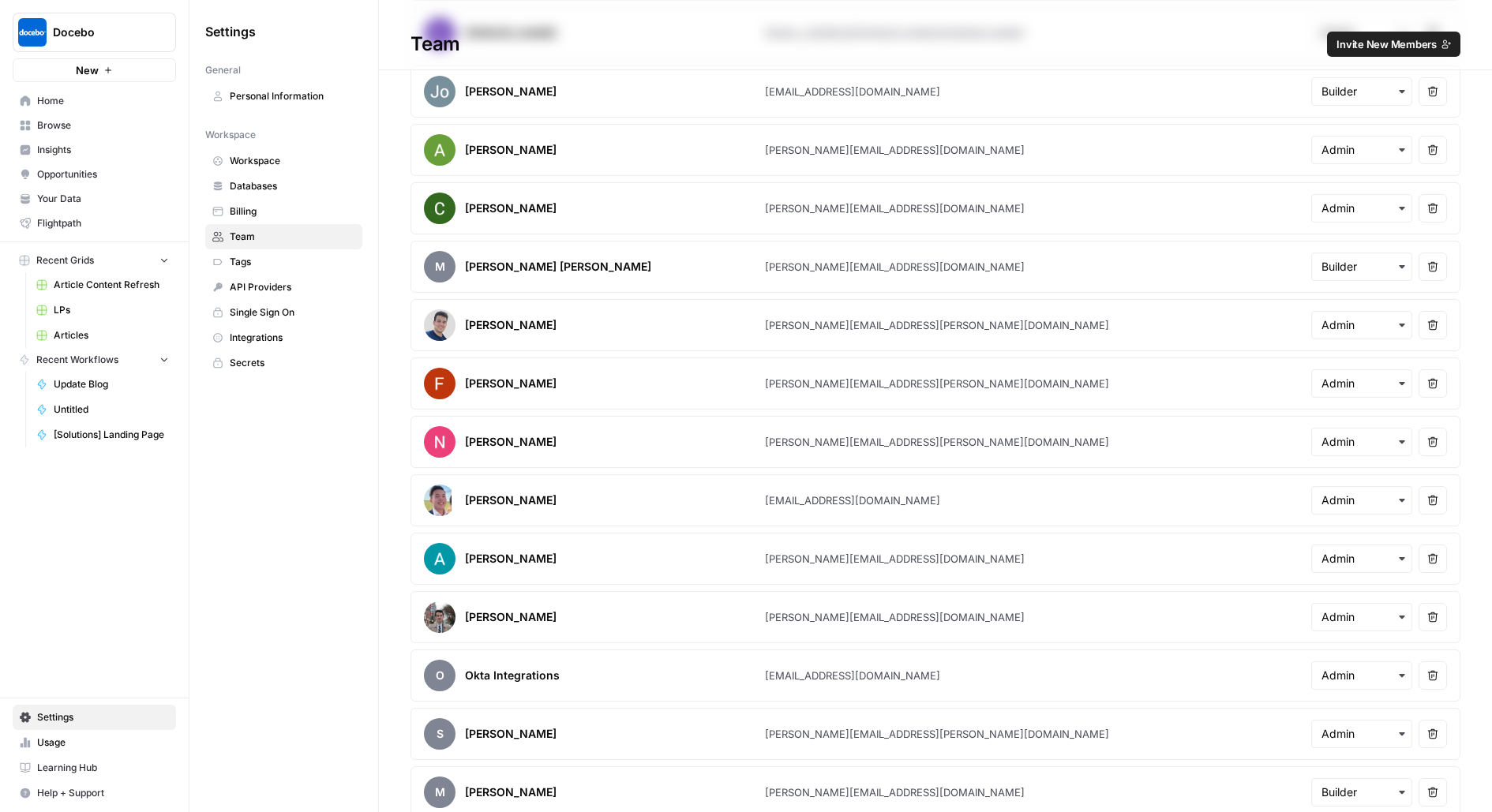
click at [1390, 48] on span "Invite New Members" at bounding box center [1387, 44] width 101 height 16
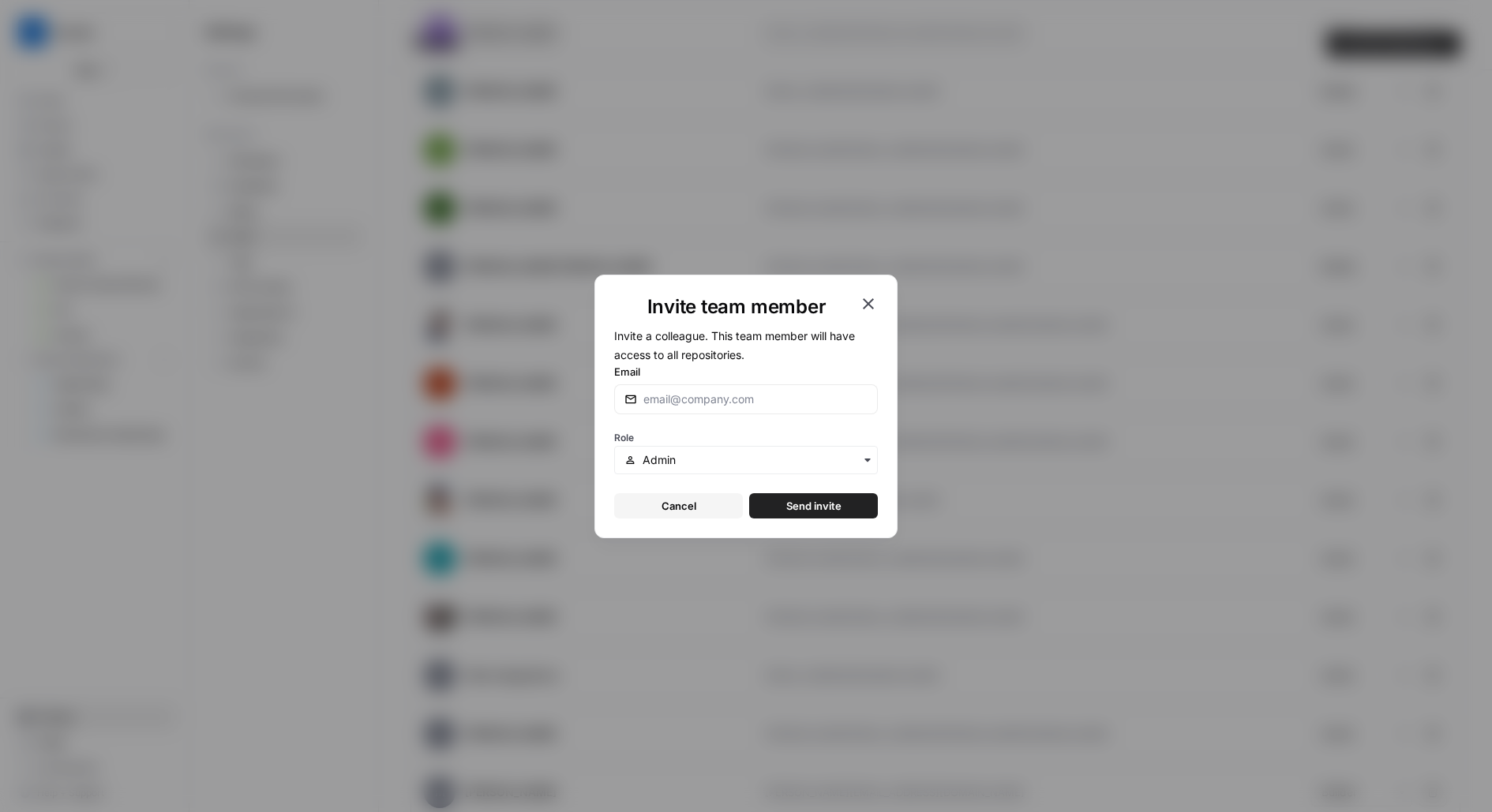
click at [878, 302] on div "Invite team member Invite a colleague. This team member will have access to all…" at bounding box center [746, 407] width 304 height 264
click at [861, 302] on icon "button" at bounding box center [867, 304] width 19 height 19
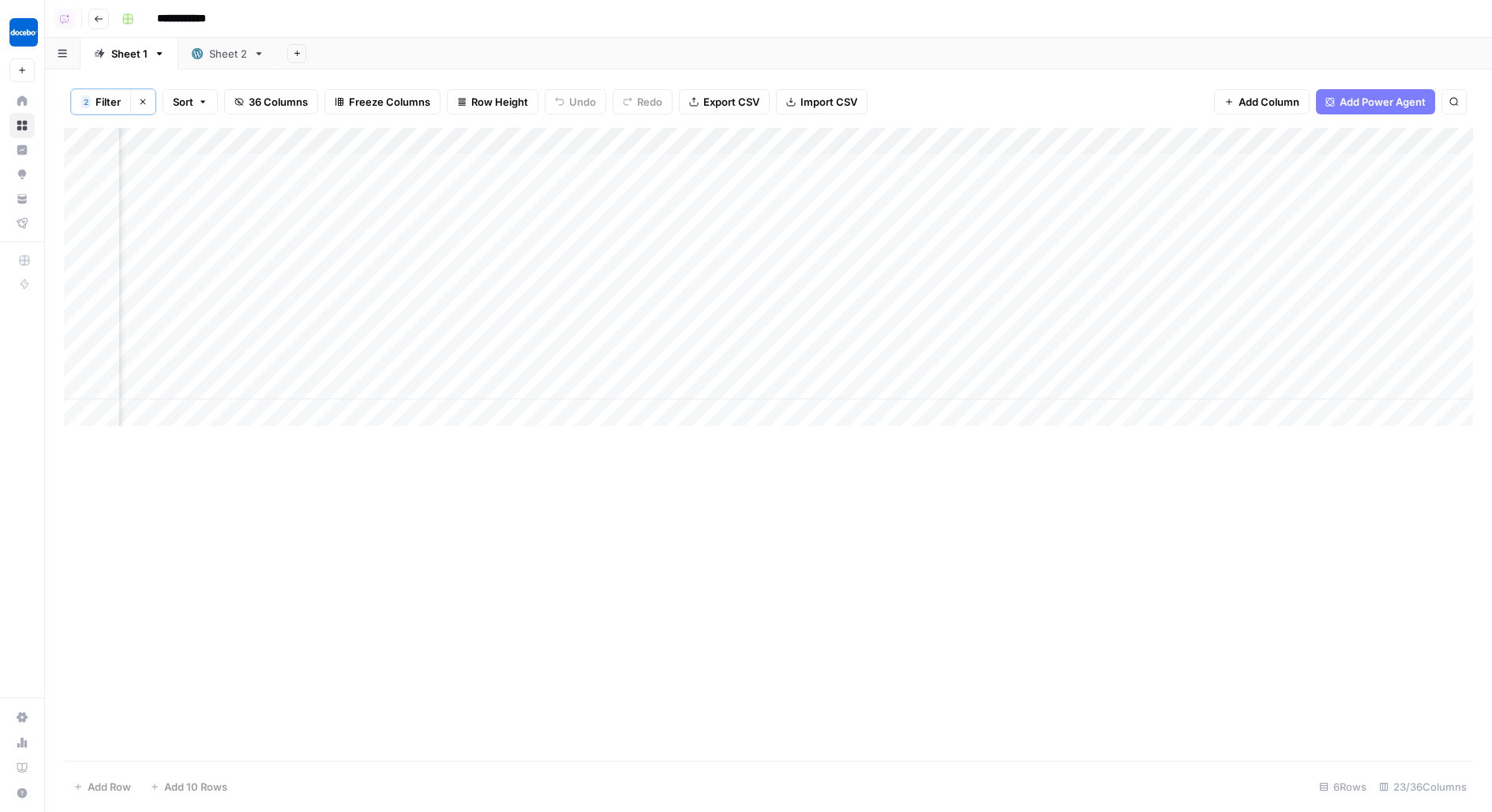
scroll to position [0, 2467]
click at [401, 171] on div "Add Column" at bounding box center [769, 277] width 1409 height 299
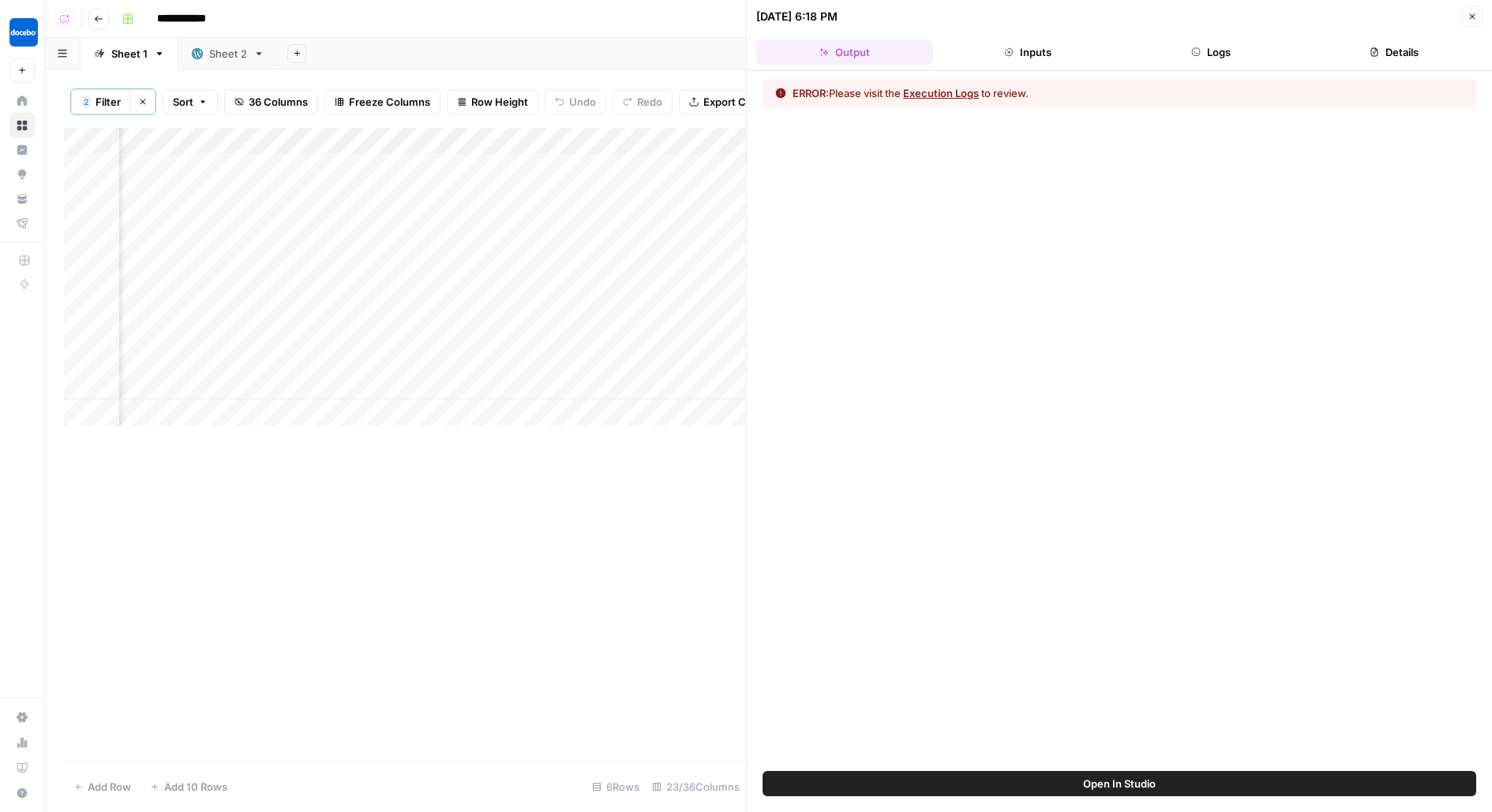
click at [1198, 28] on header "[DATE] 6:18 PM Close Output Inputs Logs Details" at bounding box center [1119, 35] width 745 height 71
click at [1216, 48] on button "Logs" at bounding box center [1210, 52] width 176 height 26
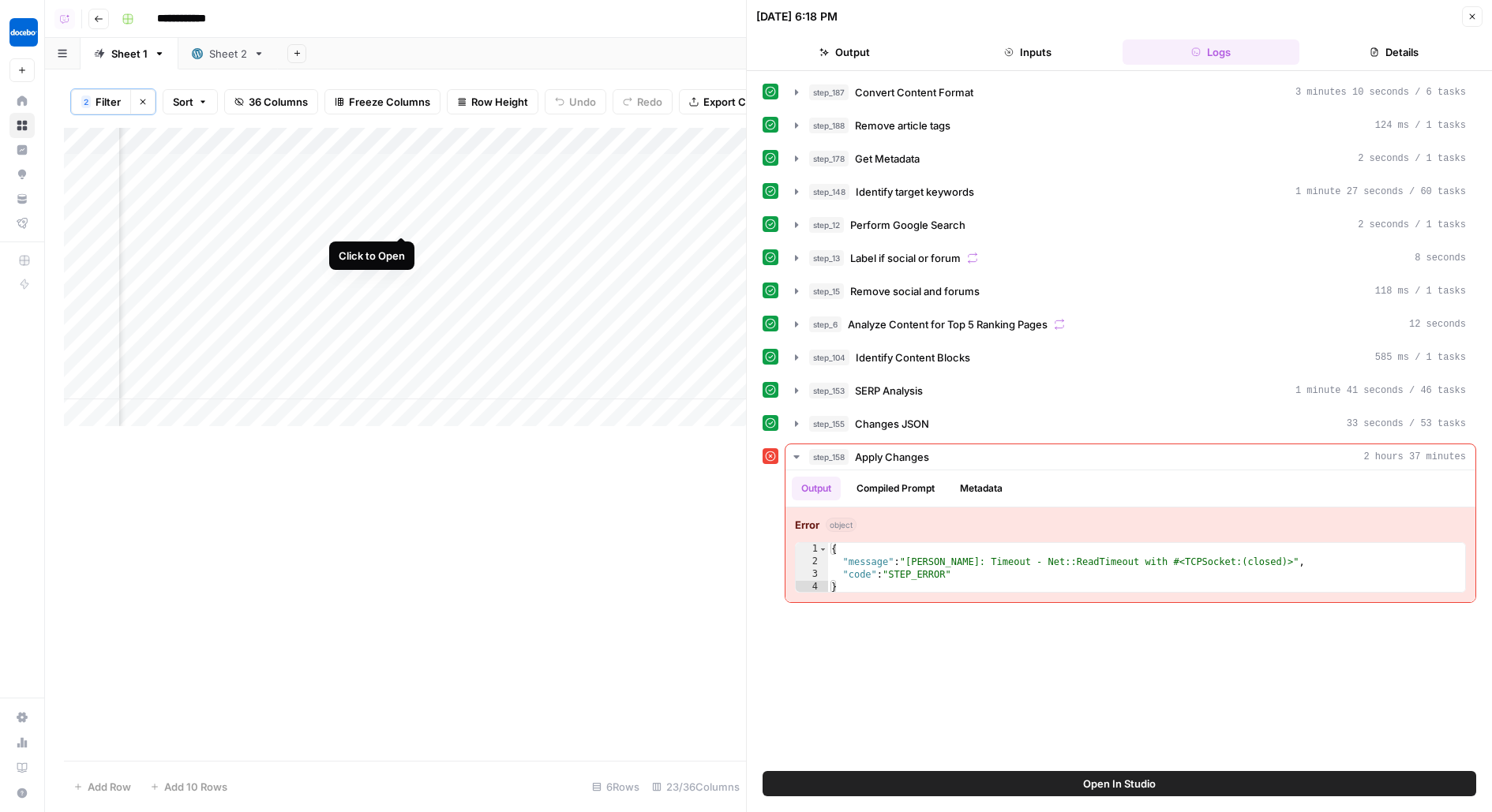
click at [396, 207] on div "Add Column" at bounding box center [405, 277] width 682 height 299
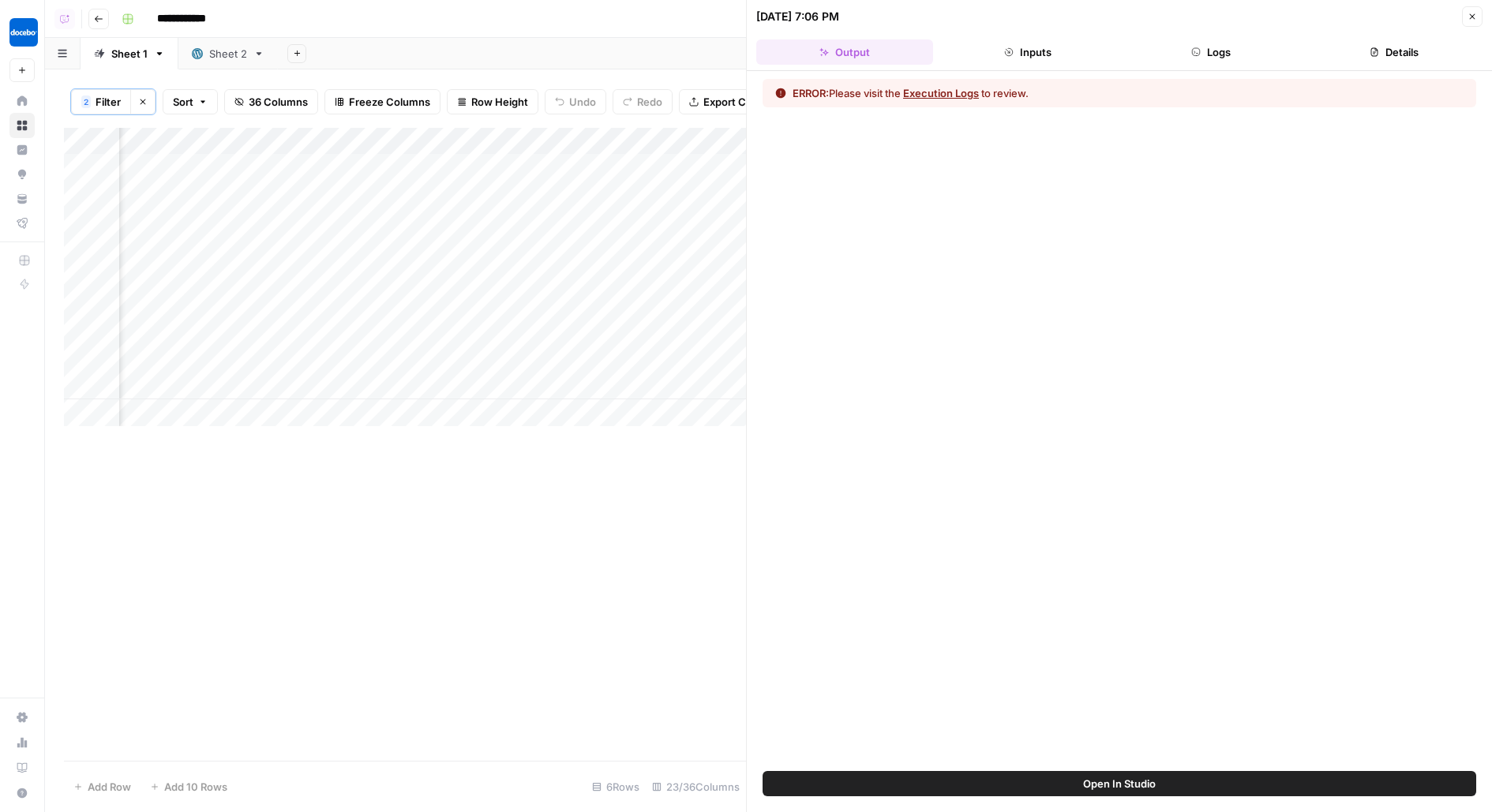
click at [1267, 58] on button "Logs" at bounding box center [1210, 52] width 176 height 26
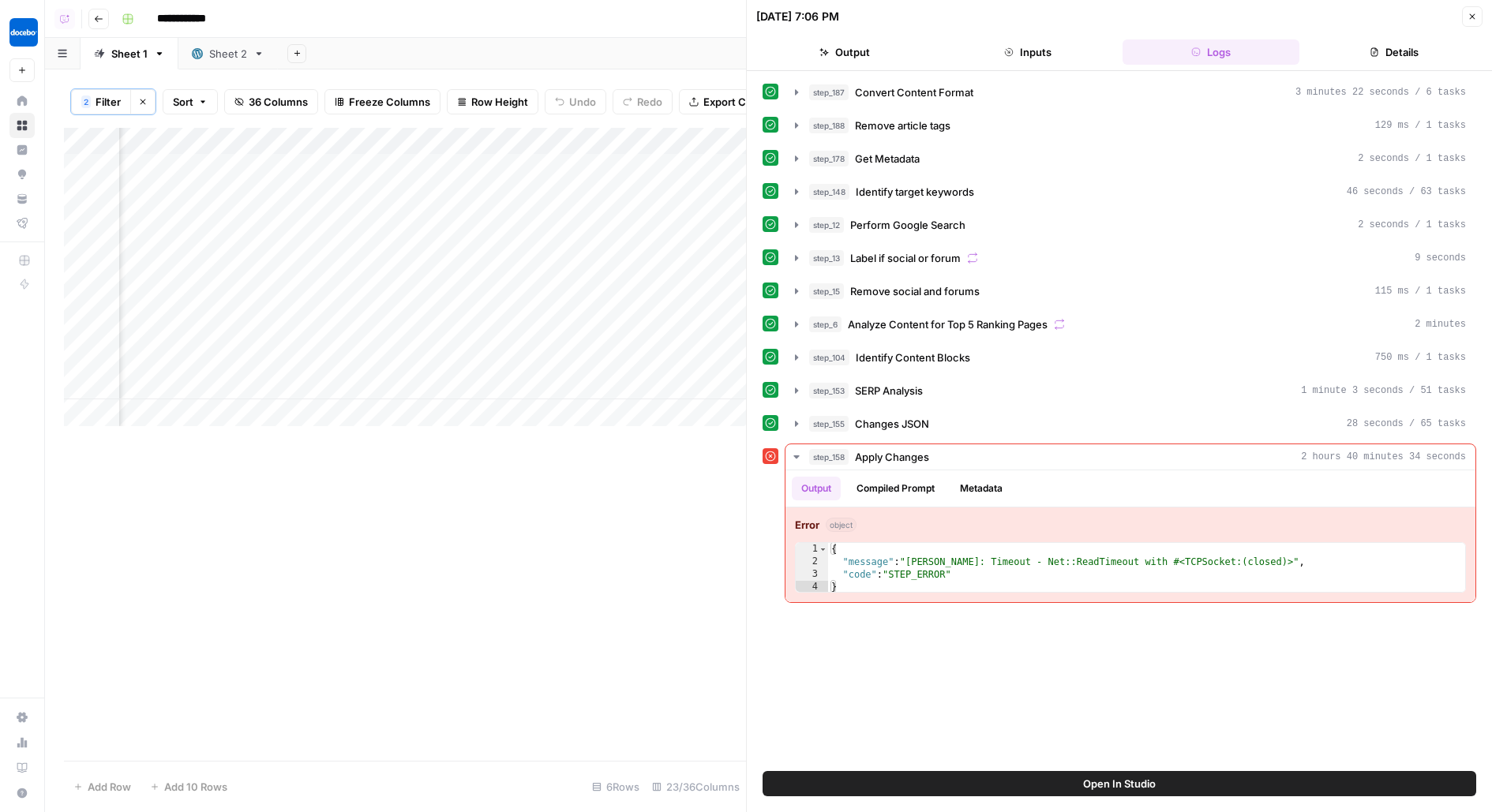
click at [396, 289] on div "Add Column" at bounding box center [405, 277] width 682 height 299
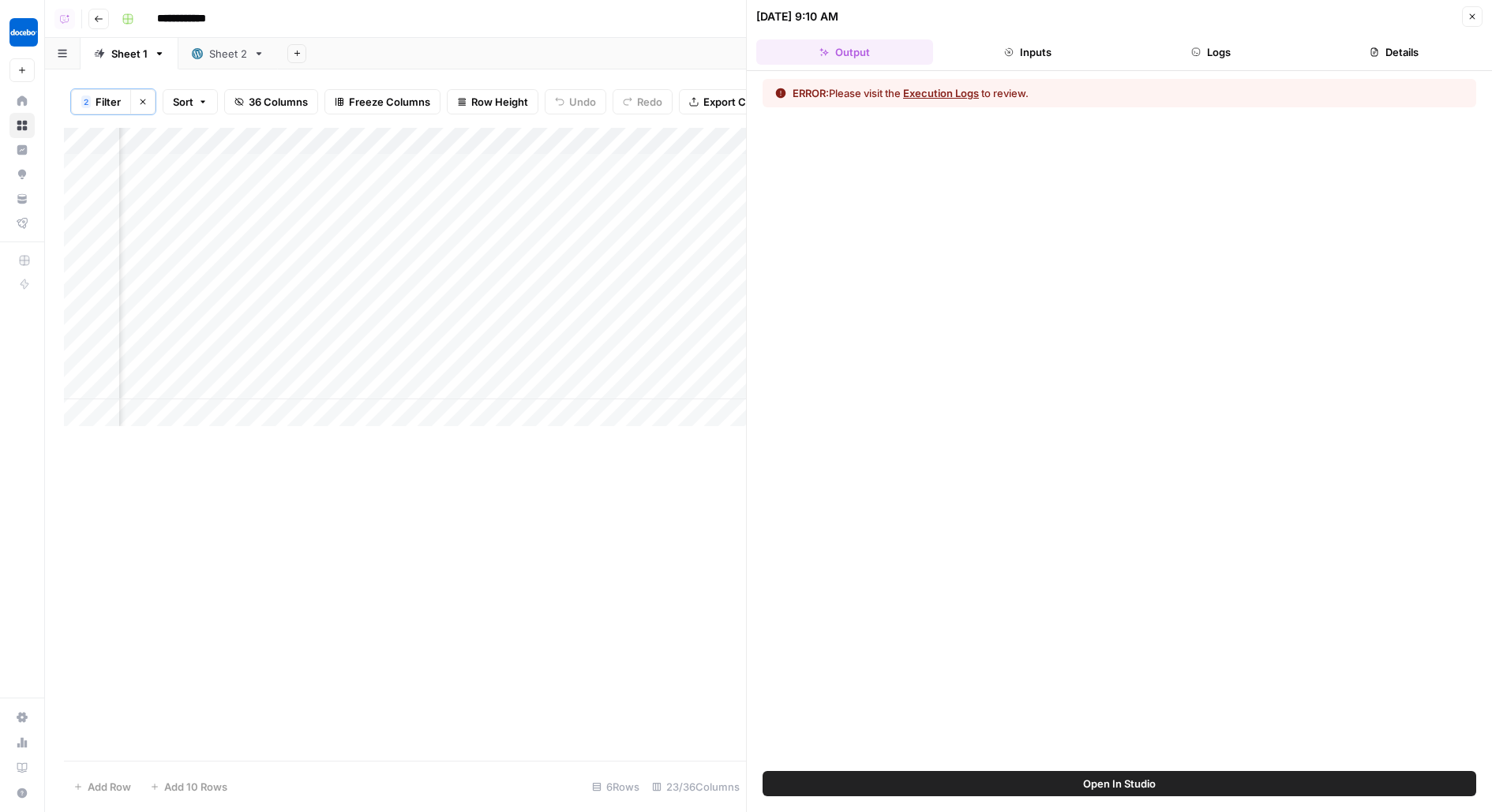
click at [1224, 64] on header "[DATE] 9:10 AM Close Output Inputs Logs Details" at bounding box center [1119, 35] width 745 height 71
click at [1224, 46] on button "Logs" at bounding box center [1210, 52] width 176 height 26
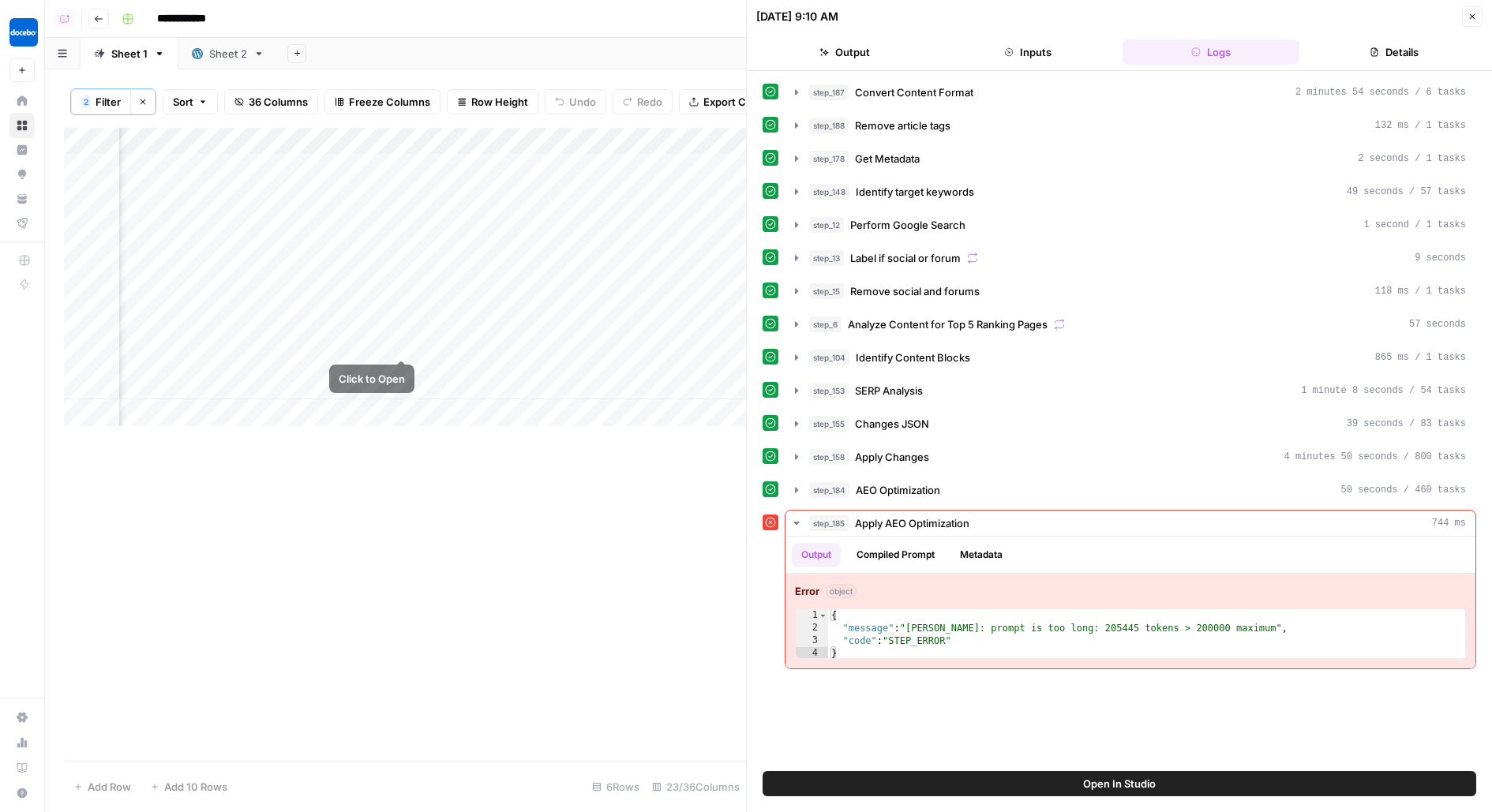
click at [404, 327] on div "Add Column" at bounding box center [405, 277] width 682 height 299
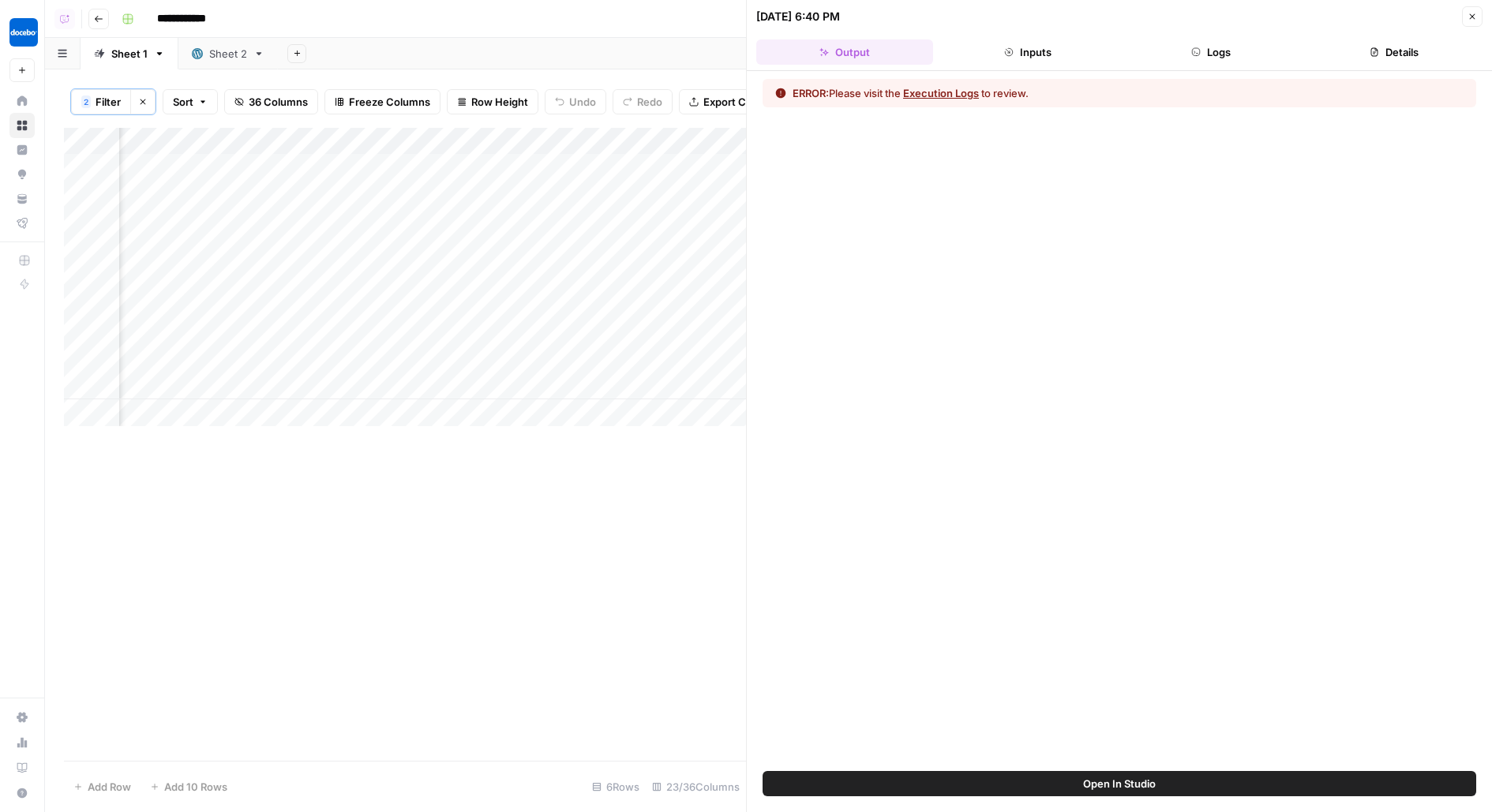
click at [1169, 61] on button "Logs" at bounding box center [1210, 52] width 176 height 26
